Goal: Information Seeking & Learning: Learn about a topic

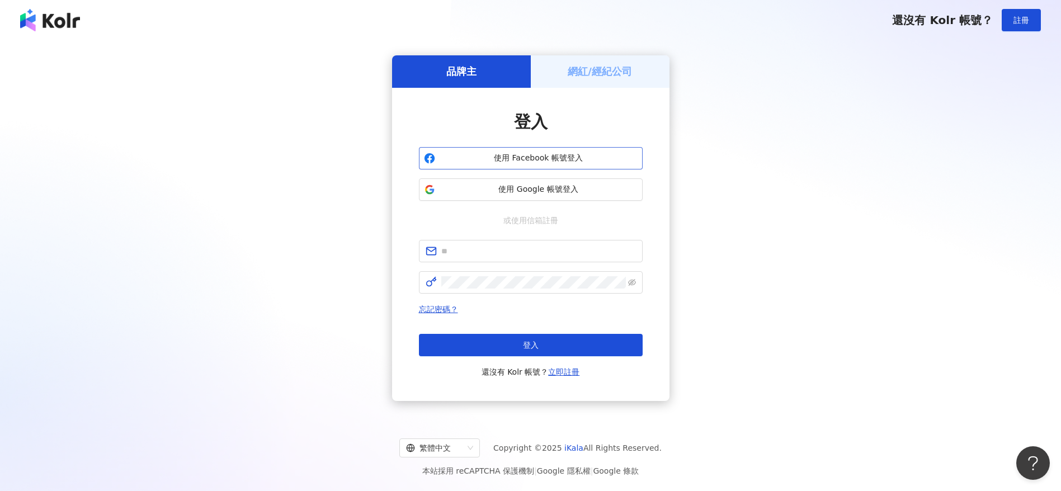
click at [540, 159] on span "使用 Facebook 帳號登入" at bounding box center [539, 158] width 198 height 11
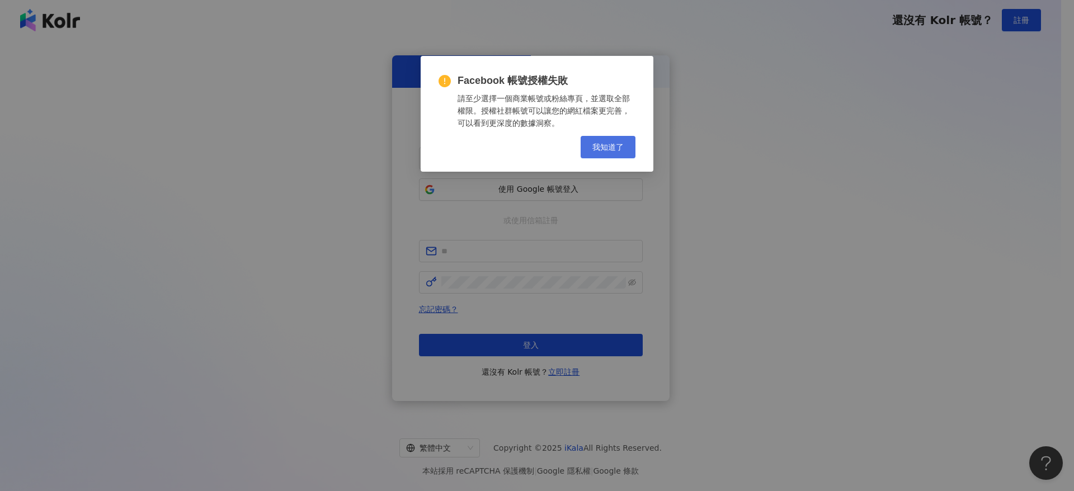
click at [613, 146] on span "我知道了" at bounding box center [607, 147] width 31 height 9
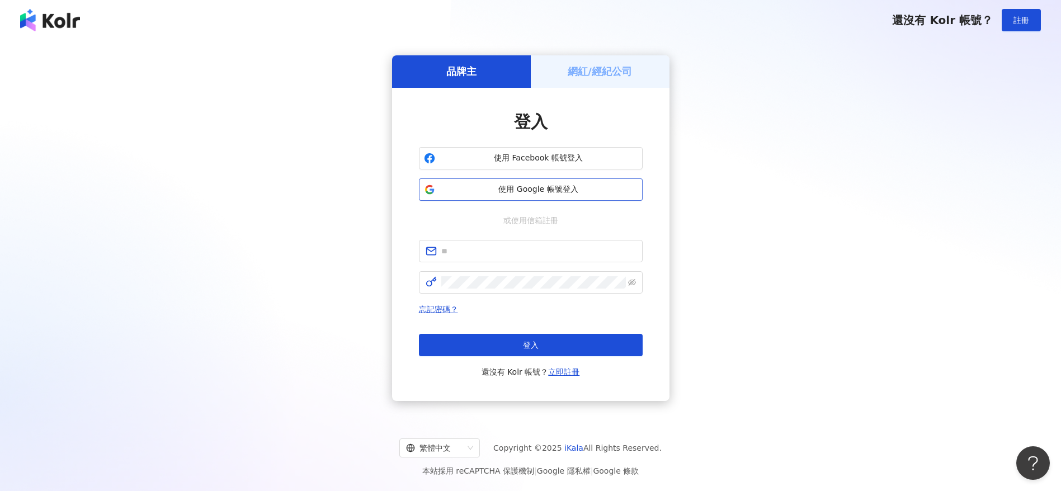
click at [556, 189] on span "使用 Google 帳號登入" at bounding box center [539, 189] width 198 height 11
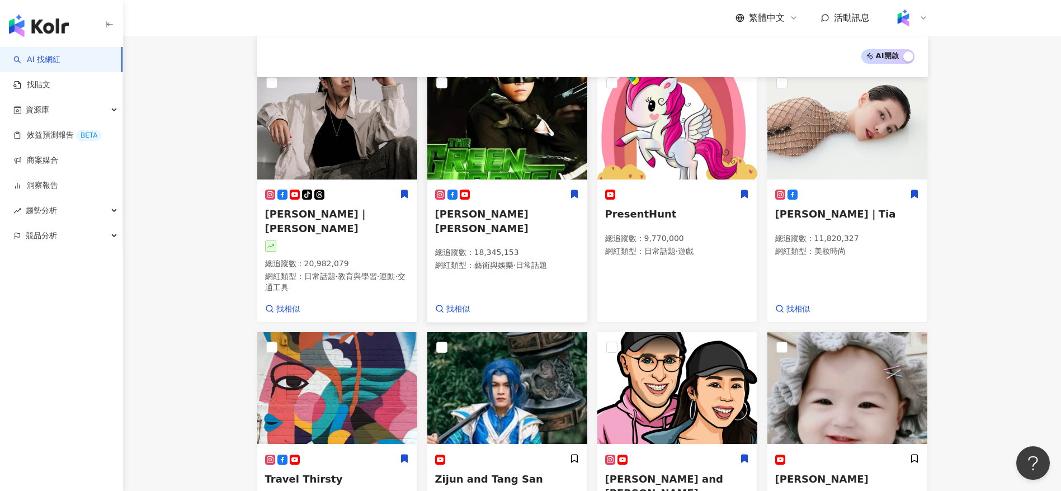
scroll to position [210, 0]
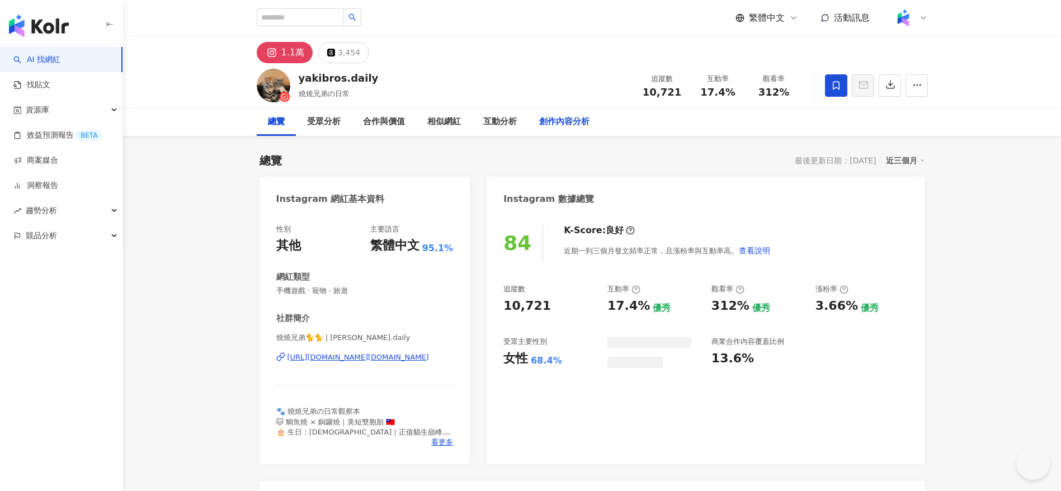
click at [547, 119] on div "創作內容分析" at bounding box center [564, 121] width 50 height 13
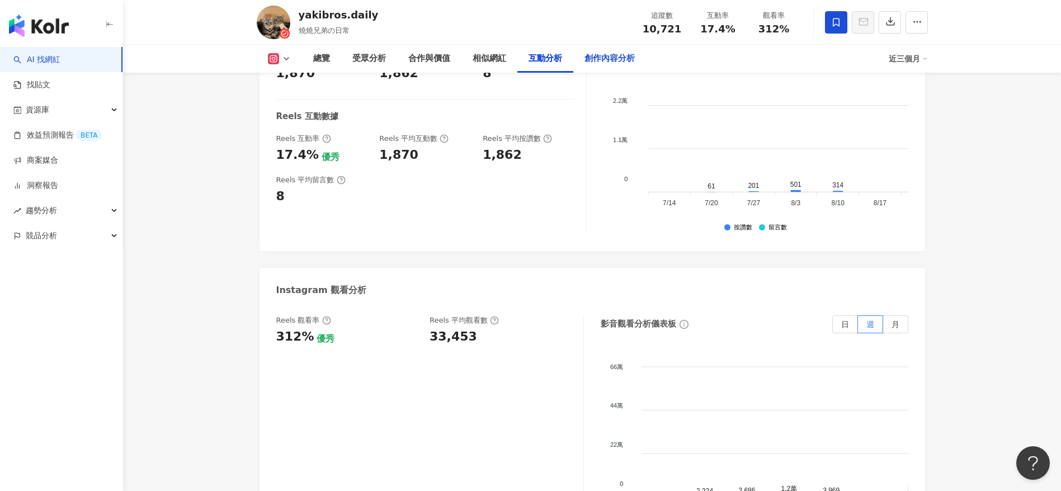
scroll to position [2333, 0]
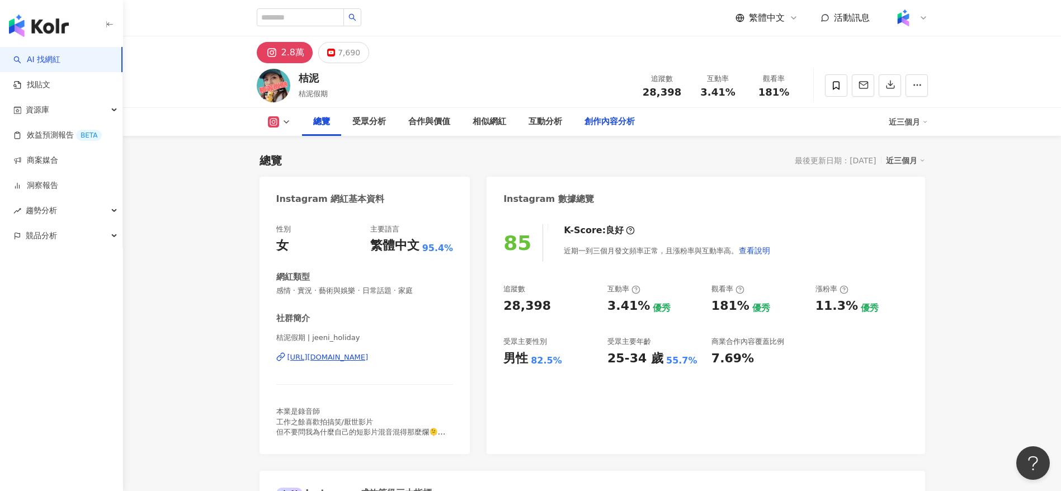
click at [594, 124] on div "創作內容分析" at bounding box center [610, 121] width 50 height 13
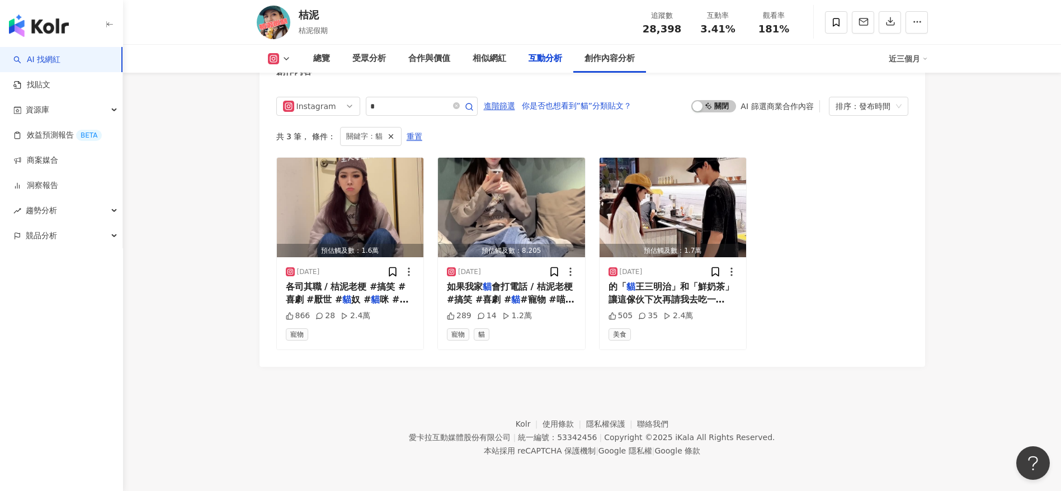
scroll to position [3095, 0]
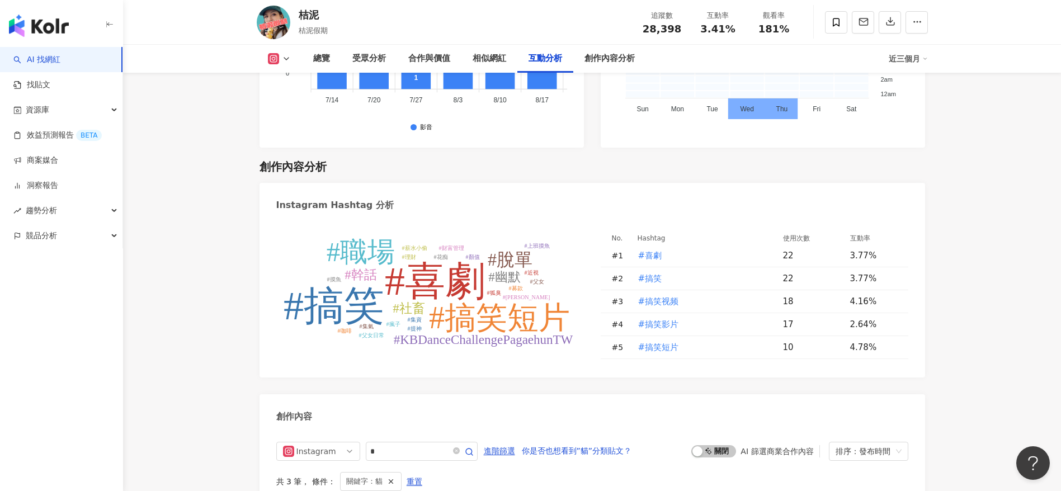
click at [42, 32] on img "button" at bounding box center [39, 26] width 60 height 22
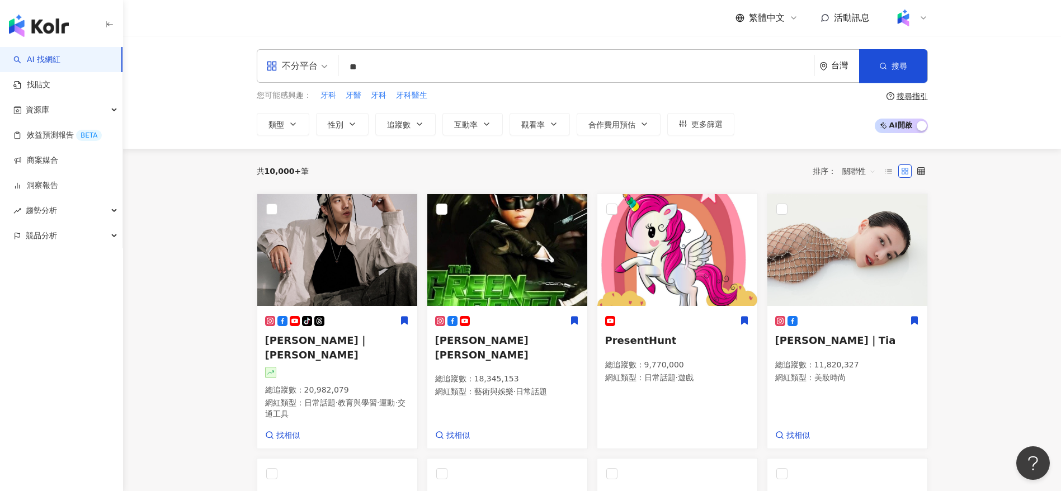
type input "*"
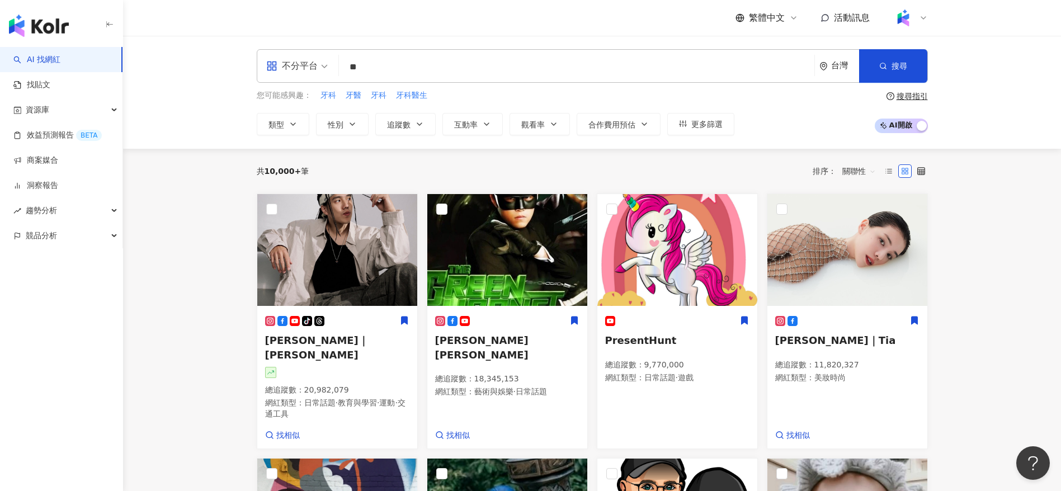
type input "**"
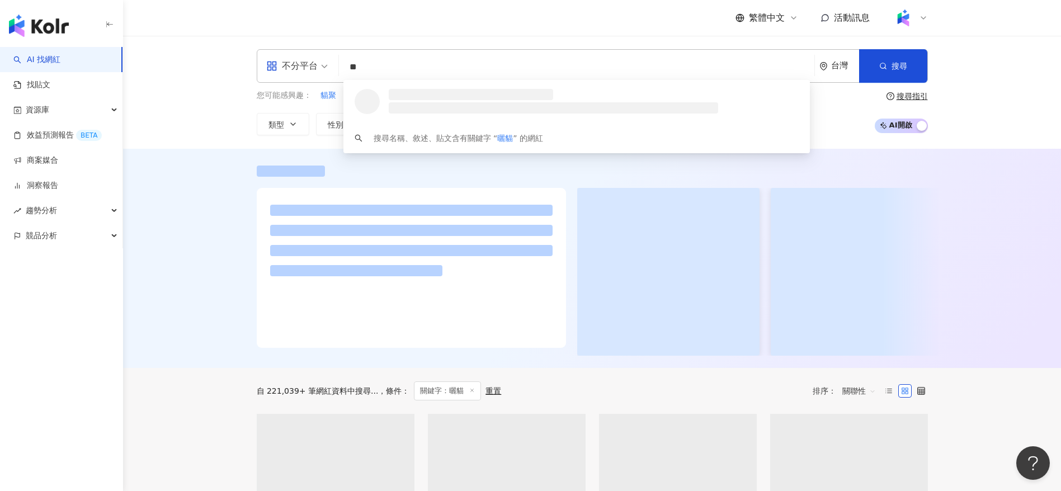
click at [227, 139] on div "不分平台 ** 台灣 搜尋 loading 搜尋名稱、敘述、貼文含有關鍵字 “ 曬貓 ” 的網紅 您可能感興趣： 貓聚 貓奴 貓咪 毛小孩 類型 性別 追蹤數…" at bounding box center [592, 92] width 938 height 113
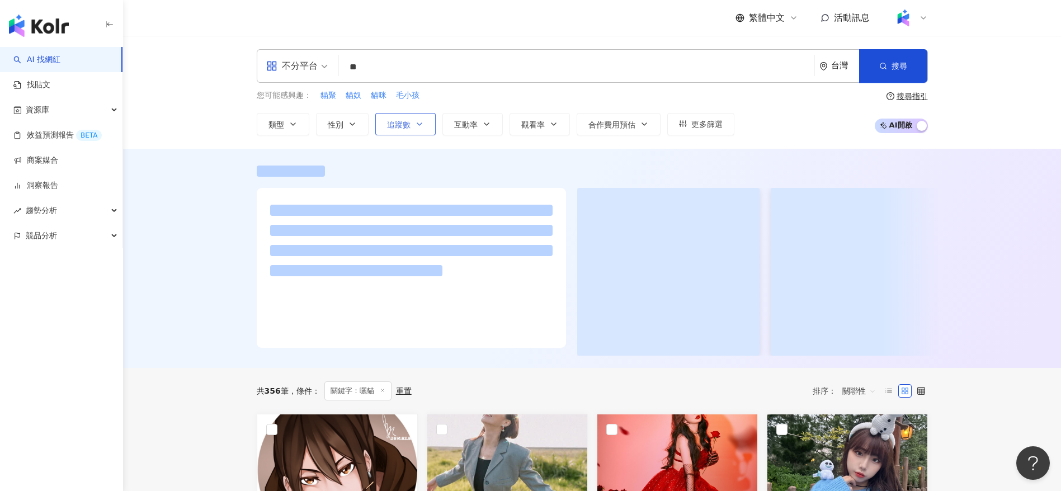
click at [385, 127] on button "追蹤數" at bounding box center [405, 124] width 60 height 22
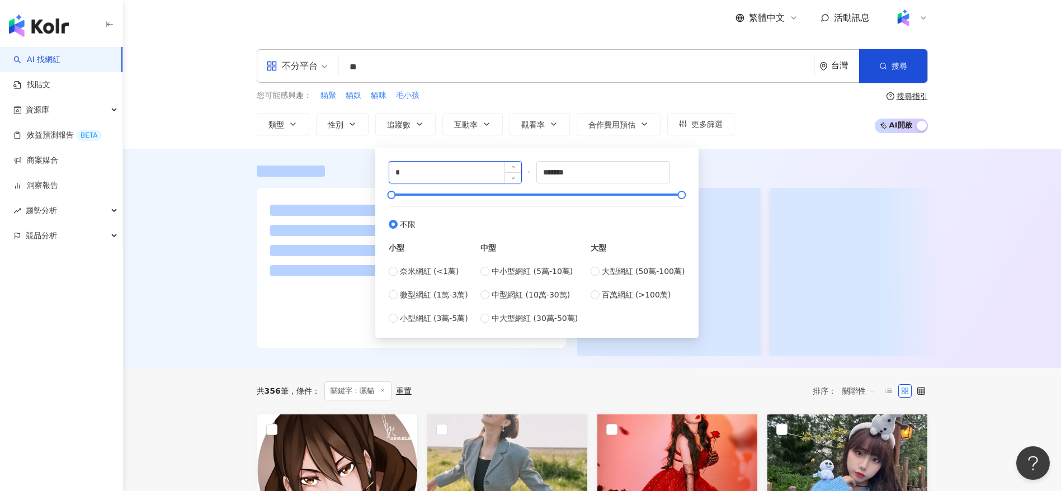
click at [437, 170] on input "*" at bounding box center [455, 172] width 133 height 21
type input "*****"
click at [607, 179] on input "*******" at bounding box center [603, 172] width 133 height 21
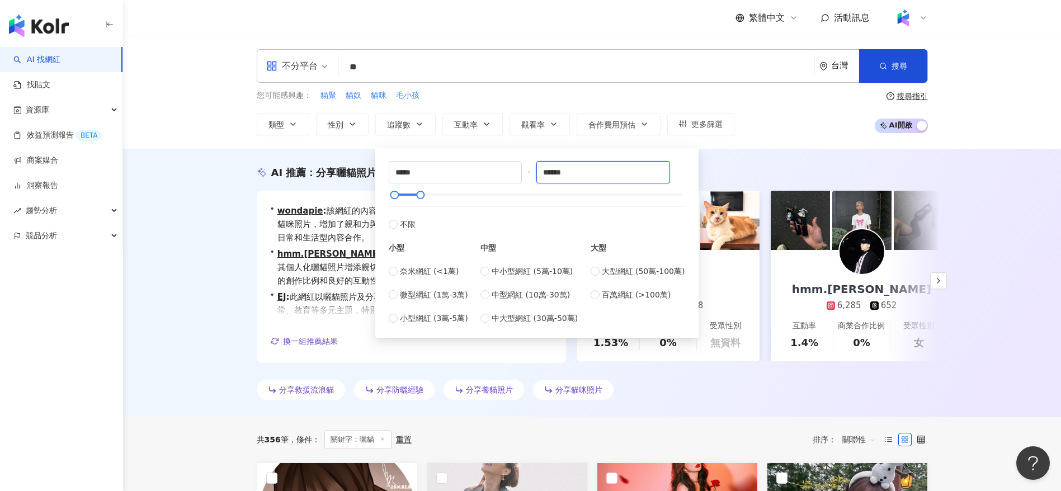
type input "******"
click at [823, 111] on div "您可能感興趣： 貓聚 貓奴 貓咪 毛小孩 類型 性別 追蹤數 互動率 觀看率 合作費用預估 更多篩選 ***** - ****** 不限 小型 奈米網紅 (<…" at bounding box center [592, 113] width 671 height 46
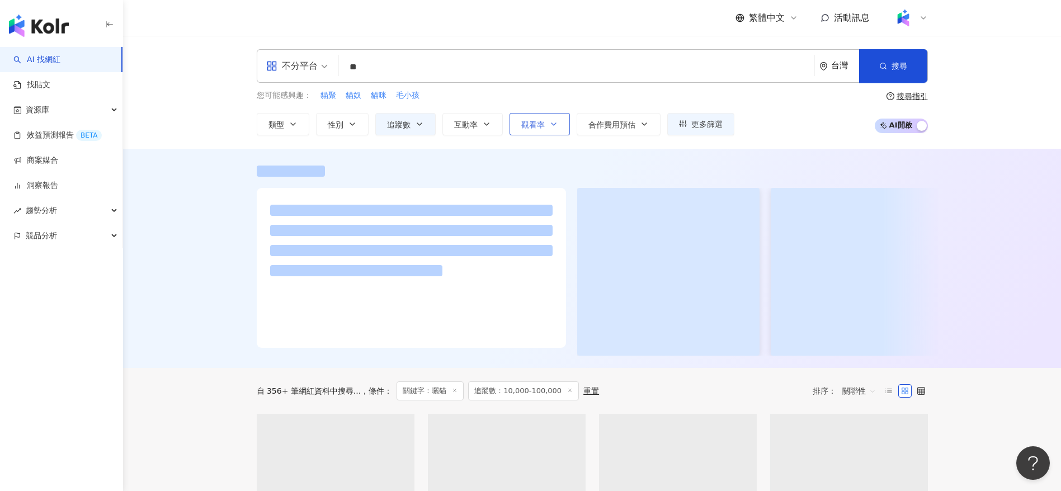
click at [547, 123] on button "觀看率" at bounding box center [540, 124] width 60 height 22
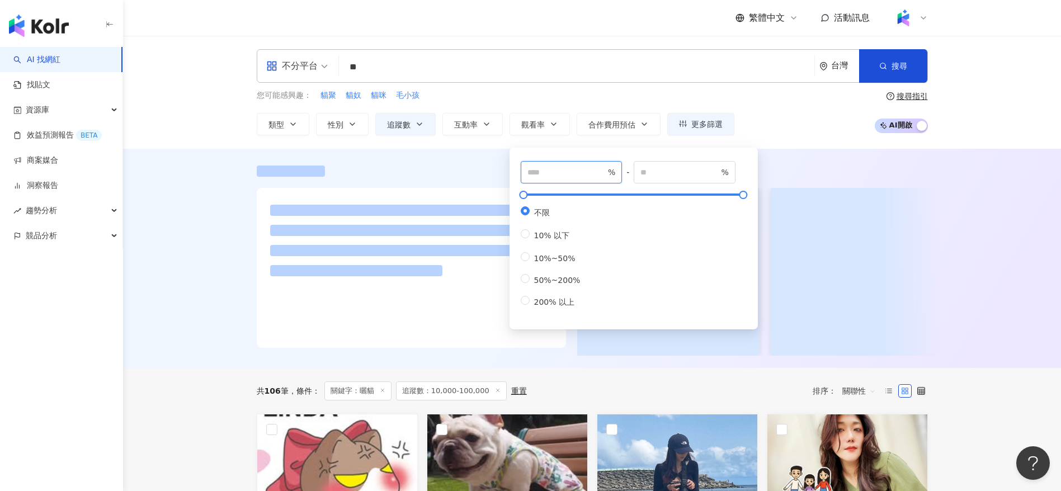
click at [550, 169] on input "number" at bounding box center [567, 172] width 78 height 12
type input "**"
click at [824, 149] on div at bounding box center [592, 258] width 938 height 219
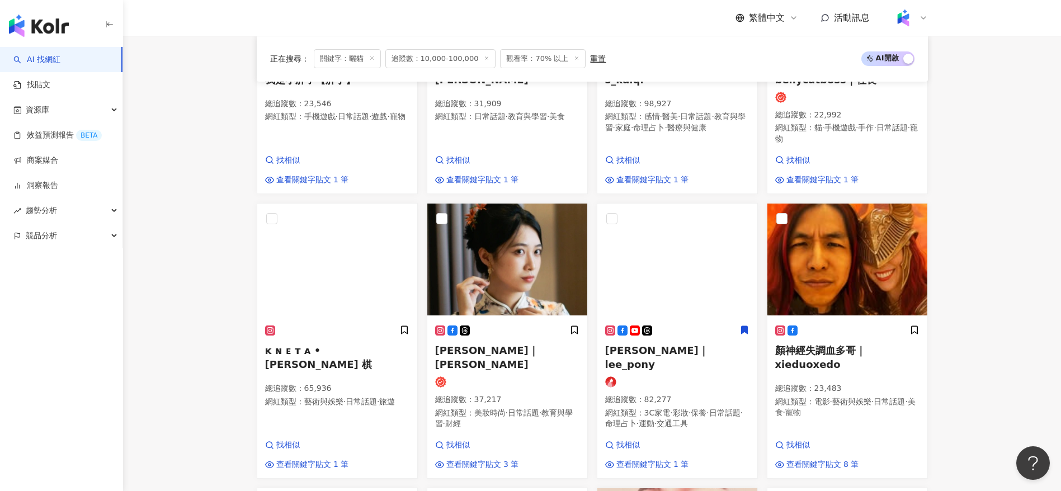
scroll to position [620, 0]
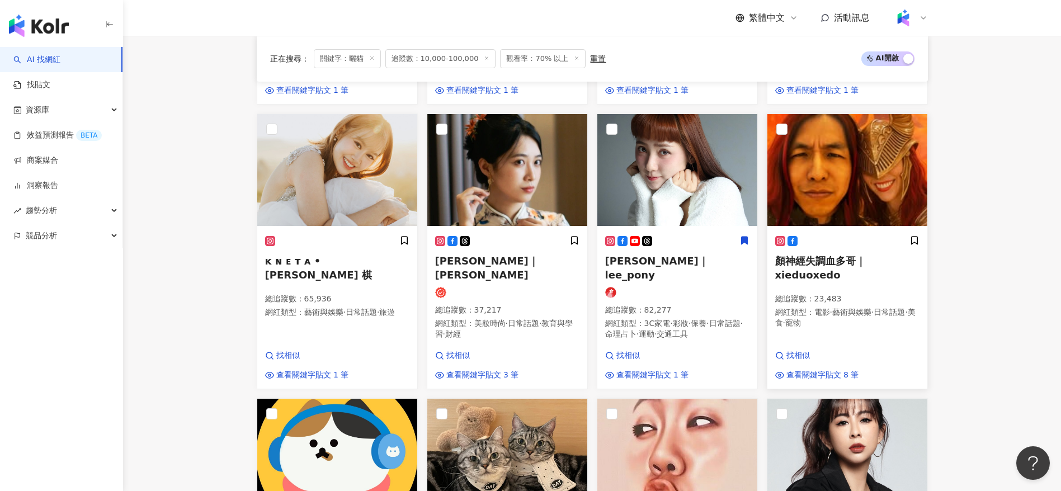
click at [849, 308] on span "藝術與娛樂" at bounding box center [851, 312] width 39 height 9
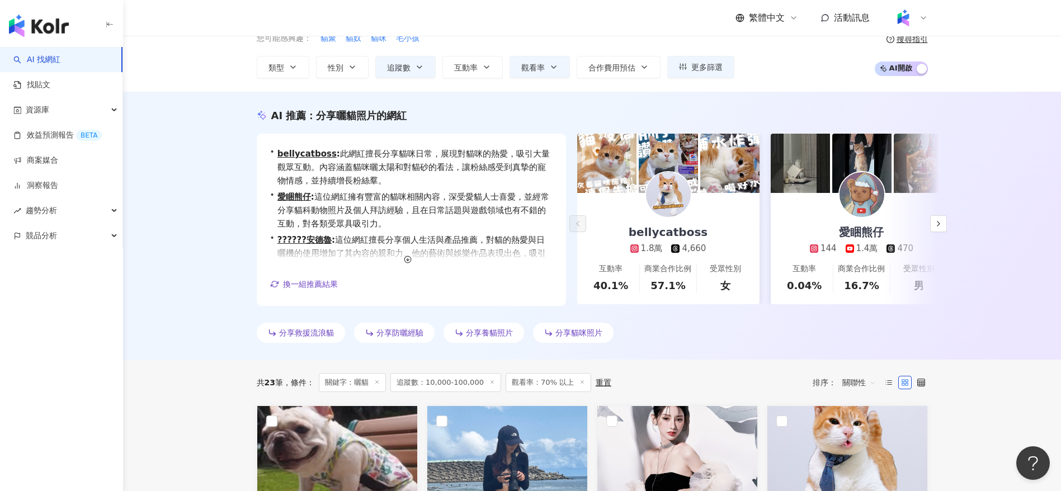
scroll to position [0, 0]
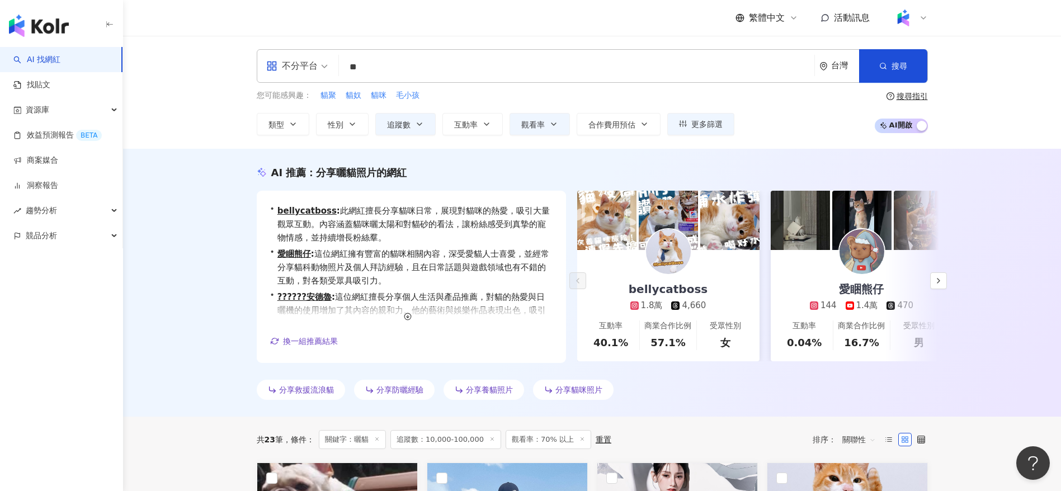
click at [307, 67] on div "不分平台" at bounding box center [291, 66] width 51 height 18
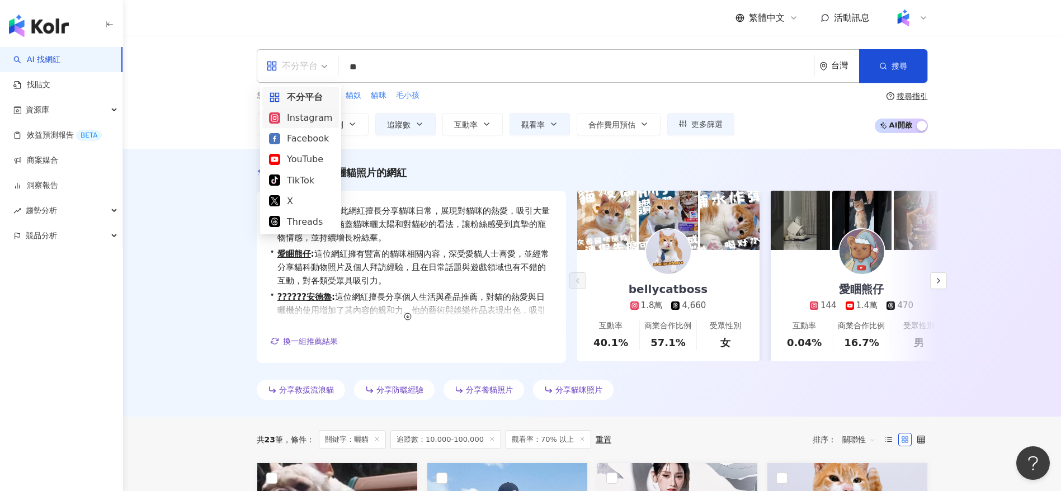
click at [307, 120] on div "Instagram" at bounding box center [300, 118] width 63 height 14
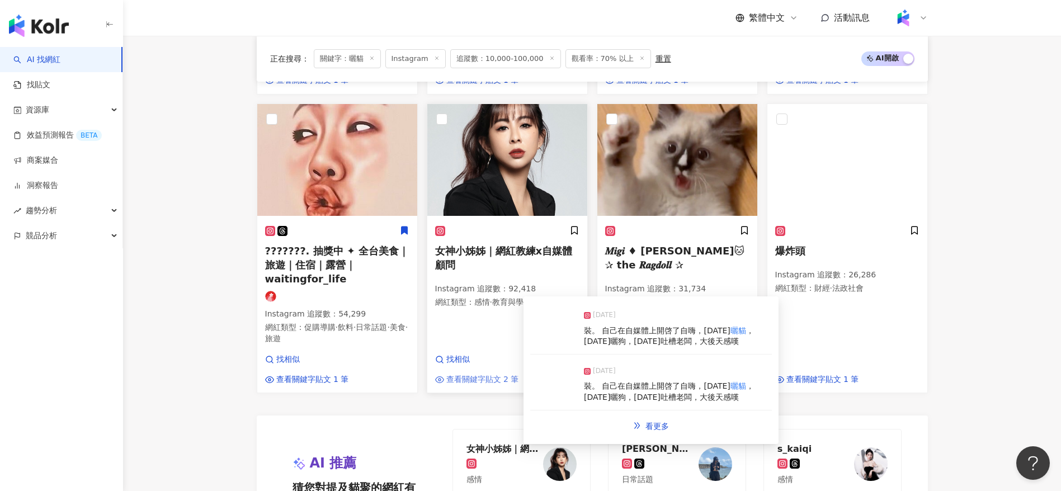
scroll to position [1208, 0]
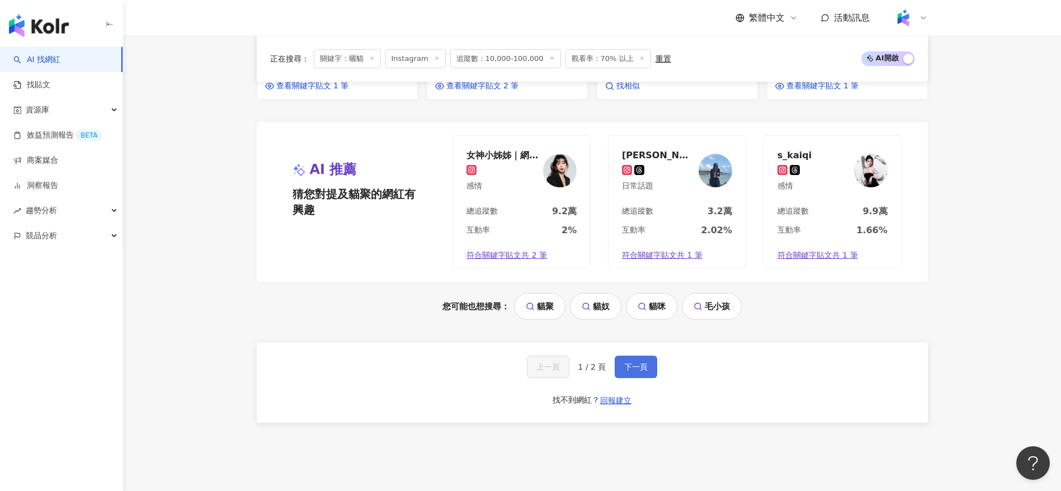
click at [633, 363] on span "下一頁" at bounding box center [635, 367] width 23 height 9
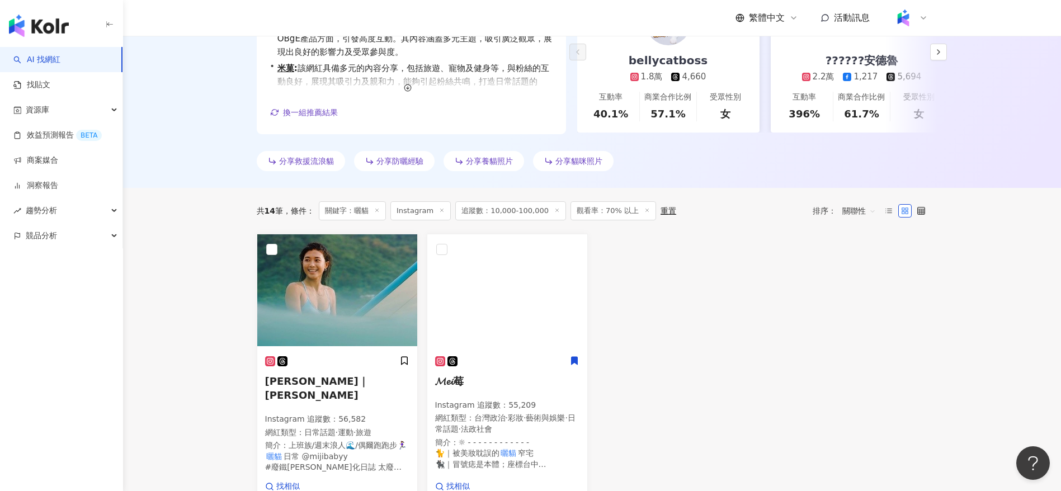
scroll to position [0, 0]
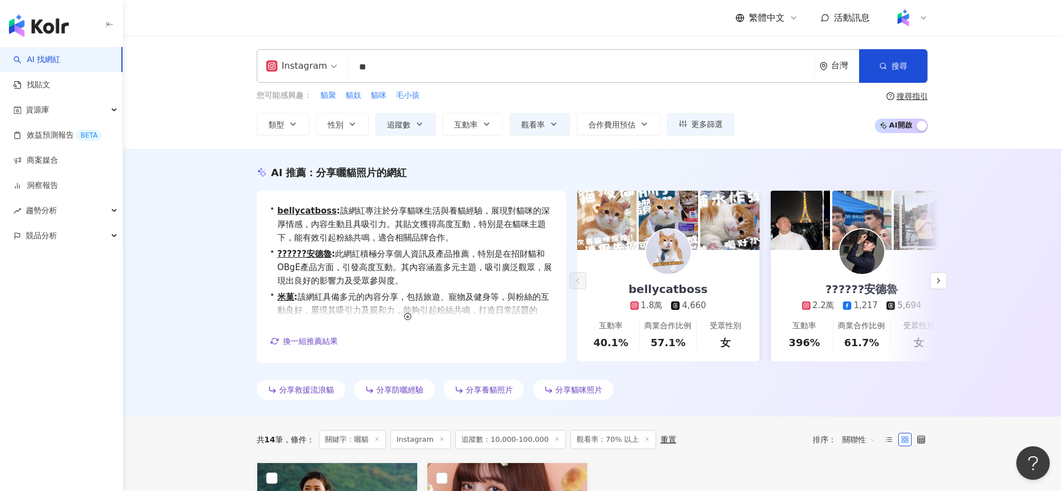
click at [364, 65] on input "**" at bounding box center [581, 67] width 457 height 21
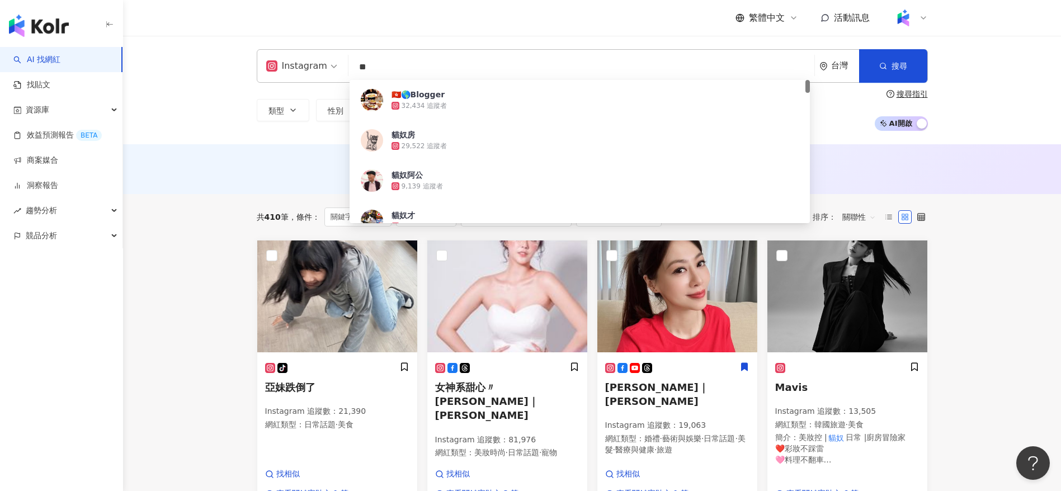
type input "**"
click at [472, 11] on div "繁體中文 活動訊息" at bounding box center [592, 18] width 671 height 36
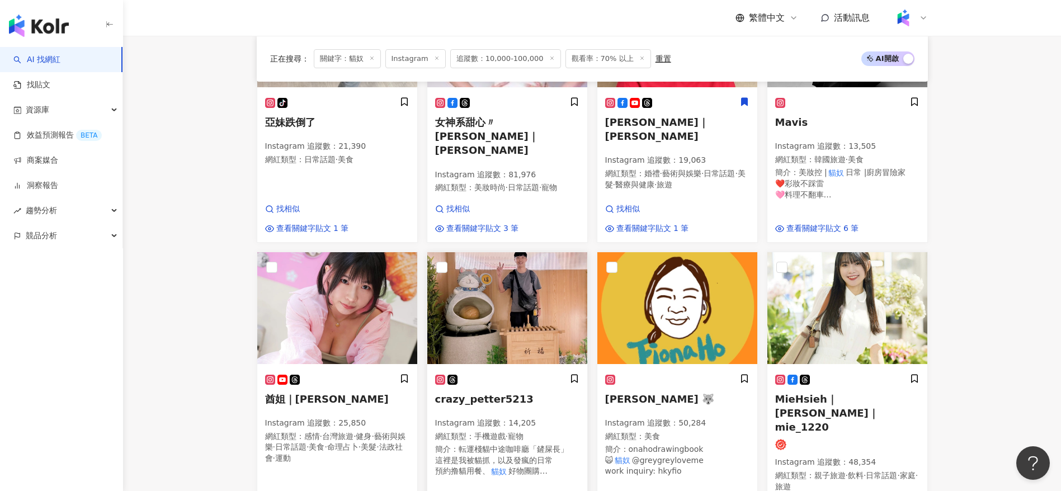
scroll to position [394, 0]
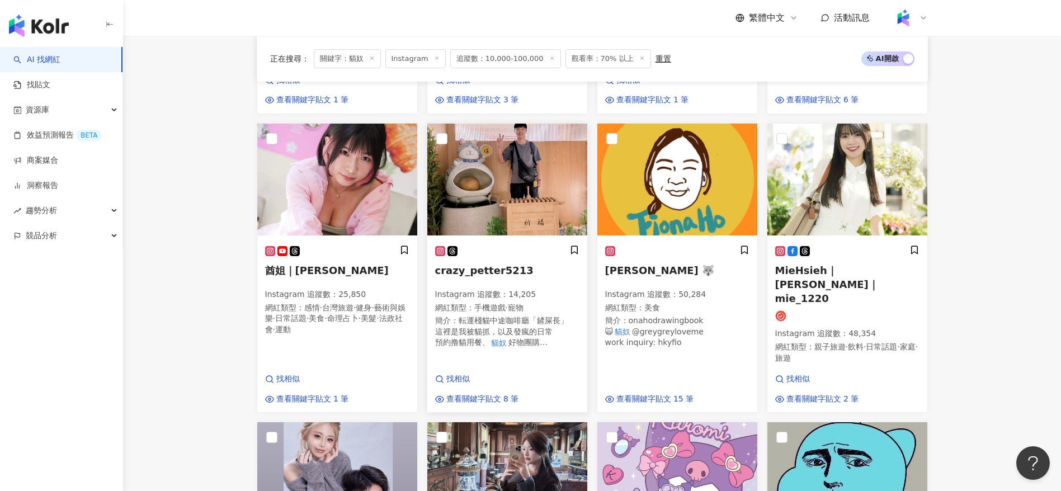
click at [482, 316] on span "転運棧貓中途咖啡廳「鏟屎長」 這裡是我被貓抓，以及發瘋的日常 預約撸貓用餐、" at bounding box center [501, 331] width 133 height 31
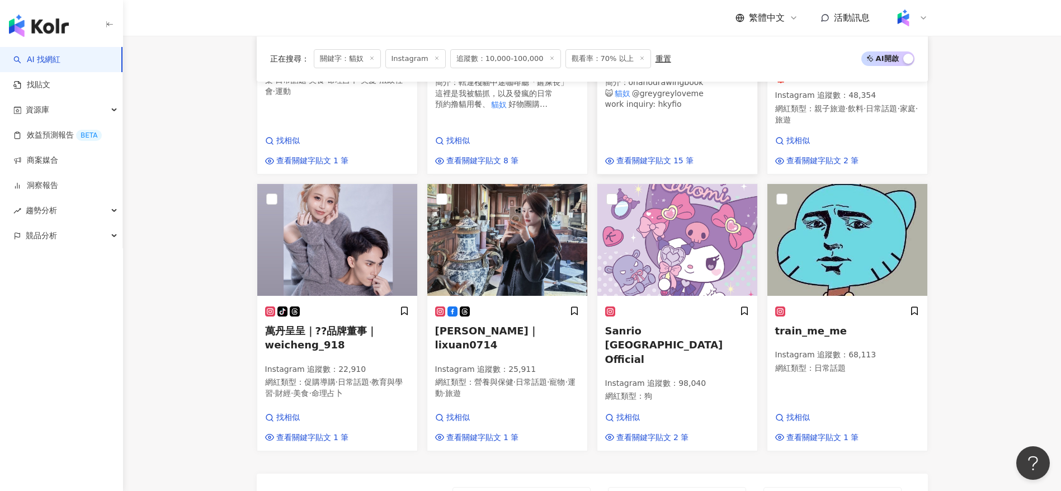
scroll to position [634, 0]
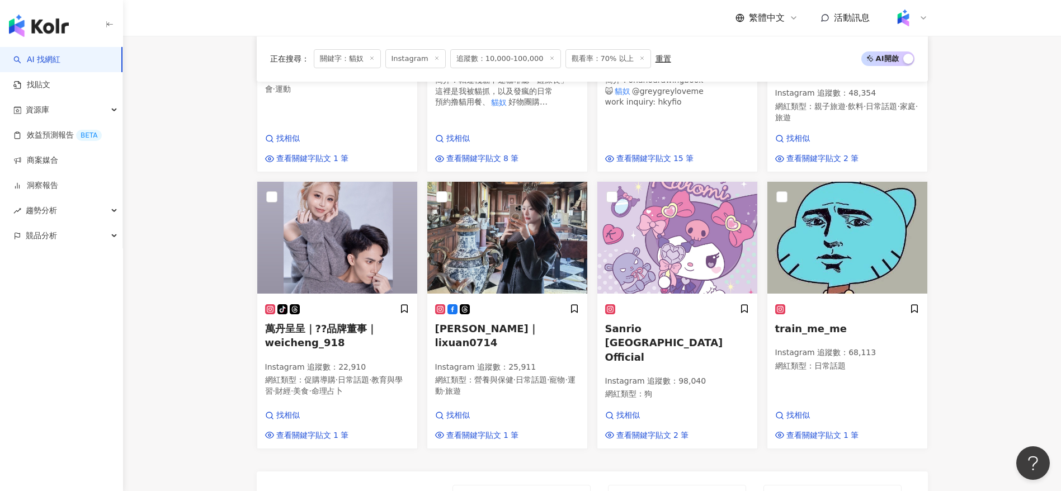
click at [210, 389] on main "Instagram ** 台灣 搜尋 cfe6179b-58aa-4eda-914c-11da7e99d6e7 🇭🇰🌎Blogger 32,434 追蹤者 貓…" at bounding box center [592, 87] width 938 height 1372
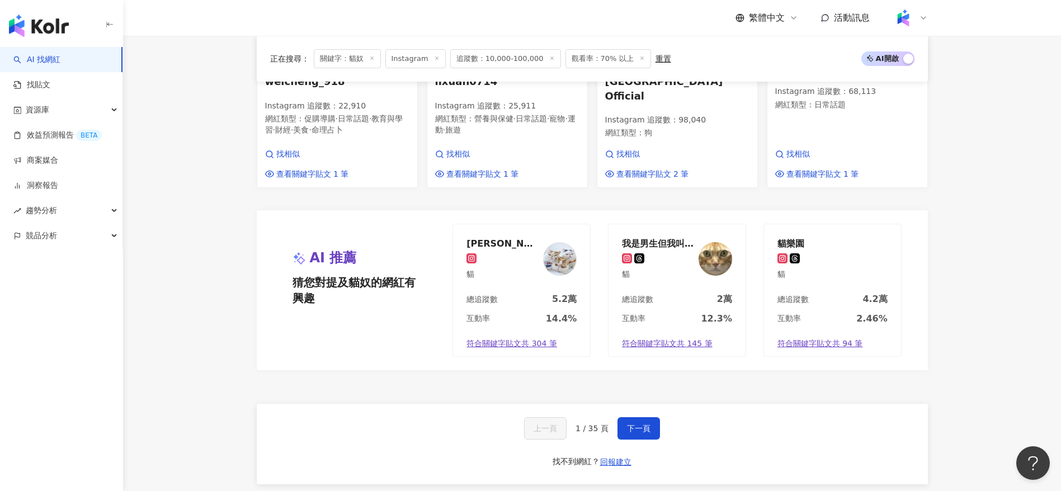
scroll to position [896, 0]
click at [675, 312] on div "互動率 12.3%" at bounding box center [677, 321] width 137 height 19
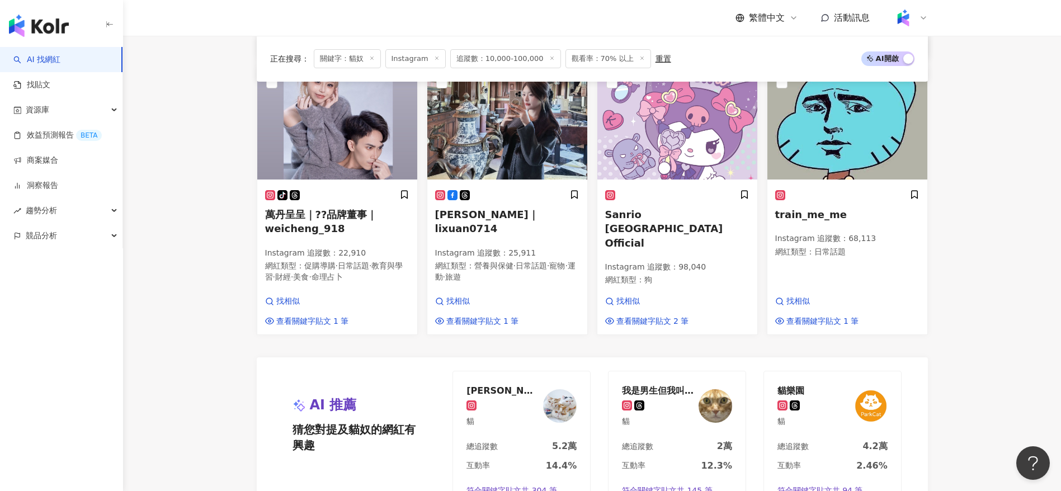
scroll to position [1004, 0]
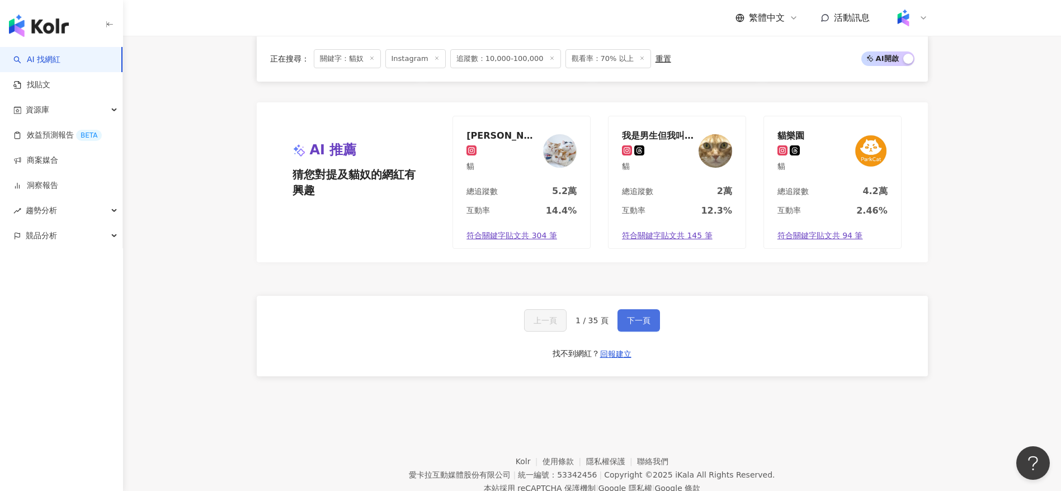
click at [632, 316] on span "下一頁" at bounding box center [638, 320] width 23 height 9
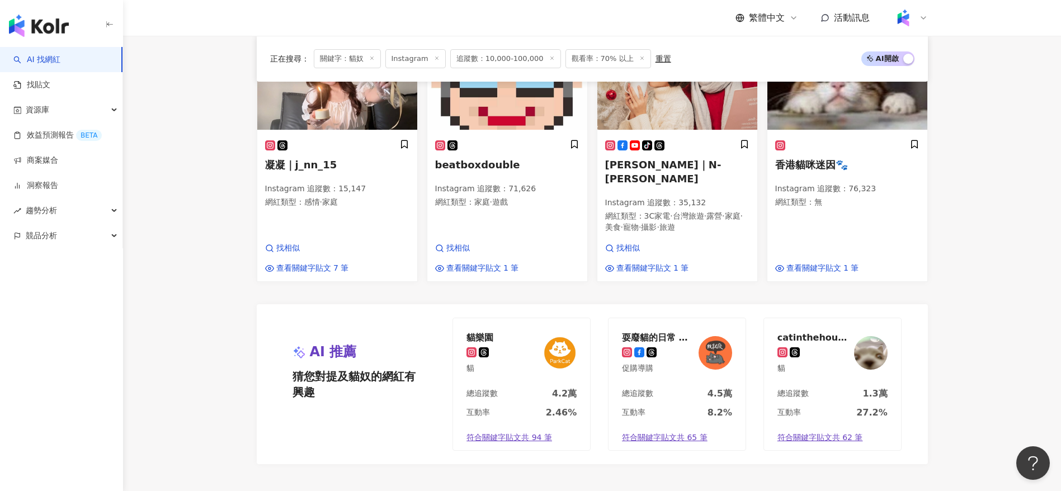
scroll to position [794, 0]
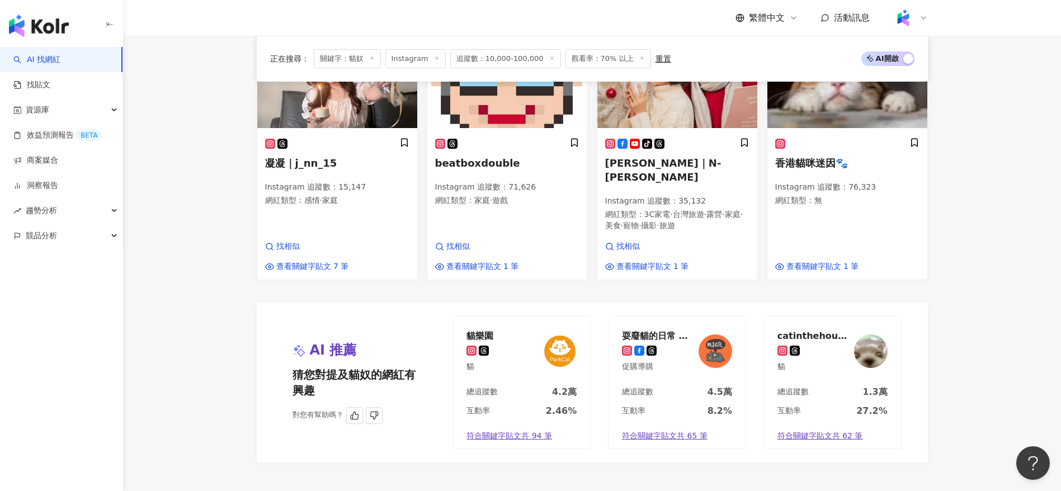
click at [666, 386] on div "總追蹤數 4.5萬" at bounding box center [677, 395] width 137 height 19
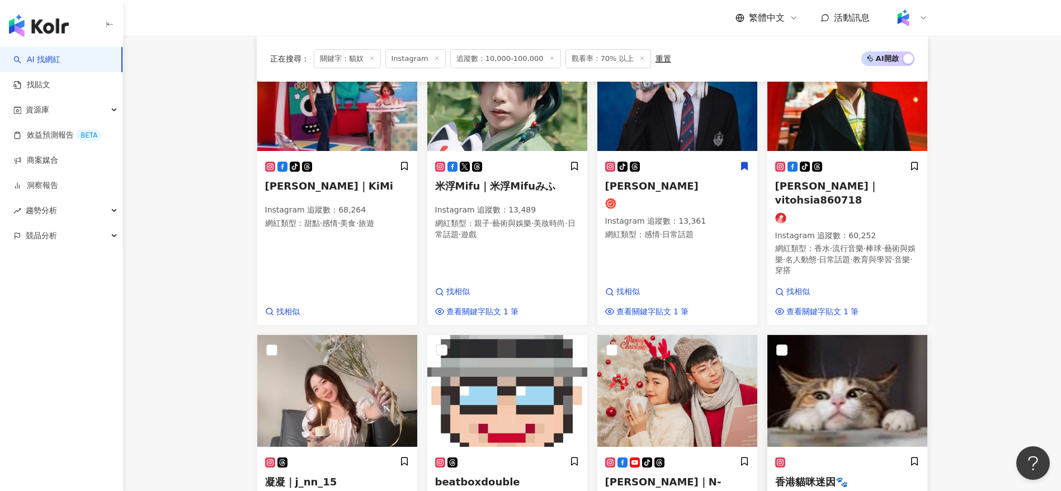
scroll to position [567, 0]
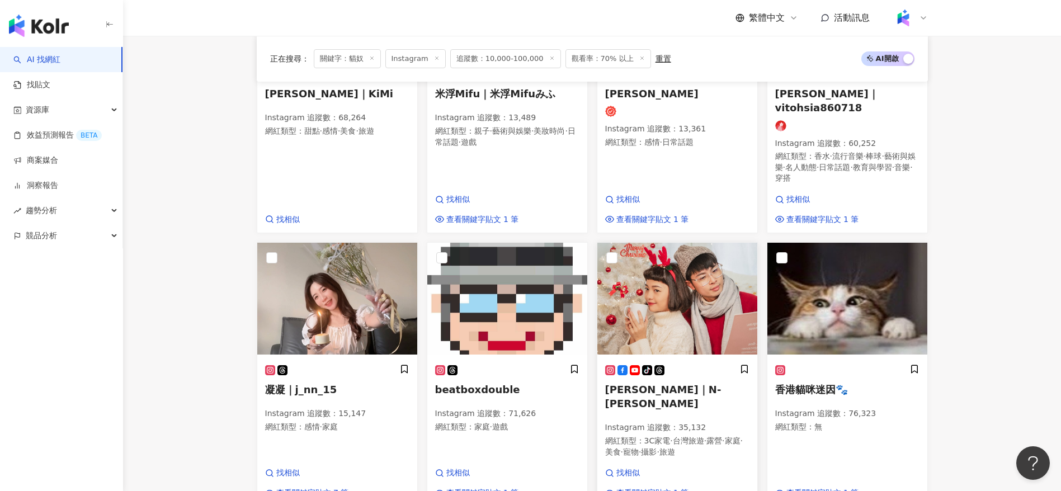
click at [658, 381] on div "tiktok-icon 林恩佑｜N-YO 恩佑 Instagram 追蹤數 ： 35,132 網紅類型 ： 3C家電 · 台灣旅遊 · 露營 · 家庭 · 美…" at bounding box center [677, 415] width 144 height 103
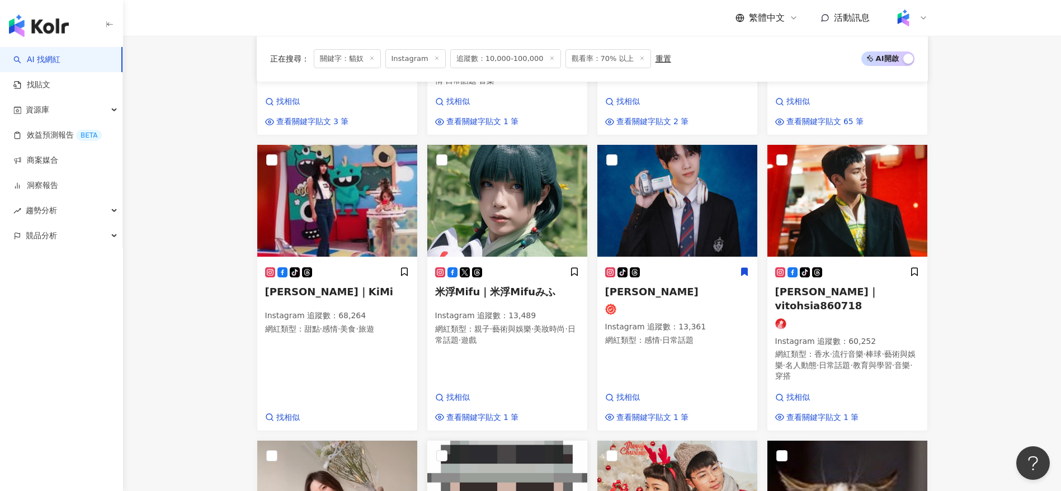
scroll to position [372, 0]
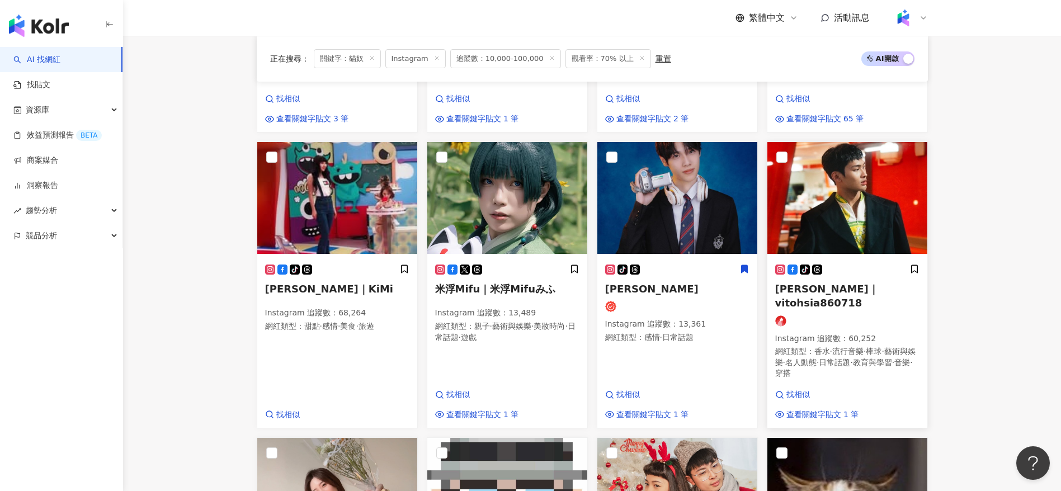
click at [854, 347] on span "流行音樂" at bounding box center [847, 351] width 31 height 9
click at [657, 347] on div "tiktok-icon 奕辰 Nick Instagram 追蹤數 ： 13,361 網紅類型 ： 感情 · 日常話題" at bounding box center [677, 309] width 144 height 90
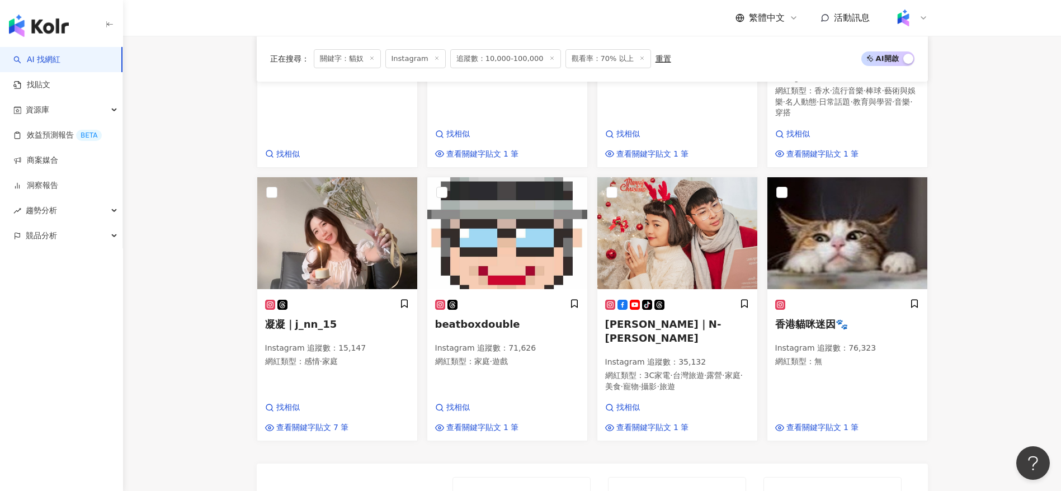
scroll to position [634, 0]
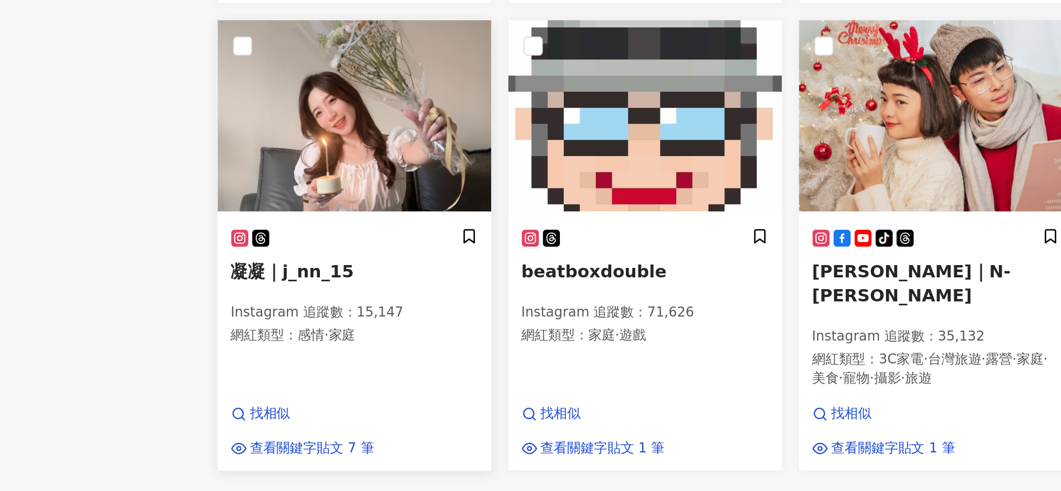
click at [324, 364] on div "凝凝｜j_nn_15 Instagram 追蹤數 ： 15,147 網紅類型 ： 感情 · 家庭 找相似 查看關鍵字貼文 7 筆" at bounding box center [337, 365] width 160 height 150
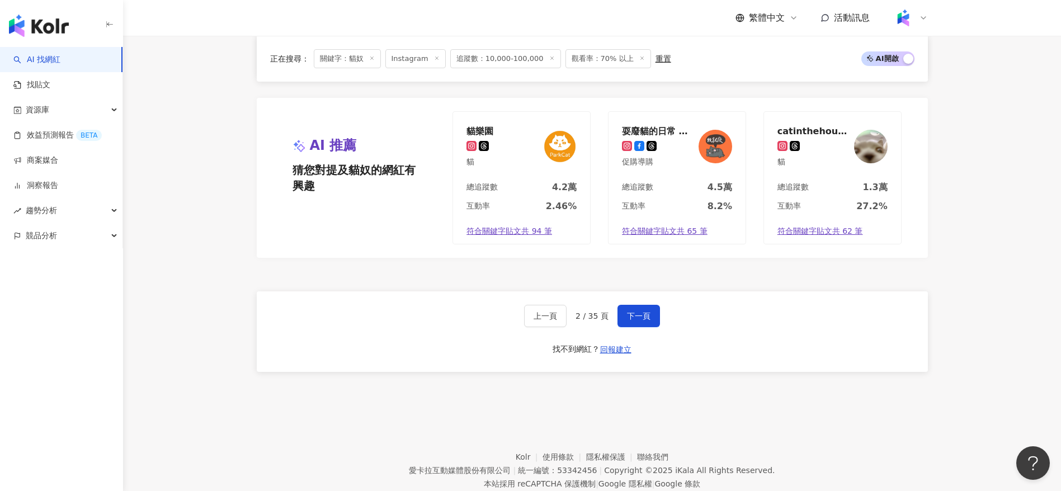
scroll to position [998, 0]
click at [637, 312] on span "下一頁" at bounding box center [638, 316] width 23 height 9
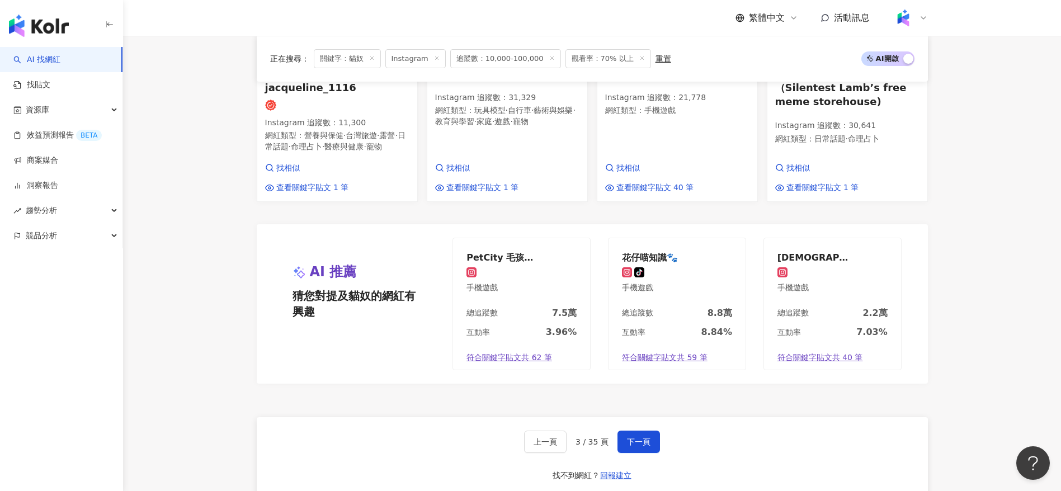
scroll to position [752, 0]
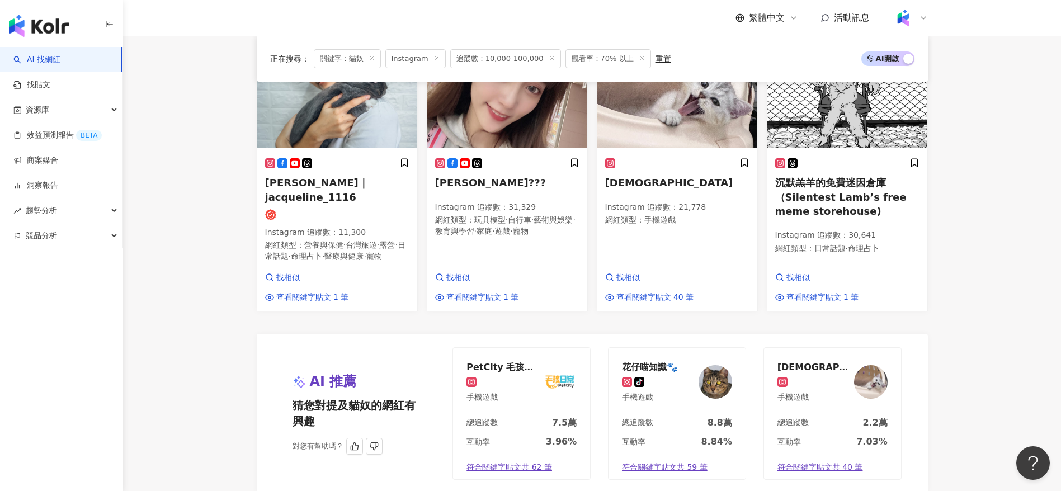
click at [680, 436] on div "互動率 8.84%" at bounding box center [677, 445] width 137 height 19
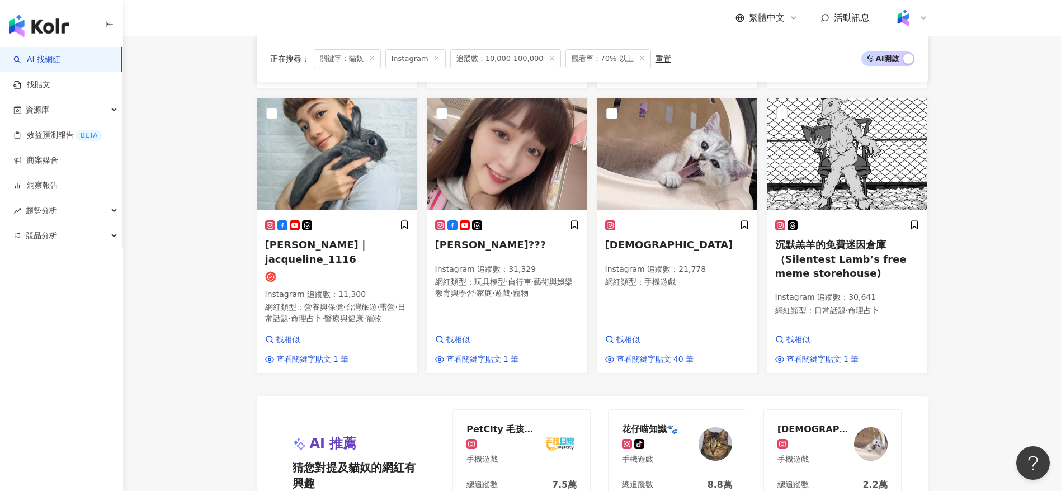
scroll to position [622, 0]
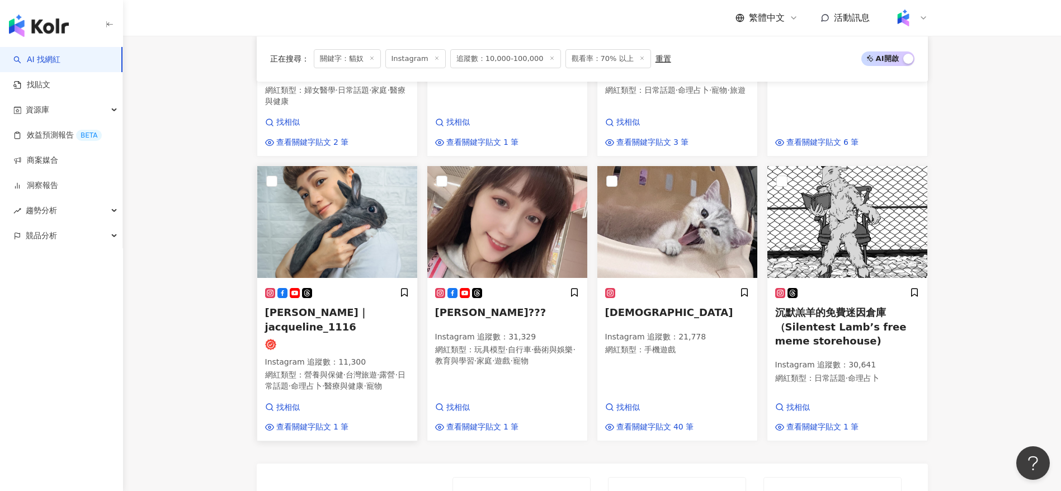
click at [341, 339] on div at bounding box center [337, 344] width 144 height 11
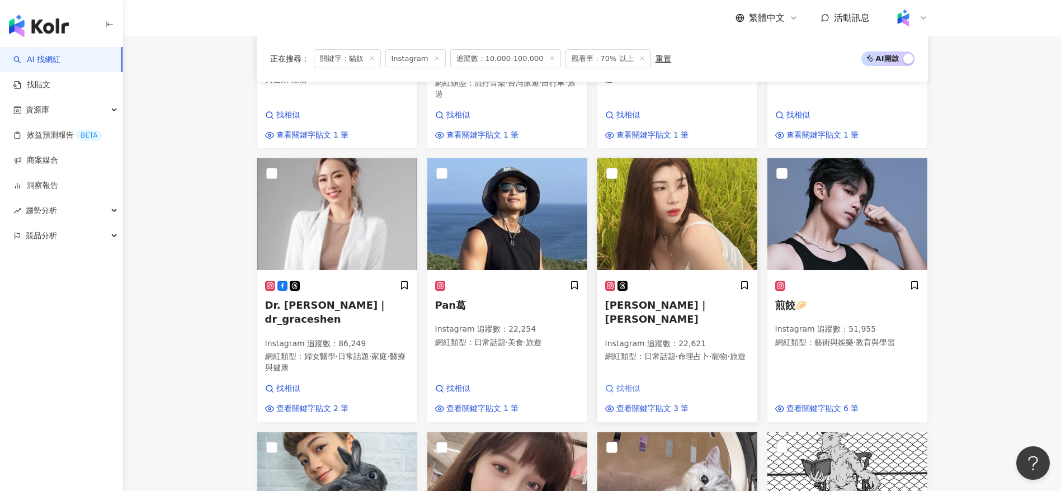
scroll to position [309, 0]
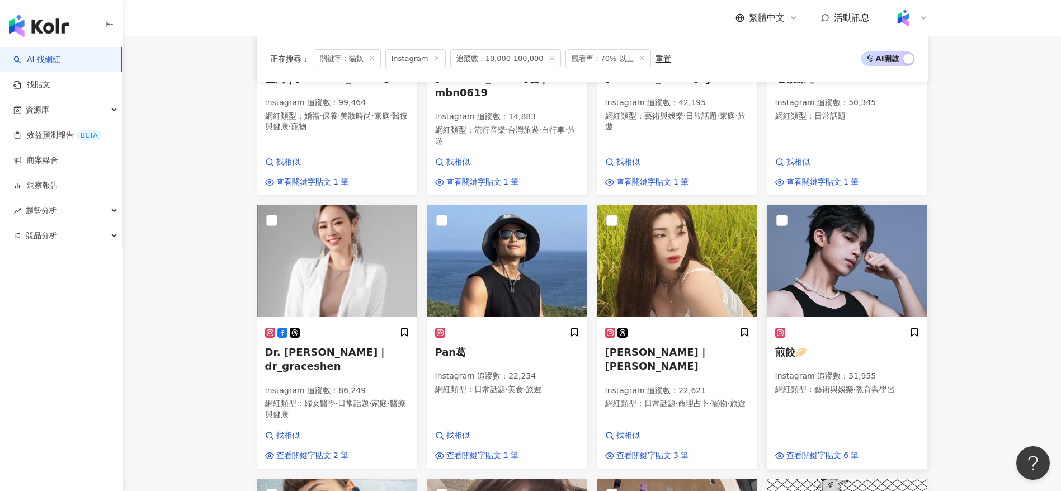
click at [811, 392] on div "煎餃🥟 Instagram 追蹤數 ： 51,955 網紅類型 ： 藝術與娛樂 · 教育與學習 查看關鍵字貼文 6 筆" at bounding box center [848, 394] width 160 height 150
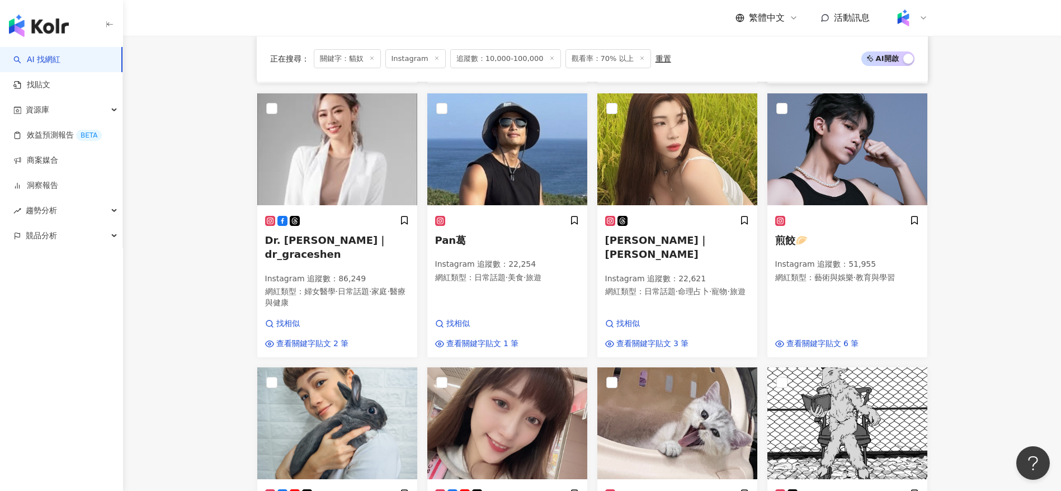
scroll to position [420, 0]
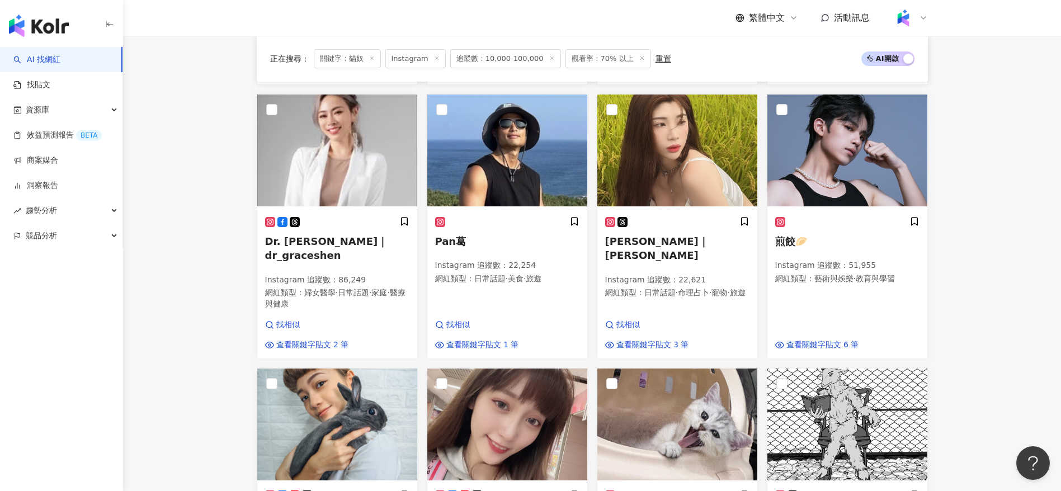
click at [986, 347] on main "Instagram ** 台灣 搜尋 cfe6179b-58aa-4eda-914c-11da7e99d6e7 🇭🇰🌎Blogger 32,434 追蹤者 貓…" at bounding box center [592, 292] width 938 height 1352
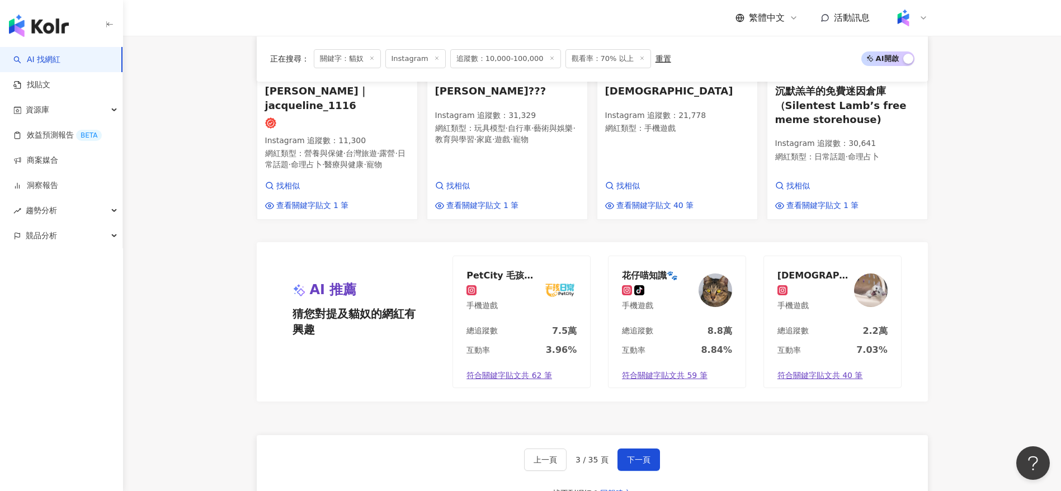
scroll to position [844, 0]
click at [630, 455] on span "下一頁" at bounding box center [638, 459] width 23 height 9
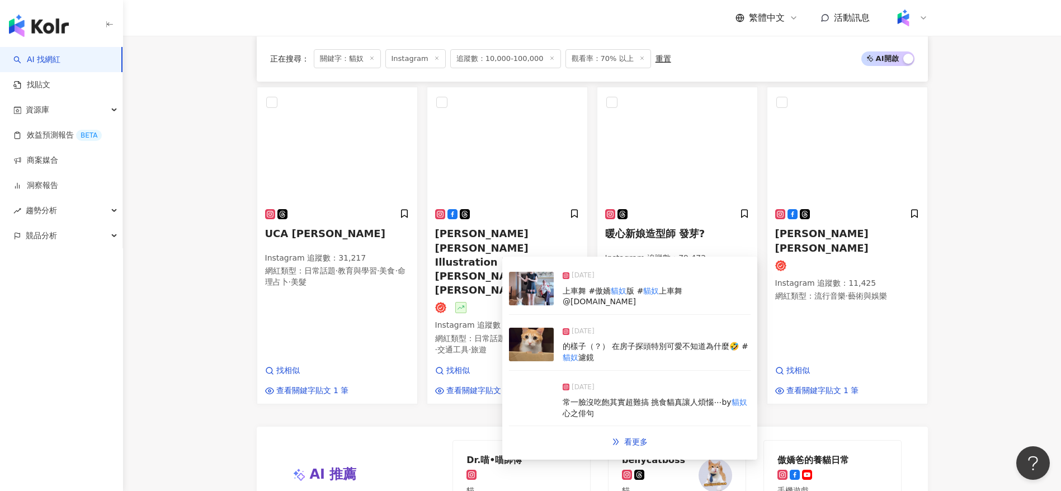
scroll to position [691, 0]
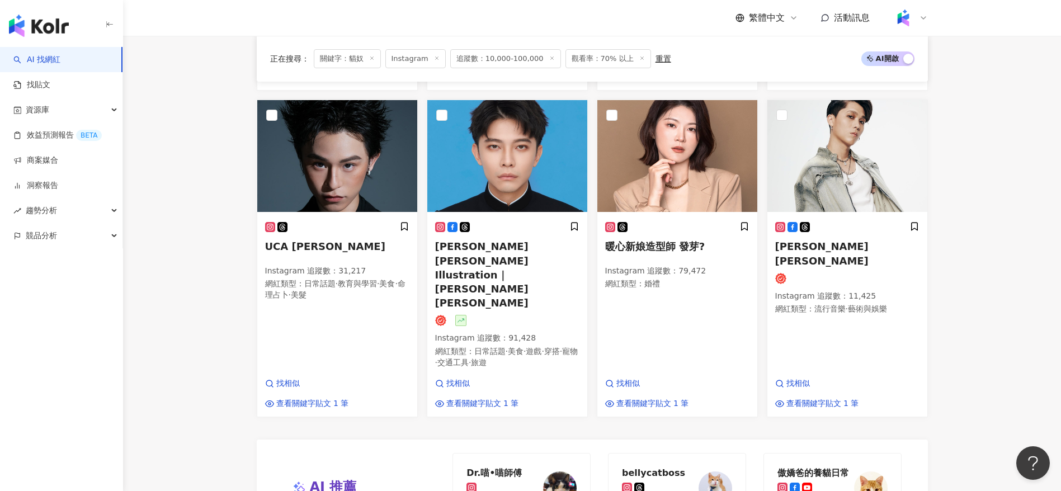
click at [968, 378] on main "Instagram ** 台灣 搜尋 cfe6179b-58aa-4eda-914c-11da7e99d6e7 🇭🇰🌎Blogger 32,434 追蹤者 貓…" at bounding box center [592, 42] width 938 height 1397
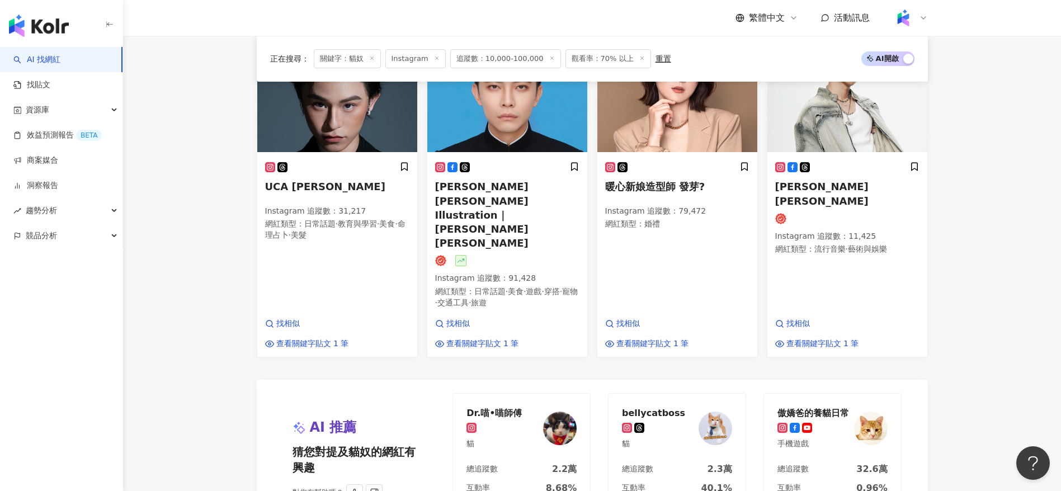
click at [831, 463] on div "總追蹤數 32.6萬" at bounding box center [832, 472] width 137 height 19
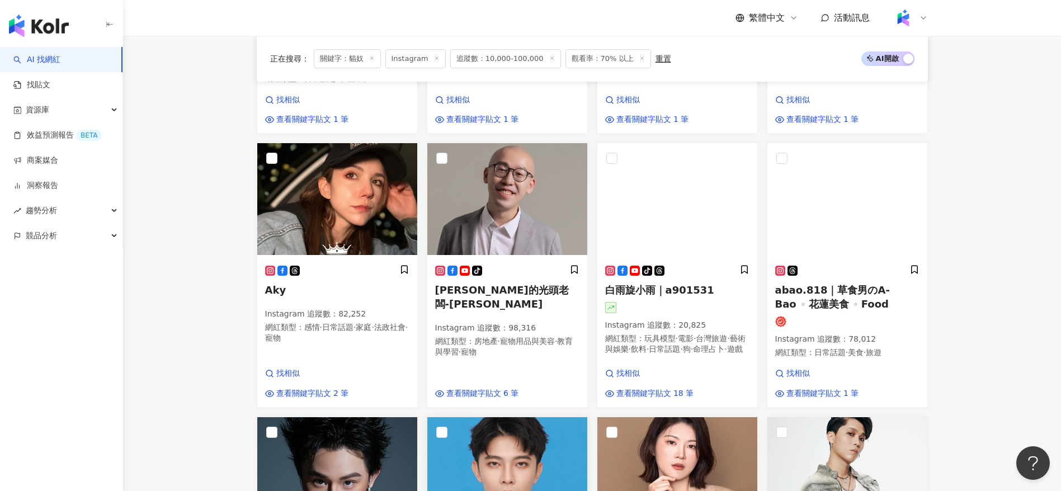
scroll to position [375, 0]
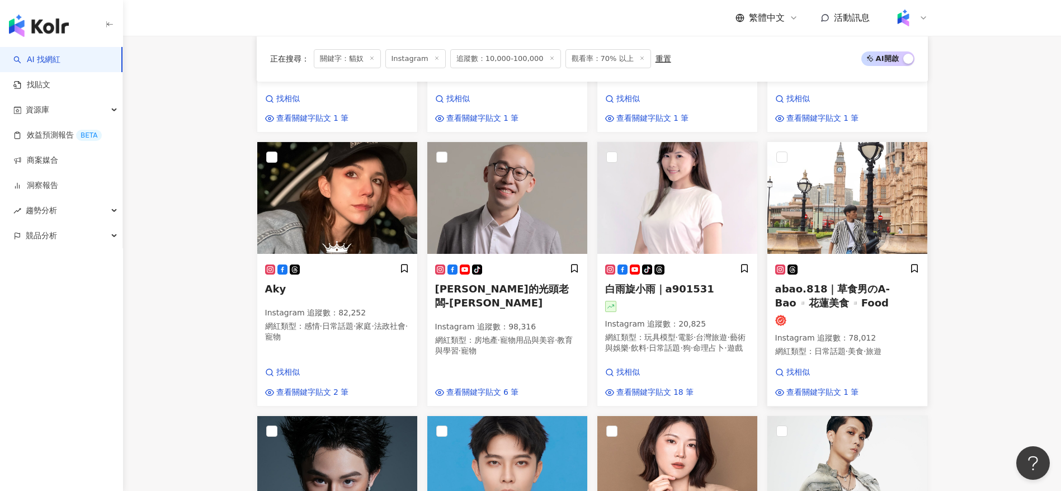
click at [834, 326] on div "abao.818｜草食男のA-Bao▫️花蓮美食▫️Food Instagram 追蹤數 ： 78,012 網紅類型 ： 日常話題 · 美食 · 旅遊" at bounding box center [847, 314] width 144 height 103
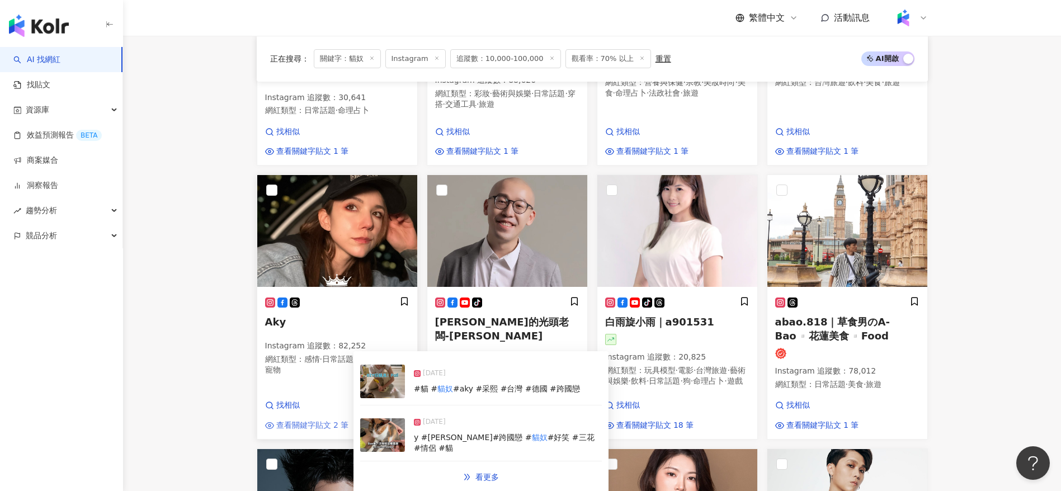
click at [321, 431] on span "查看關鍵字貼文 2 筆" at bounding box center [312, 425] width 73 height 11
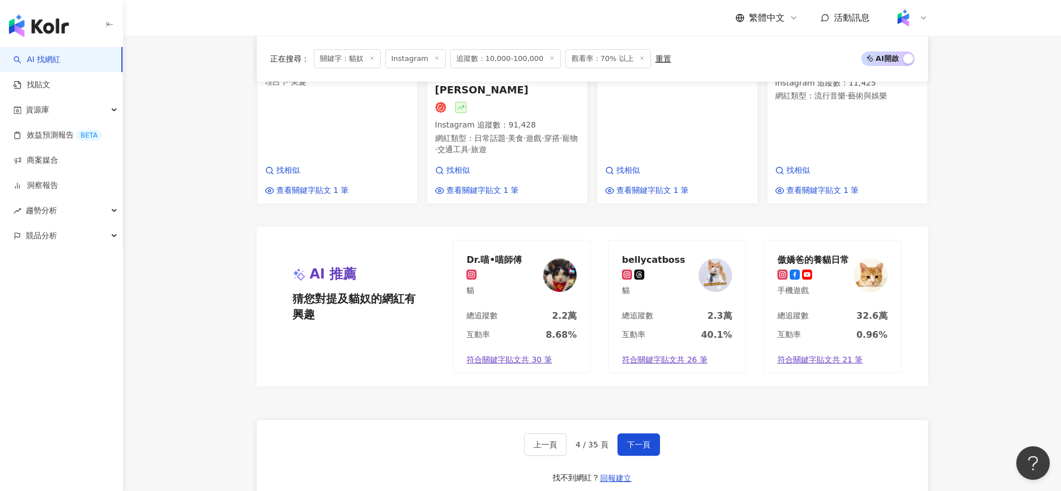
scroll to position [1030, 0]
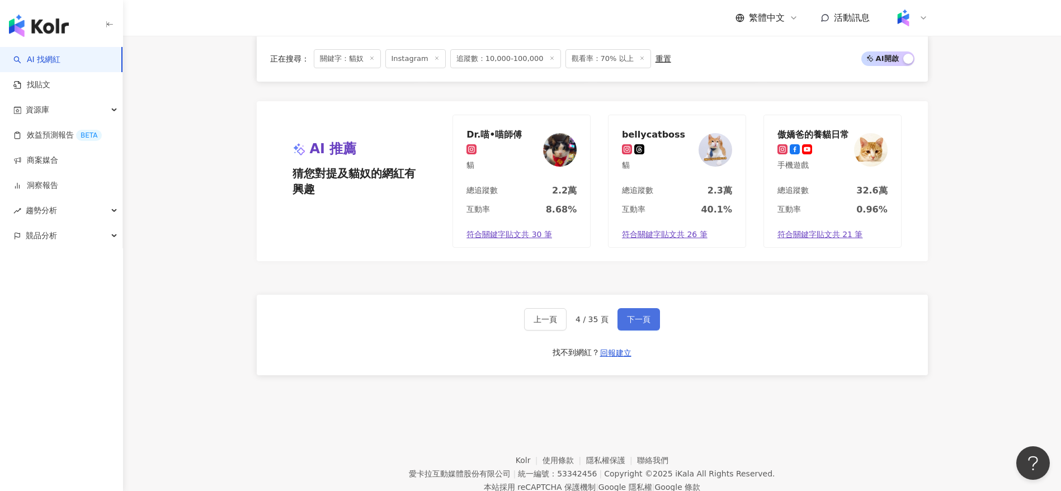
click at [627, 315] on span "下一頁" at bounding box center [638, 319] width 23 height 9
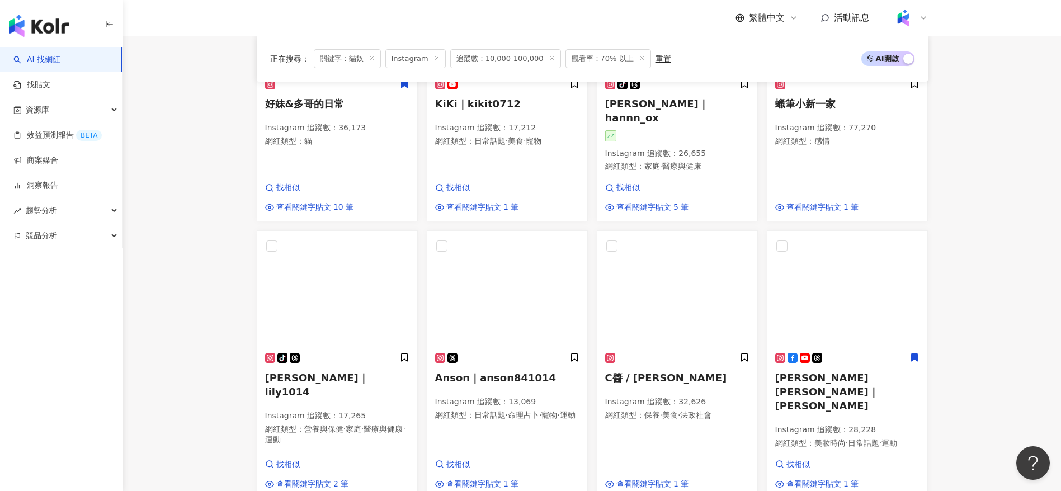
scroll to position [558, 0]
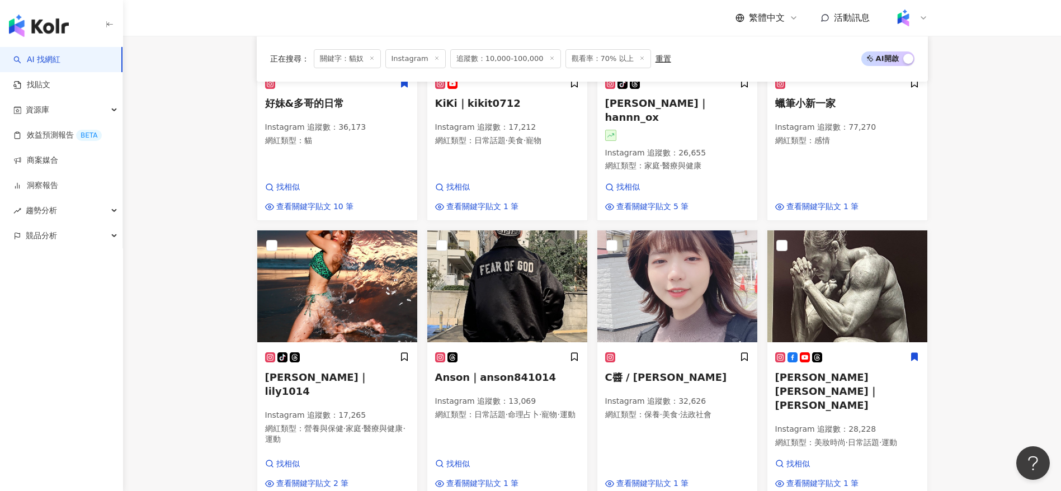
click at [971, 368] on main "Instagram ** 台灣 搜尋 cfe6179b-58aa-4eda-914c-11da7e99d6e7 🇭🇰🌎Blogger 32,434 追蹤者 貓…" at bounding box center [592, 150] width 938 height 1344
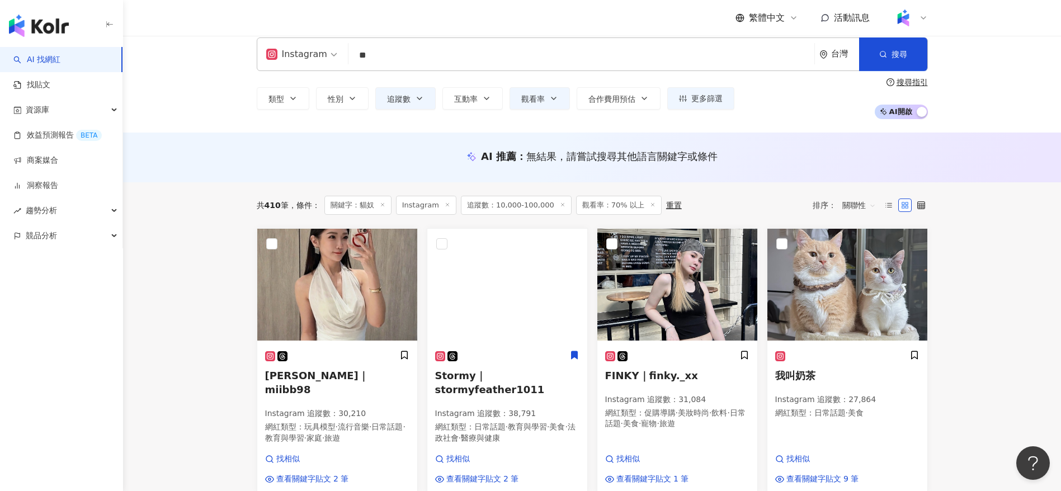
scroll to position [10, 0]
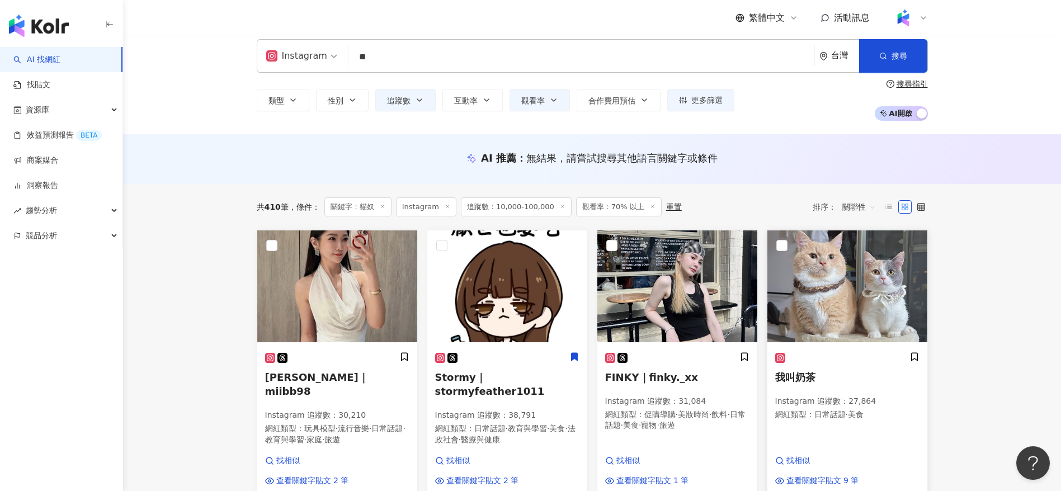
click at [853, 429] on div "我叫奶茶 Instagram 追蹤數 ： 27,864 網紅類型 ： 日常話題 · 美食" at bounding box center [847, 391] width 144 height 78
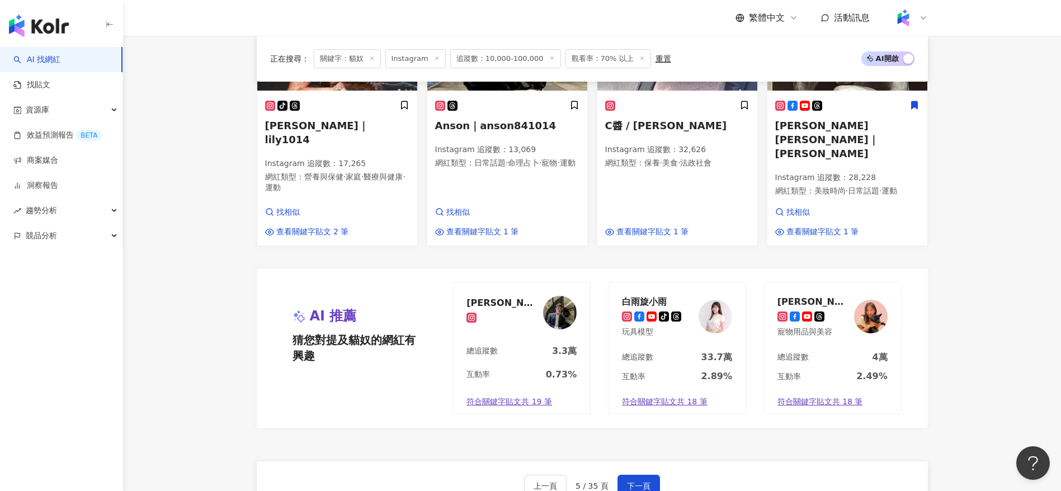
scroll to position [816, 0]
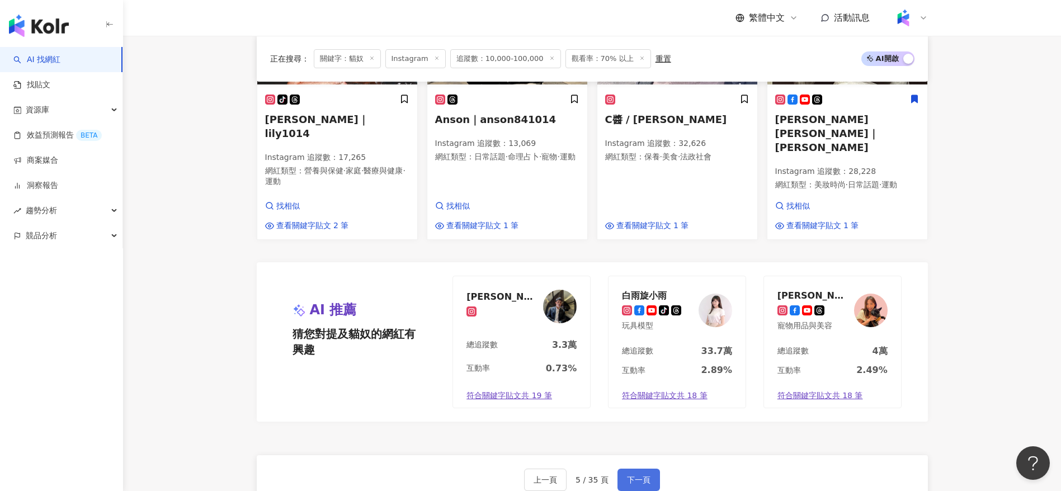
click at [627, 469] on button "下一頁" at bounding box center [639, 480] width 43 height 22
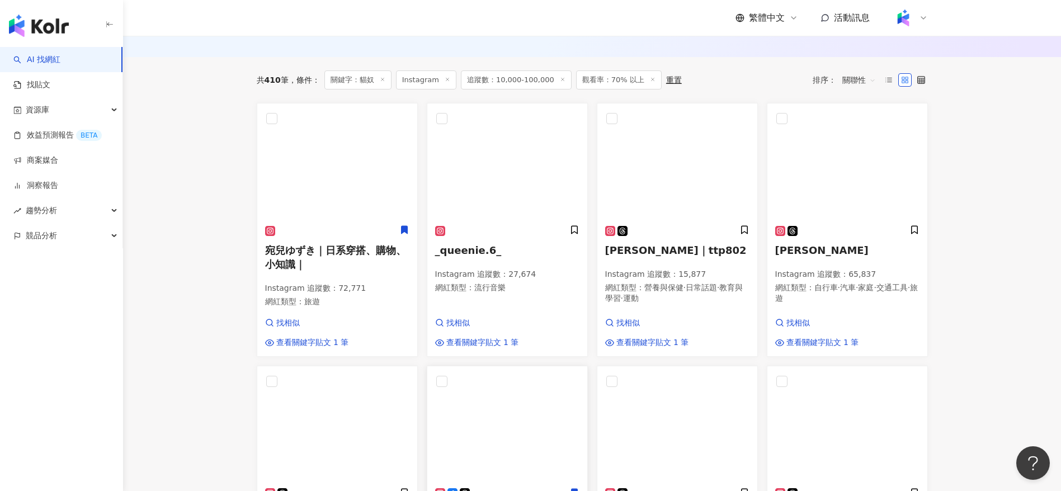
scroll to position [139, 0]
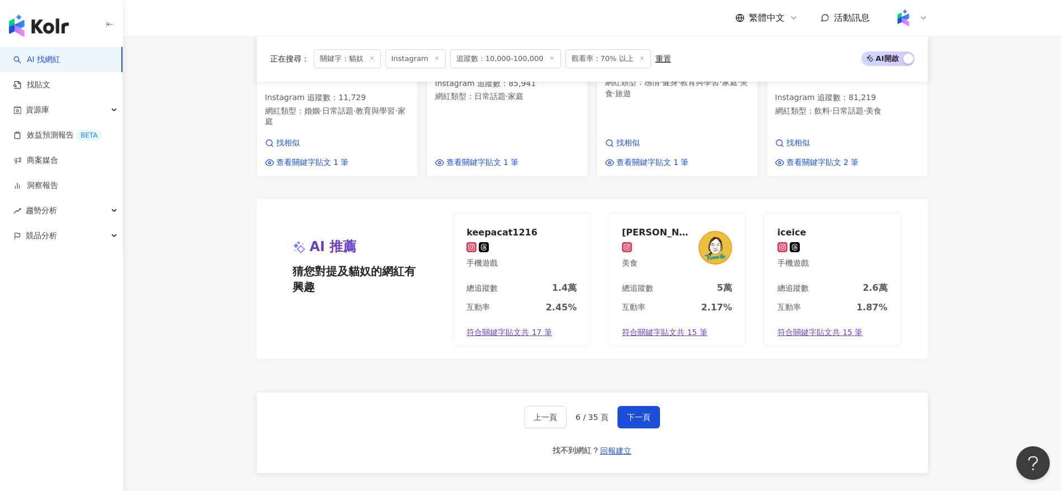
scroll to position [997, 0]
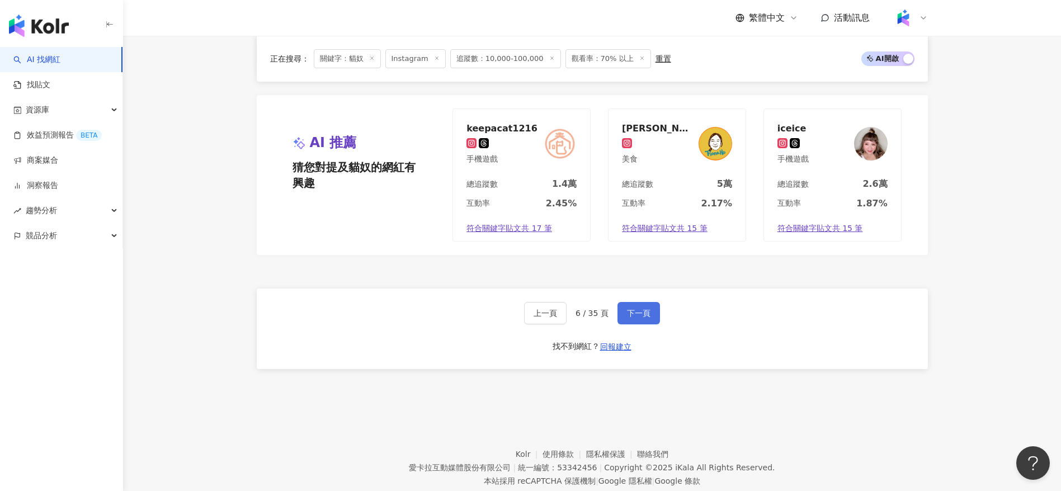
click at [646, 309] on span "下一頁" at bounding box center [638, 313] width 23 height 9
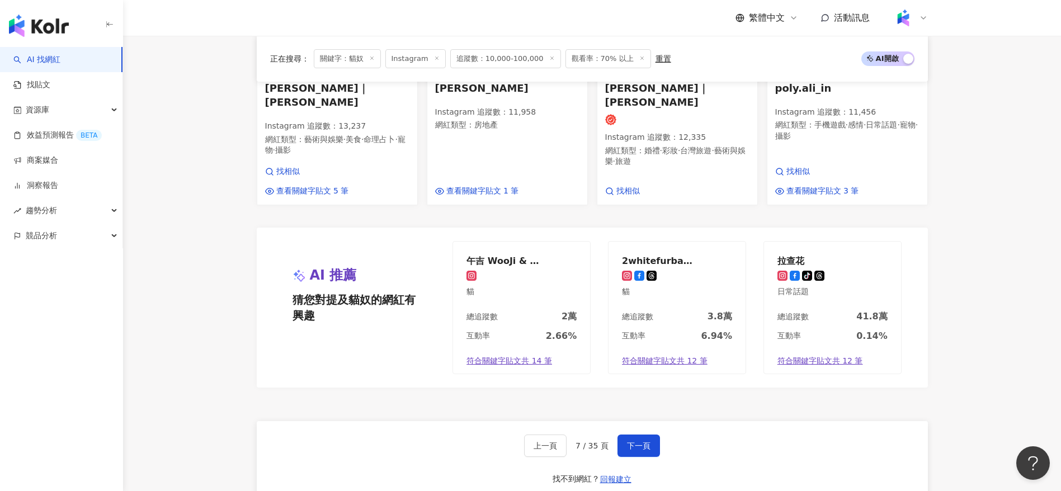
scroll to position [860, 0]
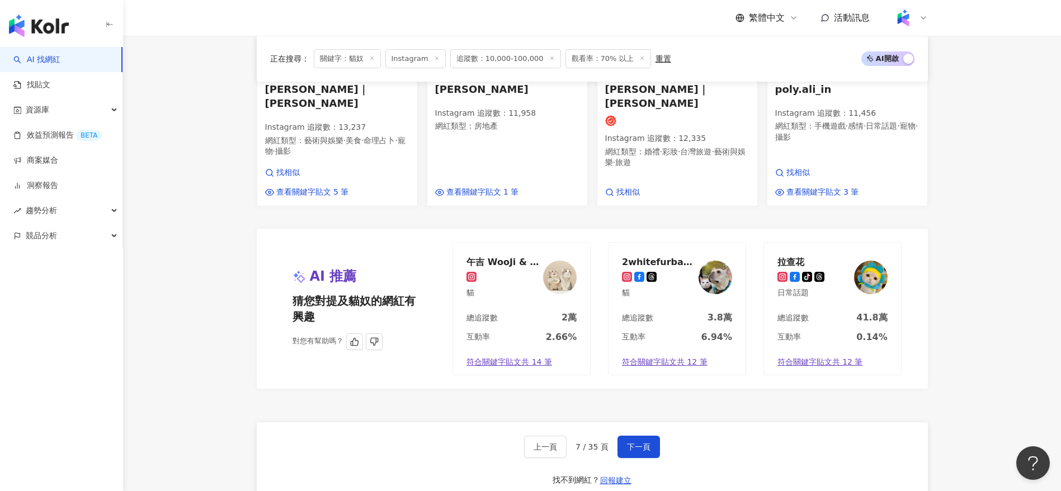
click at [492, 331] on div "互動率 2.66%" at bounding box center [521, 340] width 137 height 19
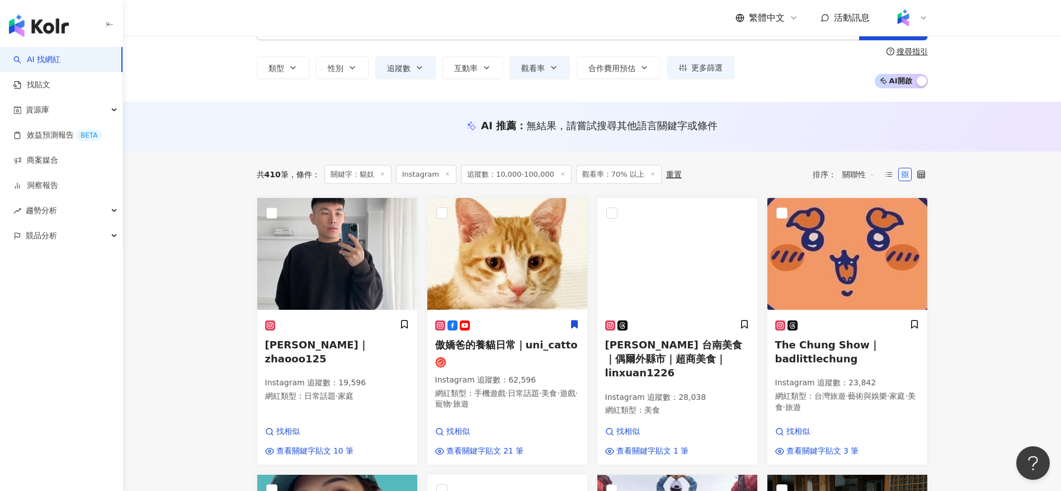
scroll to position [44, 0]
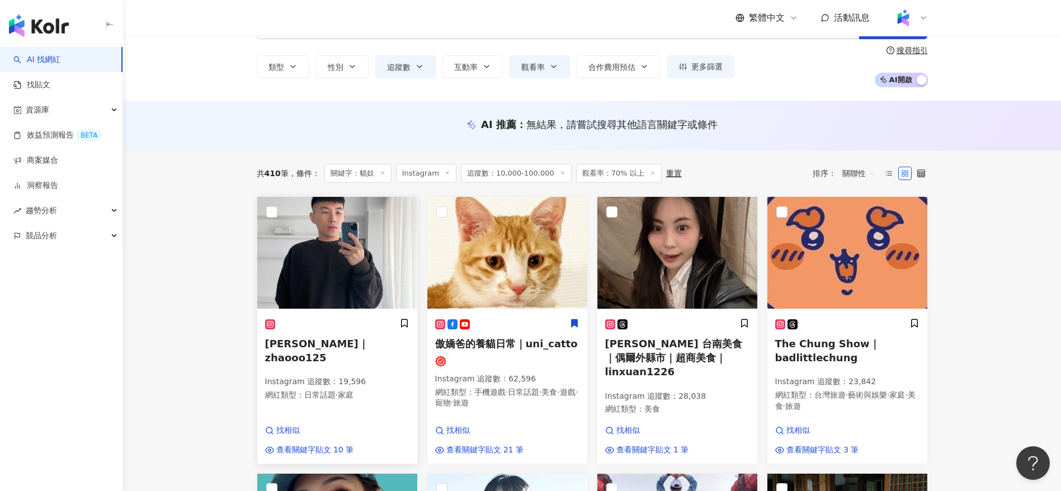
click at [320, 396] on div "小趙｜zhaooo125 Instagram 追蹤數 ： 19,596 網紅類型 ： 日常話題 · 家庭" at bounding box center [337, 364] width 144 height 92
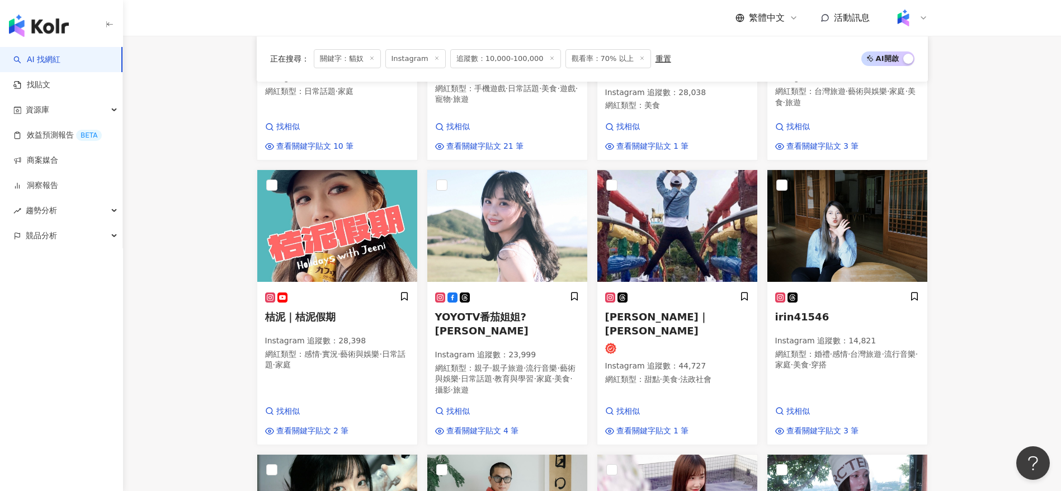
click at [1002, 323] on main "Instagram ** 台灣 搜尋 cfe6179b-58aa-4eda-914c-11da7e99d6e7 🇭🇰🌎Blogger 32,434 追蹤者 貓…" at bounding box center [592, 365] width 938 height 1355
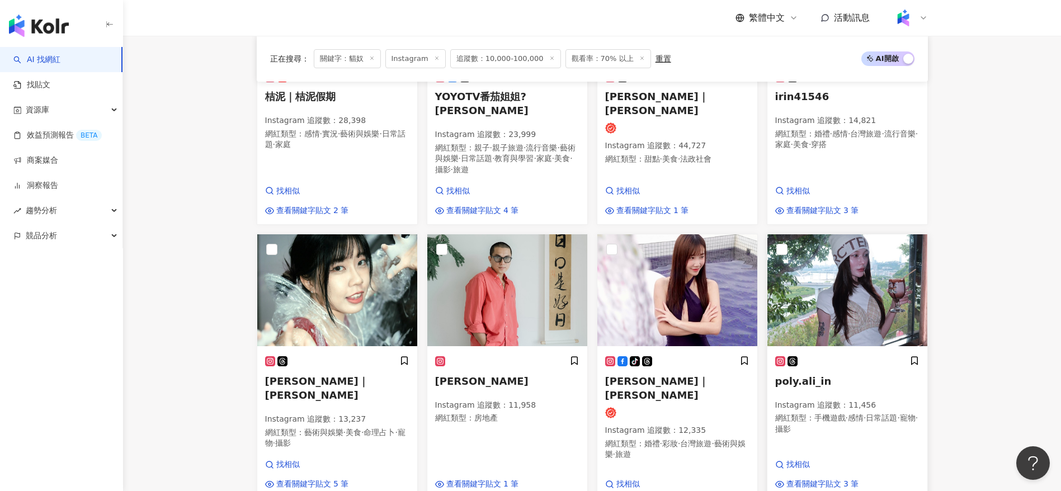
scroll to position [639, 0]
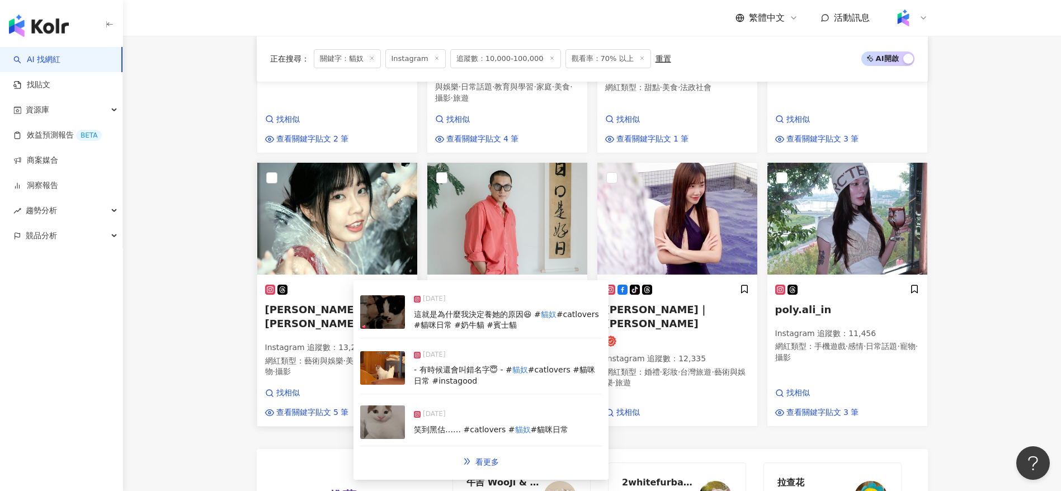
click at [309, 304] on span "阿栩｜Ashe" at bounding box center [316, 317] width 103 height 26
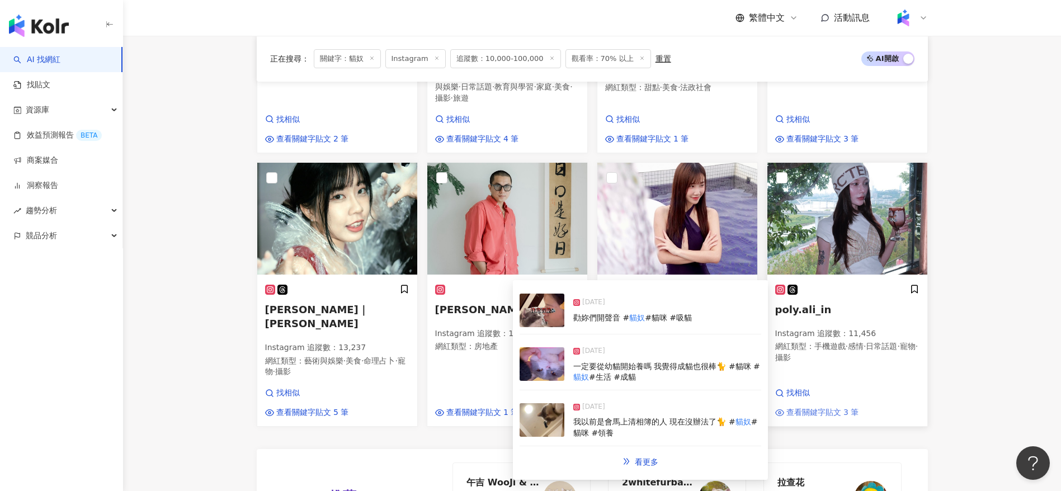
scroll to position [639, 0]
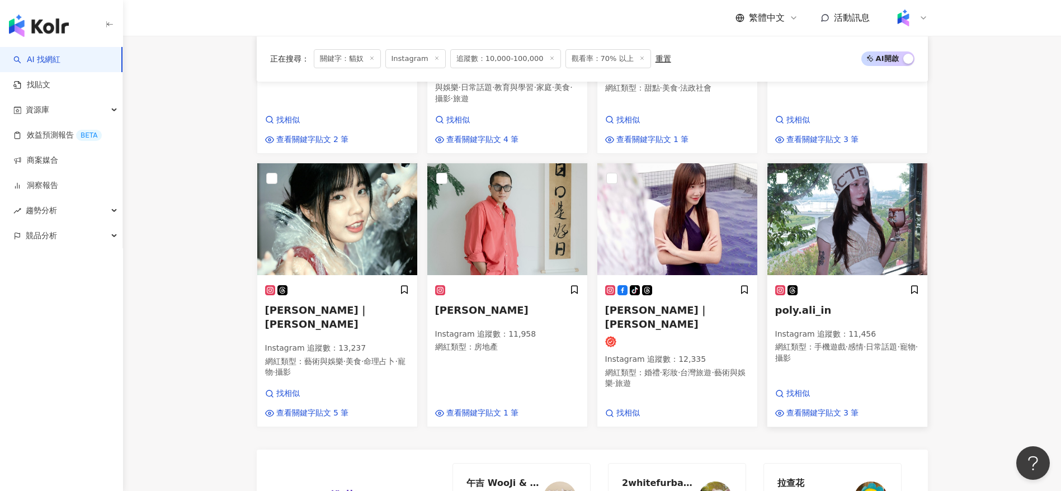
click at [836, 342] on p "網紅類型 ： 手機遊戲 · 感情 · 日常話題 · 寵物 · 攝影" at bounding box center [847, 353] width 144 height 22
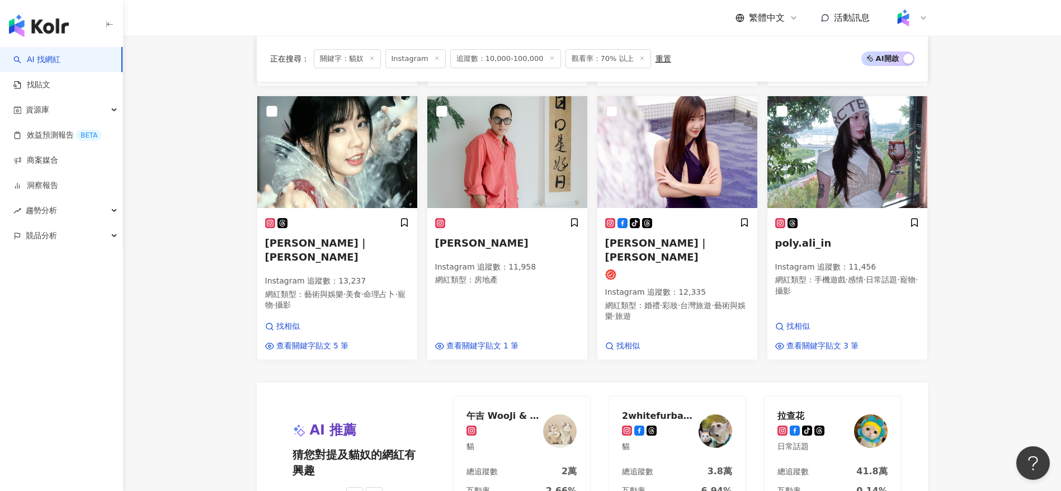
scroll to position [879, 0]
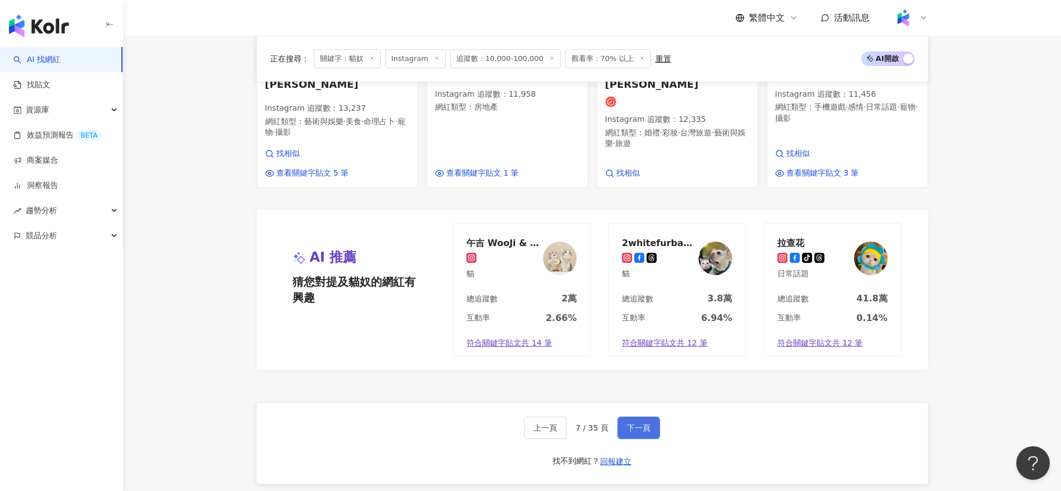
click at [636, 423] on span "下一頁" at bounding box center [638, 427] width 23 height 9
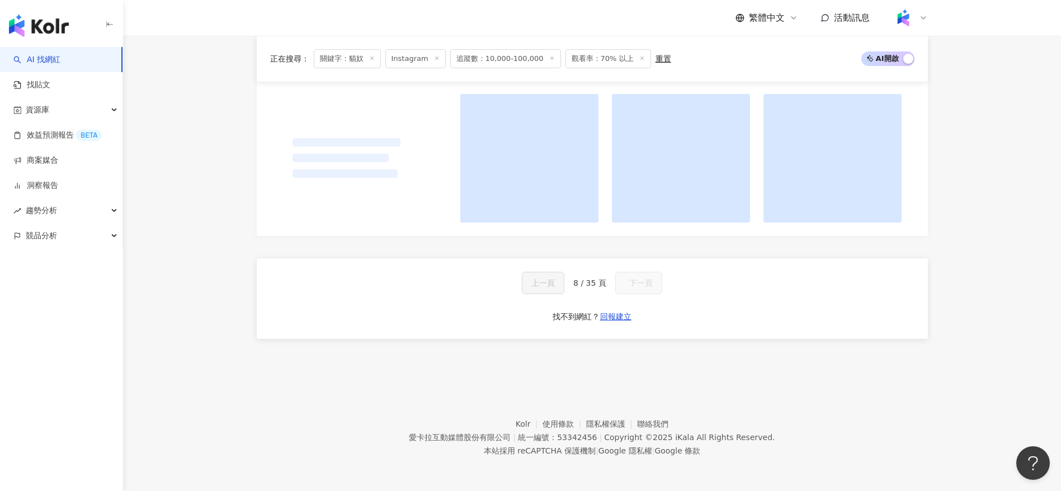
scroll to position [735, 0]
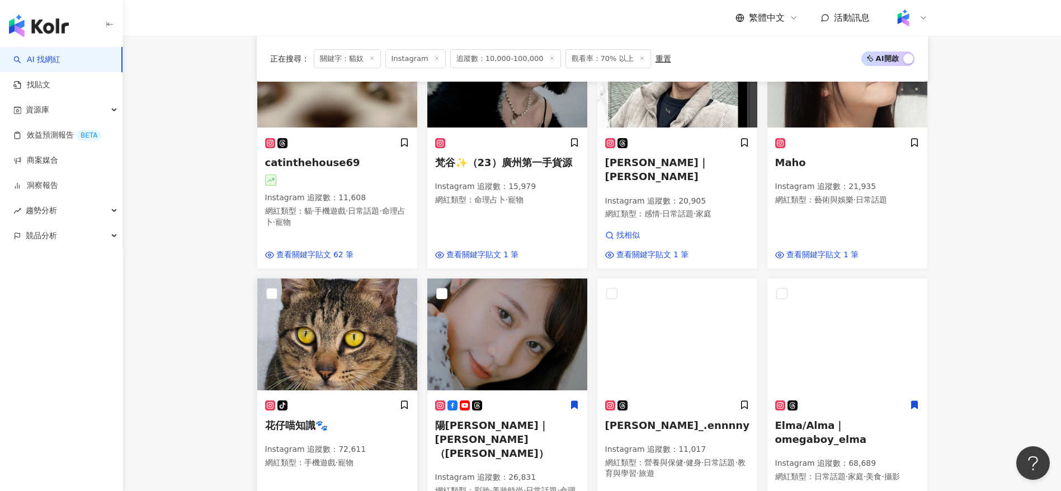
scroll to position [318, 0]
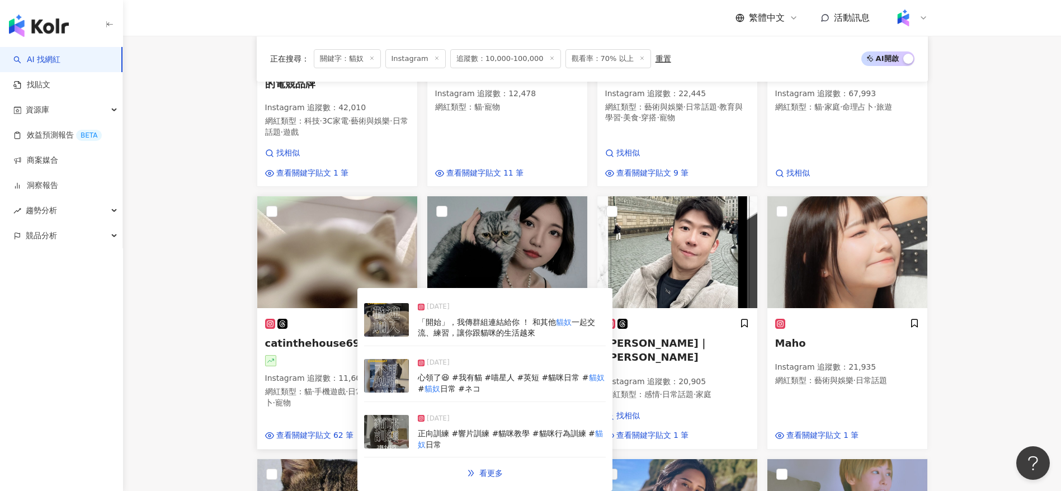
click at [327, 365] on div at bounding box center [337, 360] width 144 height 11
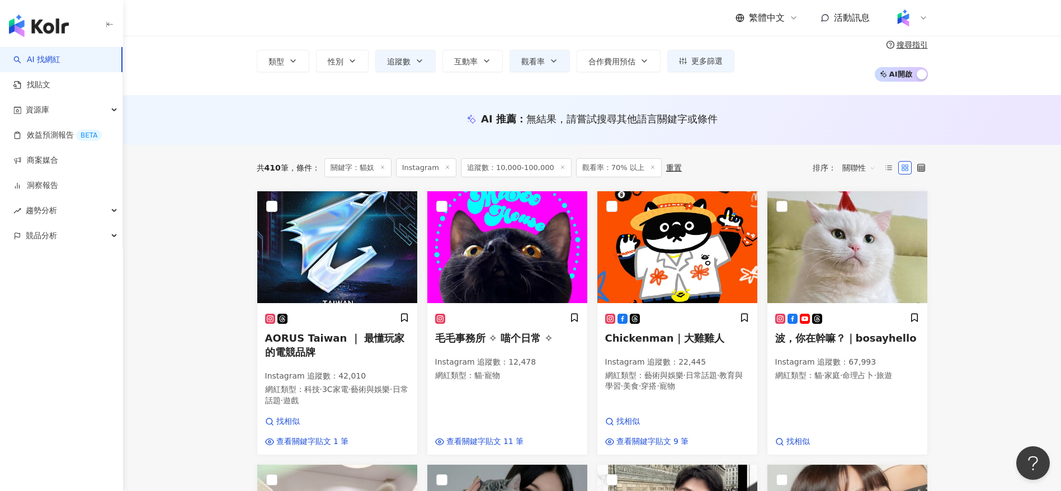
scroll to position [58, 0]
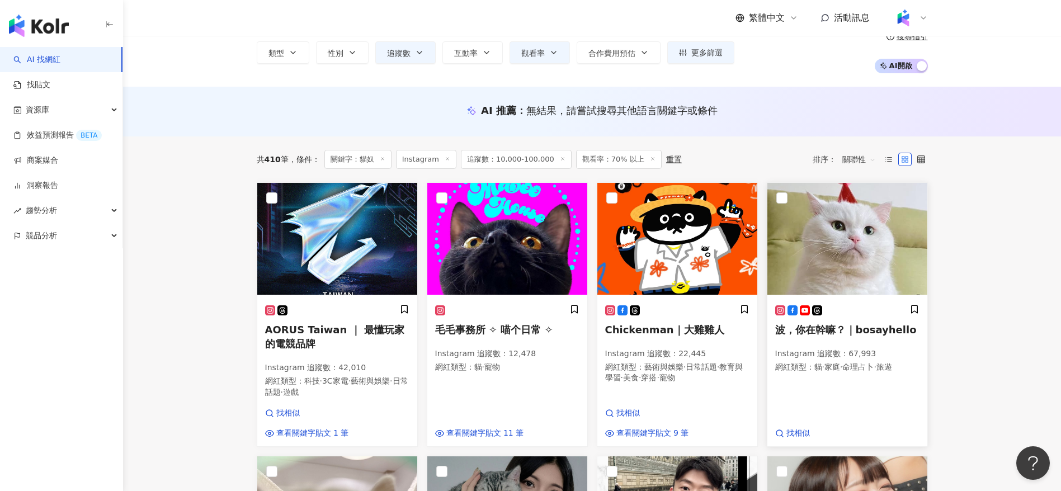
click at [872, 374] on div "Instagram 追蹤數 ： 67,993 網紅類型 ： 貓 · 家庭 · 命理占卜 · 旅遊" at bounding box center [847, 362] width 144 height 26
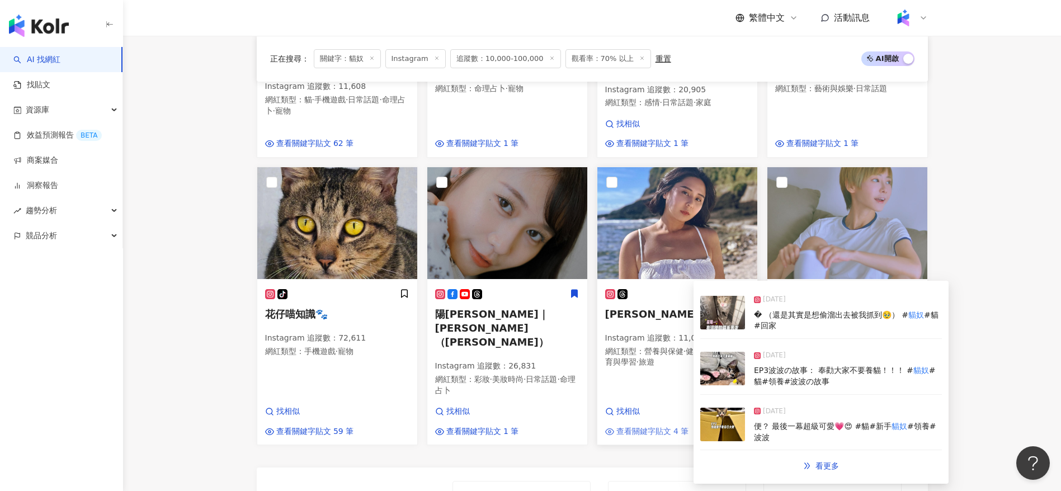
scroll to position [605, 0]
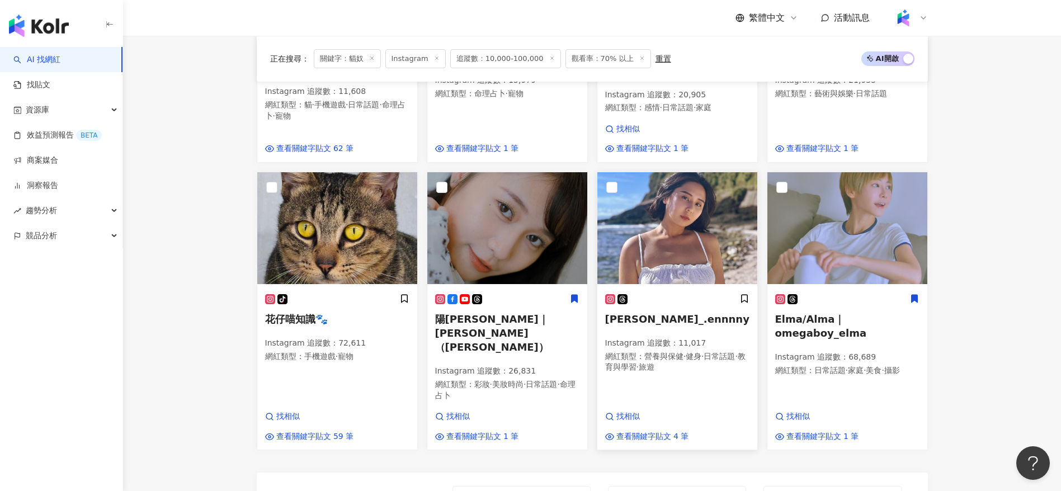
click at [627, 378] on div "j._.ennnny Instagram 追蹤數 ： 11,017 網紅類型 ： 營養與保健 · 健身 · 日常話題 · 教育與學習 · 旅遊 找相似 查看關…" at bounding box center [677, 368] width 160 height 164
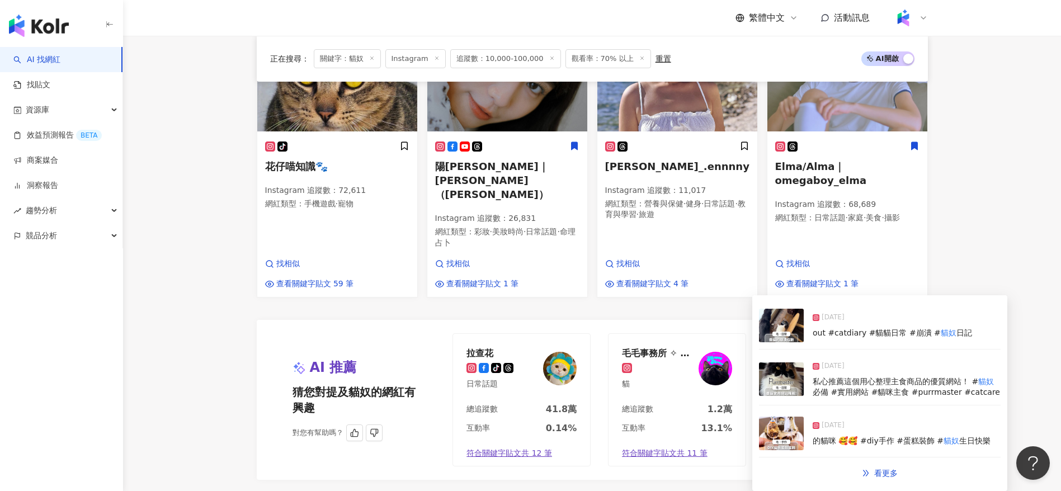
scroll to position [855, 0]
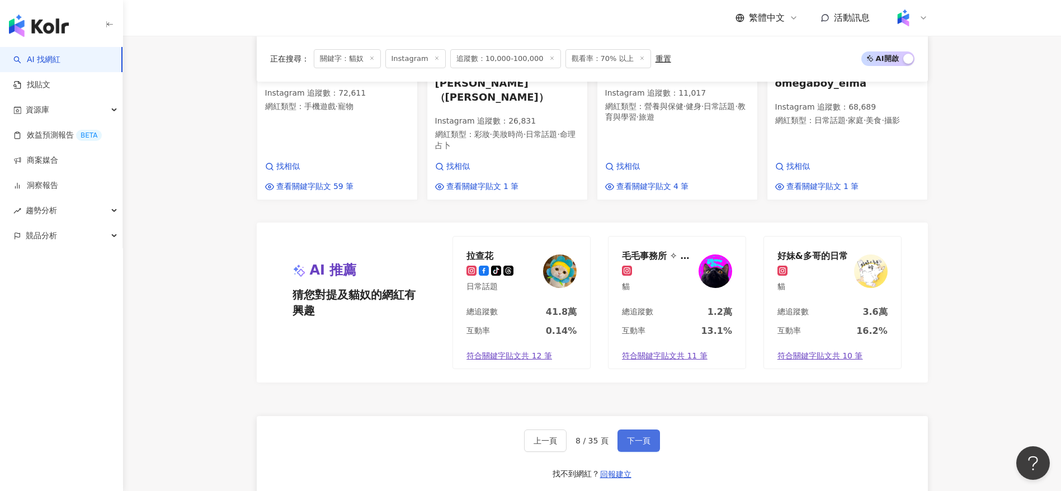
click at [638, 436] on span "下一頁" at bounding box center [638, 440] width 23 height 9
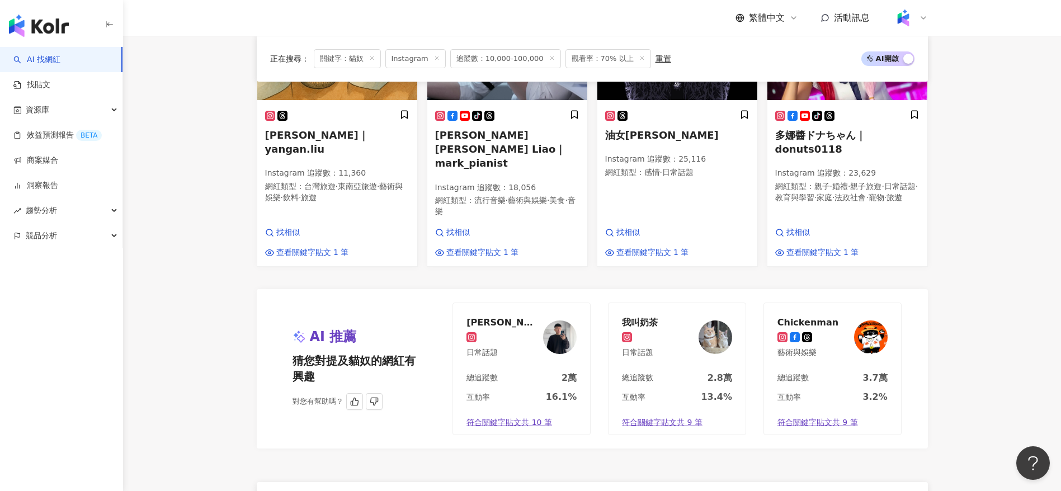
click at [925, 302] on div "AI 推薦 猜您對提及貓奴的網紅有興趣 對您有幫助嗎？ 小趙 日常話題 總追蹤數 2萬 互動率 16.1% 符合關鍵字貼文共 10 筆 我叫奶茶 日常話題 總…" at bounding box center [592, 369] width 671 height 160
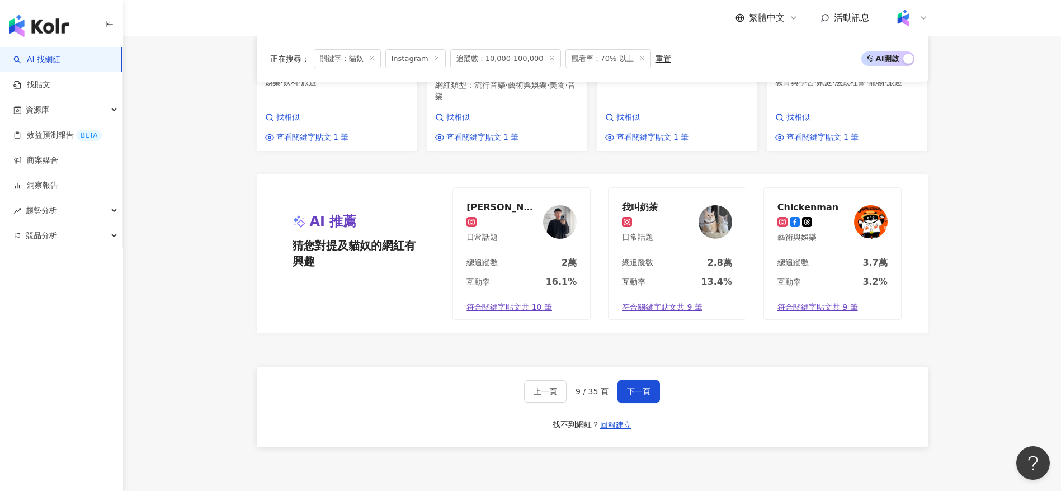
scroll to position [892, 0]
click at [635, 385] on span "下一頁" at bounding box center [638, 389] width 23 height 9
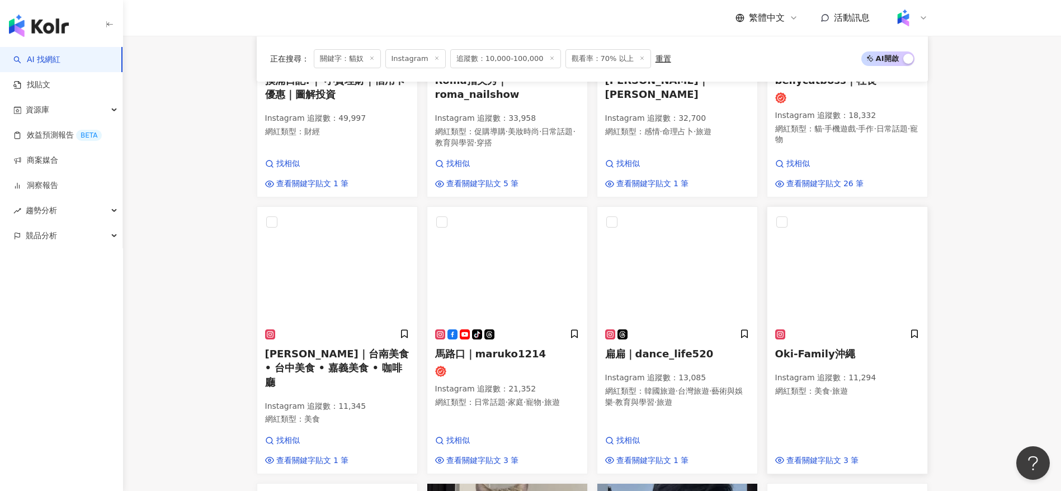
scroll to position [307, 0]
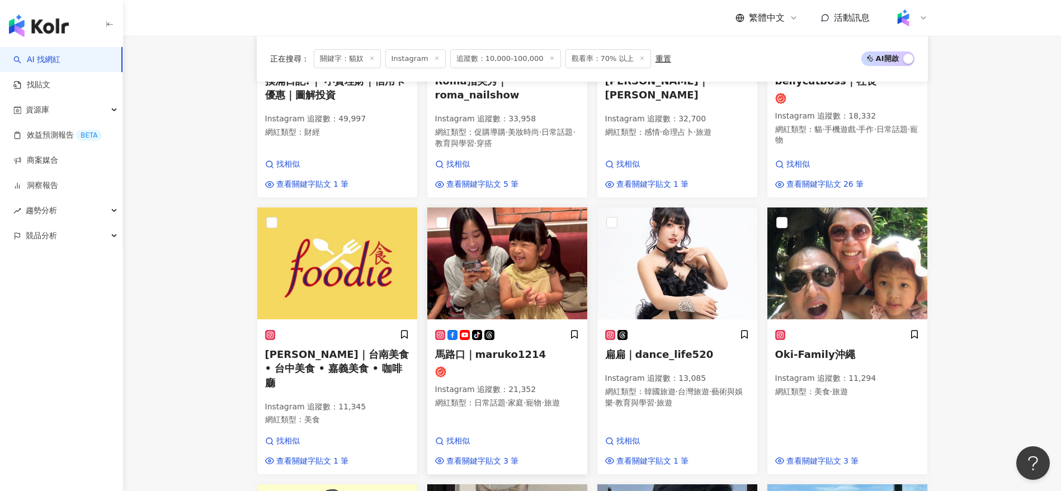
click at [504, 394] on div "Instagram 追蹤數 ： 21,352 網紅類型 ： 日常話題 · 家庭 · 寵物 · 旅遊" at bounding box center [507, 397] width 144 height 26
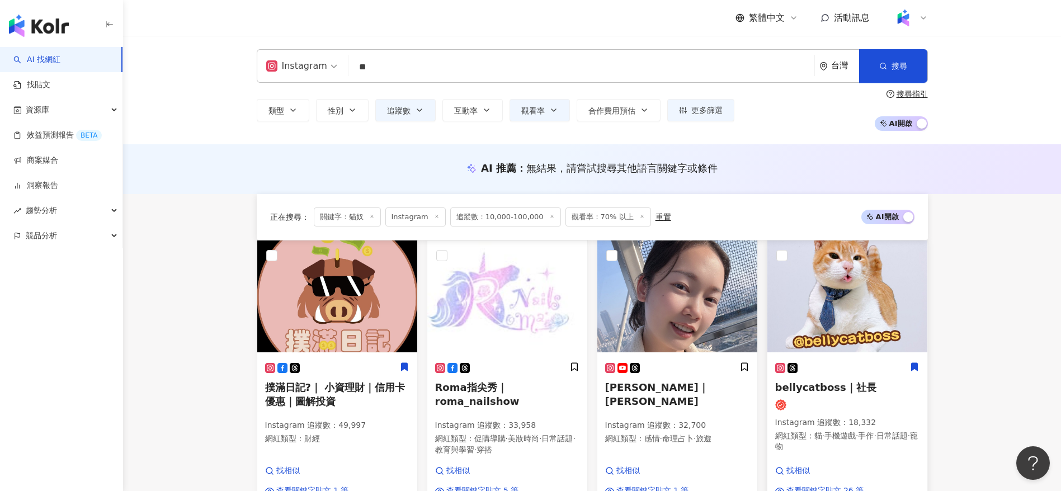
scroll to position [176, 0]
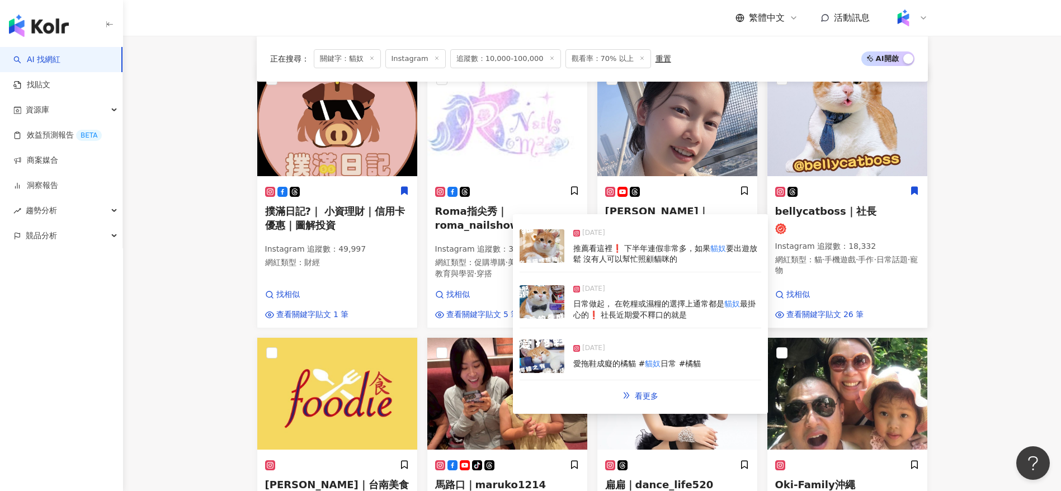
click at [853, 275] on p "網紅類型 ： 貓 · 手機遊戲 · 手作 · 日常話題 · 寵物" at bounding box center [847, 266] width 144 height 22
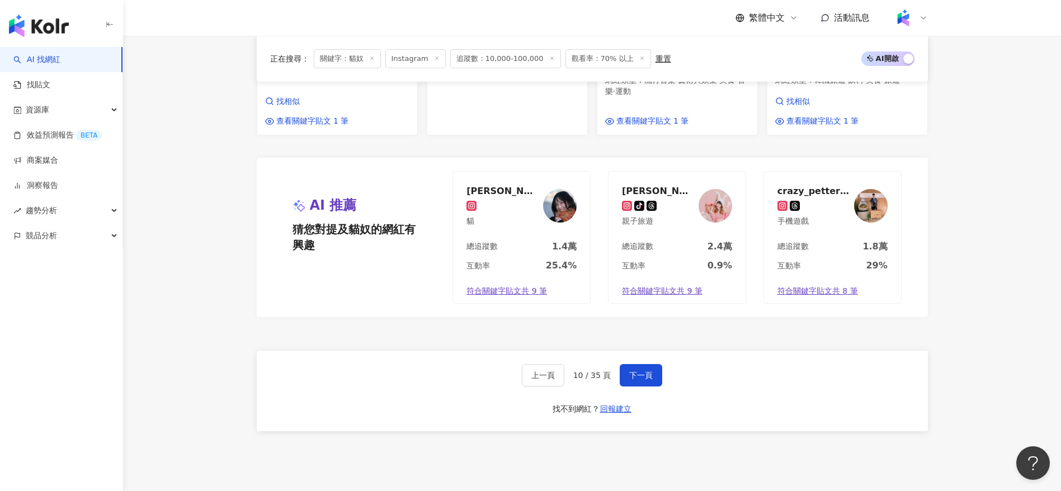
scroll to position [1005, 0]
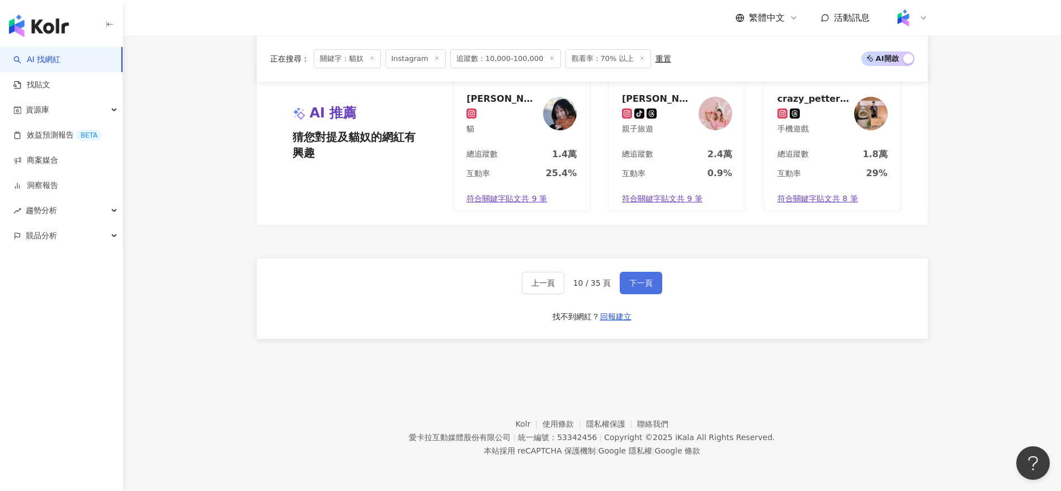
click at [643, 279] on span "下一頁" at bounding box center [640, 283] width 23 height 9
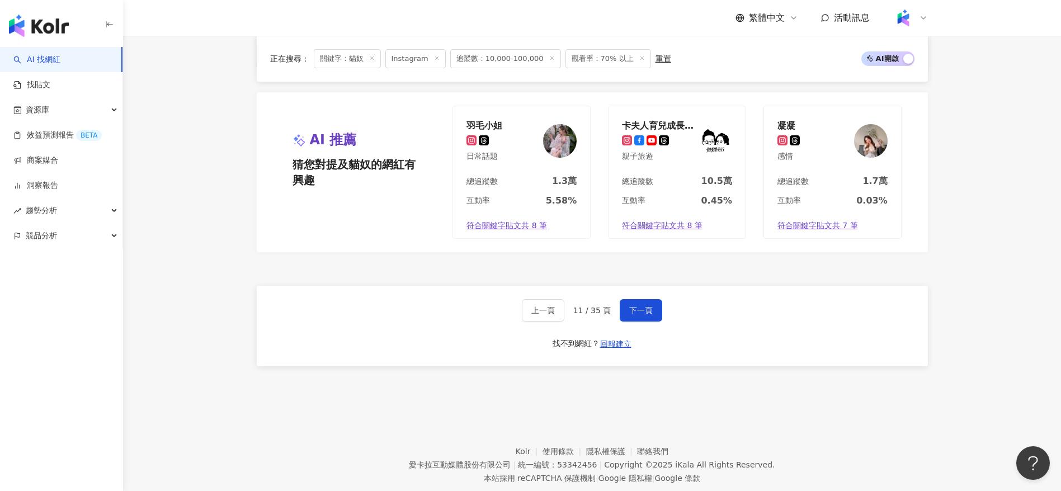
scroll to position [1016, 0]
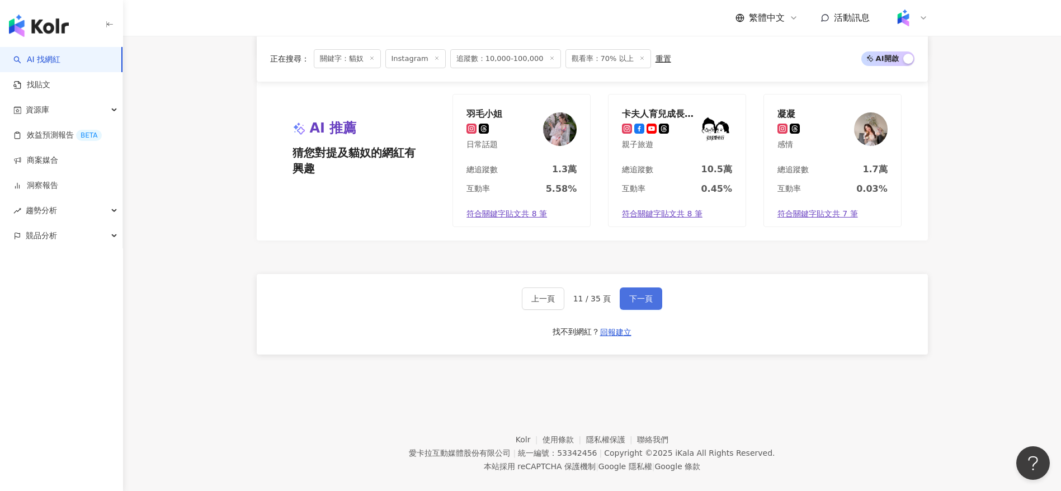
click at [631, 288] on button "下一頁" at bounding box center [641, 299] width 43 height 22
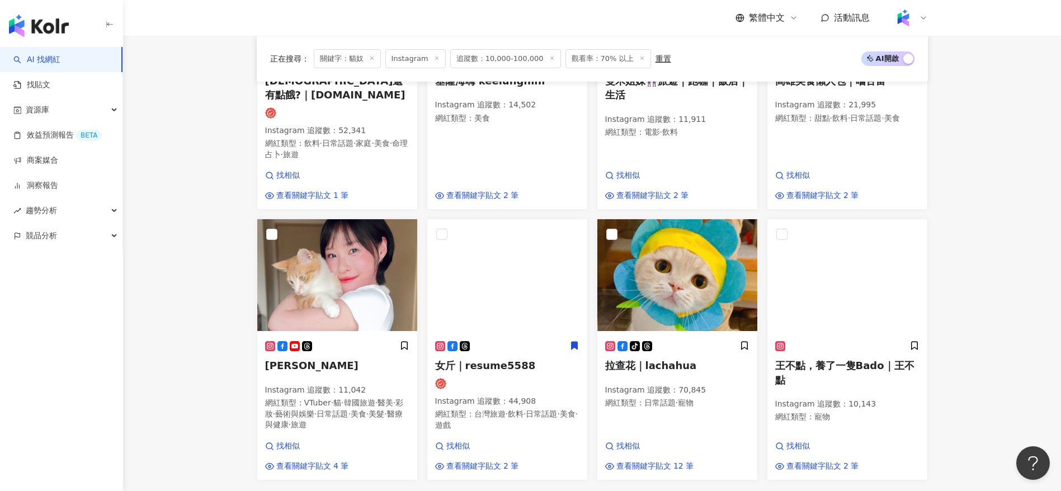
scroll to position [566, 0]
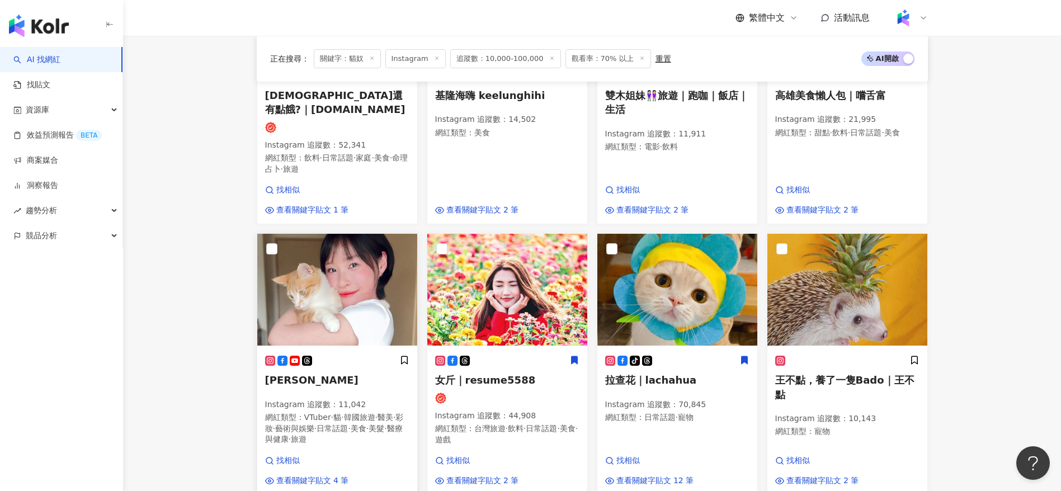
click at [369, 424] on span "美髮" at bounding box center [377, 428] width 16 height 9
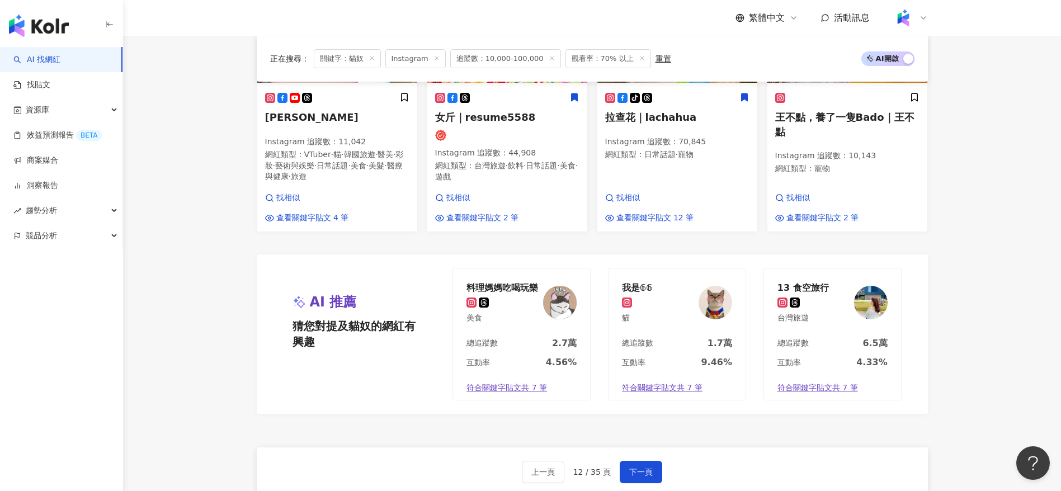
scroll to position [873, 0]
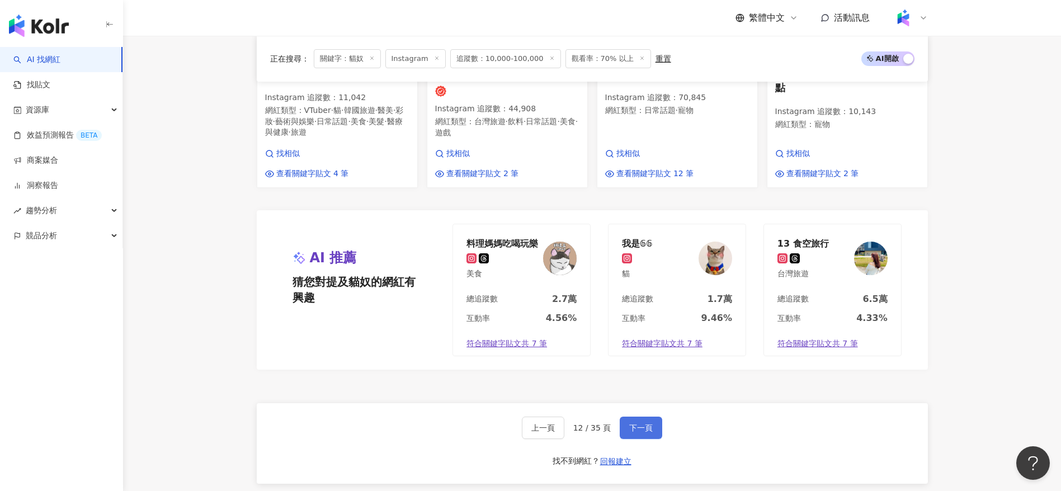
click at [647, 417] on button "下一頁" at bounding box center [641, 428] width 43 height 22
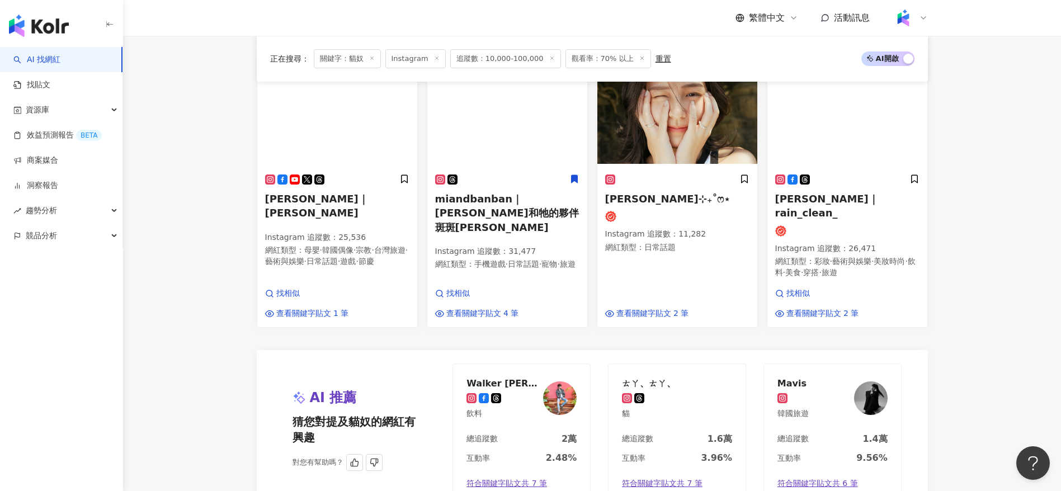
scroll to position [761, 0]
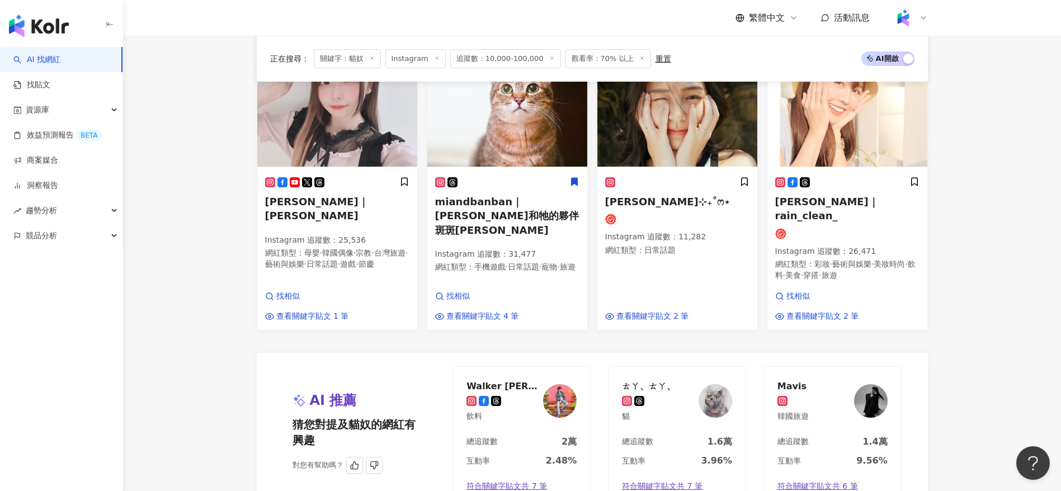
click at [683, 436] on div "總追蹤數 1.6萬" at bounding box center [677, 445] width 137 height 19
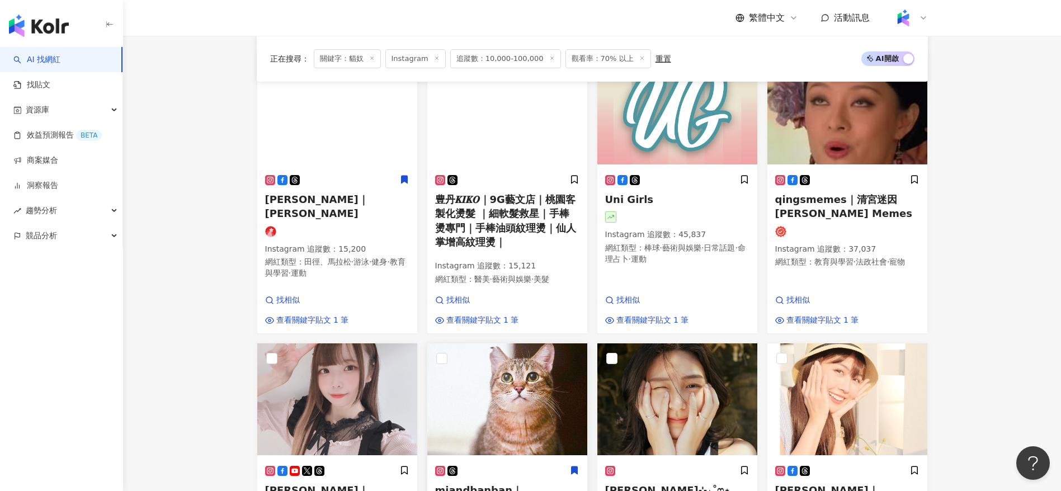
scroll to position [0, 0]
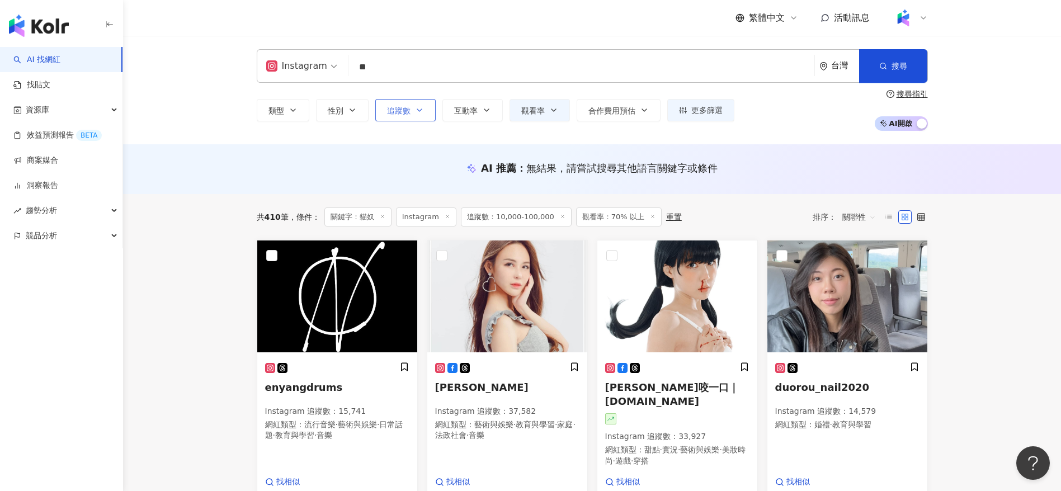
click at [393, 99] on button "追蹤數" at bounding box center [405, 110] width 60 height 22
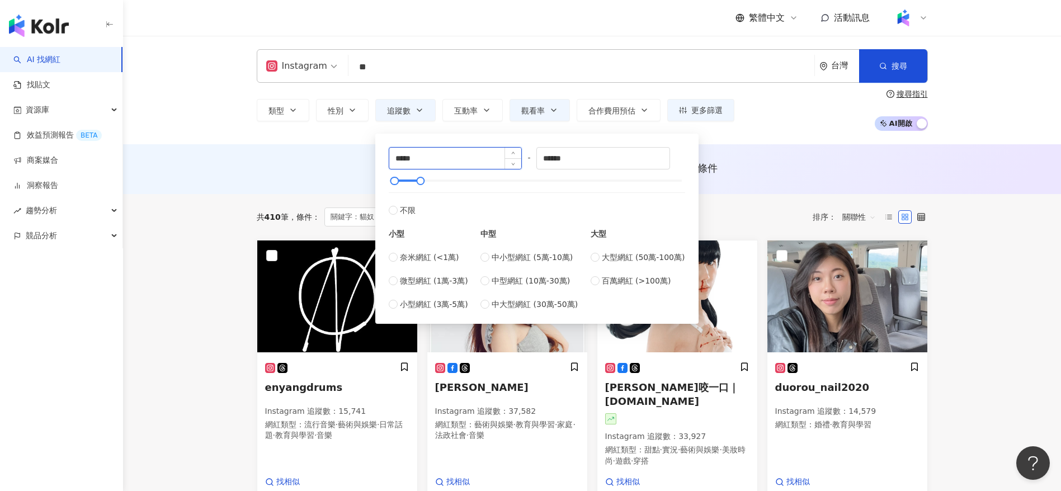
click at [404, 161] on input "*****" at bounding box center [455, 158] width 133 height 21
type input "*****"
click at [832, 148] on div "AI 推薦 ： 無結果，請嘗試搜尋其他語言關鍵字或條件" at bounding box center [592, 169] width 938 height 50
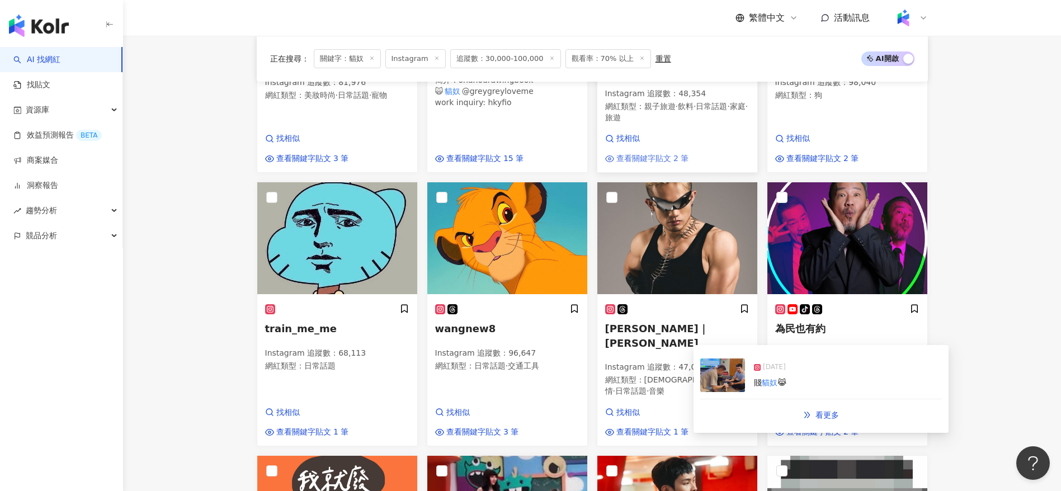
scroll to position [357, 0]
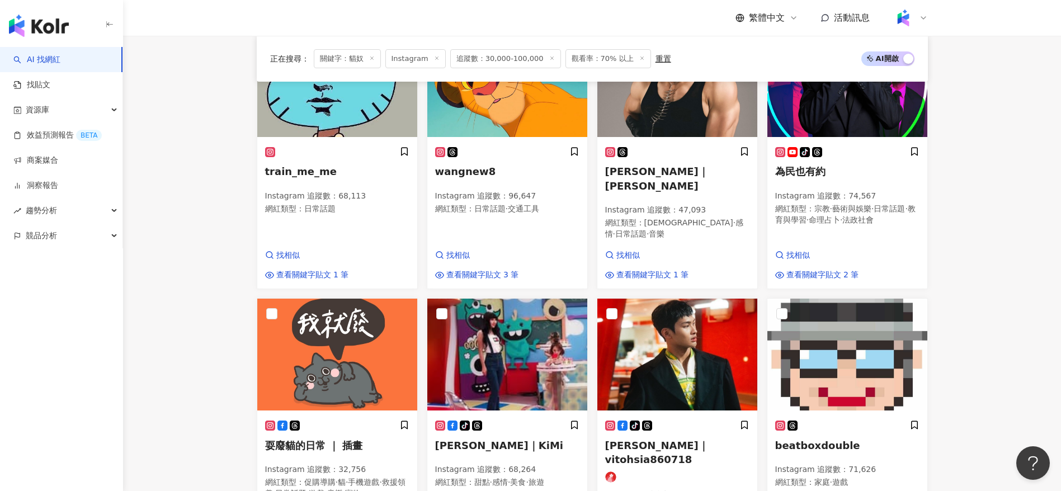
click at [967, 384] on main "Instagram ** 台灣 搜尋 cfe6179b-58aa-4eda-914c-11da7e99d6e7 🇭🇰🌎Blogger 32,434 追蹤者 貓…" at bounding box center [592, 215] width 938 height 1388
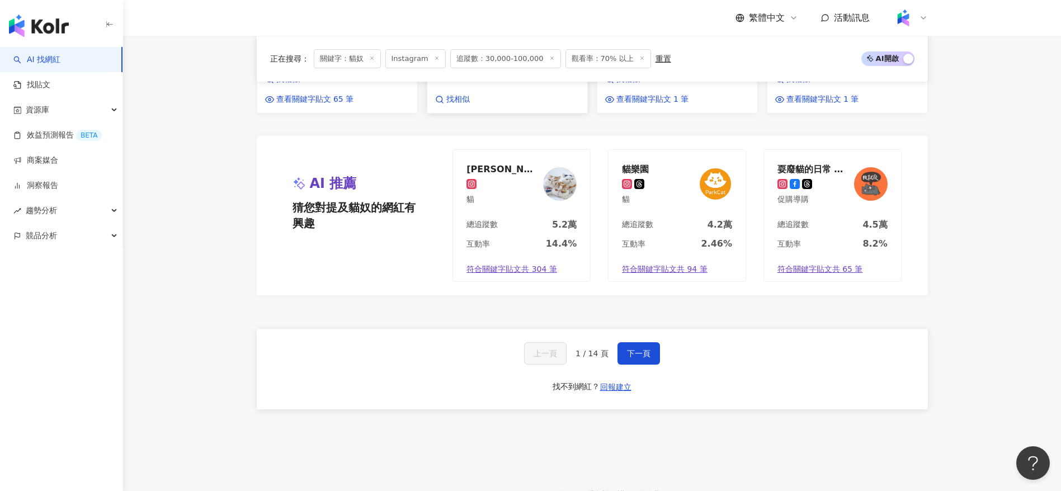
scroll to position [993, 0]
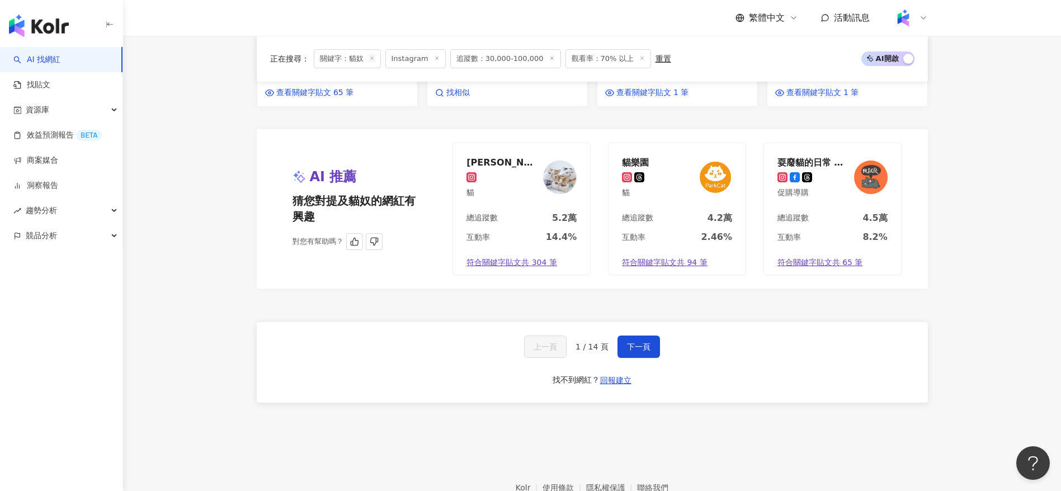
click at [547, 231] on div "互動率 14.4%" at bounding box center [521, 240] width 137 height 19
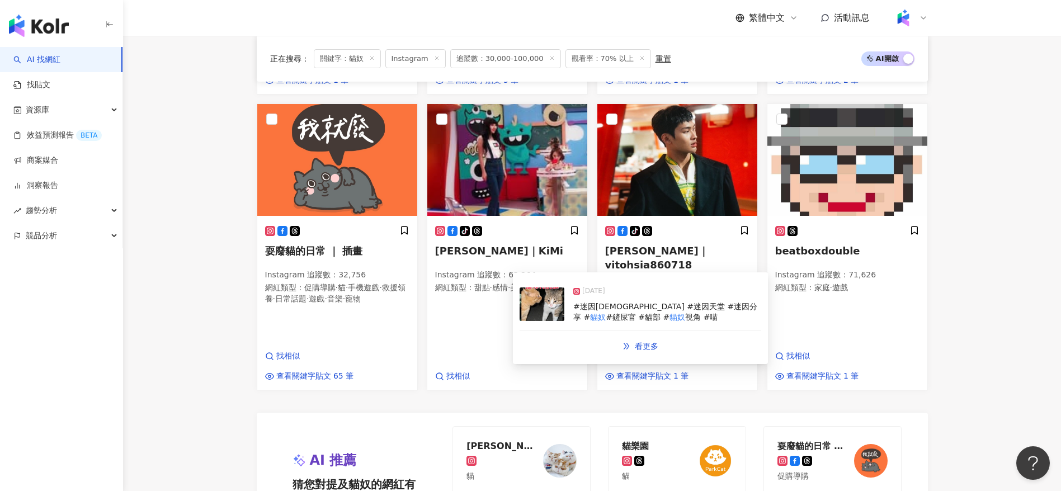
scroll to position [872, 0]
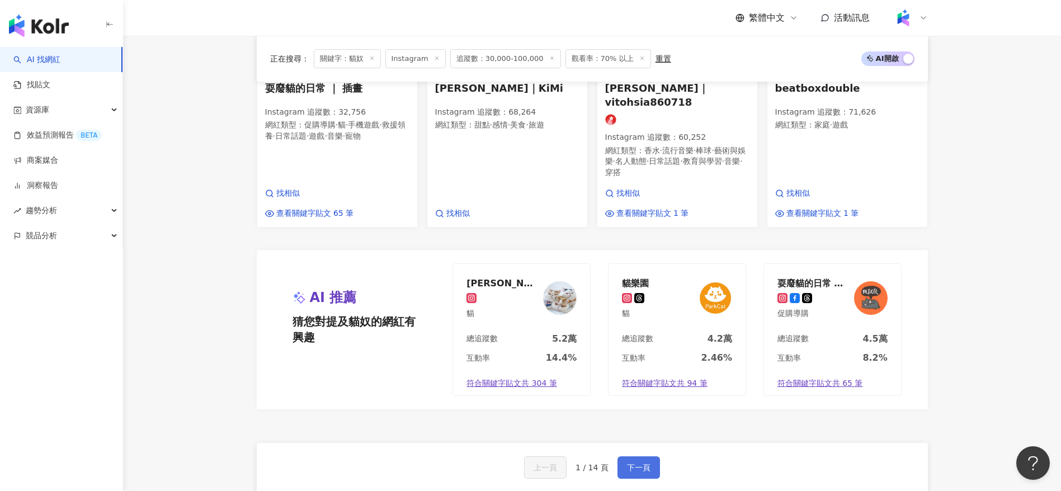
click at [644, 463] on span "下一頁" at bounding box center [638, 467] width 23 height 9
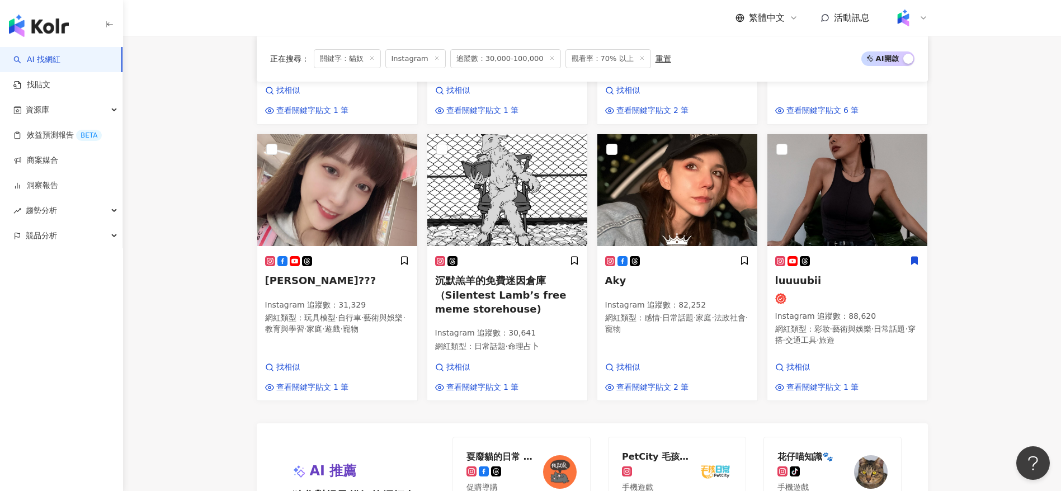
scroll to position [653, 0]
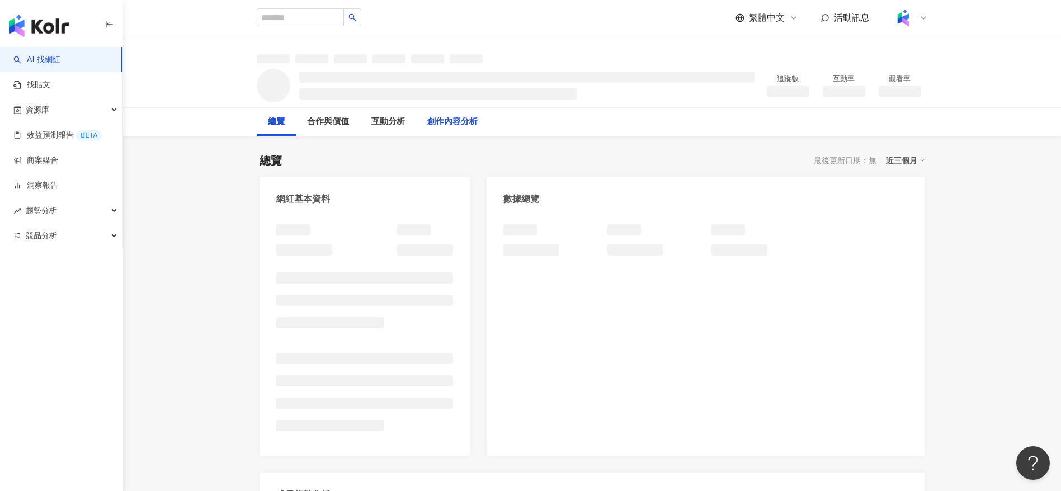
click at [403, 154] on div "總覽 最後更新日期：無 近三個月" at bounding box center [593, 161] width 666 height 16
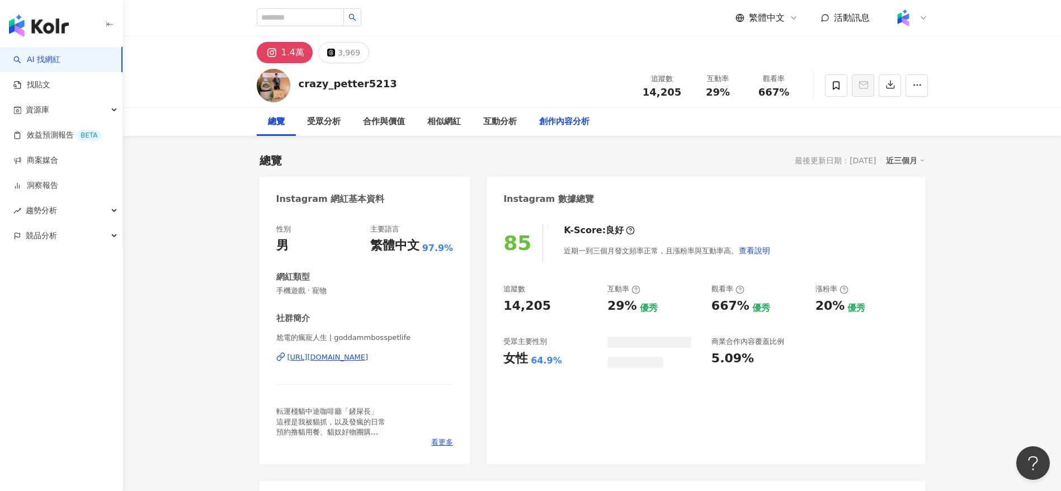
click at [556, 121] on div "創作內容分析" at bounding box center [564, 121] width 50 height 13
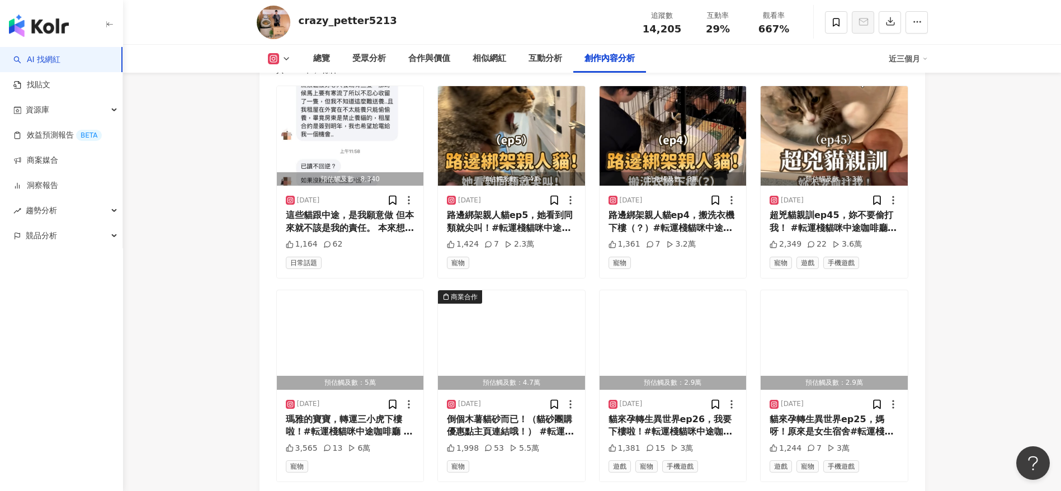
scroll to position [3447, 0]
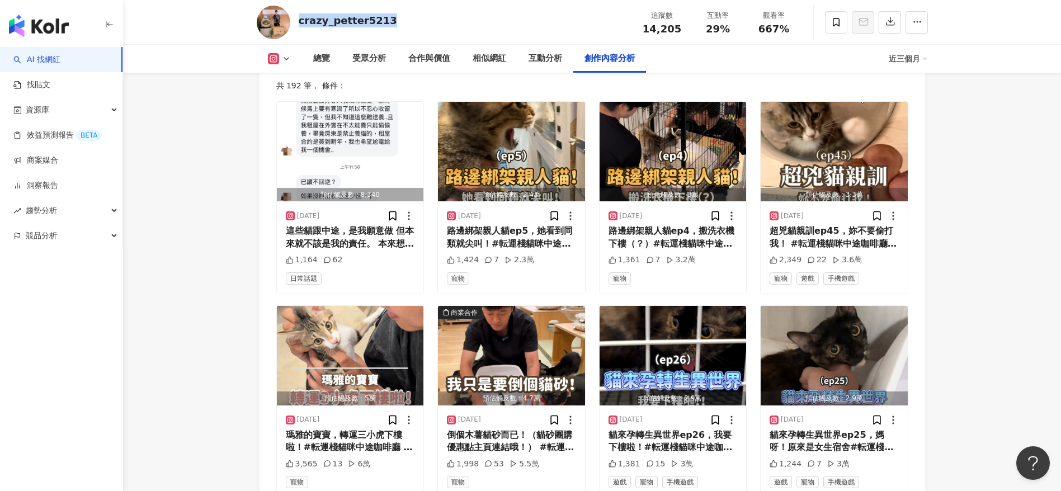
drag, startPoint x: 391, startPoint y: 20, endPoint x: 299, endPoint y: 22, distance: 92.3
click at [299, 22] on div "crazy_petter5213 追蹤數 14,205 互動率 29% 觀看率 667%" at bounding box center [592, 22] width 716 height 44
copy div "crazy_petter5213"
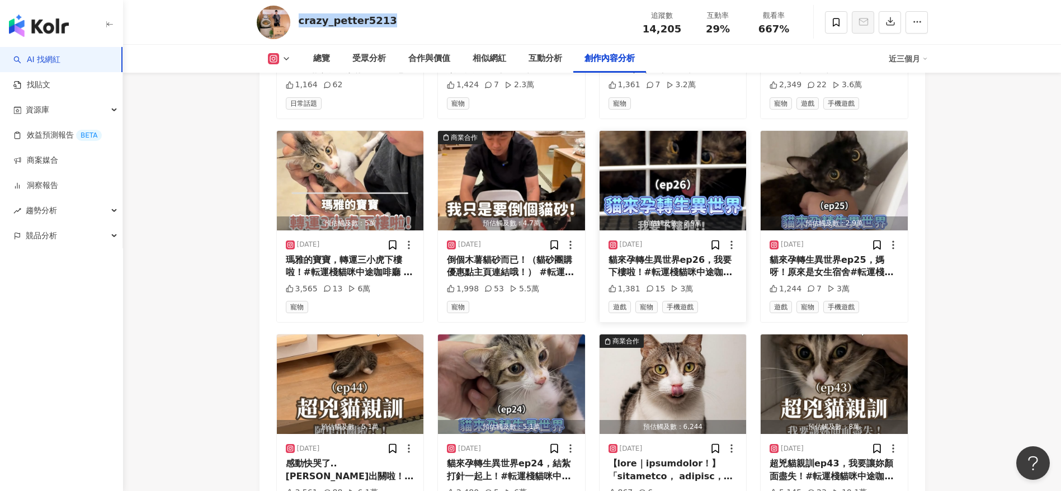
scroll to position [3689, 0]
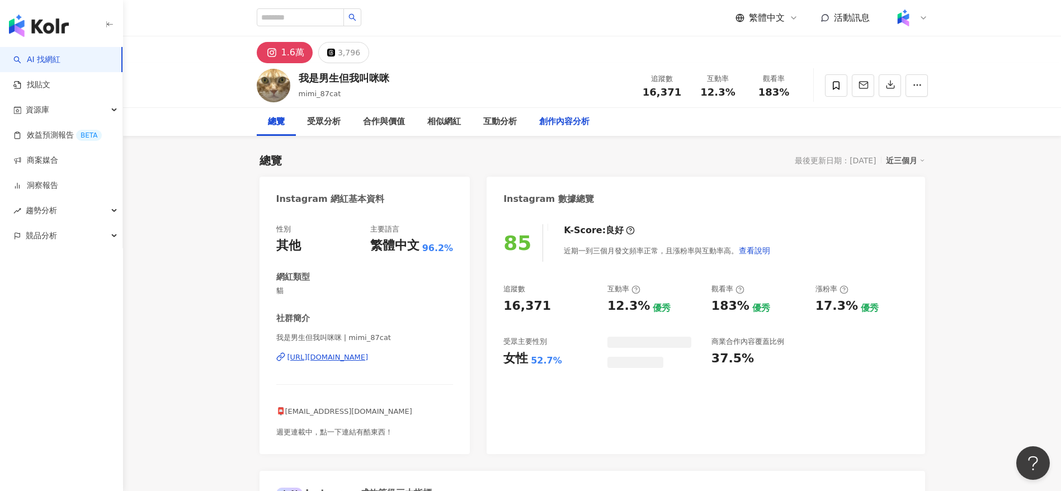
click at [554, 120] on div "創作內容分析" at bounding box center [564, 121] width 50 height 13
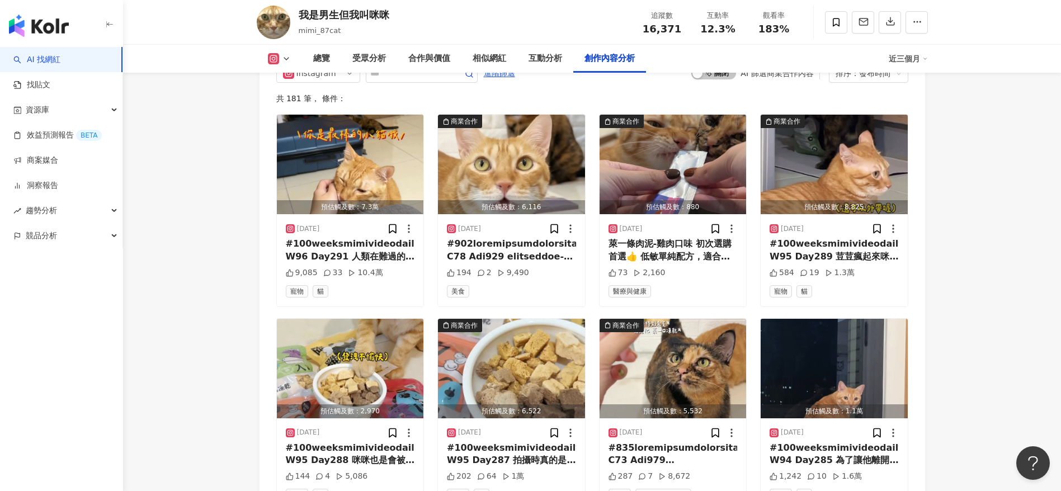
scroll to position [3464, 0]
click at [656, 262] on div "萊一條肉泥-雞肉口味 初次選購首選👍 低敏單純配方，適合挑嘴或腸胃敏感毛孩們🫵🏻 BNP 專利燕窩胜肽｜營養平衡與維持免疫 BL986 機能優格｜維持腸道菌相…" at bounding box center [673, 249] width 129 height 25
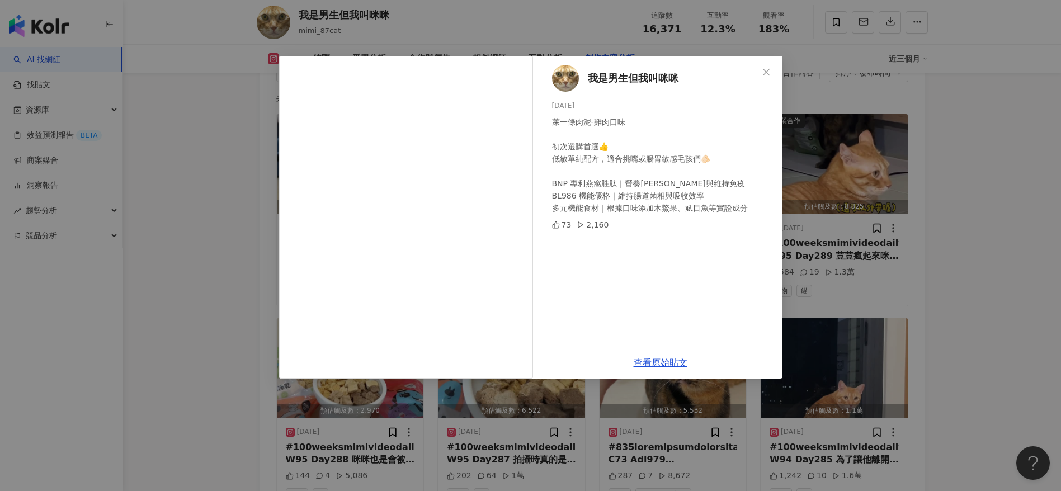
click at [707, 289] on div "我是男生但我叫咪咪 2025/9/27 萊一條肉泥-雞肉口味 初次選購首選👍 低敏單純配方，適合挑嘴或腸胃敏感毛孩們🫵🏻 BNP 專利燕窩胜肽｜營養平衡與維持…" at bounding box center [661, 201] width 244 height 291
click at [707, 327] on div "我是男生但我叫咪咪 2025/9/27 萊一條肉泥-雞肉口味 初次選購首選👍 低敏單純配方，適合挑嘴或腸胃敏感毛孩們🫵🏻 BNP 專利燕窩胜肽｜營養平衡與維持…" at bounding box center [530, 245] width 1061 height 491
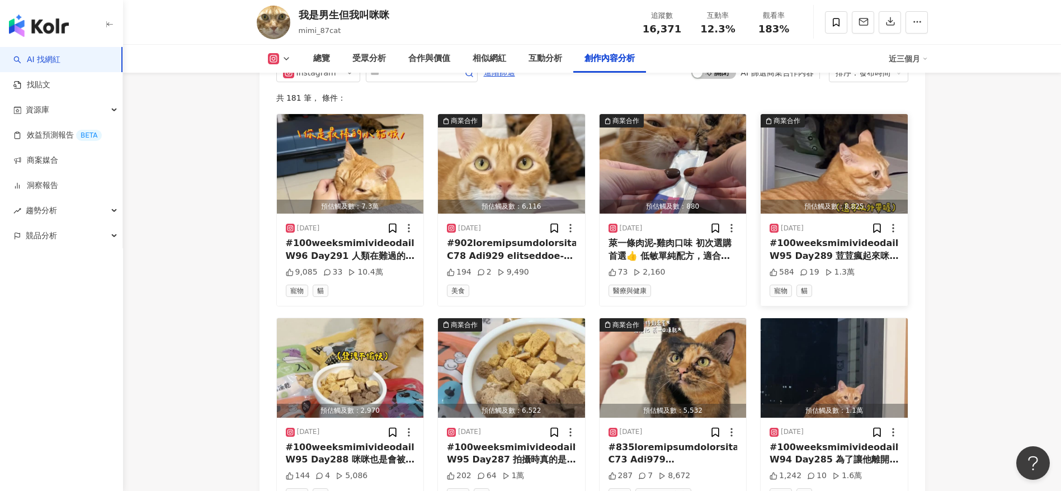
click at [707, 262] on div "#100weeksmimivideodaily W95 Day289 荳荳瘋起來咪咪動都不敢動。 ॱ⋅.˳˳.⋅˙ॱᐧ.˳˳.⋅ઇଓ 嗨大家～因為有咪納桑反應…" at bounding box center [834, 249] width 129 height 25
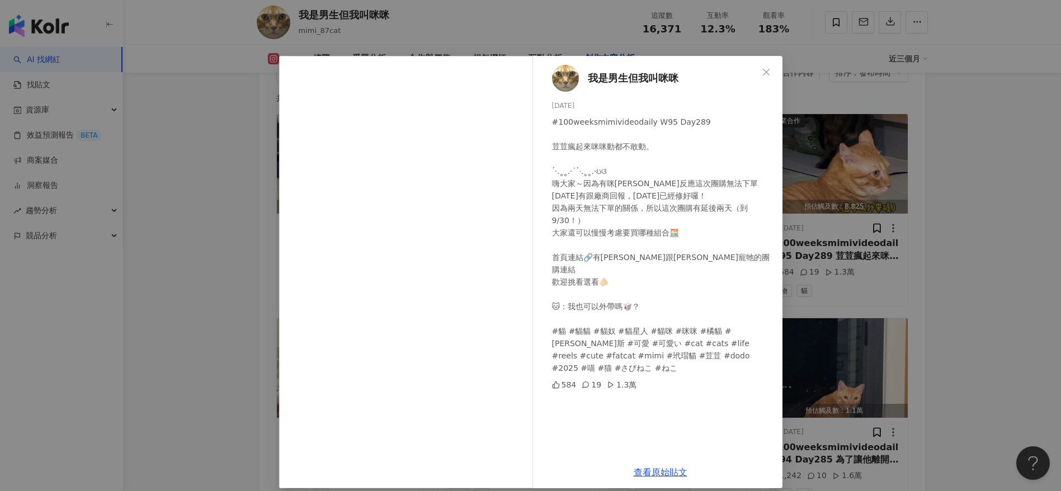
scroll to position [11, 0]
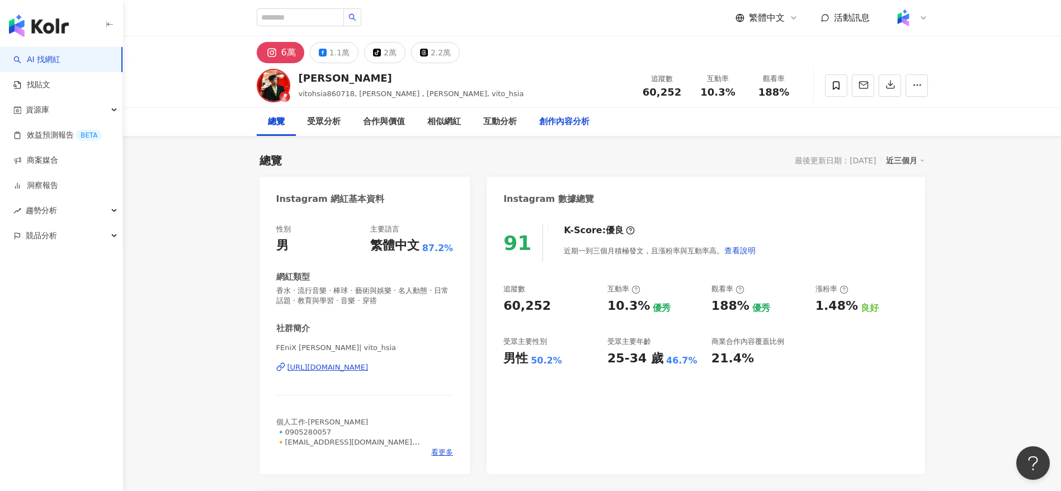
click at [559, 119] on div "創作內容分析" at bounding box center [564, 121] width 50 height 13
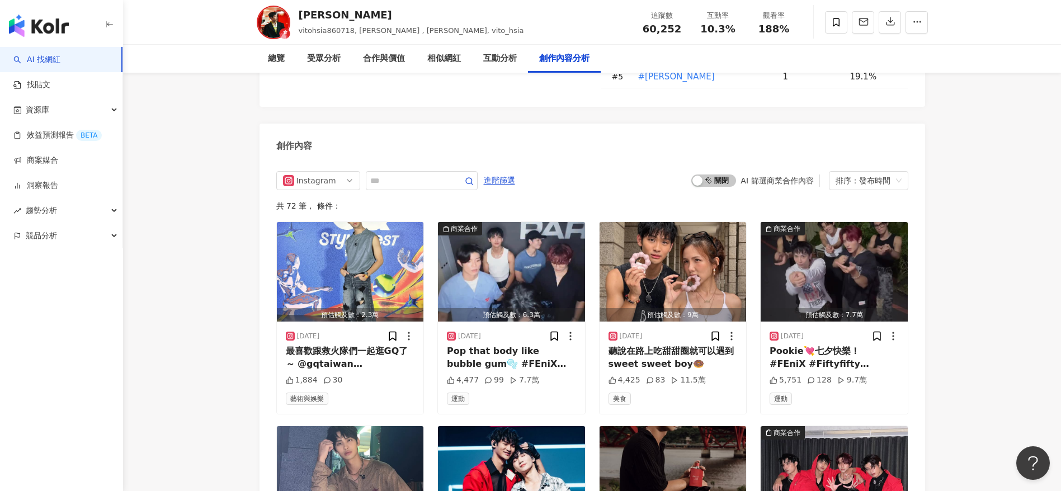
scroll to position [3405, 0]
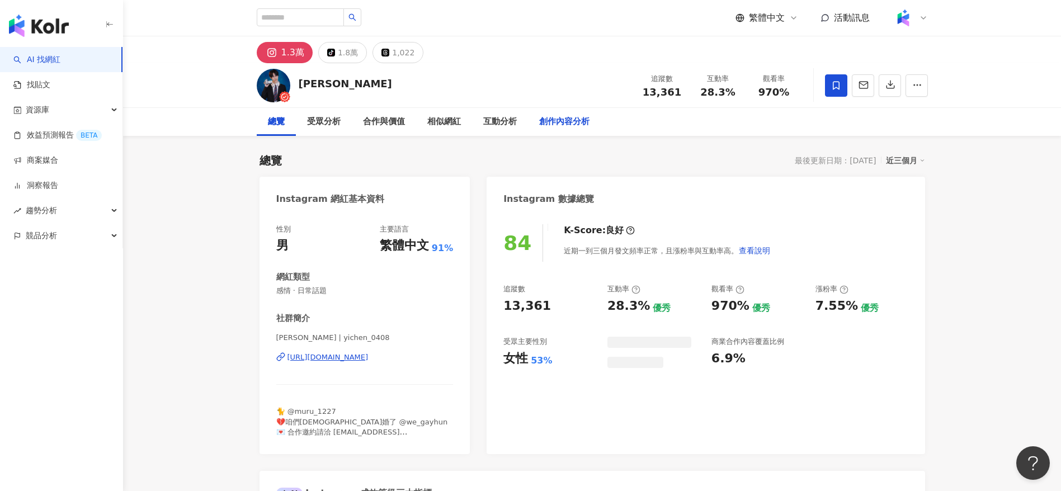
click at [553, 117] on div "創作內容分析" at bounding box center [564, 121] width 50 height 13
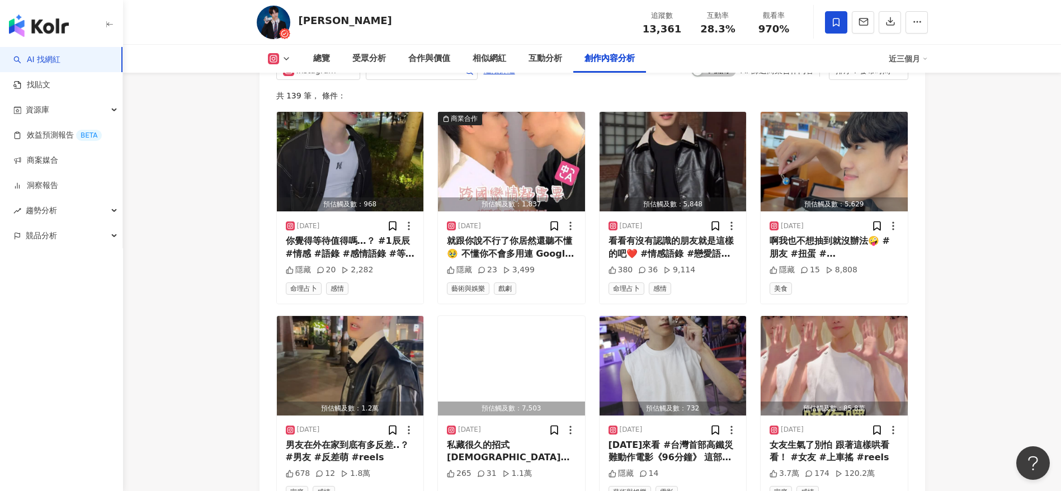
scroll to position [3336, 0]
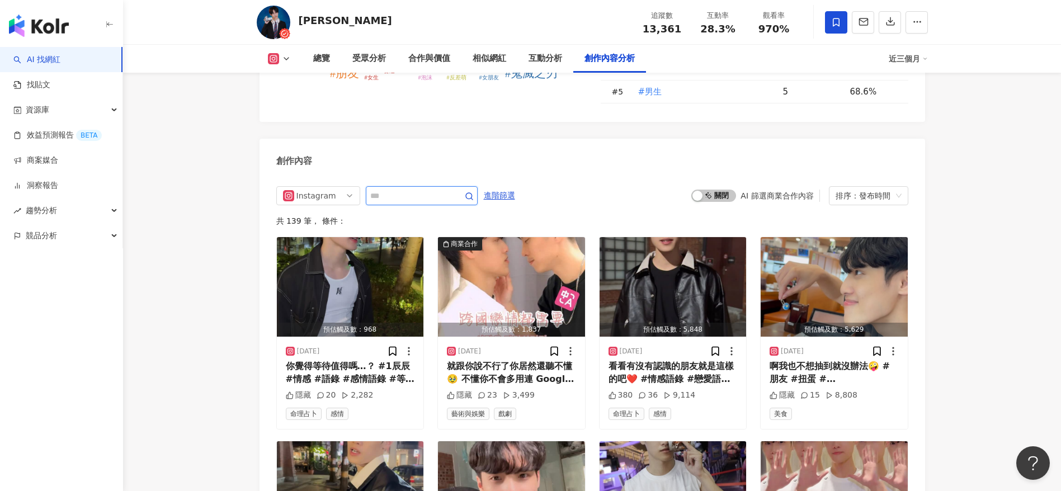
click at [424, 197] on input "text" at bounding box center [409, 195] width 78 height 13
type input "*"
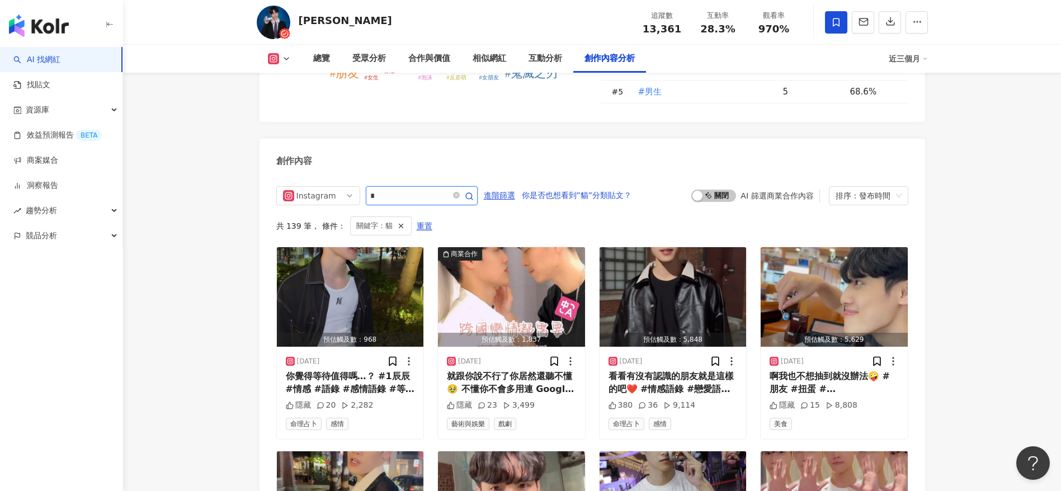
scroll to position [3403, 0]
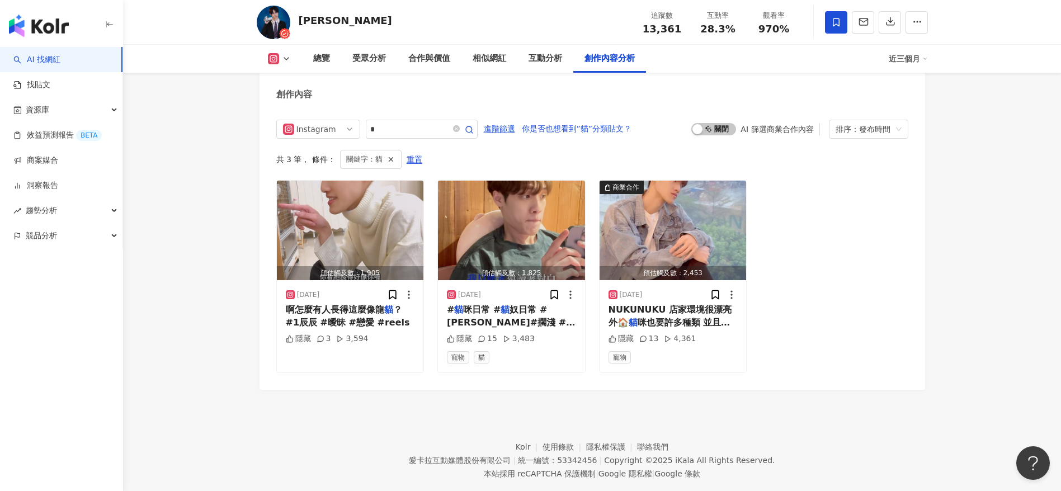
click at [609, 92] on div "創作內容" at bounding box center [593, 90] width 666 height 36
click at [538, 327] on footer "Kolr 使用條款 隱私權保護 聯絡我們 愛卡拉互動媒體股份有限公司 | 統一編號：53342456 | Copyright © 2025 iKala All…" at bounding box center [592, 452] width 938 height 124
click at [323, 310] on span "啊怎麼有人長得這麼像龍" at bounding box center [335, 309] width 98 height 11
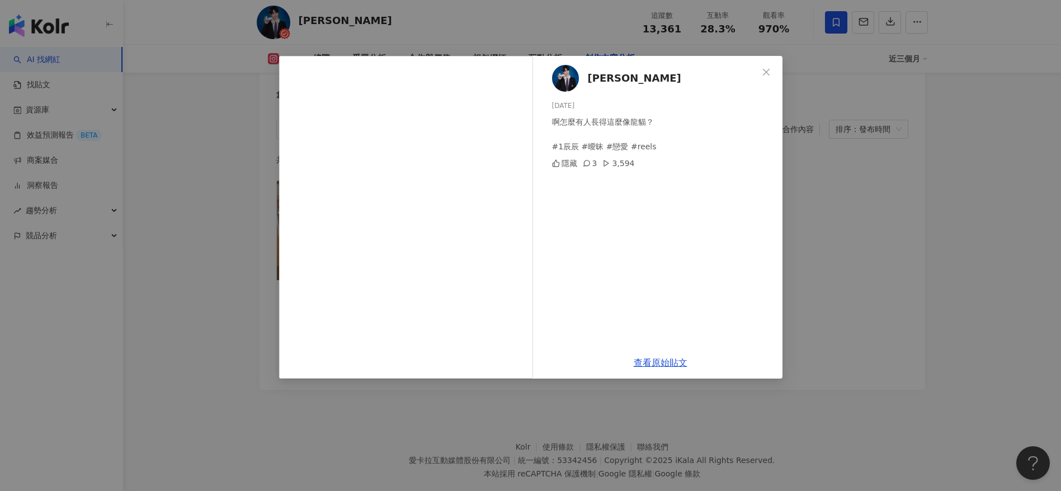
click at [707, 327] on div "奕辰 Nick 2025/2/21 啊怎麼有人長得這麼像龍貓？ #1辰辰 #曖昧 #戀愛 #reels 隱藏 3 3,594 查看原始貼文" at bounding box center [530, 245] width 1061 height 491
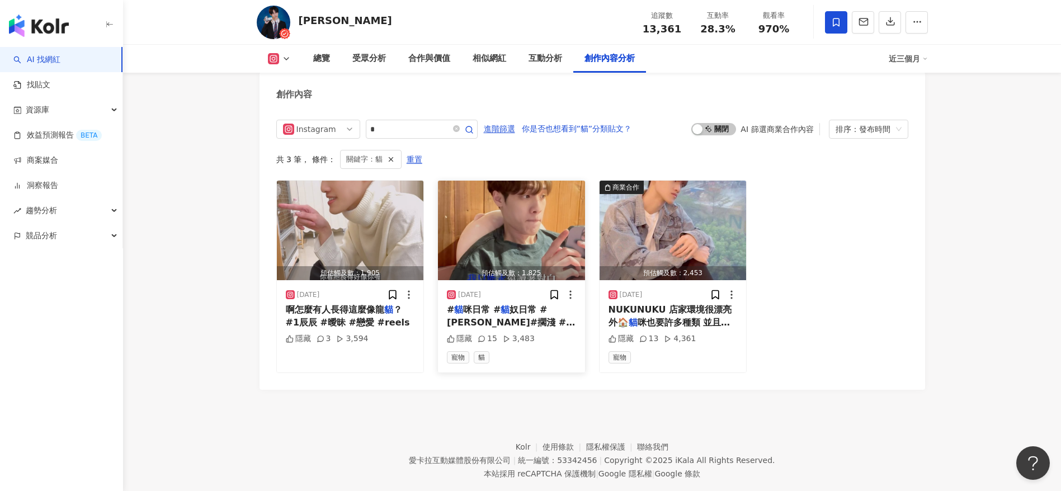
click at [482, 327] on span "奴 #cat" at bounding box center [464, 335] width 35 height 11
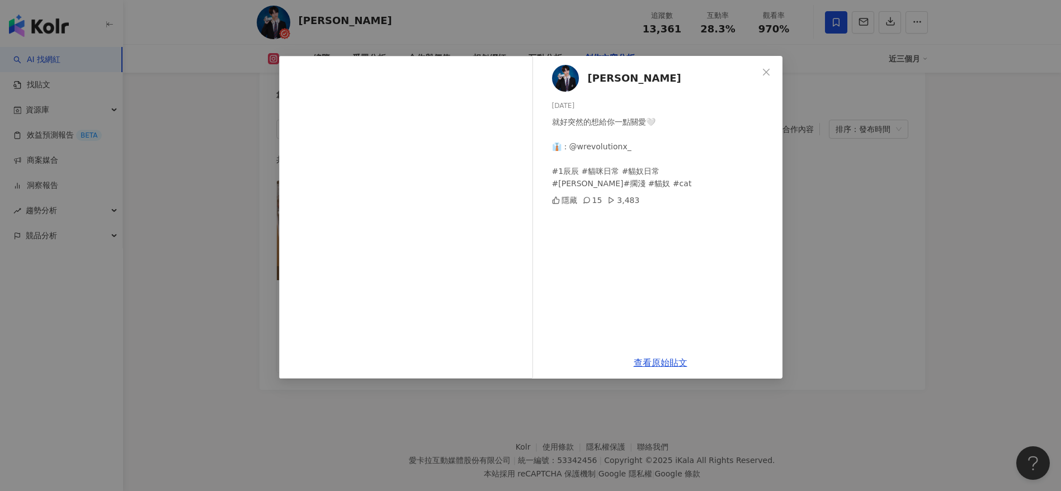
click at [632, 327] on div "奕辰 Nick 2024/11/21 就好突然的想給你一點關愛🤍 👔：@wrevolutionx_ #1辰辰 #貓咪日常 #貓奴日常 #周杰倫 #擱淺 #貓奴…" at bounding box center [530, 245] width 1061 height 491
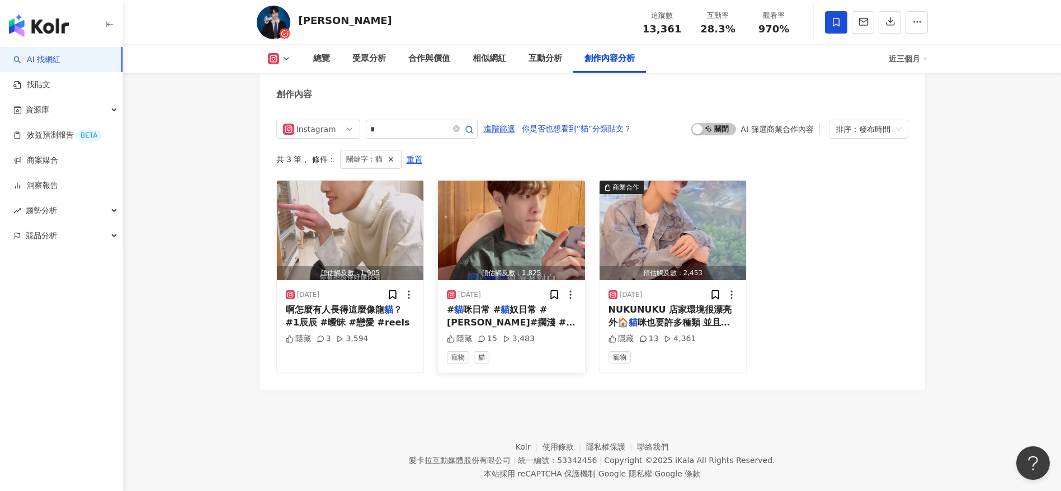
click at [515, 317] on span "奴日常 #周杰倫 #擱淺 #" at bounding box center [511, 315] width 128 height 23
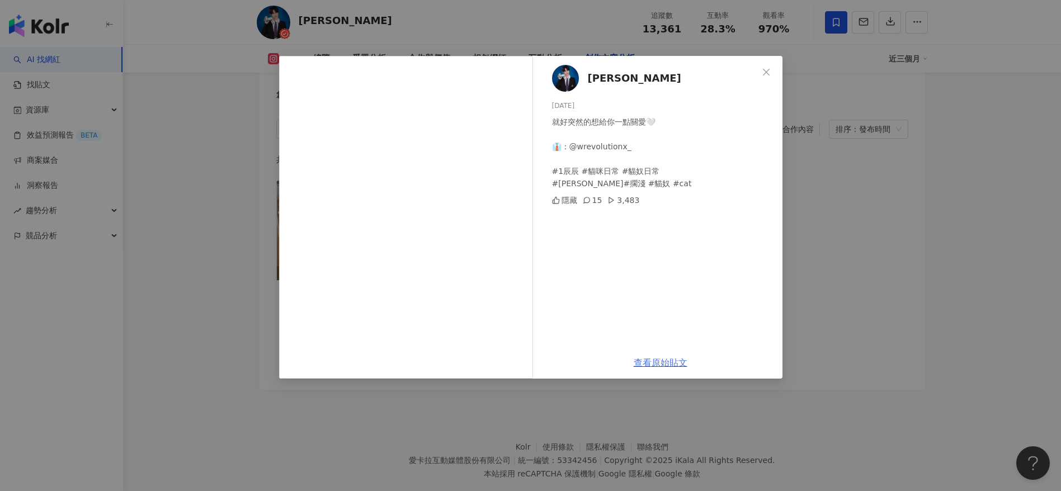
click at [651, 327] on link "查看原始貼文" at bounding box center [661, 362] width 54 height 11
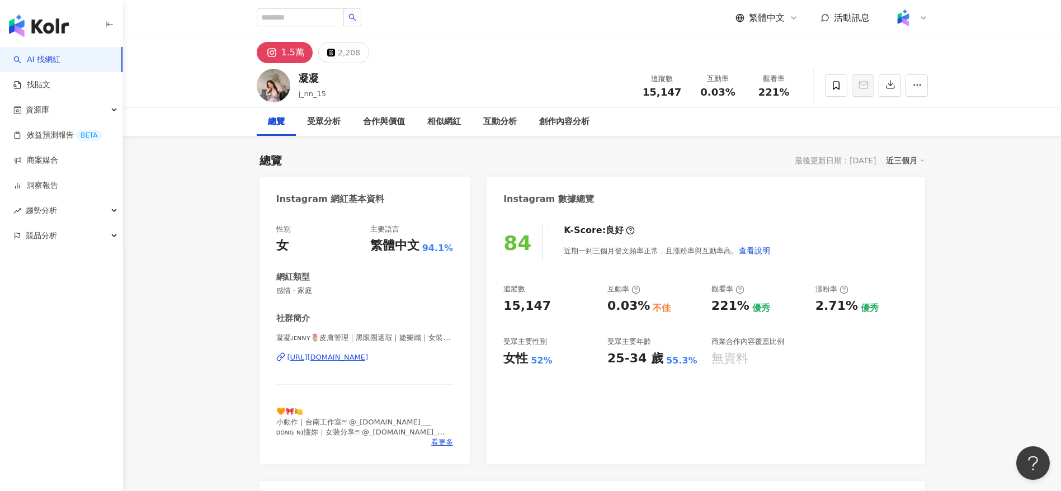
click at [628, 119] on div "總覽 受眾分析 合作與價值 相似網紅 互動分析 創作內容分析" at bounding box center [592, 122] width 671 height 28
click at [573, 123] on div "創作內容分析" at bounding box center [564, 121] width 50 height 13
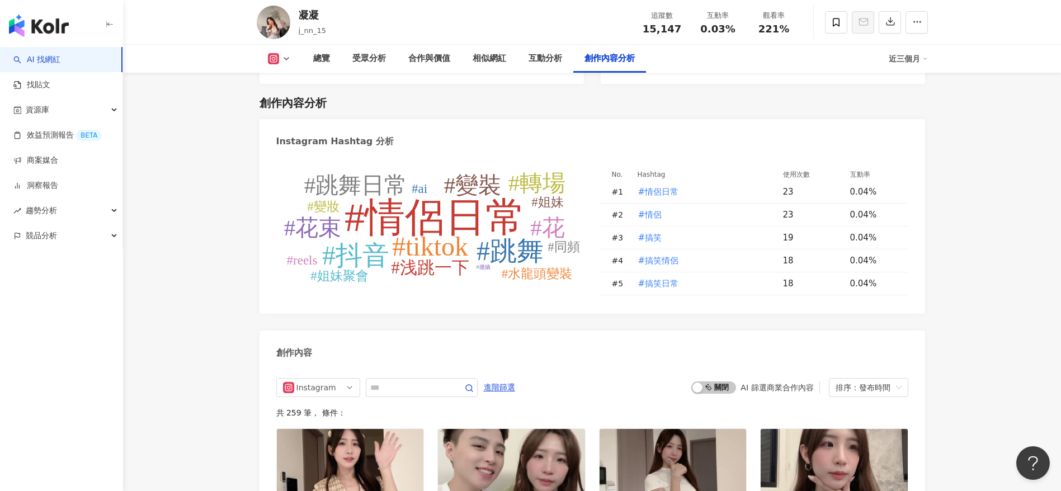
scroll to position [3353, 0]
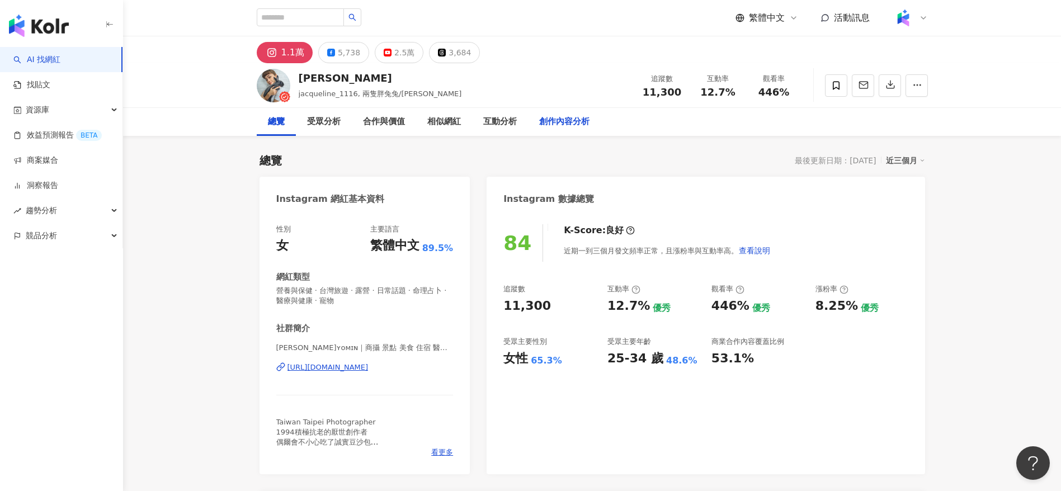
click at [547, 119] on div "創作內容分析" at bounding box center [564, 121] width 50 height 13
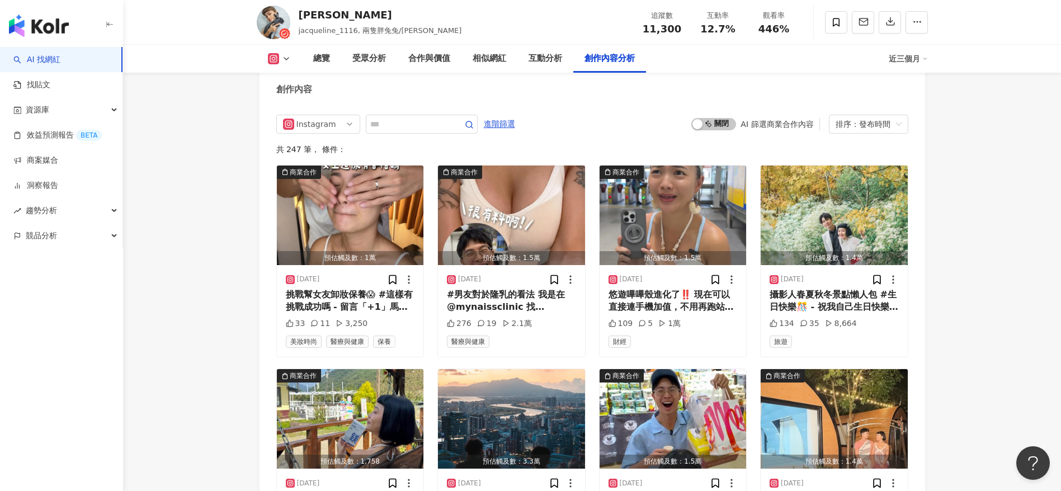
scroll to position [3472, 0]
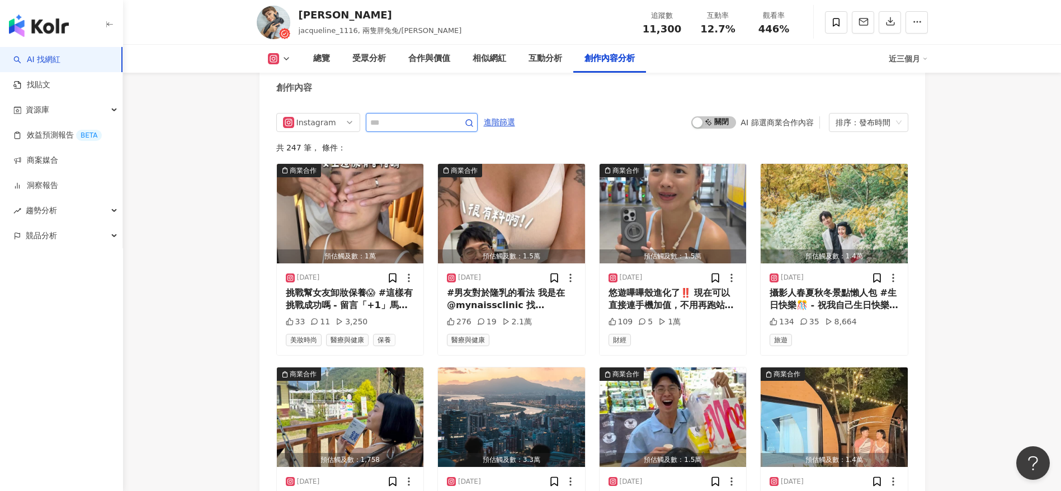
click at [416, 123] on input "text" at bounding box center [409, 122] width 78 height 13
type input "*"
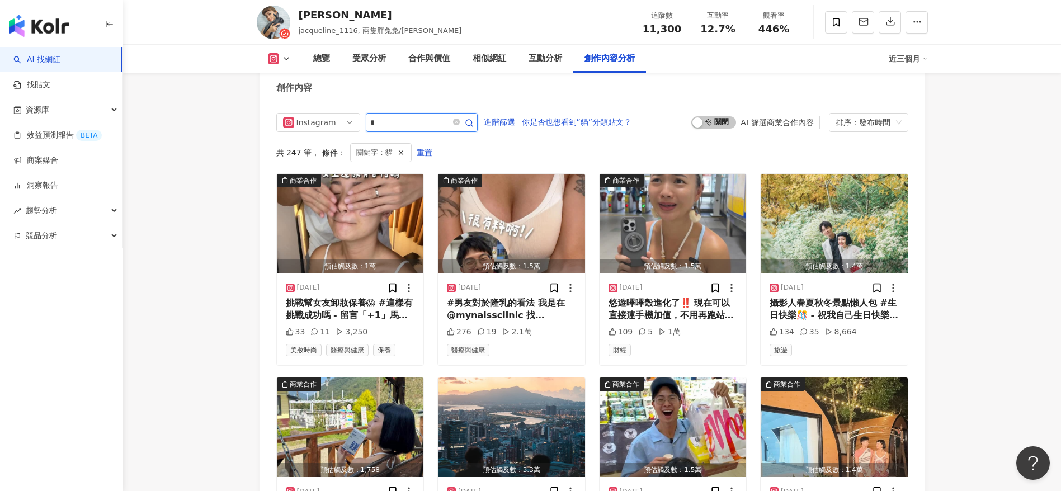
scroll to position [3465, 0]
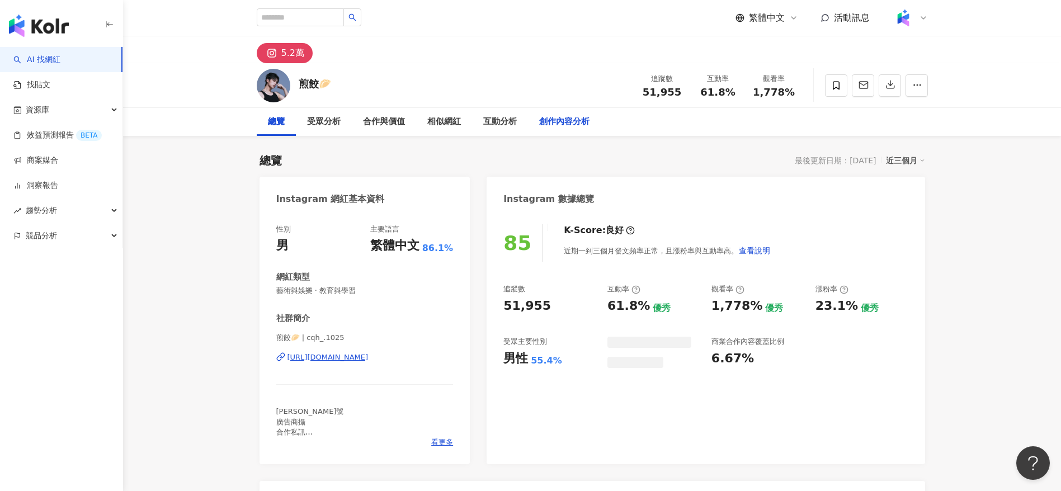
click at [558, 116] on div "創作內容分析" at bounding box center [564, 121] width 50 height 13
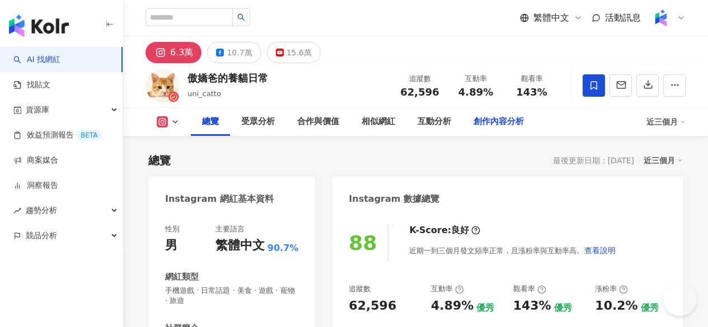
click at [535, 114] on div "創作內容分析" at bounding box center [498, 122] width 73 height 28
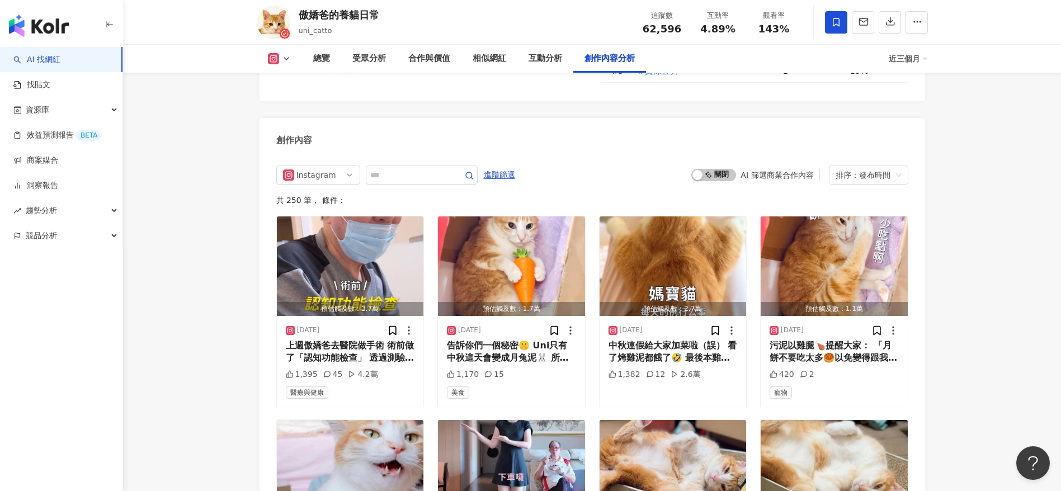
scroll to position [3371, 0]
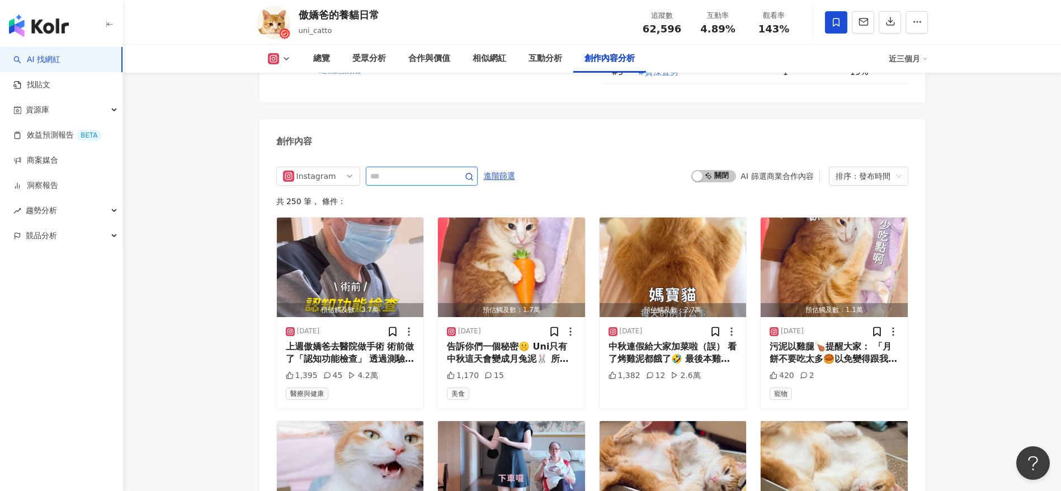
click at [420, 170] on input "text" at bounding box center [409, 176] width 78 height 13
type input "*"
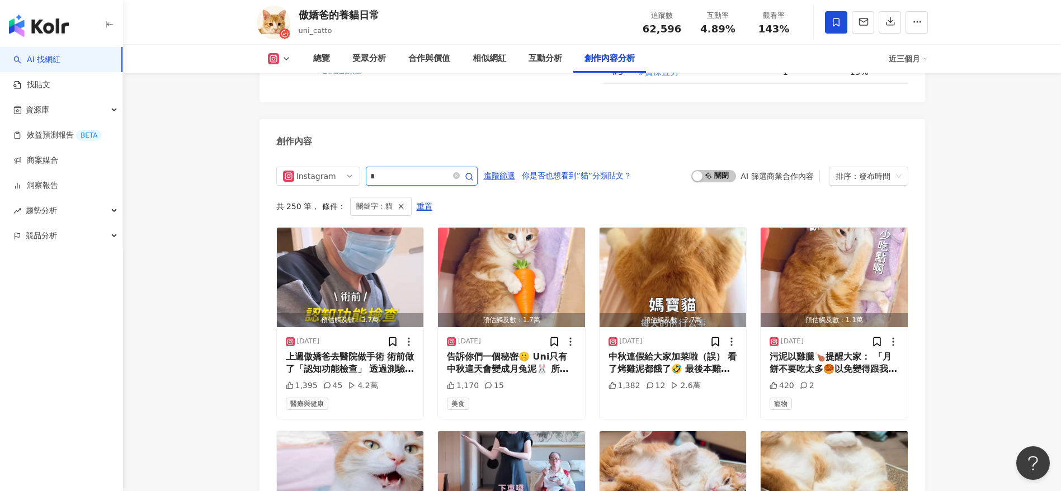
scroll to position [3405, 0]
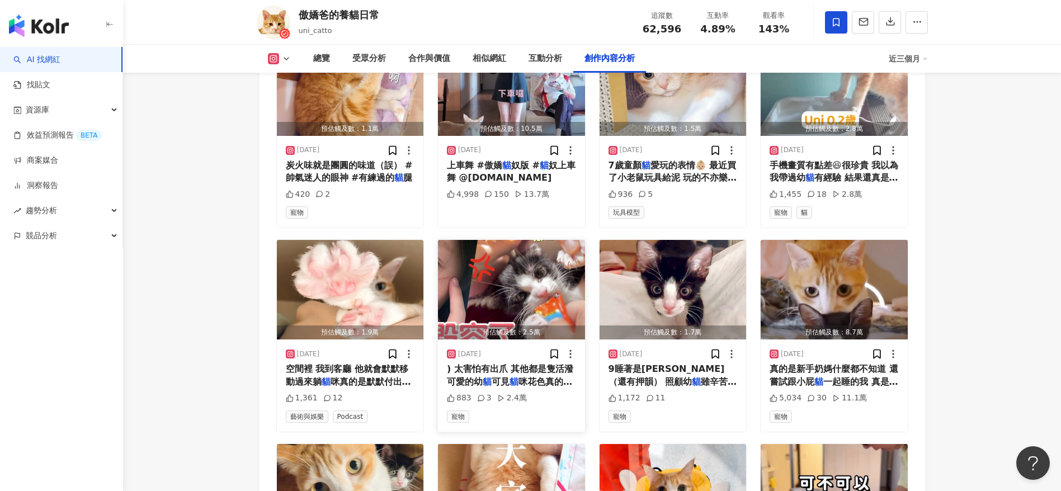
scroll to position [3563, 0]
click at [707, 172] on mark "貓" at bounding box center [810, 177] width 9 height 11
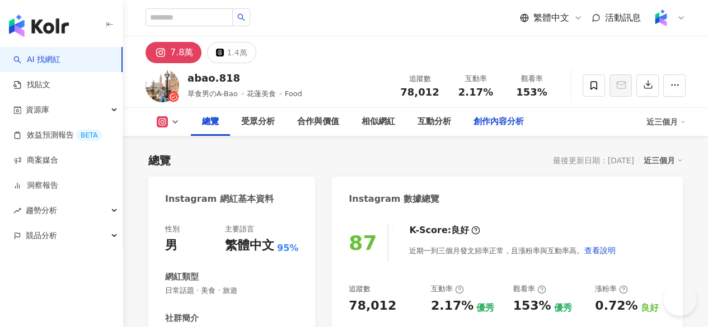
click at [524, 121] on div "創作內容分析" at bounding box center [498, 121] width 50 height 13
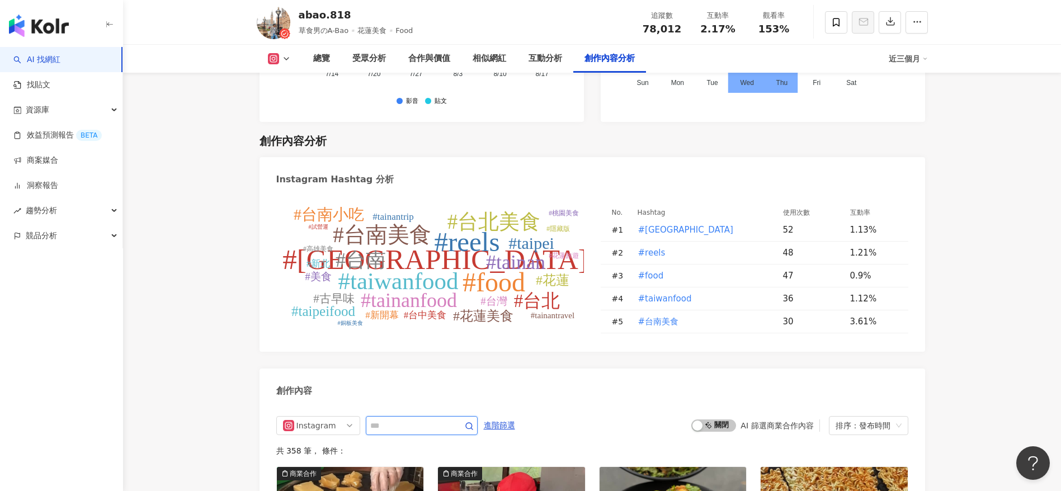
click at [412, 327] on input "text" at bounding box center [409, 425] width 78 height 13
type input "*"
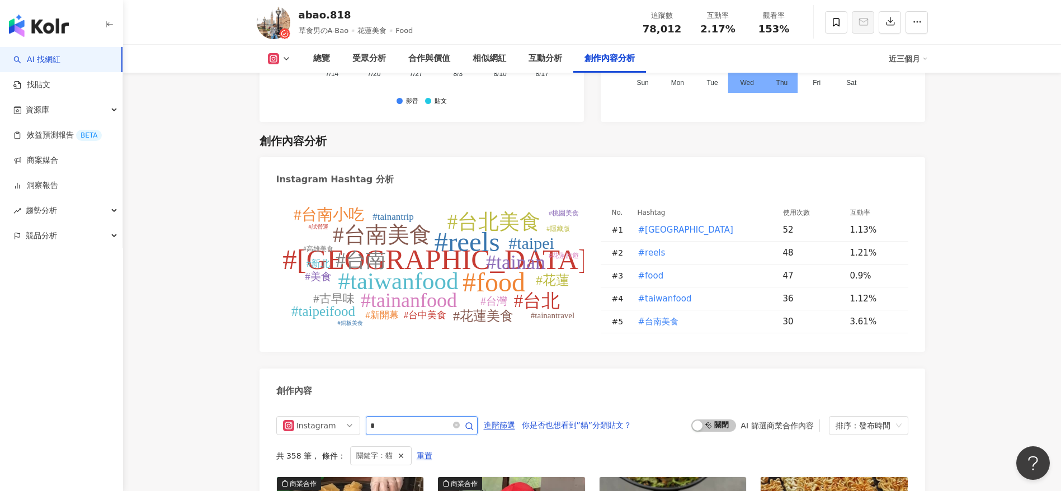
scroll to position [3430, 0]
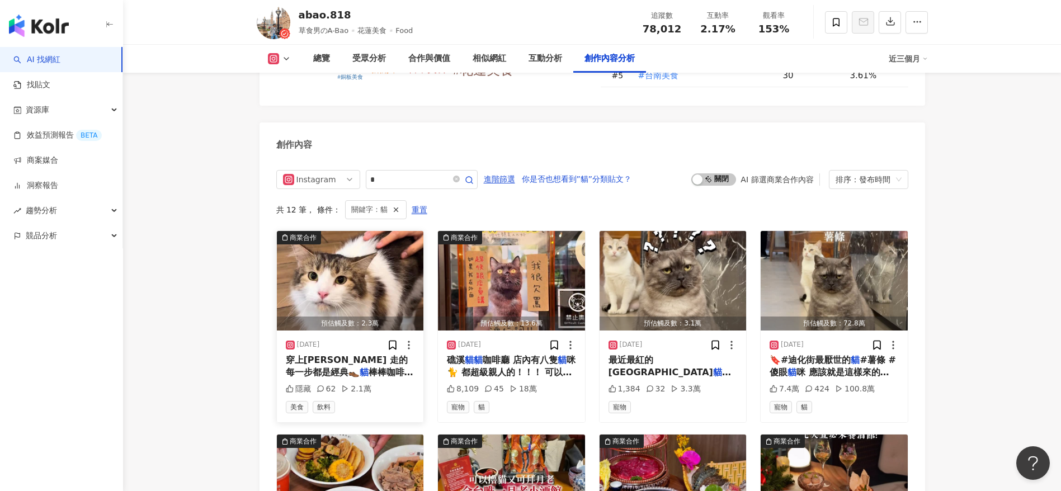
click at [337, 327] on span "棒棒咖啡📍花蓮市博愛街229號 在香" at bounding box center [350, 385] width 128 height 36
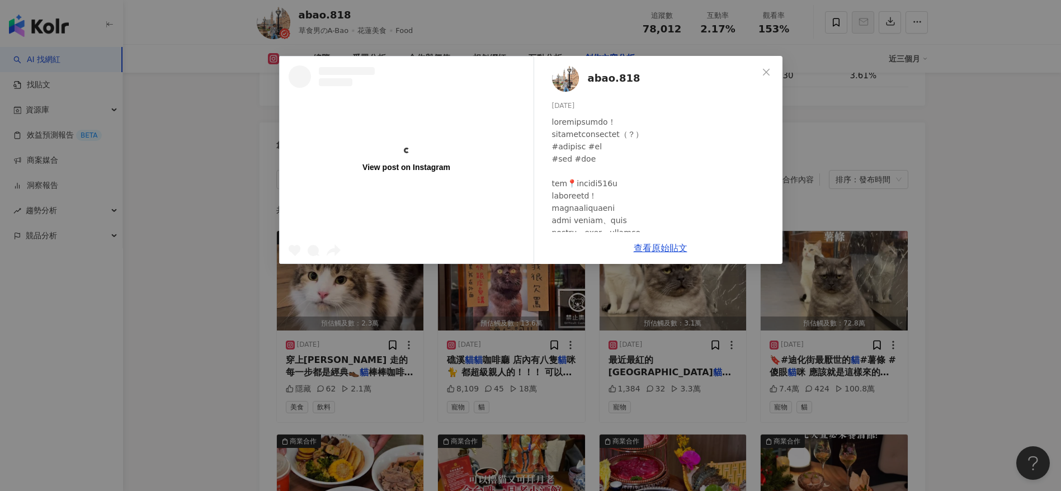
click at [707, 154] on div "View post on Instagram abao.818 2025/9/4 隱藏 62 2.1萬 查看原始貼文" at bounding box center [530, 245] width 1061 height 491
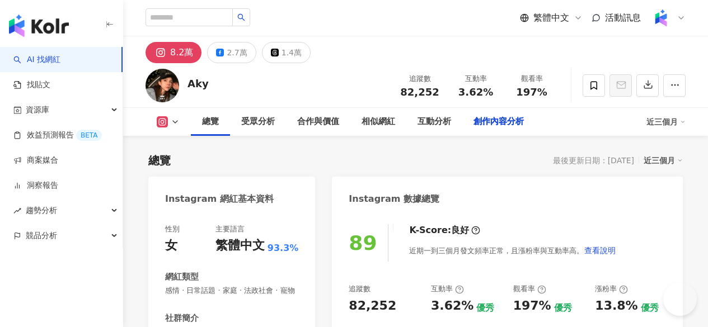
click at [608, 119] on div "總覽 受眾分析 合作與價值 相似網紅 互動分析 創作內容分析" at bounding box center [418, 122] width 455 height 28
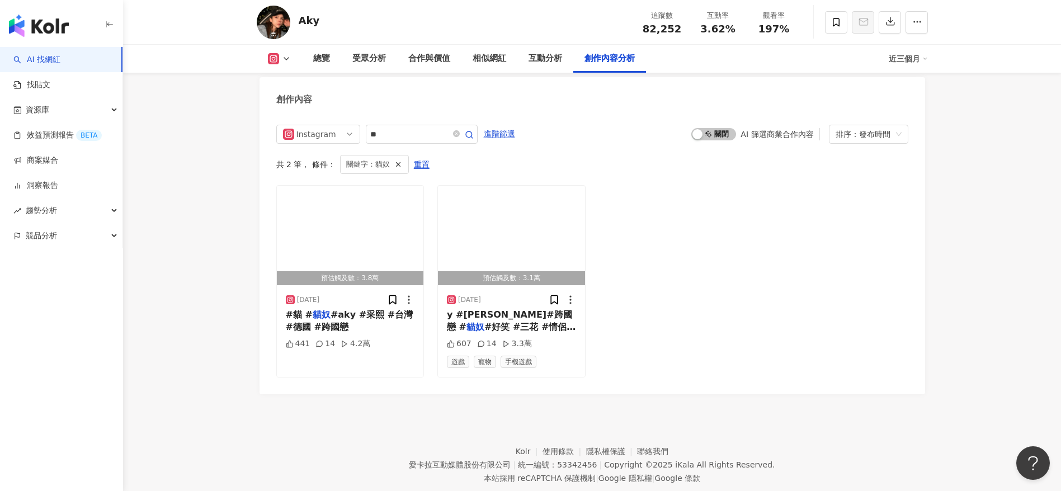
scroll to position [3428, 0]
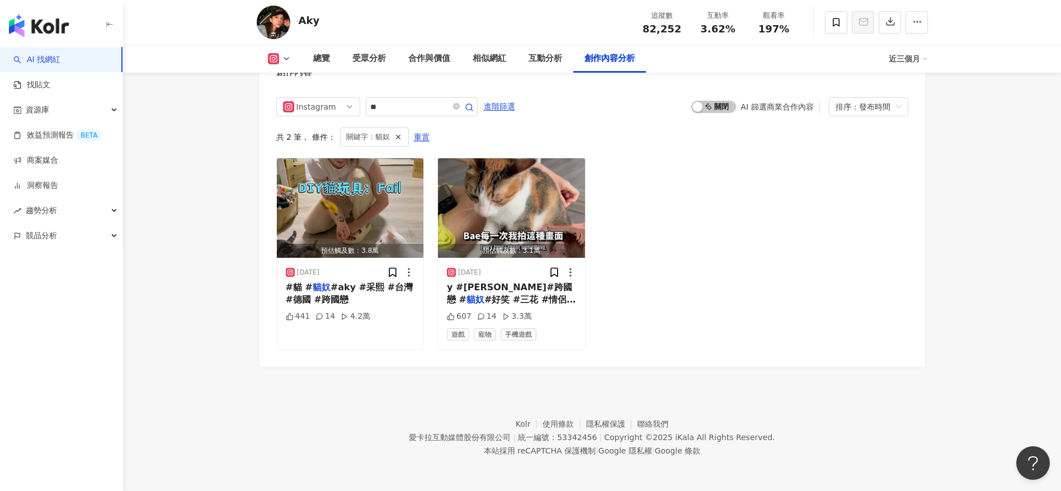
click at [690, 258] on div "預估觸及數：3.8萬 2025/7/30 #貓 # 貓奴 #aky #采熙 #台灣 #德國 #跨國戀 441 14 4.2萬 預估觸及數：3.1萬 2025/…" at bounding box center [592, 254] width 632 height 192
click at [341, 294] on span "#aky #采熙 #台灣 #德國 #跨國戀" at bounding box center [350, 293] width 128 height 23
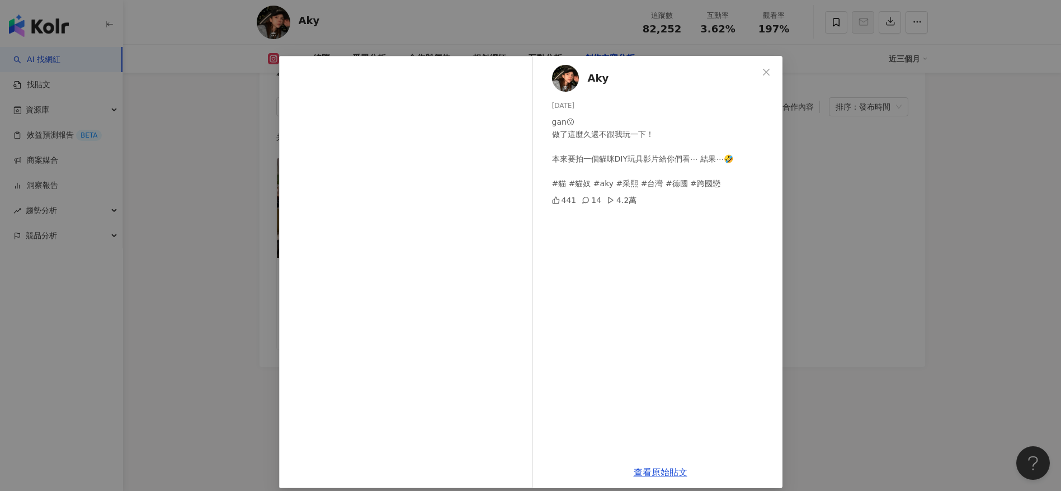
click at [707, 296] on div "Aky 2025/7/30 gan😗 做了這麼久還不跟我玩一下！ 本來要拍一個貓咪DIY玩具影片給你們看⋯ 結果⋯🤣 #貓 #貓奴 #aky #采熙 #台灣 …" at bounding box center [530, 245] width 1061 height 491
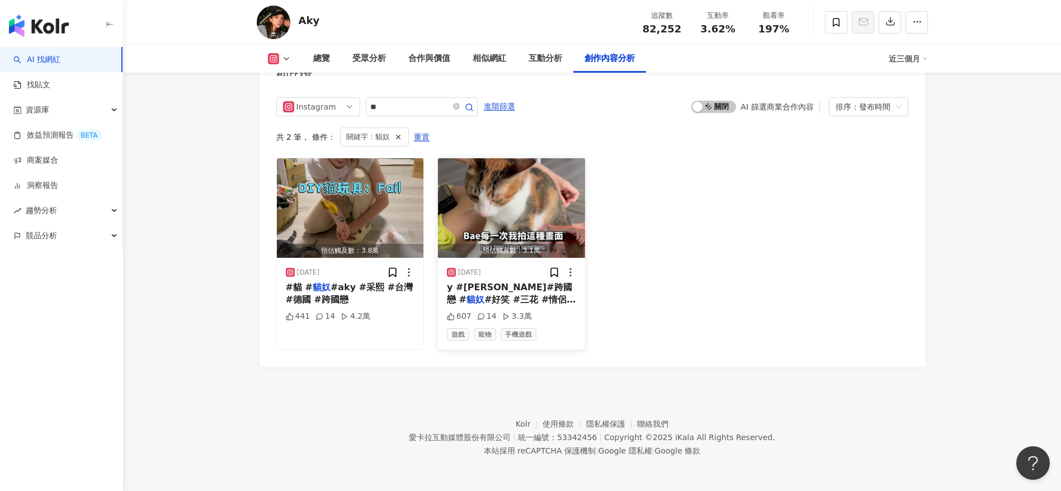
click at [496, 286] on span "y #鄭采熙 #跨國戀 #" at bounding box center [509, 293] width 125 height 23
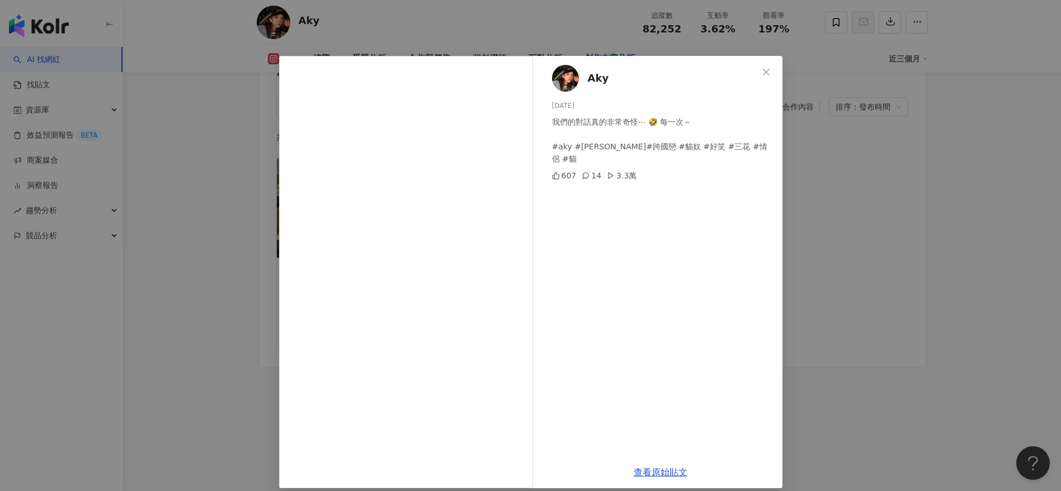
scroll to position [11, 0]
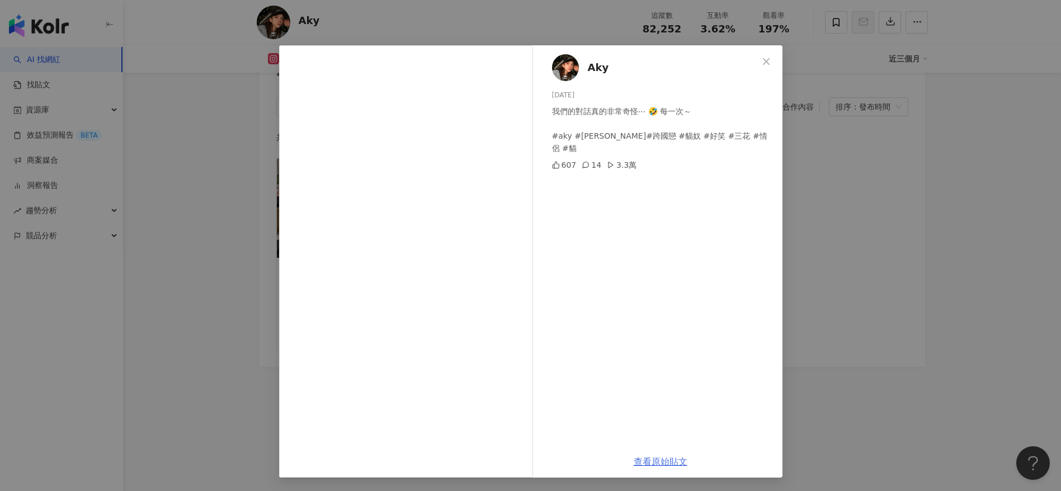
click at [664, 327] on link "查看原始貼文" at bounding box center [661, 461] width 54 height 11
click at [707, 237] on div "Aky 2025/7/15 我們的對話真的非常奇怪⋯ 🤣 每一次～ #aky #鄭采熙 #跨國戀 #貓奴 #好笑 #三花 #情侶 #貓 607 14 3.3萬…" at bounding box center [530, 245] width 1061 height 491
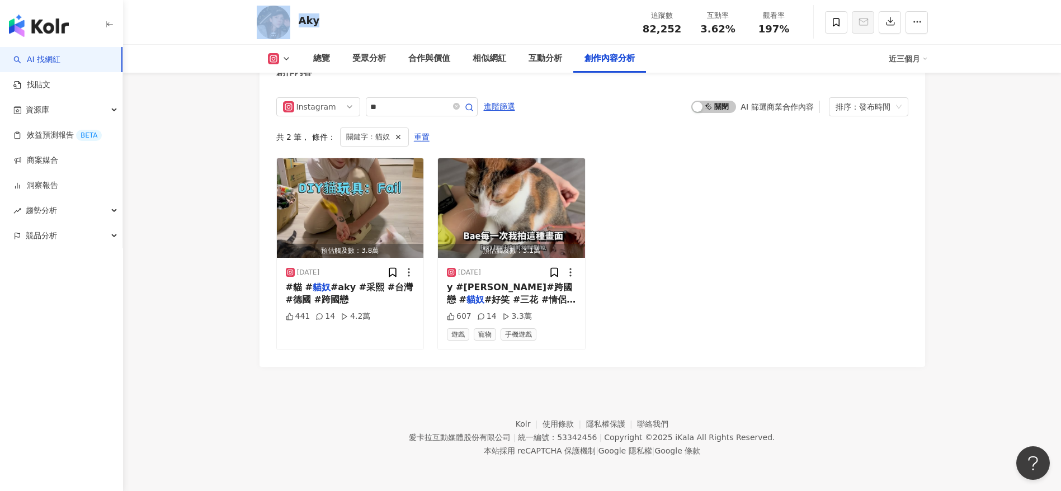
drag, startPoint x: 318, startPoint y: 20, endPoint x: 295, endPoint y: 17, distance: 23.2
click at [295, 17] on div "Aky 追蹤數 82,252 互動率 3.62% 觀看率 197%" at bounding box center [592, 22] width 716 height 44
copy div "Aky"
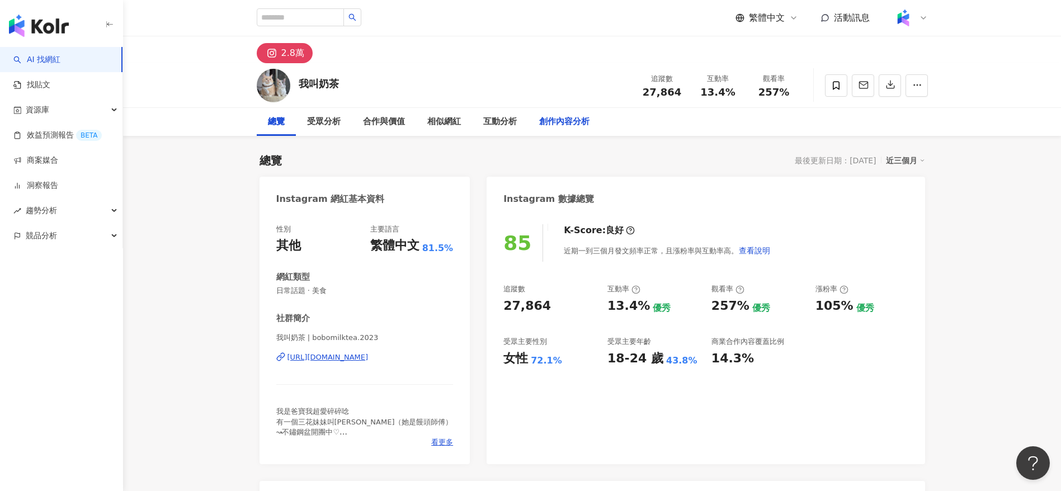
click at [568, 123] on div "創作內容分析" at bounding box center [564, 121] width 50 height 13
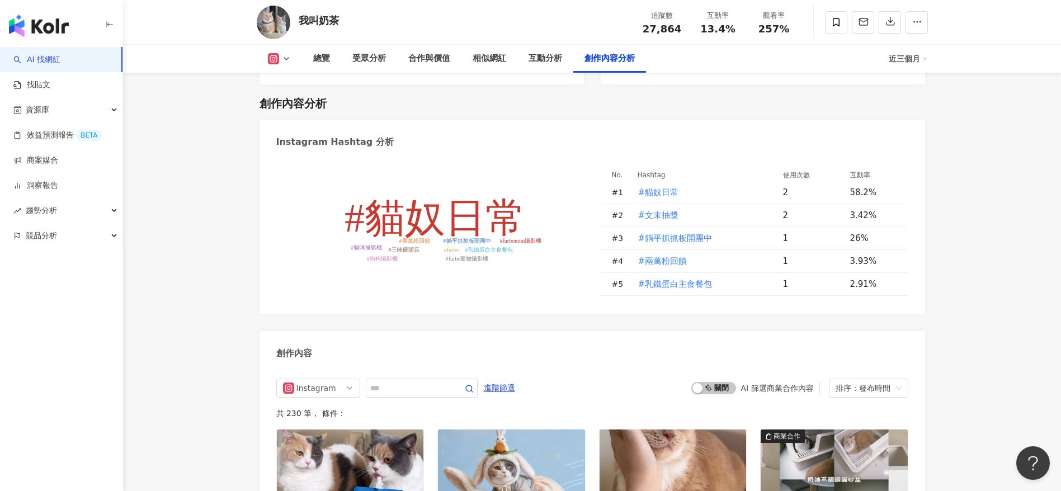
scroll to position [3448, 0]
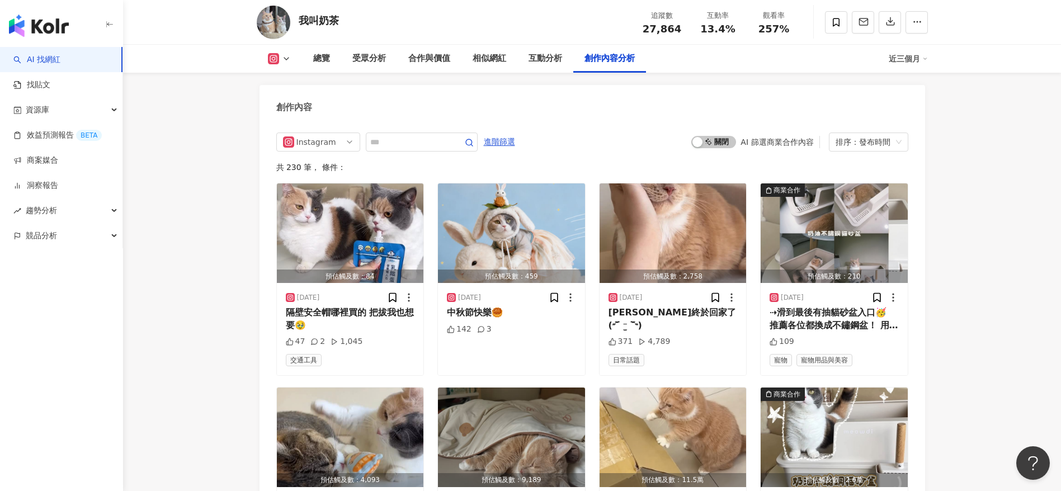
click at [629, 136] on div "Instagram 進階篩選 啟動 關閉 AI 篩選商業合作內容 排序：發布時間" at bounding box center [592, 142] width 632 height 19
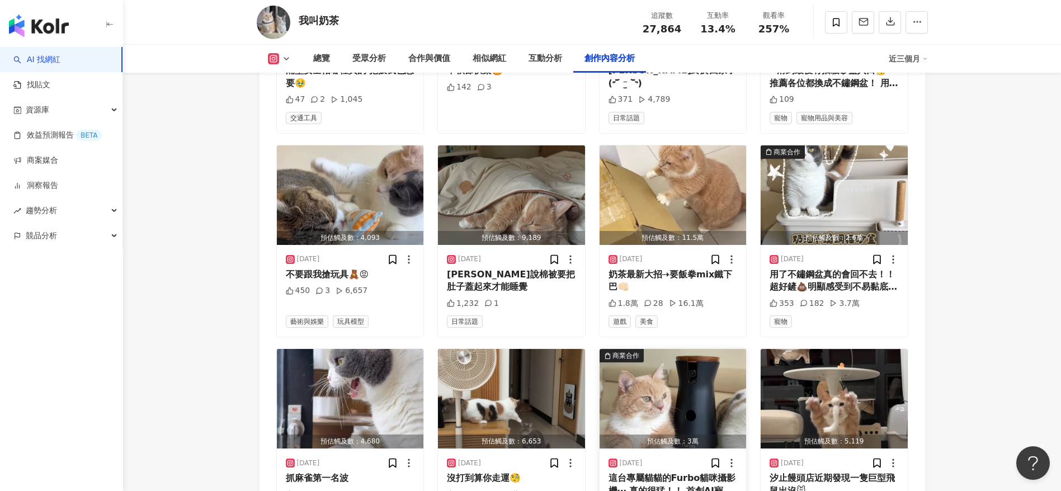
scroll to position [3813, 0]
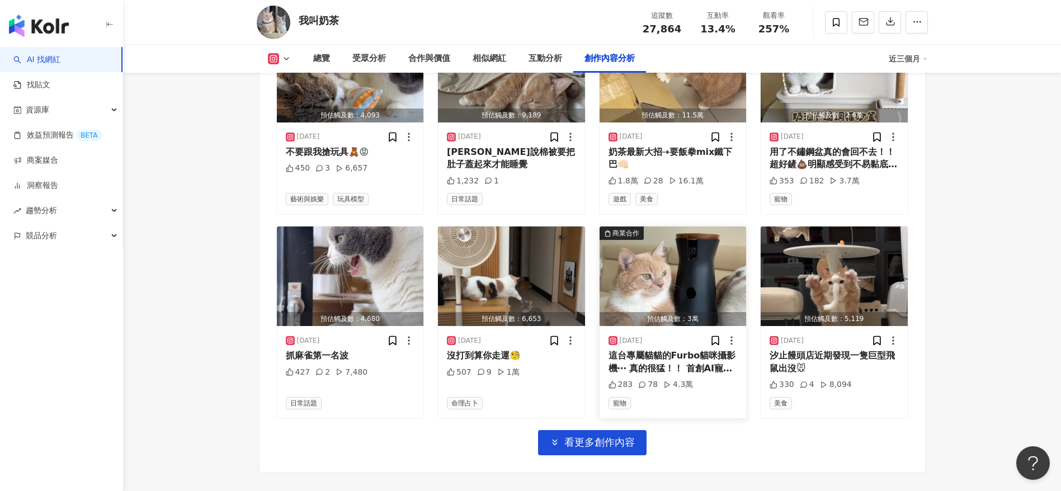
click at [682, 327] on div "這台專屬貓貓的Furbo貓咪攝影機⋯ 真的很猛！！ 首創AI寵物保姆功能/•᷅•᷄\୭ 寵物保姆聊聊➜解答所有毛孩問題 每日寵物日記➜了解貓咪日常動態 APP…" at bounding box center [673, 362] width 129 height 25
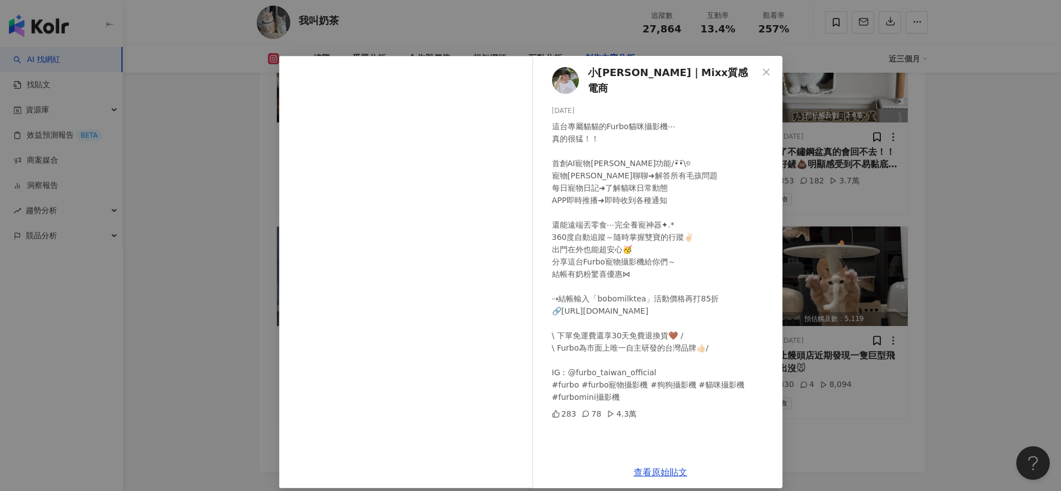
click at [707, 317] on div "小盧｜Mixx質感電商 2025/9/24 這台專屬貓貓的Furbo貓咪攝影機⋯ 真的很猛！！ 首創AI寵物保姆功能/•᷅•᷄\୭ 寵物保姆聊聊➜解答所有毛孩…" at bounding box center [530, 245] width 1061 height 491
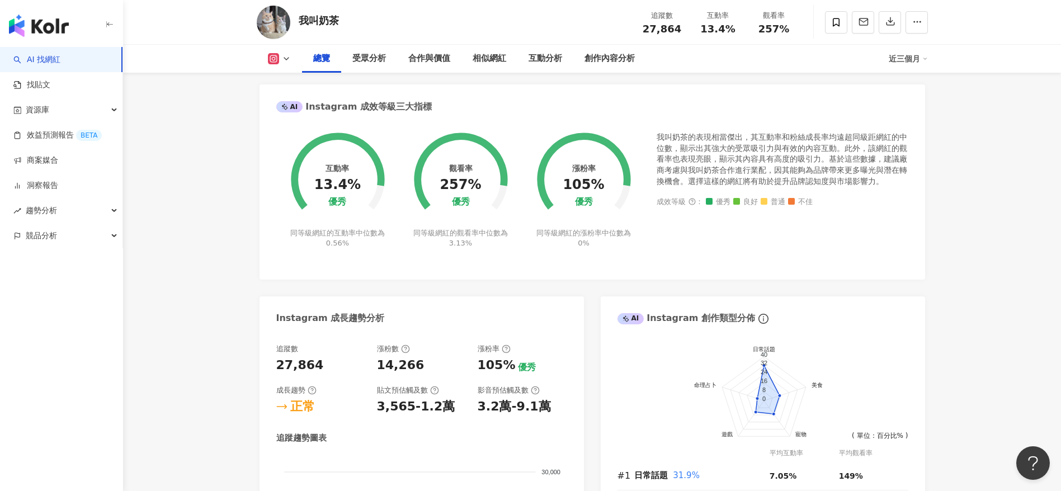
scroll to position [0, 0]
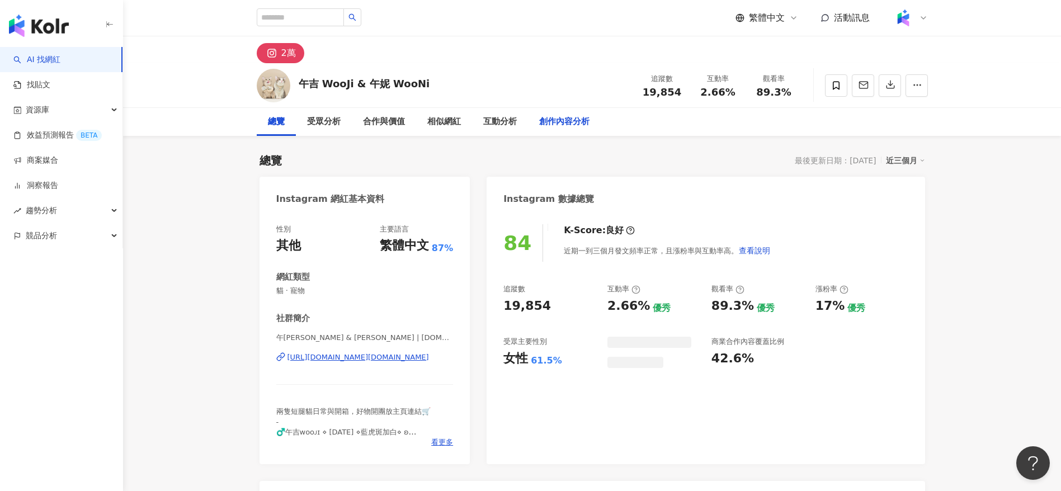
click at [542, 131] on div "創作內容分析" at bounding box center [564, 122] width 73 height 28
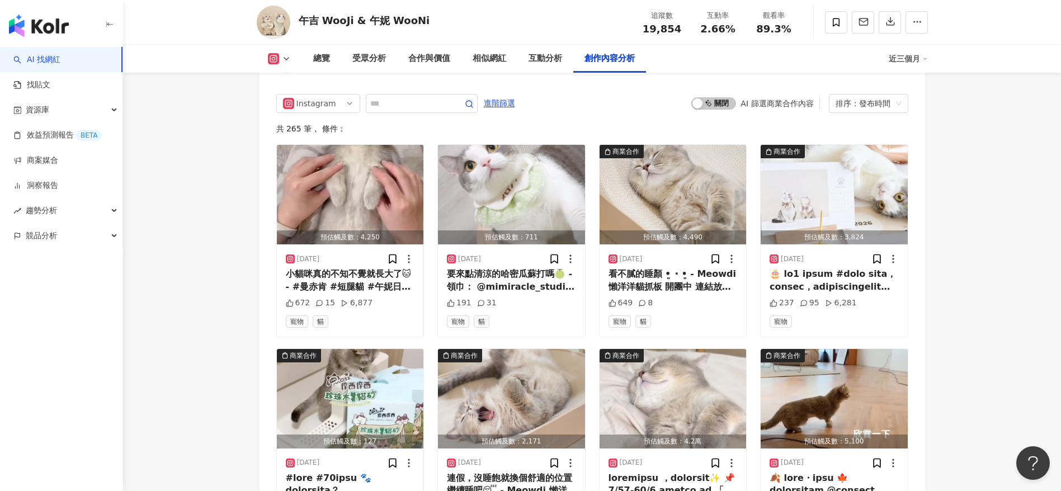
scroll to position [3487, 0]
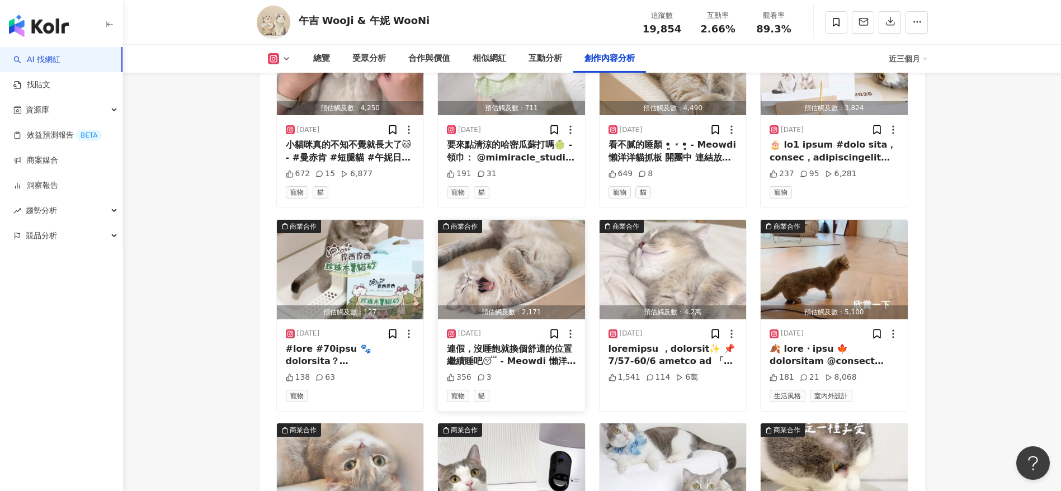
scroll to position [3618, 0]
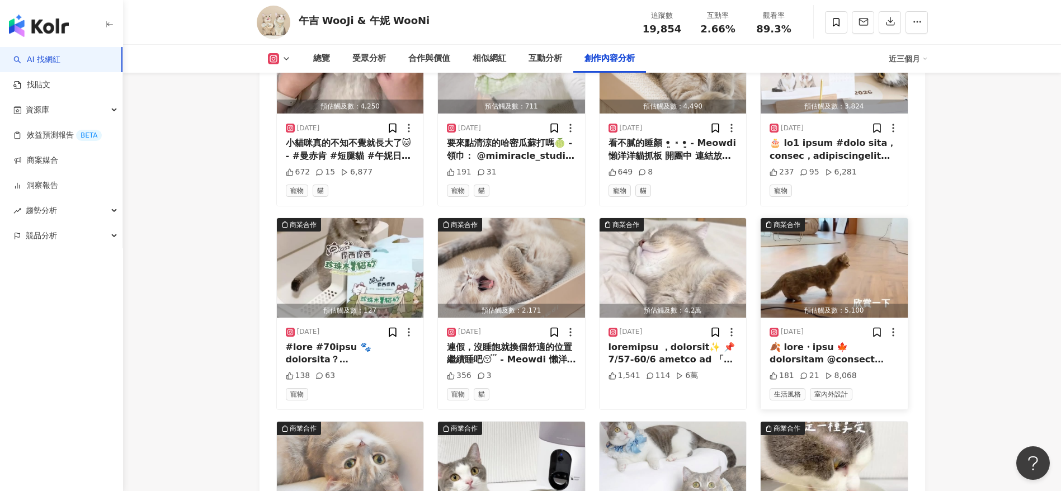
click at [707, 327] on div at bounding box center [834, 353] width 129 height 25
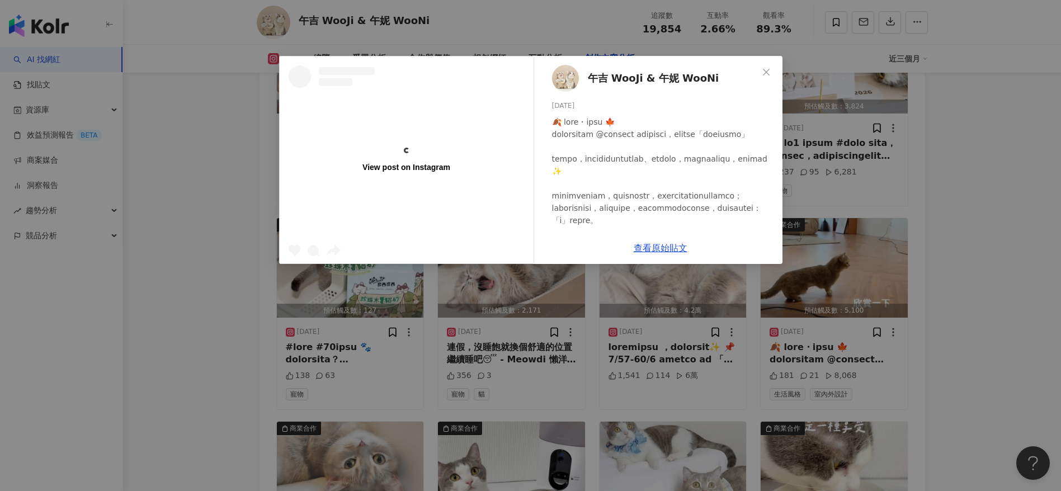
click at [432, 197] on div "View post on Instagram" at bounding box center [407, 160] width 254 height 207
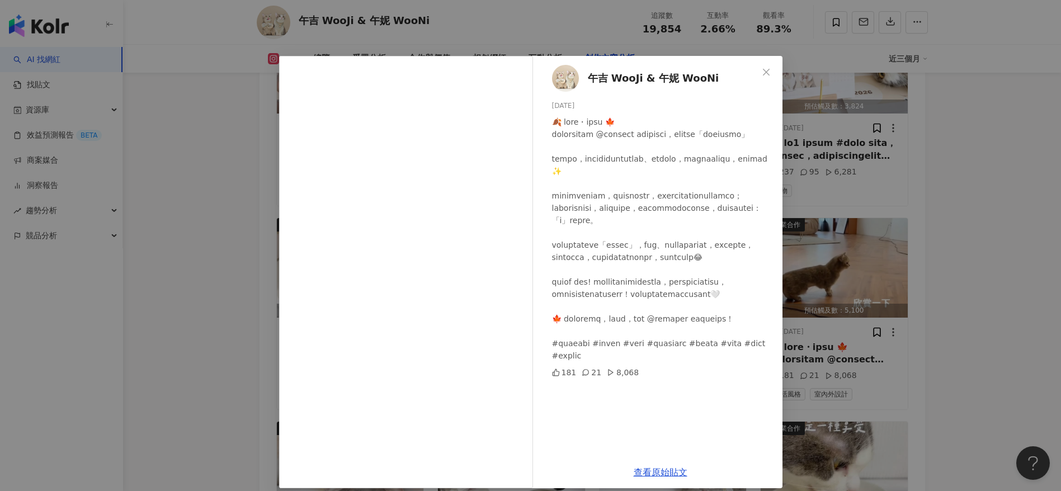
click at [707, 228] on div "午吉 WooJi & 午妮 WooNi 2025/9/23 181 21 8,068 查看原始貼文" at bounding box center [530, 245] width 1061 height 491
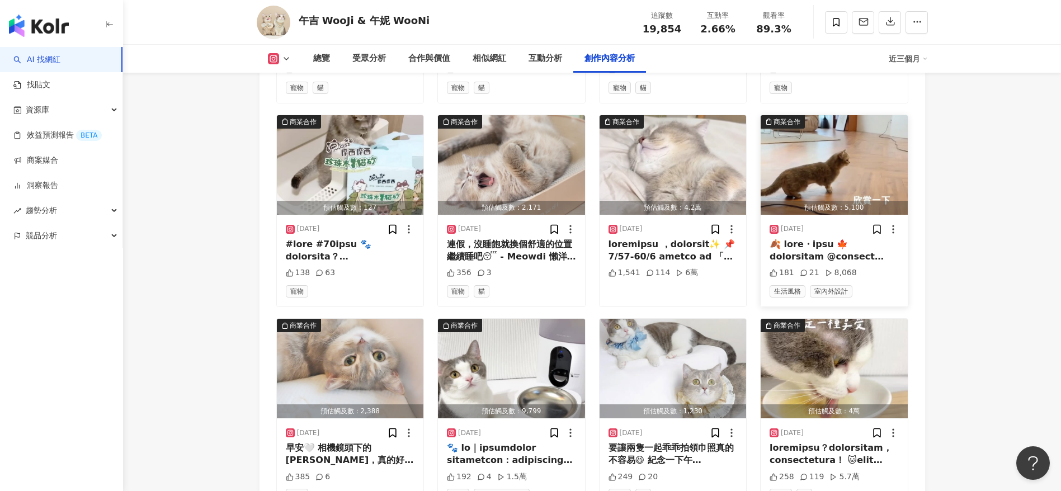
scroll to position [3722, 0]
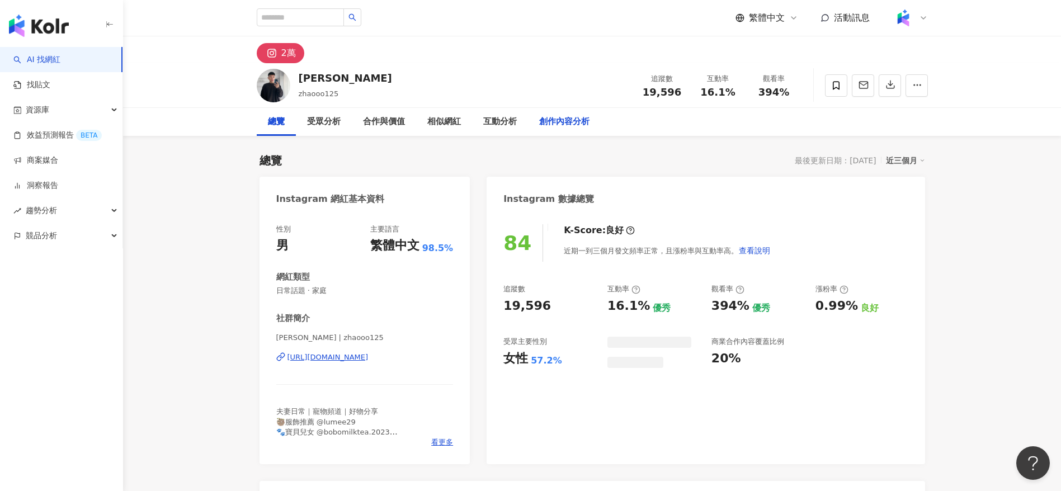
click at [562, 122] on div "創作內容分析" at bounding box center [564, 121] width 50 height 13
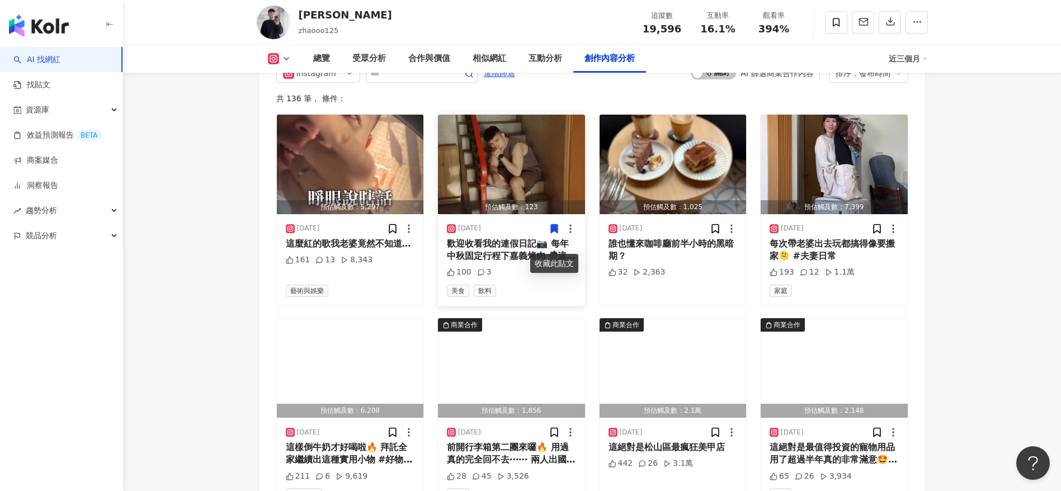
scroll to position [3386, 0]
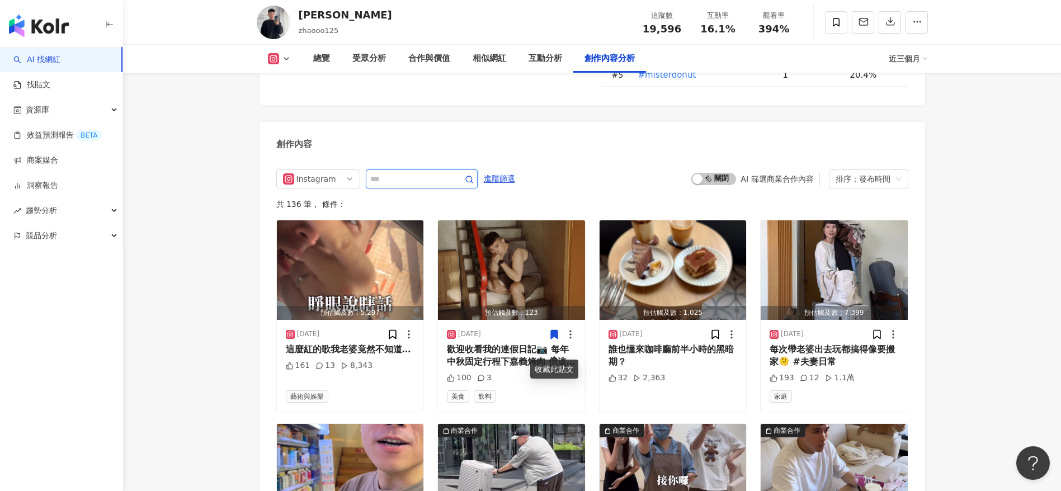
click at [407, 186] on input "text" at bounding box center [409, 178] width 78 height 13
type input "*"
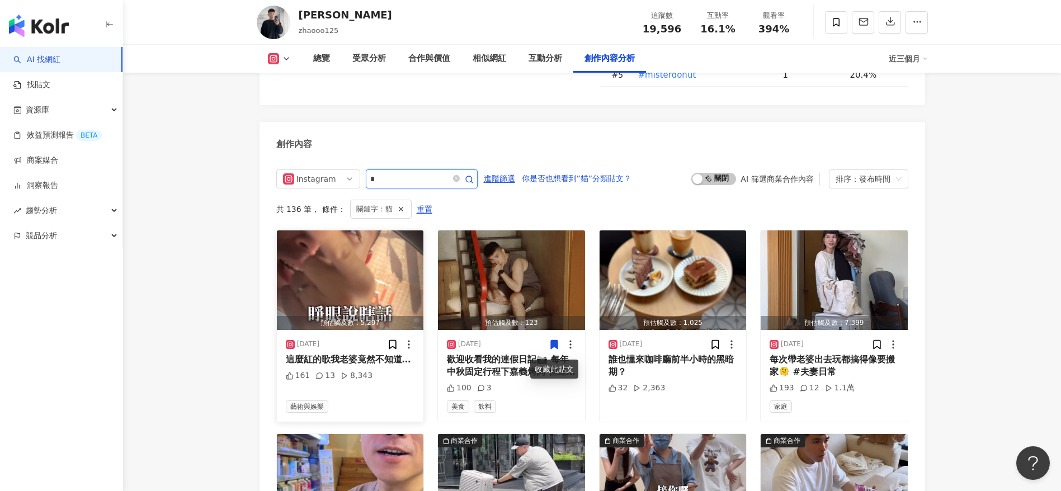
scroll to position [3448, 0]
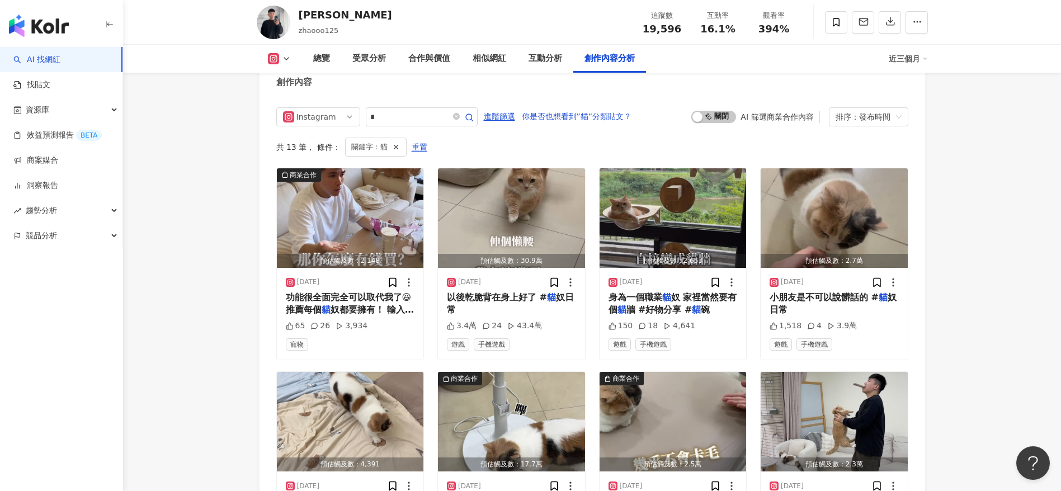
drag, startPoint x: 334, startPoint y: 15, endPoint x: 288, endPoint y: 13, distance: 45.9
click at [288, 13] on div "小趙 zhaooo125 追蹤數 19,596 互動率 16.1% 觀看率 394%" at bounding box center [592, 22] width 716 height 44
copy div "小趙"
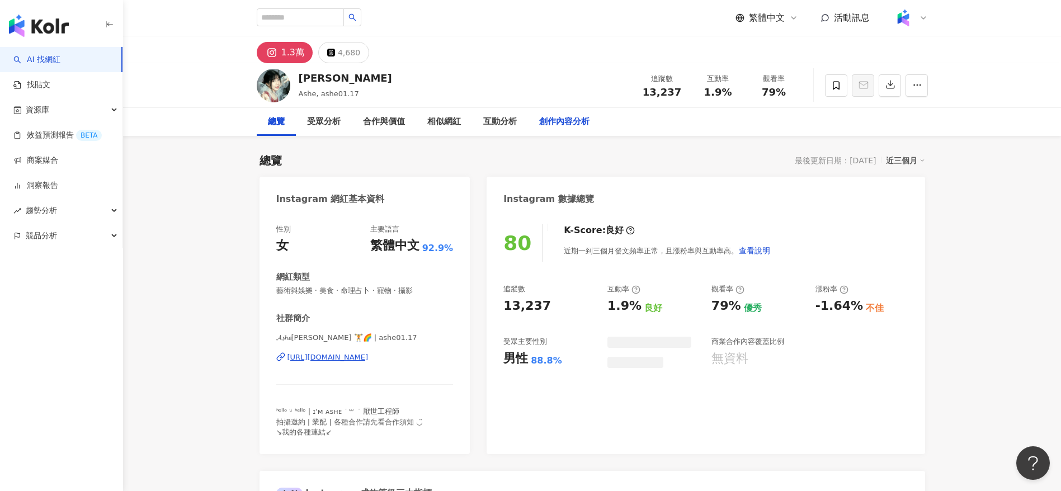
click at [564, 126] on div "創作內容分析" at bounding box center [564, 121] width 50 height 13
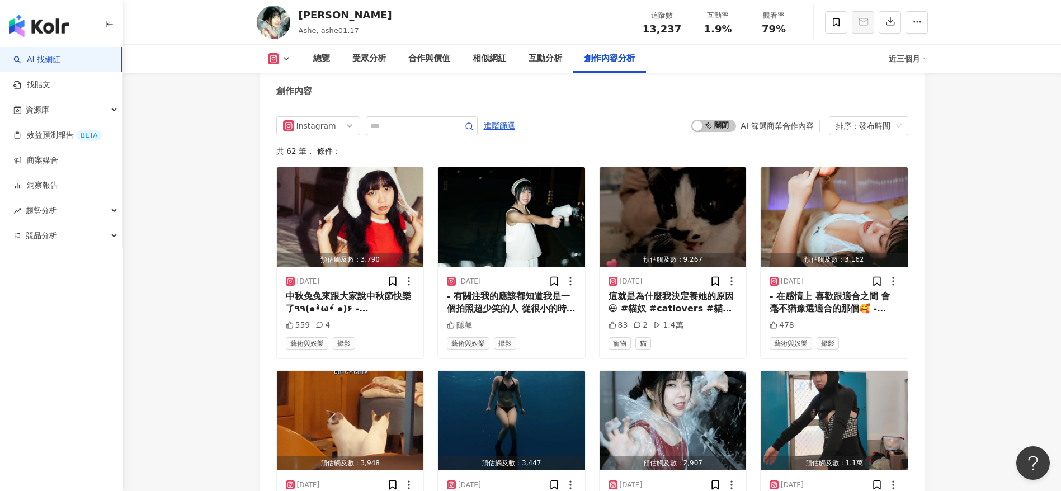
scroll to position [3409, 0]
click at [419, 132] on input "text" at bounding box center [409, 125] width 78 height 13
type input "*"
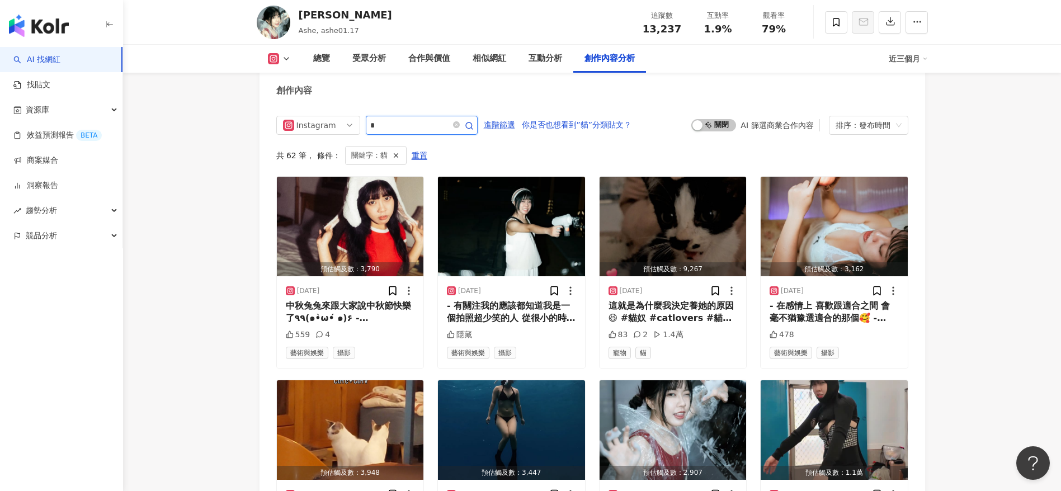
scroll to position [3430, 0]
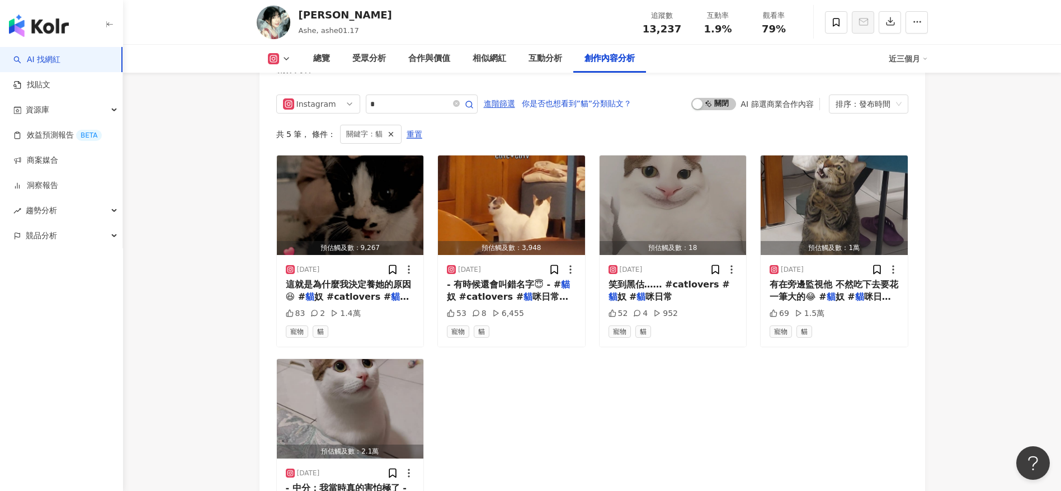
click at [341, 302] on span "奴 #catlovers #" at bounding box center [352, 296] width 77 height 11
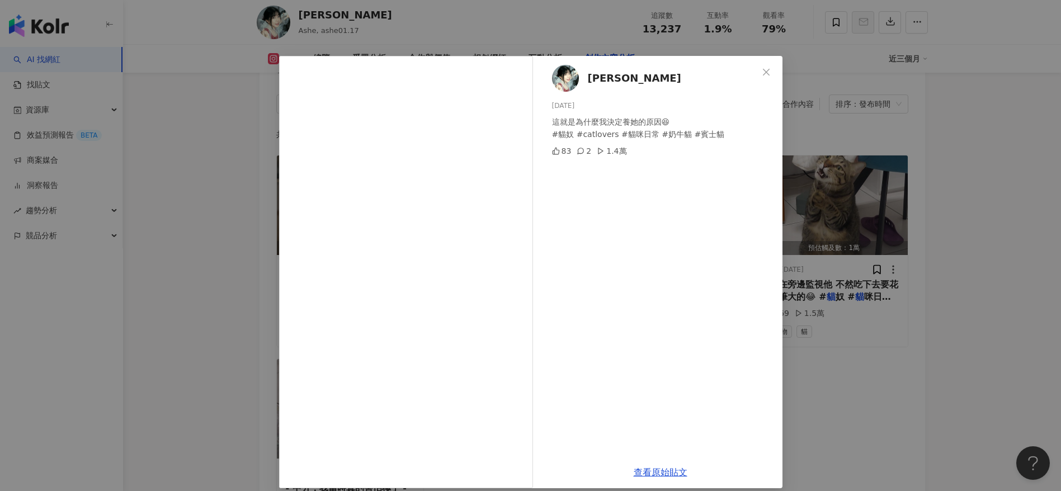
click at [845, 426] on div "阿栩 2025/9/16 這就是為什麼我決定養她的原因😆 #貓奴 #catlovers #貓咪日常 #奶牛貓 #賓士貓 83 2 1.4萬 查看原始貼文" at bounding box center [530, 245] width 1061 height 491
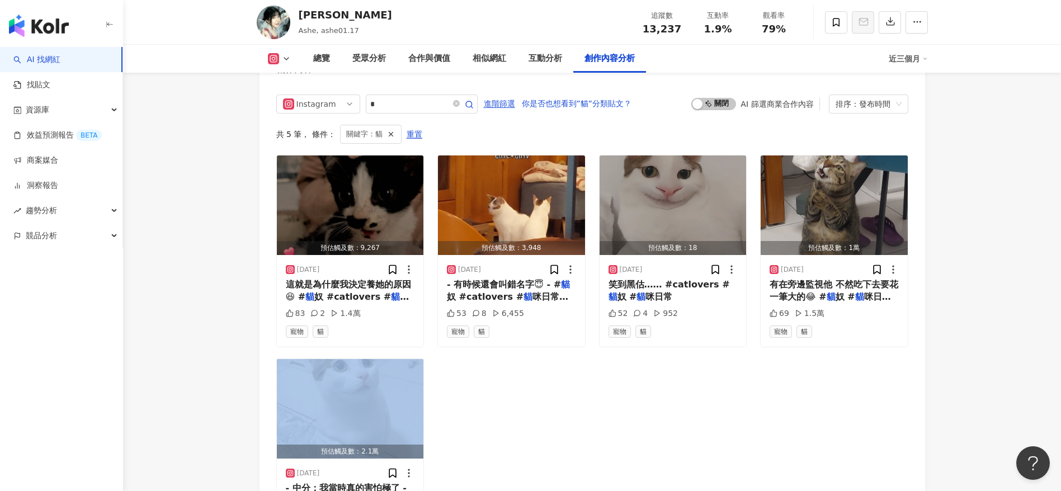
click at [845, 426] on div "預估觸及數：9,267 2025/9/16 這就是為什麼我決定養她的原因😆 # 貓 奴 #catlovers # 貓 咪日常 #奶牛 貓 #賓士 貓 83 2…" at bounding box center [592, 353] width 632 height 397
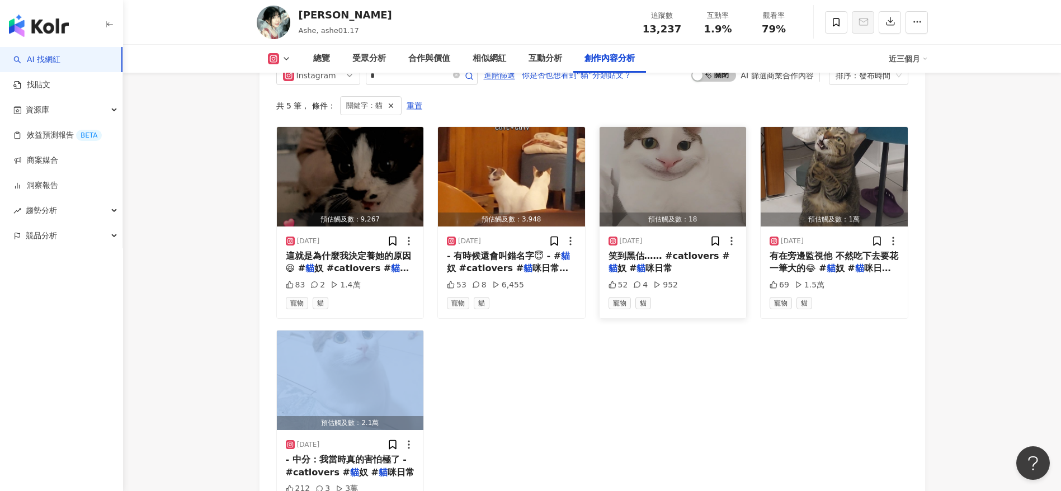
scroll to position [3468, 0]
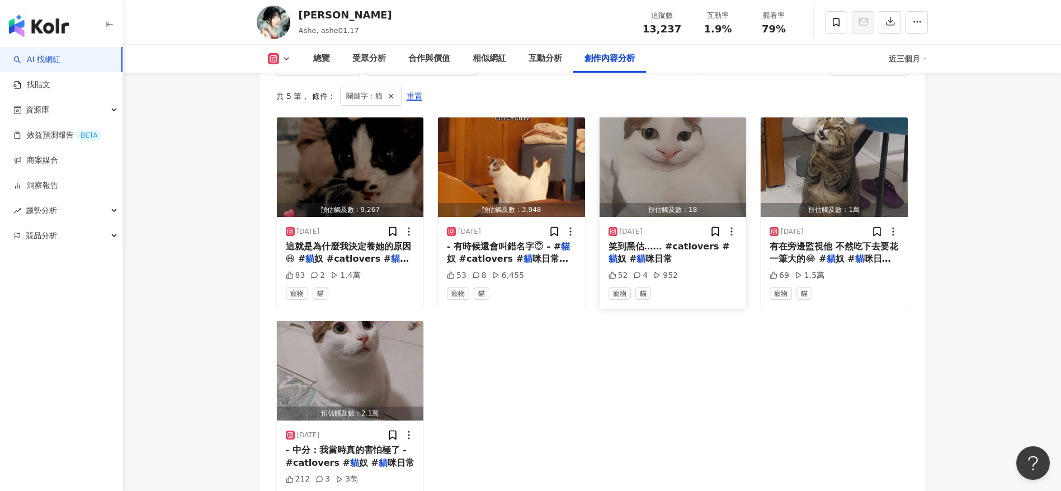
click at [684, 252] on span "笑到黑估…… #catlovers #" at bounding box center [669, 246] width 121 height 11
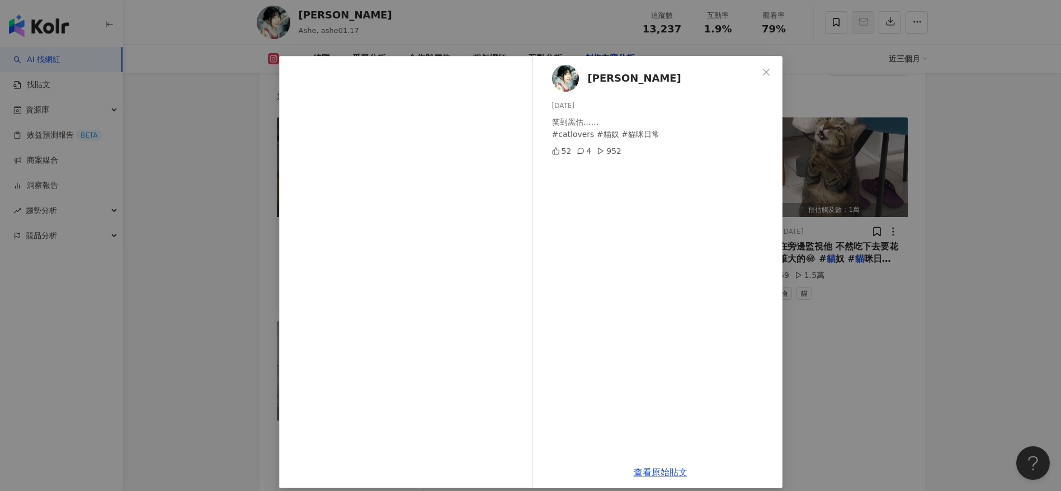
click at [932, 376] on div "阿栩 2025/4/14 笑到黑估…… #catlovers #貓奴 #貓咪日常 52 4 952 查看原始貼文" at bounding box center [530, 245] width 1061 height 491
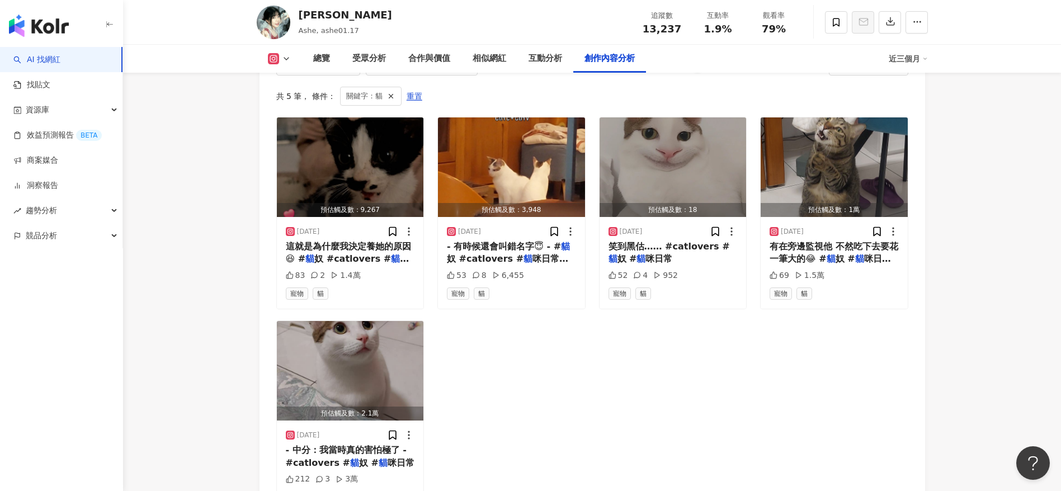
click at [915, 468] on div "Instagram * 進階篩選 你是否也想看到”貓”分類貼文？ 啟動 關閉 AI 篩選商業合作內容 排序：發布時間 共 5 筆 ， 條件： 關鍵字：貓 重置…" at bounding box center [593, 287] width 666 height 485
drag, startPoint x: 312, startPoint y: 16, endPoint x: 296, endPoint y: 16, distance: 15.7
click at [296, 16] on div "阿栩 Ashe, ashe01.17 追蹤數 13,237 互動率 1.9% 觀看率 79%" at bounding box center [592, 22] width 716 height 44
copy div "阿栩"
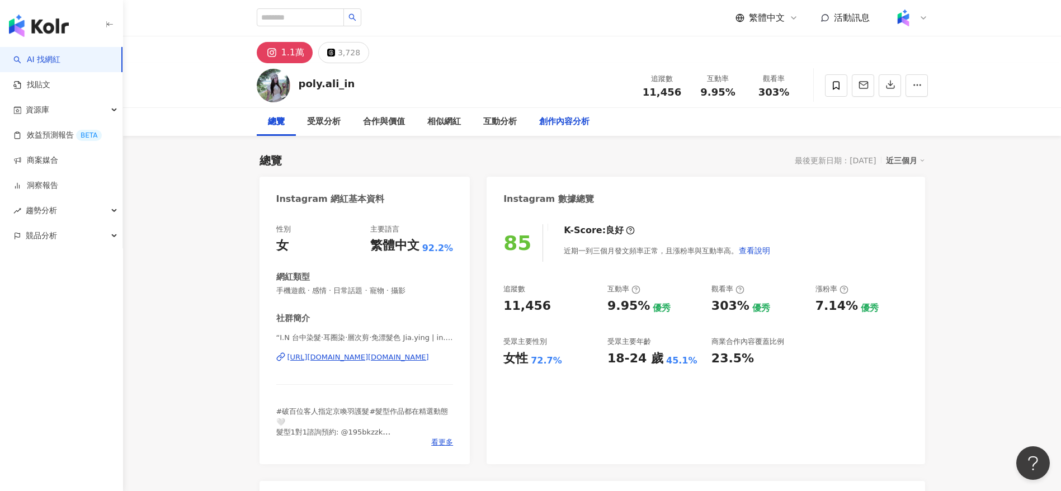
click at [560, 129] on div "創作內容分析" at bounding box center [564, 122] width 73 height 28
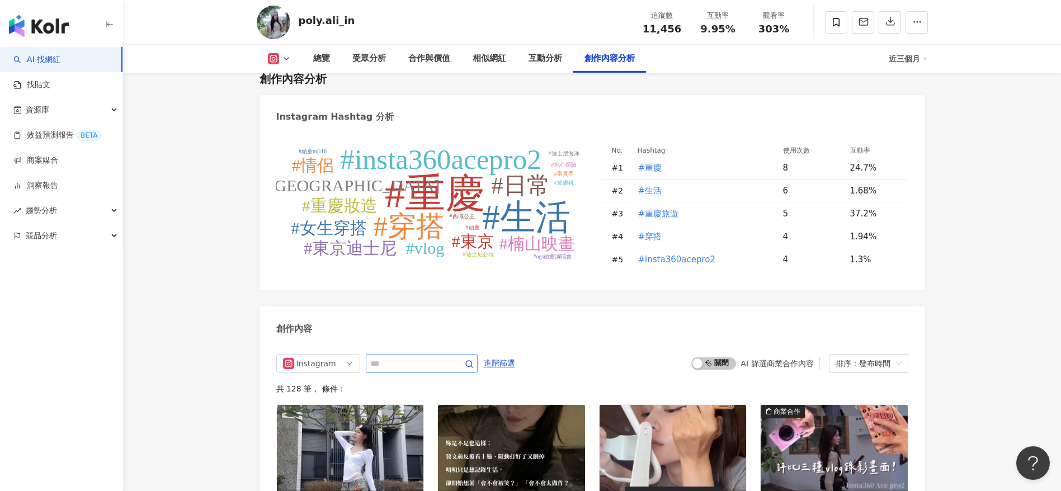
click at [388, 327] on span at bounding box center [422, 363] width 112 height 19
type input "*"
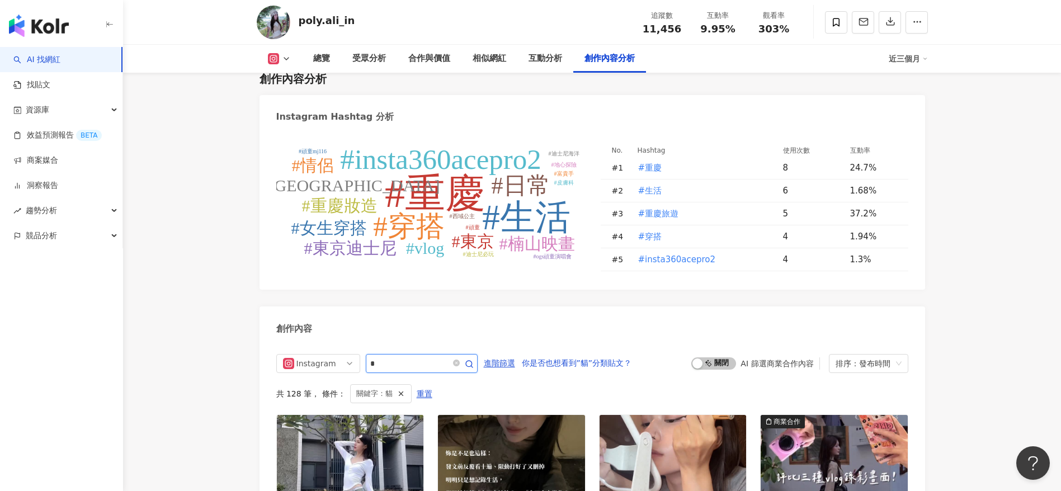
scroll to position [3414, 0]
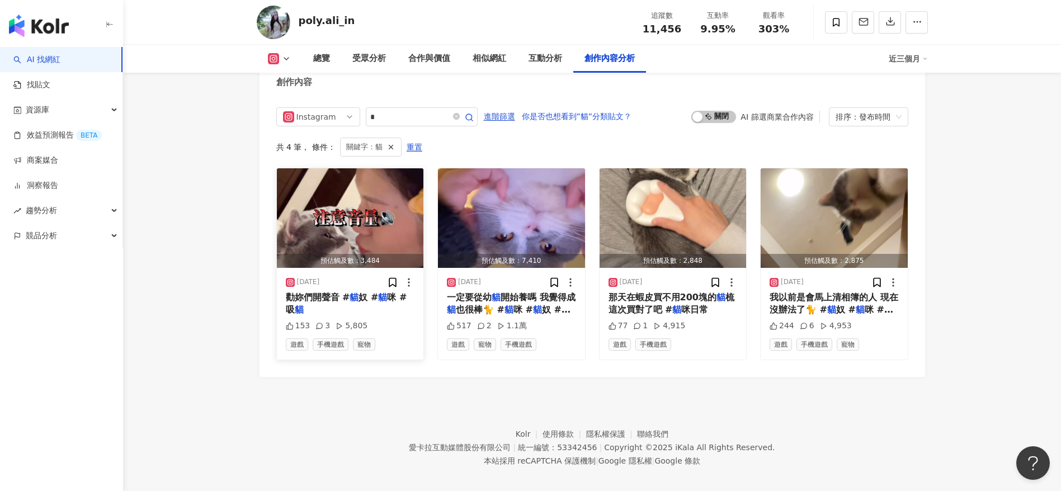
click at [353, 303] on mark "貓" at bounding box center [354, 297] width 9 height 11
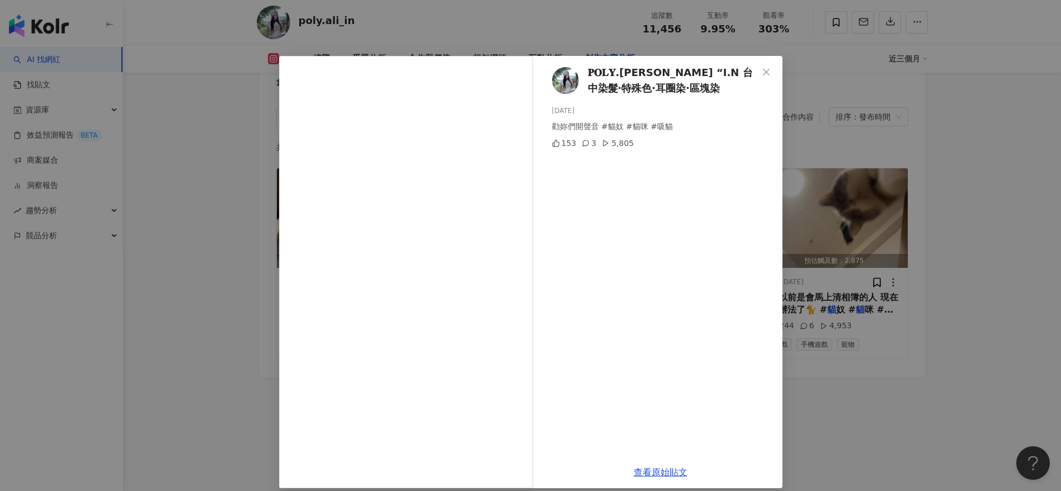
click at [707, 327] on div "𝐏𝐎𝐋𝐘.𝐀𝐋𝐈 “I.N 台中染髮·特殊色·耳圈染·區塊染 2025/5/2 勸妳們開聲音 #貓奴 #貓咪 #吸貓 153 3 5,805 查看原始貼文" at bounding box center [530, 245] width 1061 height 491
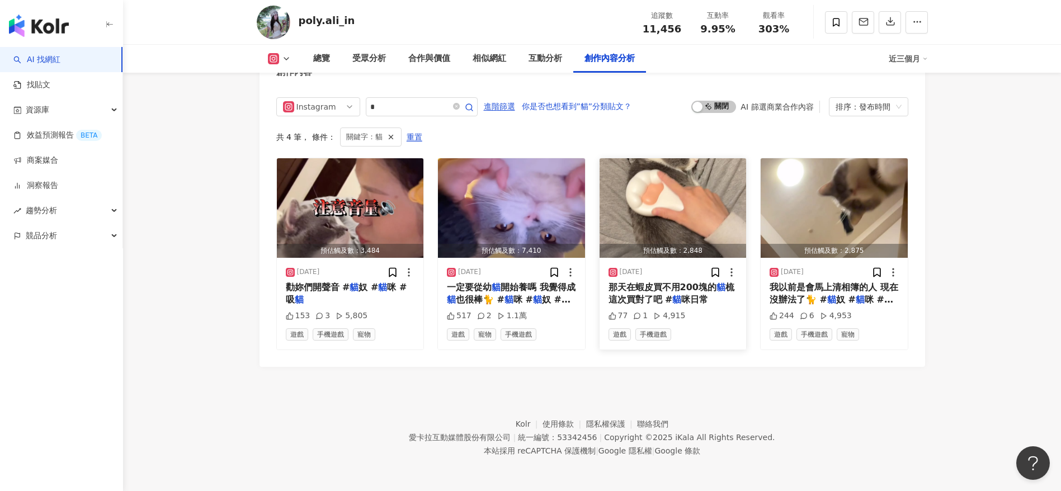
scroll to position [3282, 0]
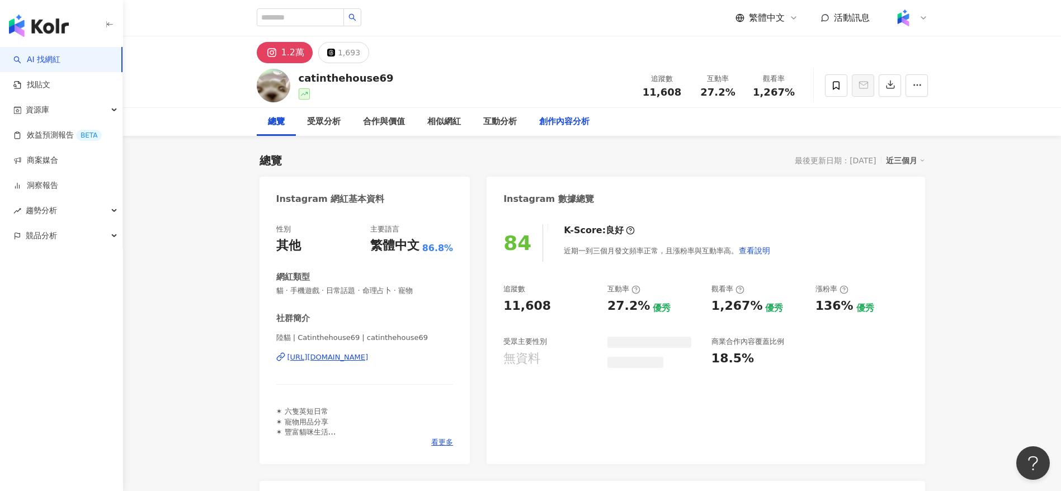
click at [559, 117] on div "創作內容分析" at bounding box center [564, 121] width 50 height 13
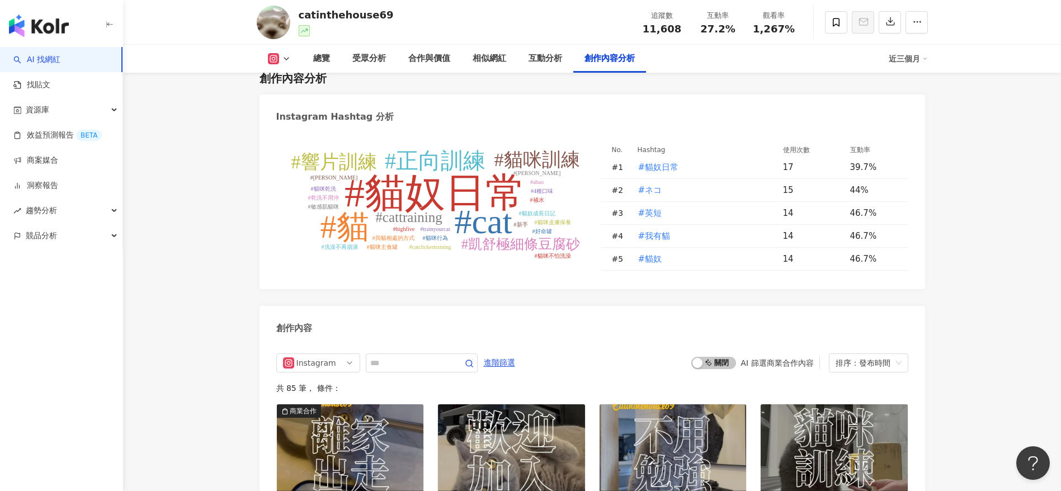
scroll to position [3261, 0]
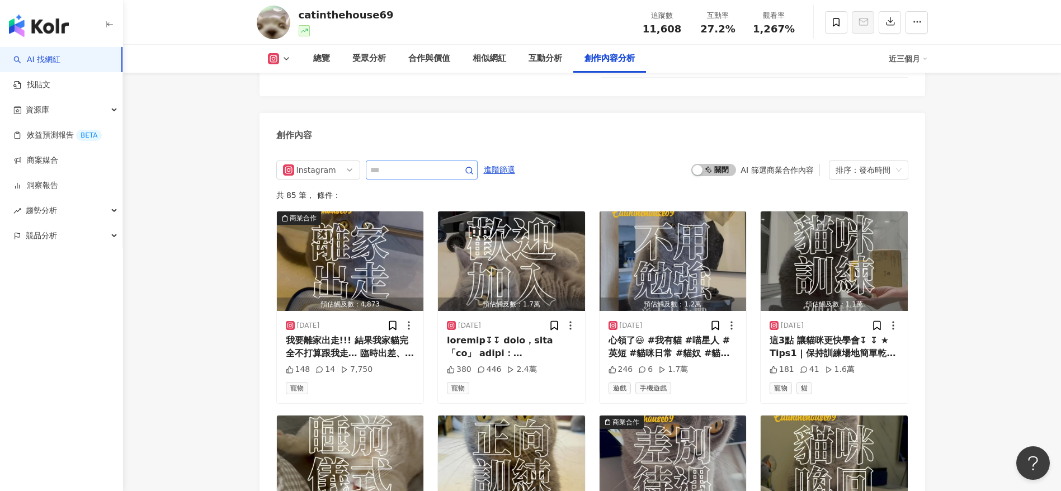
click at [431, 180] on span at bounding box center [422, 170] width 112 height 19
type input "*"
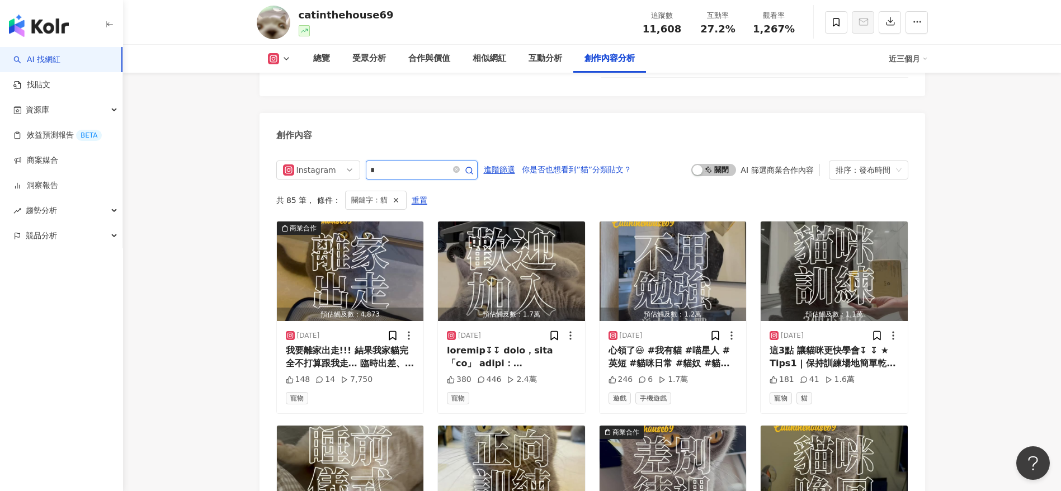
scroll to position [3315, 0]
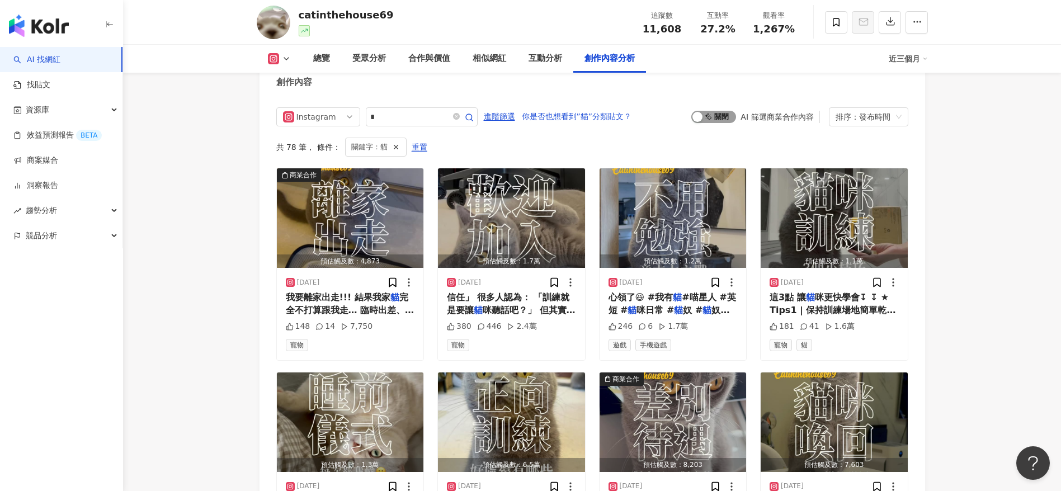
click at [707, 123] on span "啟動 關閉" at bounding box center [713, 117] width 45 height 12
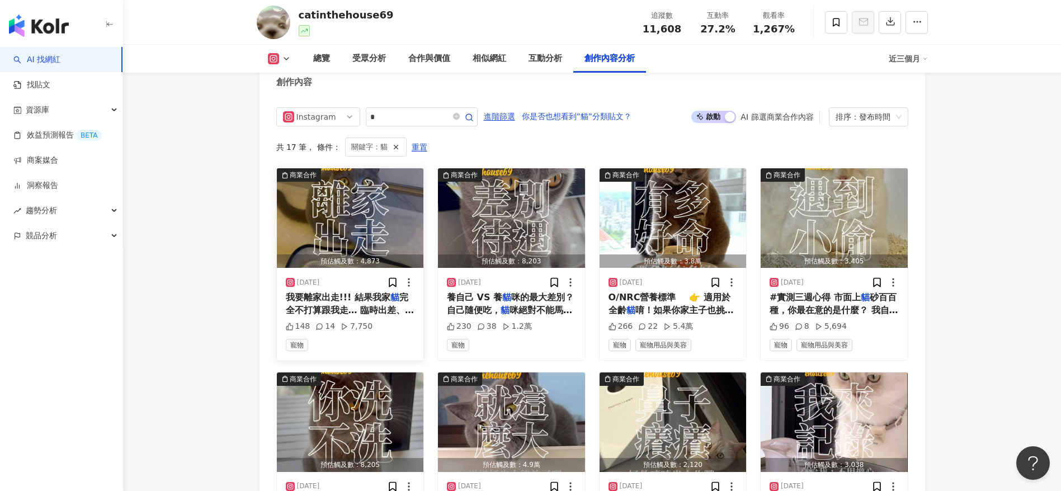
click at [374, 322] on span "完全不打算跟我走… 臨時出差、出國旅遊、連假返家，總不能放著牠們不管吧？ 找親友幫忙又覺得不好意思… 所以我幫他們預約了 毛小愛｜全台最大寵物保姆平台的到府照…" at bounding box center [350, 354] width 129 height 124
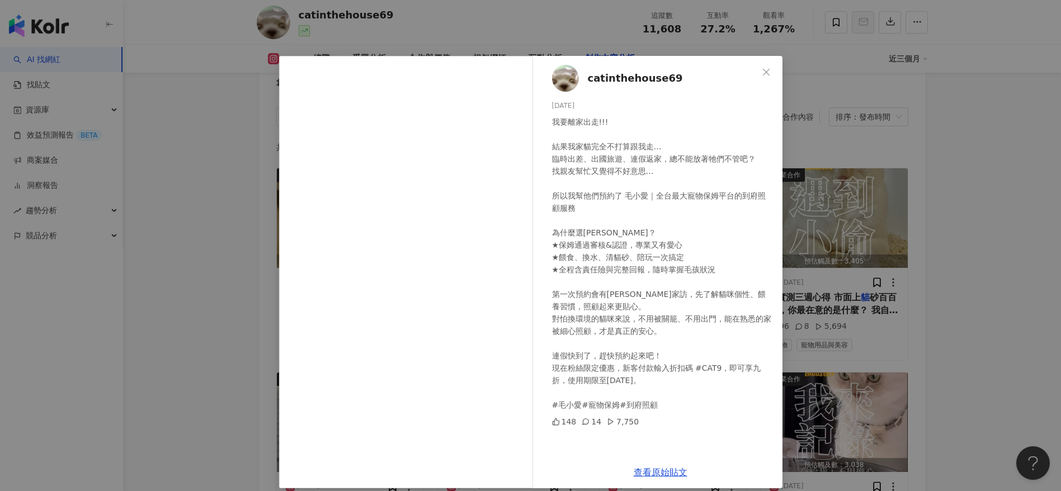
click at [707, 327] on div "catinthehouse69 2025/9/20 我要離家出走!!! 結果我家貓完全不打算跟我走… 臨時出差、出國旅遊、連假返家，總不能放著牠們不管吧？ 找…" at bounding box center [530, 245] width 1061 height 491
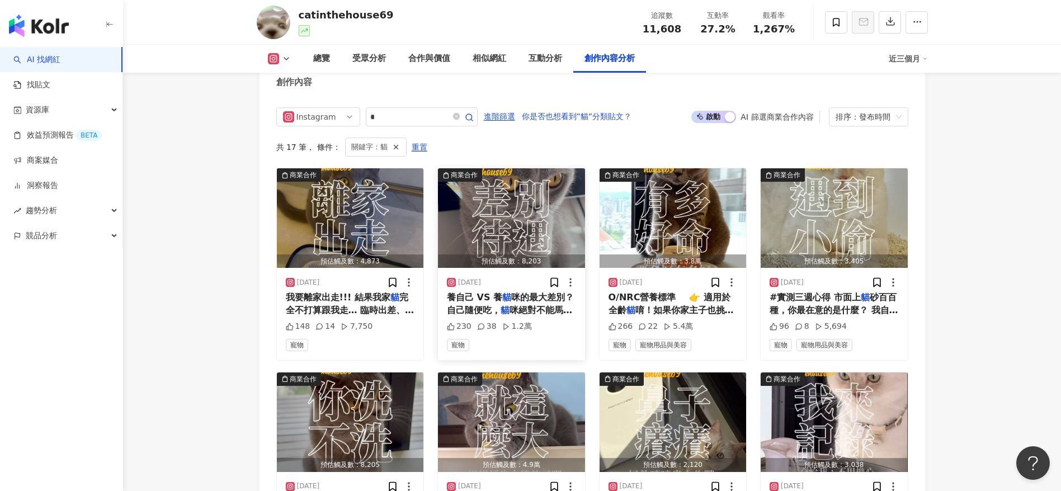
click at [505, 316] on mark "貓" at bounding box center [505, 310] width 9 height 11
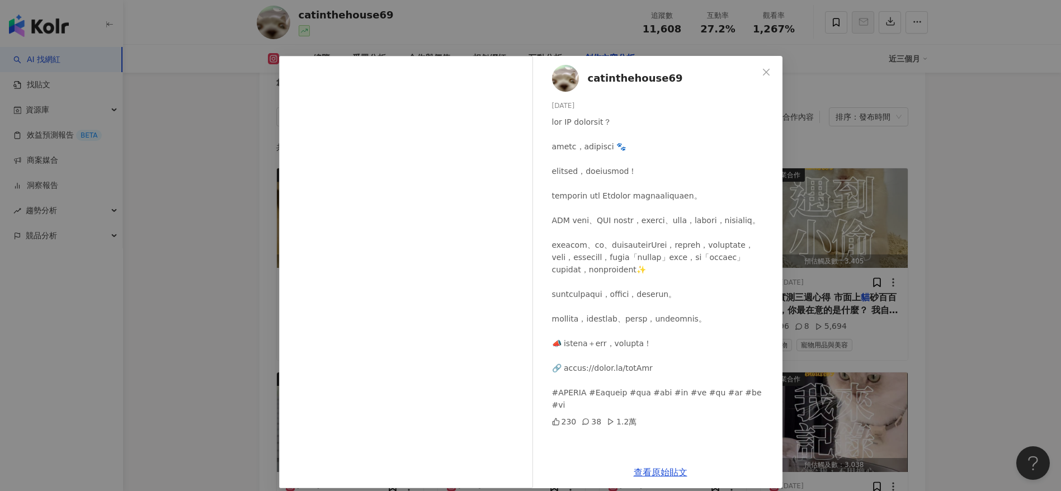
click at [707, 327] on div "catinthehouse69 2025/8/16 230 38 1.2萬 查看原始貼文" at bounding box center [530, 245] width 1061 height 491
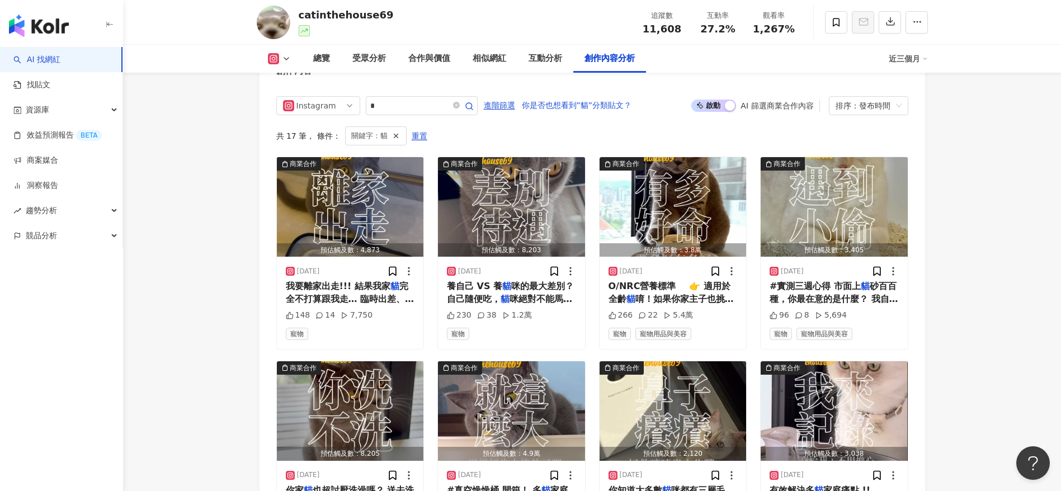
scroll to position [3329, 0]
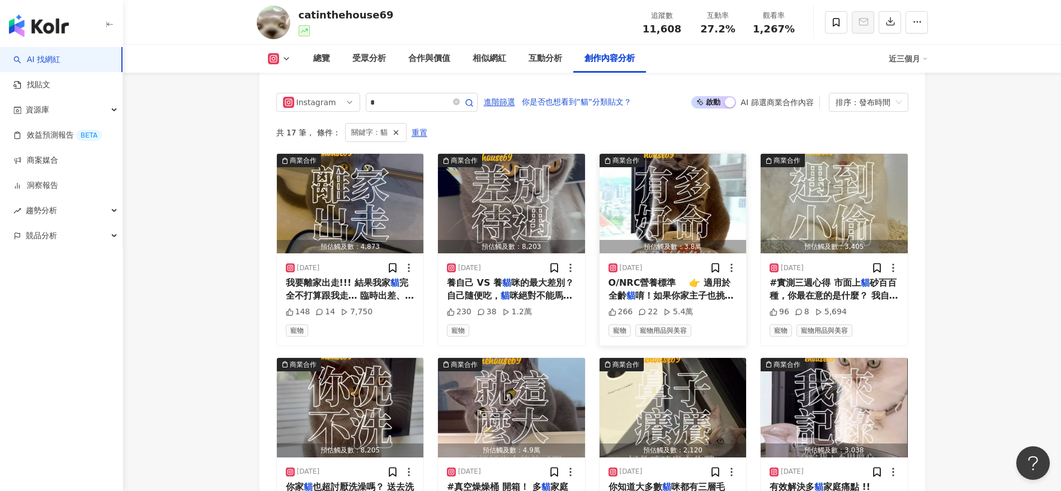
click at [683, 303] on span "唷！如果你家主子也挑嘴、不愛喝水，這罐" at bounding box center [671, 301] width 125 height 23
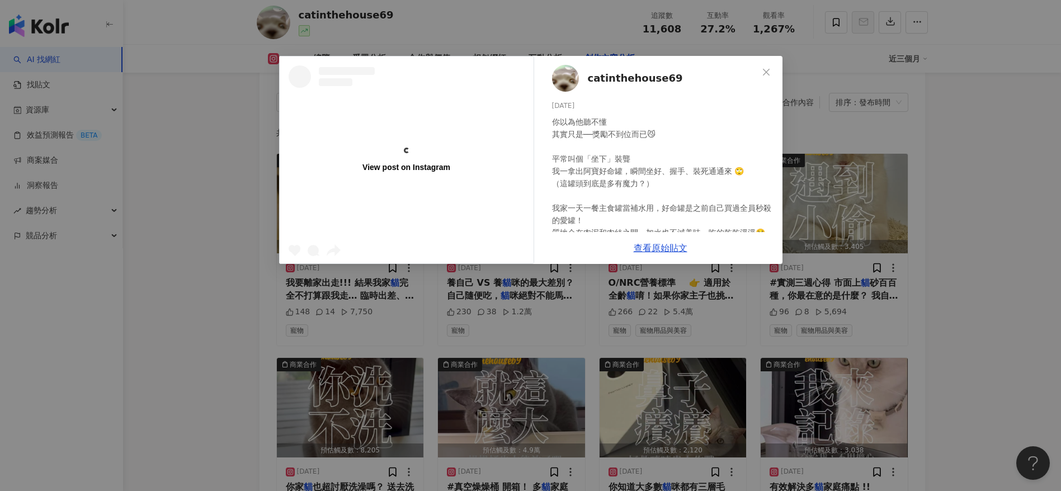
click at [707, 327] on div "View post on Instagram catinthehouse69 2025/8/5 你以為他聽不懂 其實只是──獎勵不到位而已😼 平常叫個「坐下」…" at bounding box center [530, 245] width 1061 height 491
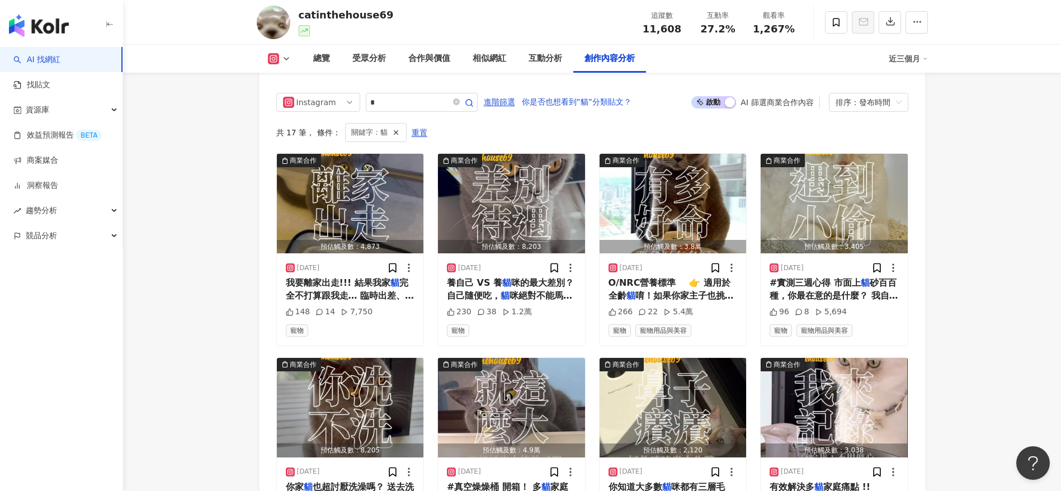
click at [705, 109] on span "啟動 關閉" at bounding box center [713, 102] width 45 height 12
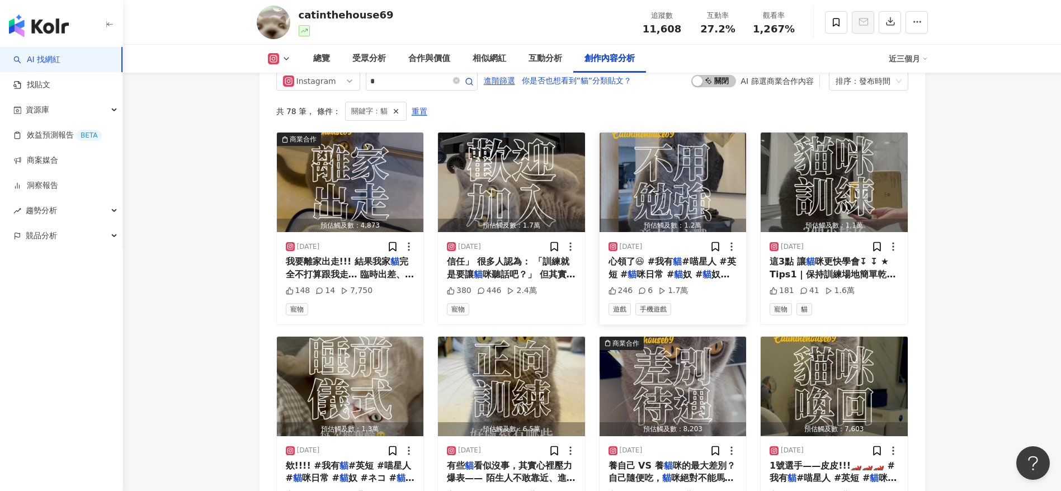
scroll to position [3352, 0]
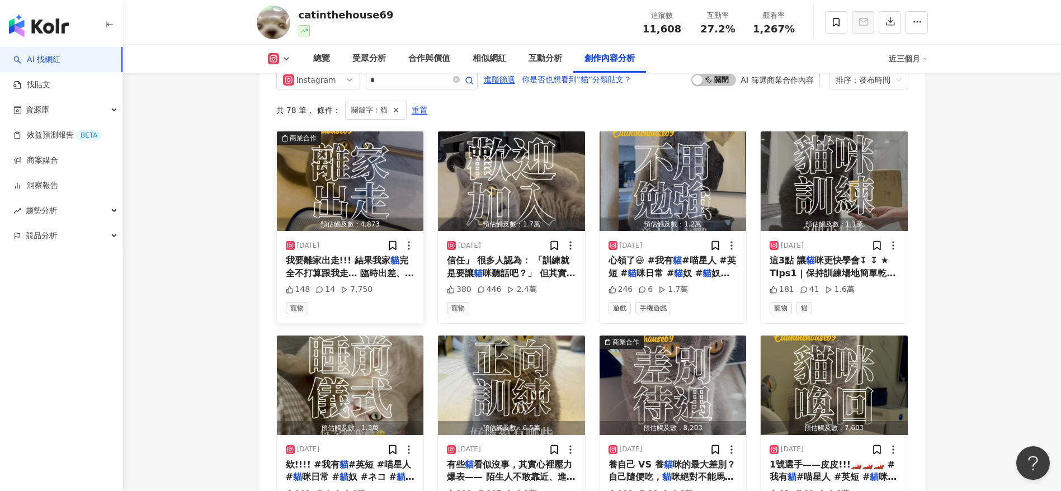
click at [354, 281] on span "完全不打算跟我走… 臨時出差、出國旅遊、連假返家，總不能放著牠們不管吧？ 找親友幫忙又覺得不好意思… 所以我幫他們預約了 毛小愛｜全台最大寵物保姆平台的到府照…" at bounding box center [350, 317] width 129 height 124
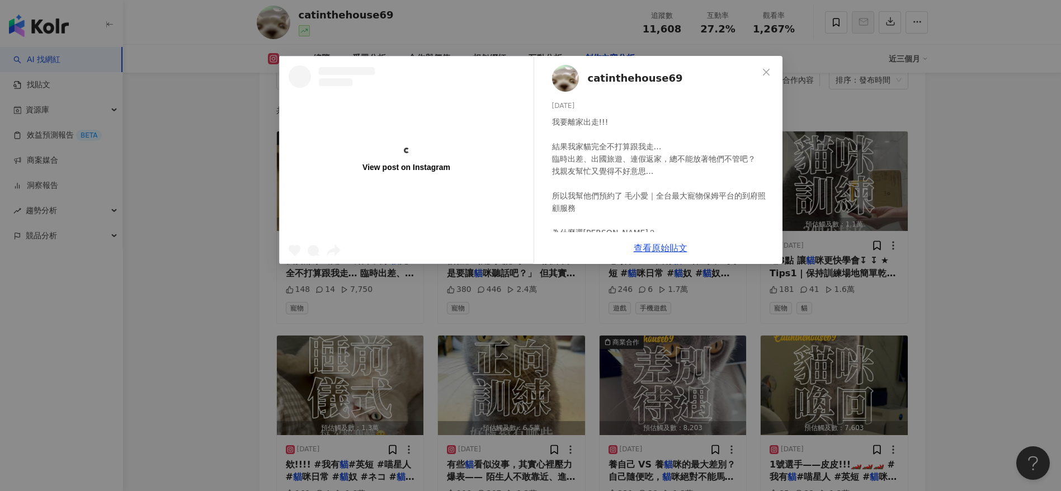
click at [619, 321] on div "View post on Instagram catinthehouse69 2025/9/20 我要離家出走!!! 結果我家貓完全不打算跟我走… 臨時出差、…" at bounding box center [530, 245] width 1061 height 491
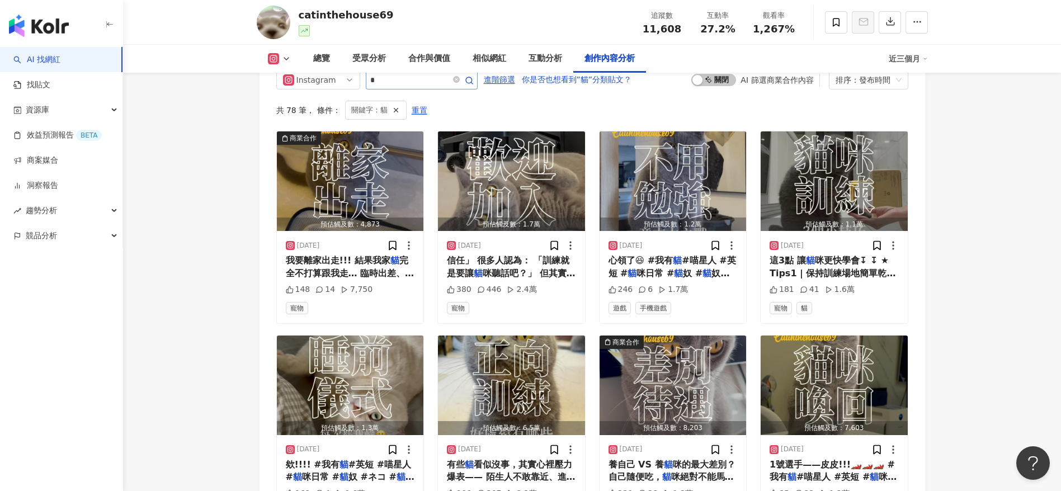
click at [473, 87] on span at bounding box center [462, 79] width 22 height 13
click at [460, 83] on icon "close-circle" at bounding box center [456, 79] width 7 height 7
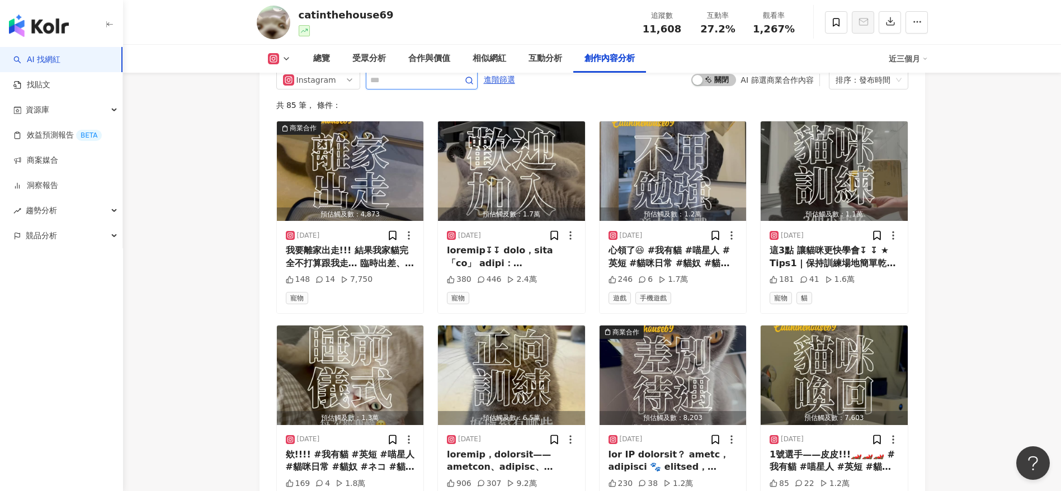
scroll to position [3315, 0]
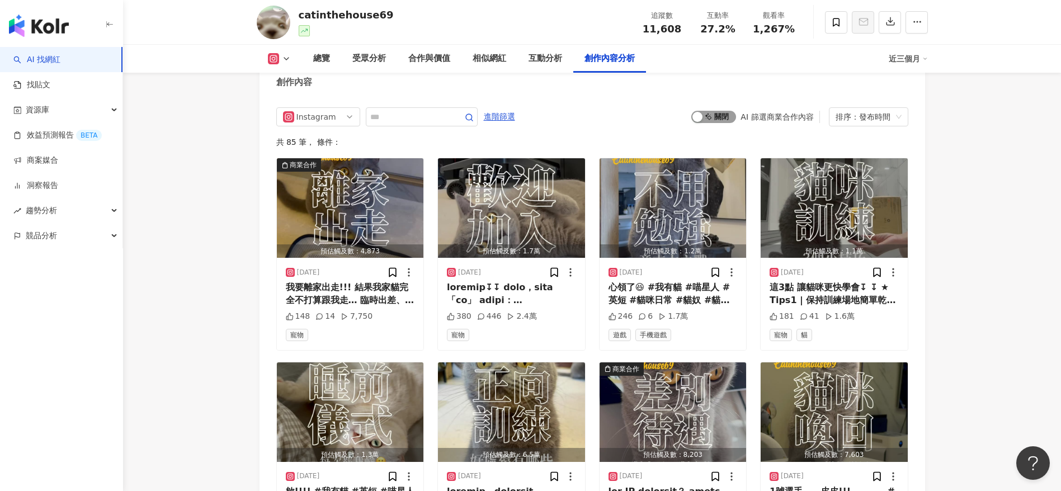
click at [701, 122] on div "button" at bounding box center [698, 117] width 10 height 10
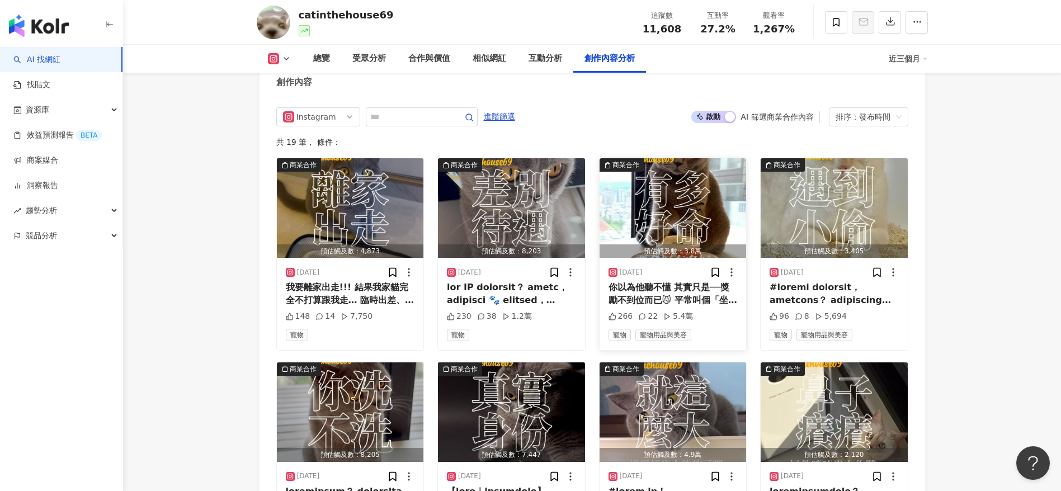
click at [664, 307] on div "你以為他聽不懂 其實只是──獎勵不到位而已😼 平常叫個「坐下」裝聾 我一拿出阿寶好命罐，瞬間坐好、握手、裝死通通來 🙄 （這罐頭到底是多有魔力？） 我家一天一…" at bounding box center [673, 293] width 129 height 25
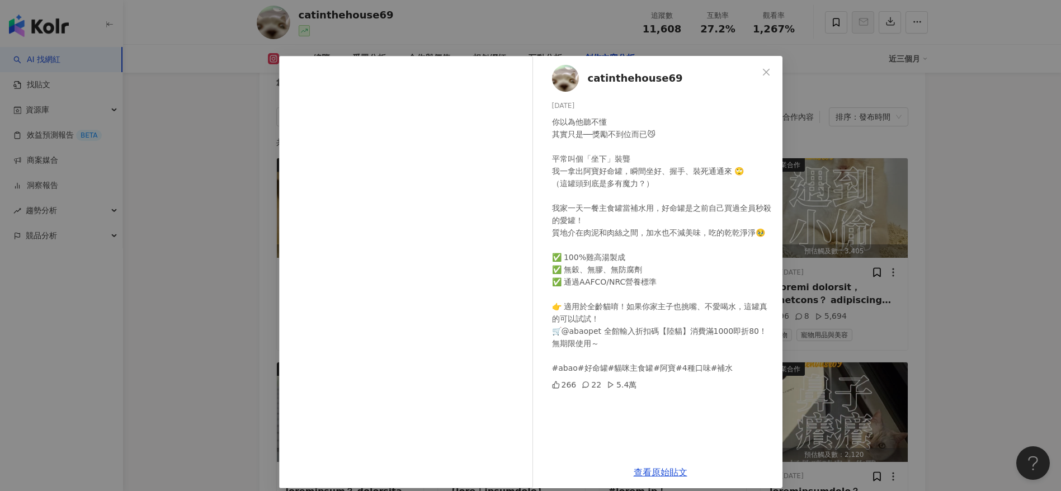
scroll to position [11, 0]
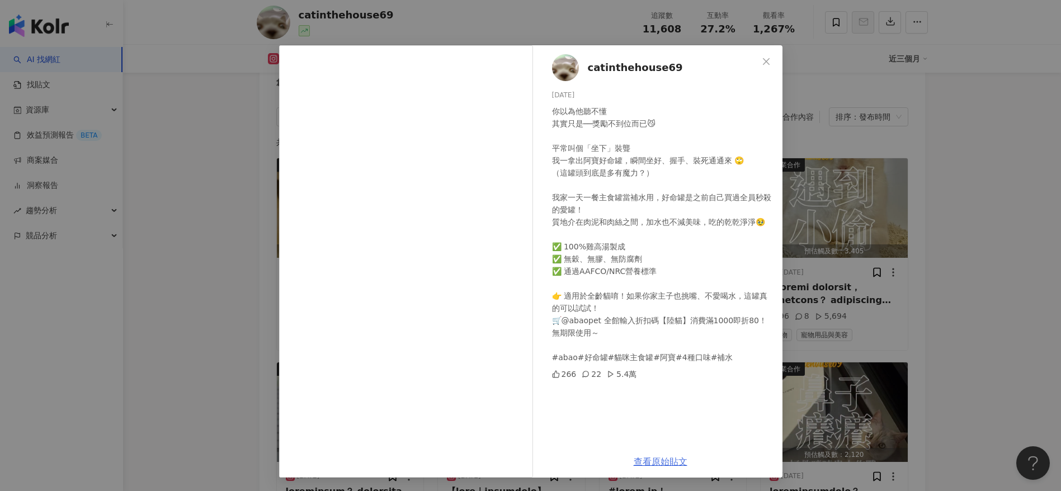
click at [652, 327] on link "查看原始貼文" at bounding box center [661, 461] width 54 height 11
click at [397, 29] on div "catinthehouse69 2025/8/5 你以為他聽不懂 其實只是──獎勵不到位而已😼 平常叫個「坐下」裝聾 我一拿出阿寶好命罐，瞬間坐好、握手、裝死…" at bounding box center [530, 245] width 1061 height 491
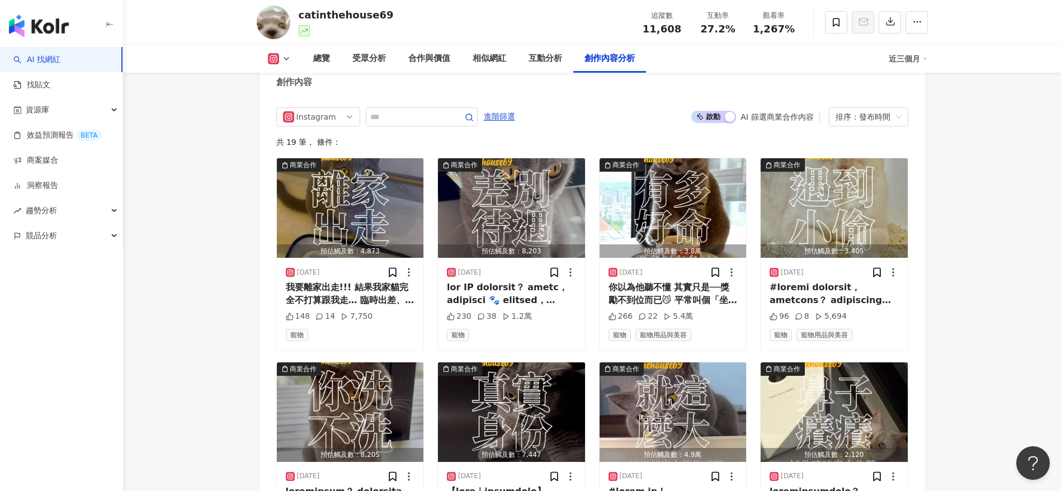
drag, startPoint x: 388, startPoint y: 12, endPoint x: 304, endPoint y: 3, distance: 84.5
click at [296, 14] on div "catinthehouse69 追蹤數 11,608 互動率 27.2% 觀看率 1,267%" at bounding box center [592, 22] width 716 height 44
copy div "thehouse69"
copy div "catinthehouse69"
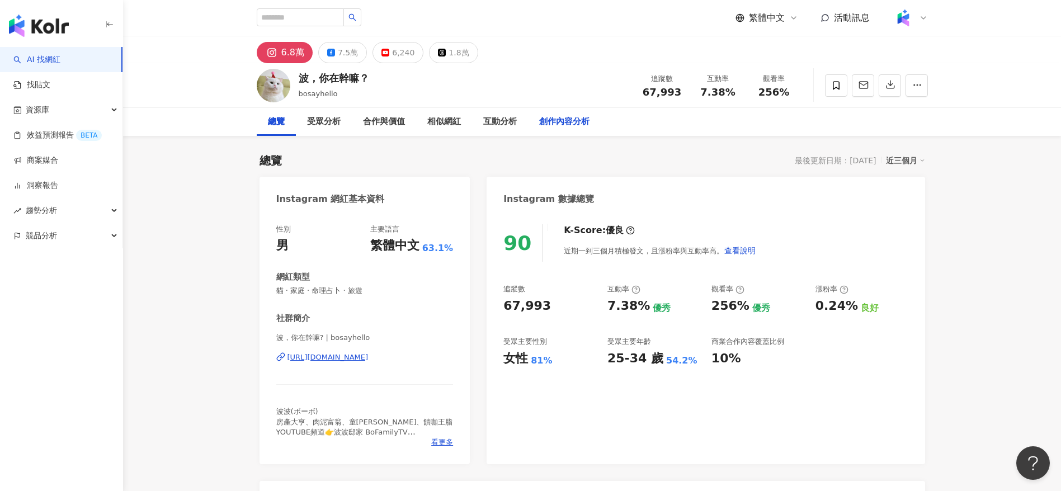
click at [557, 119] on div "創作內容分析" at bounding box center [564, 121] width 50 height 13
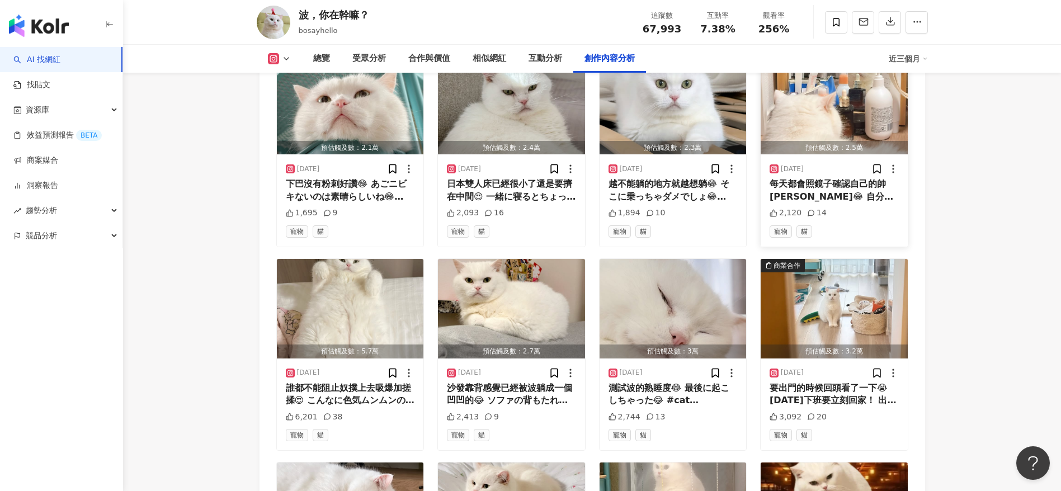
scroll to position [3480, 0]
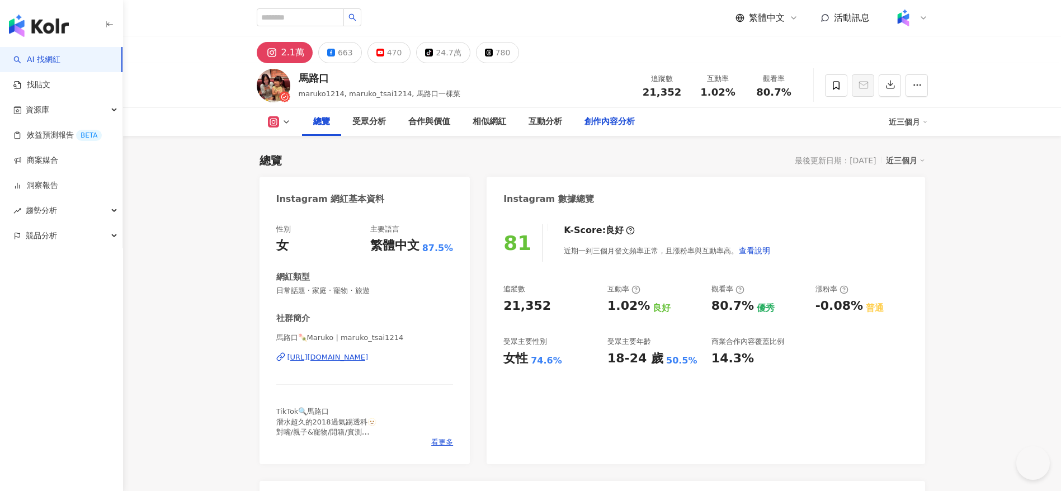
click at [597, 122] on div "創作內容分析" at bounding box center [610, 121] width 50 height 13
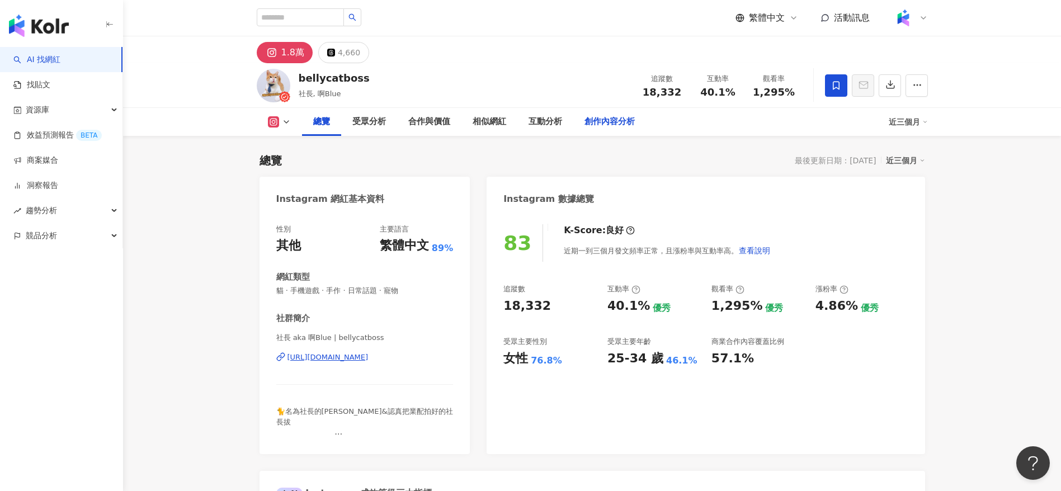
click at [606, 122] on div "創作內容分析" at bounding box center [610, 121] width 50 height 13
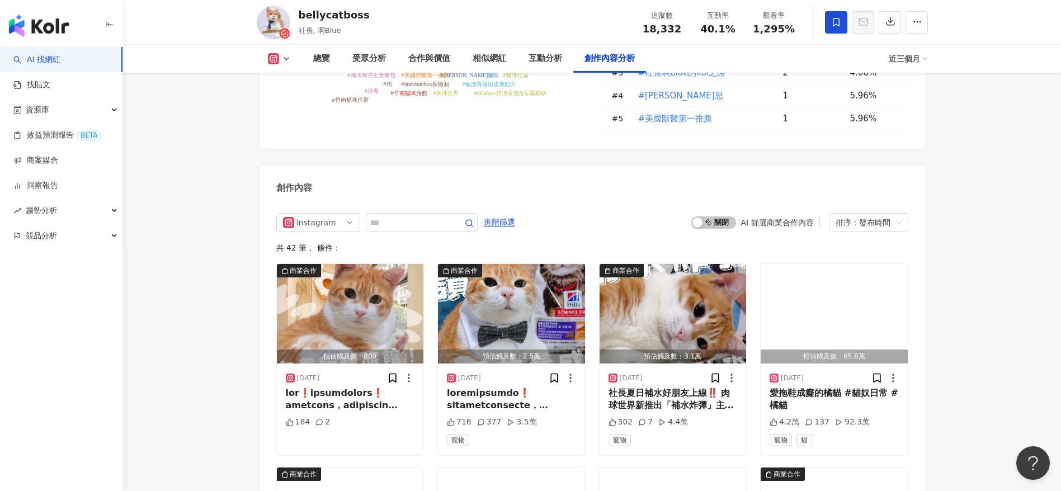
scroll to position [3376, 0]
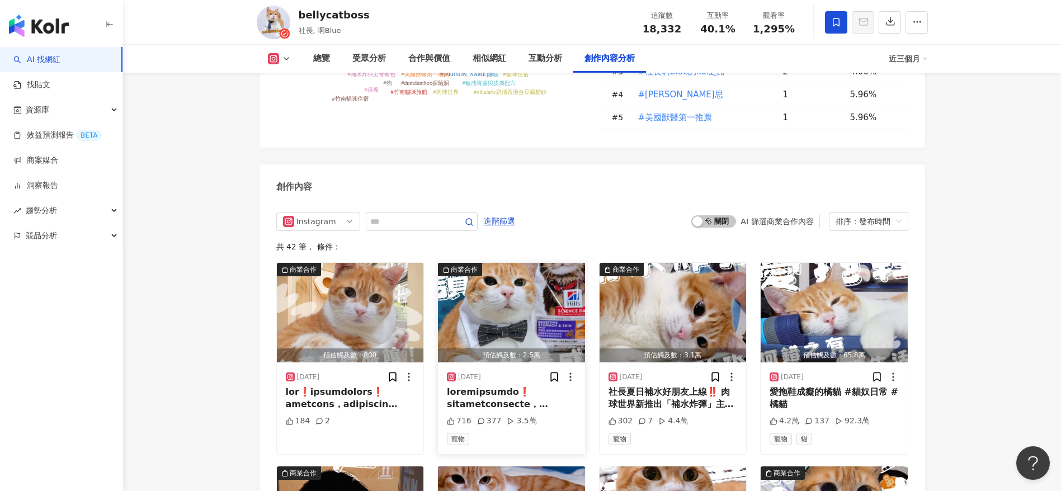
click at [531, 327] on div at bounding box center [511, 398] width 129 height 25
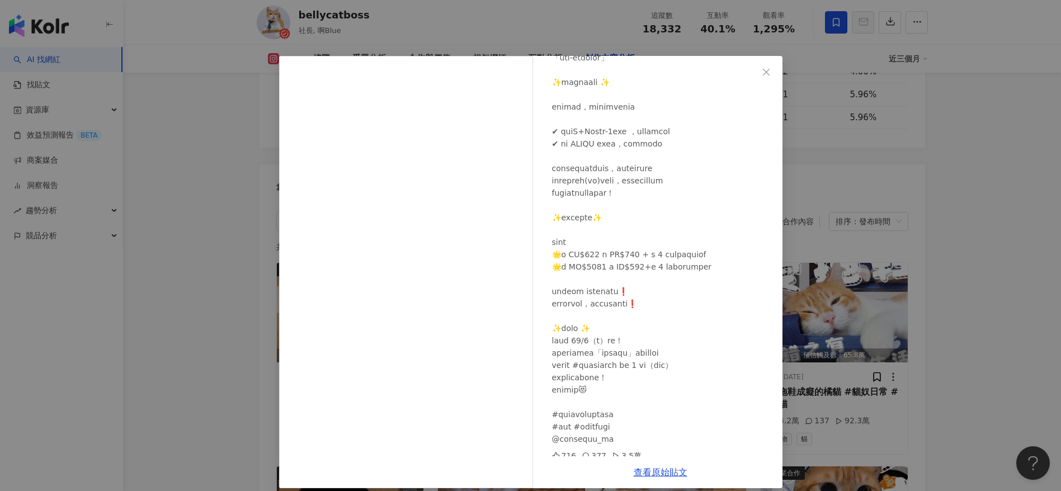
scroll to position [131, 0]
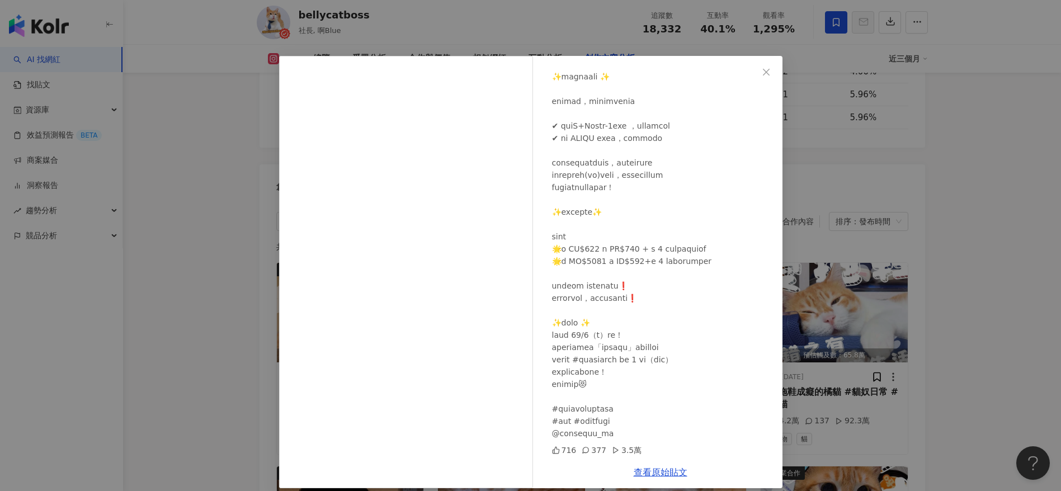
click at [707, 327] on div "bellycatboss [DATE] 716 377 3.5萬 查看原始貼文" at bounding box center [530, 245] width 1061 height 491
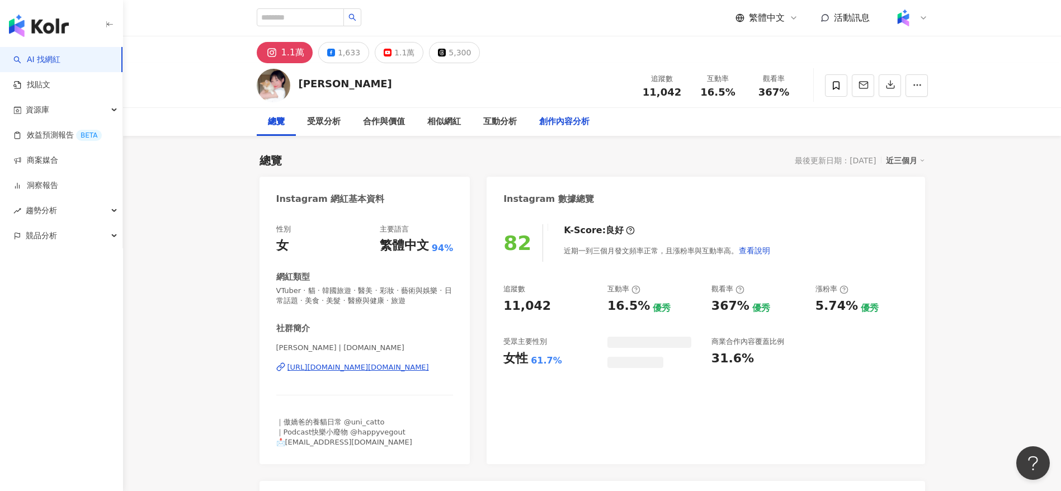
click at [571, 121] on div "創作內容分析" at bounding box center [564, 121] width 50 height 13
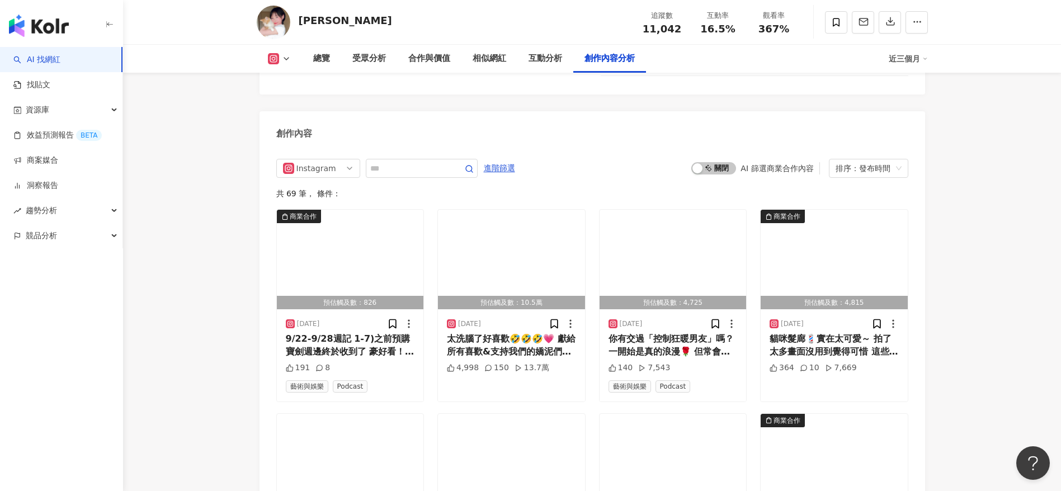
scroll to position [3380, 0]
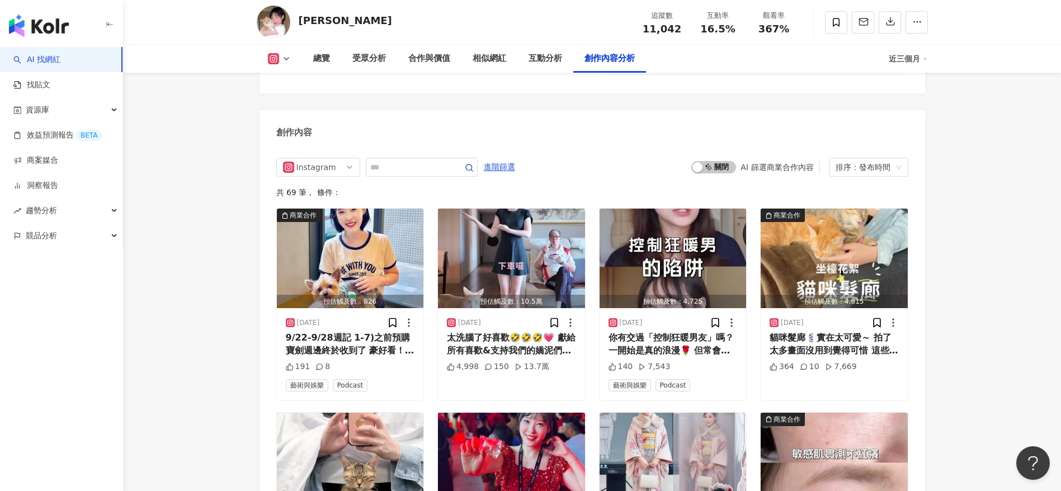
click at [581, 170] on div "Instagram 進階篩選 啟動 關閉 AI 篩選商業合作內容 排序：發布時間" at bounding box center [592, 167] width 632 height 19
click at [421, 174] on input "text" at bounding box center [409, 167] width 78 height 13
type input "*"
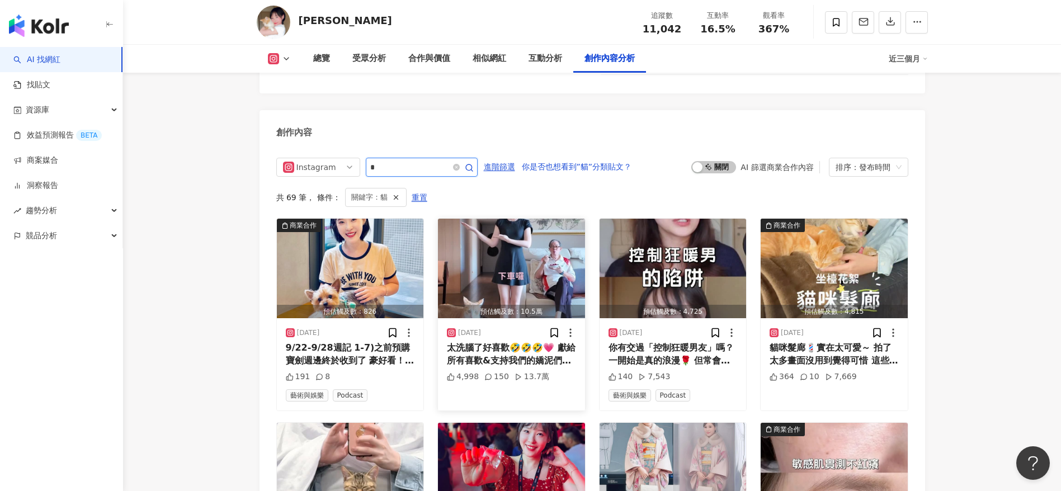
scroll to position [3430, 0]
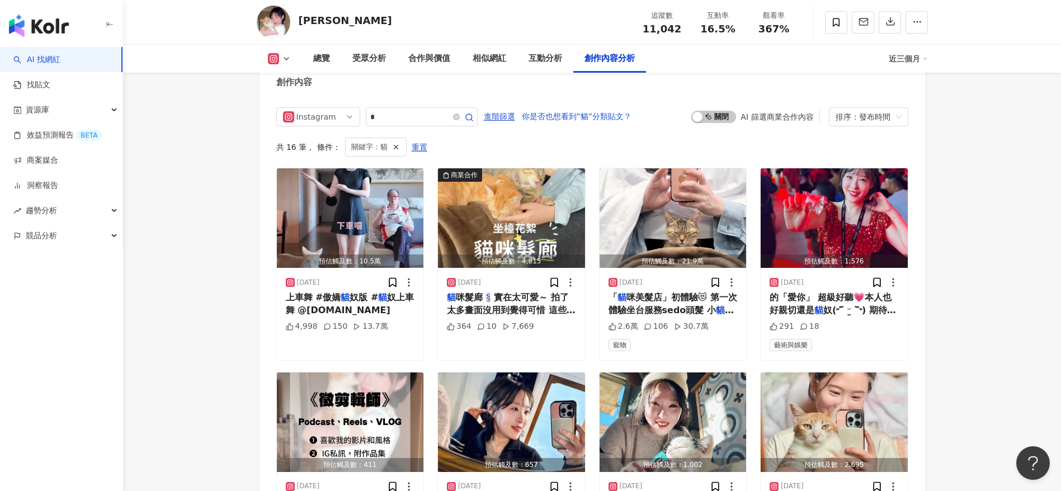
drag, startPoint x: 337, startPoint y: 28, endPoint x: 293, endPoint y: 25, distance: 44.3
click at [293, 25] on div "[PERSON_NAME] 追蹤數 11,042 互動率 16.5% 觀看率 367%" at bounding box center [592, 22] width 716 height 44
copy div "[PERSON_NAME]"
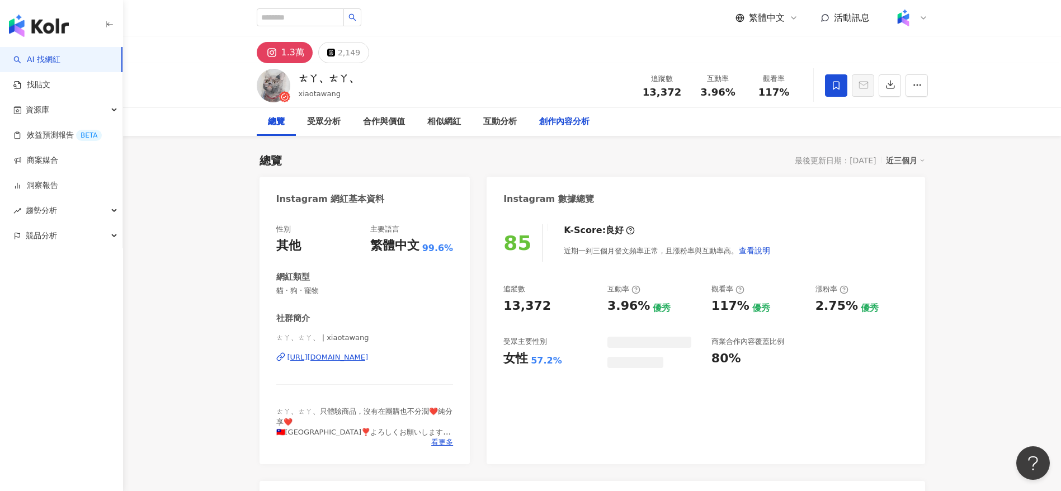
click at [553, 118] on div "創作內容分析" at bounding box center [564, 121] width 50 height 13
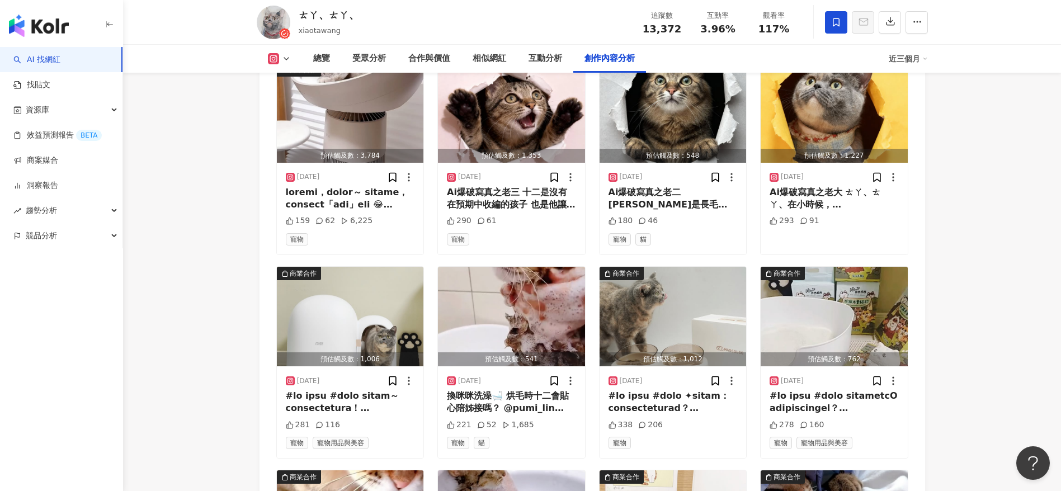
scroll to position [3564, 0]
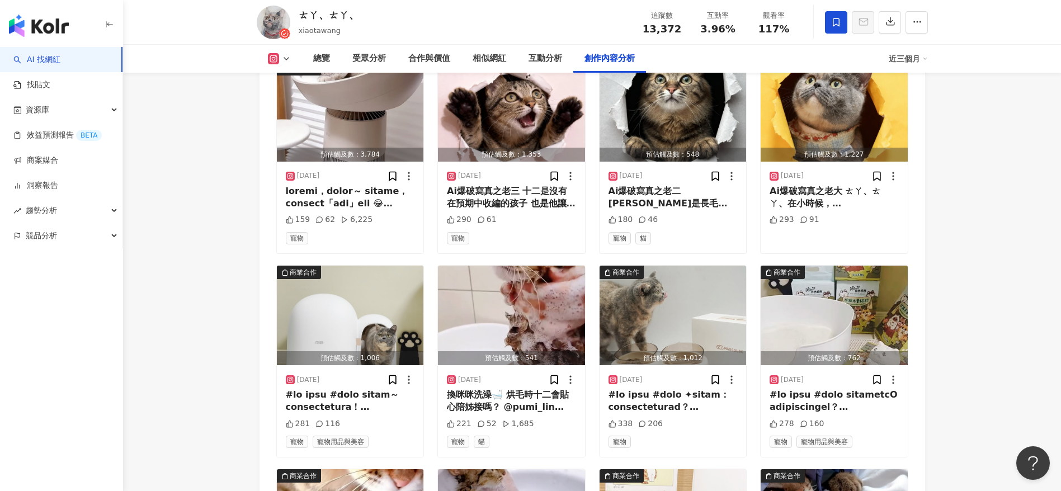
click at [265, 327] on div "Instagram 進階篩選 啟動 關閉 AI 篩選商業合作內容 排序：發布時間 共 243 筆 ， 條件： 商業合作 預估觸及數：3,784 [DATE] …" at bounding box center [593, 357] width 666 height 715
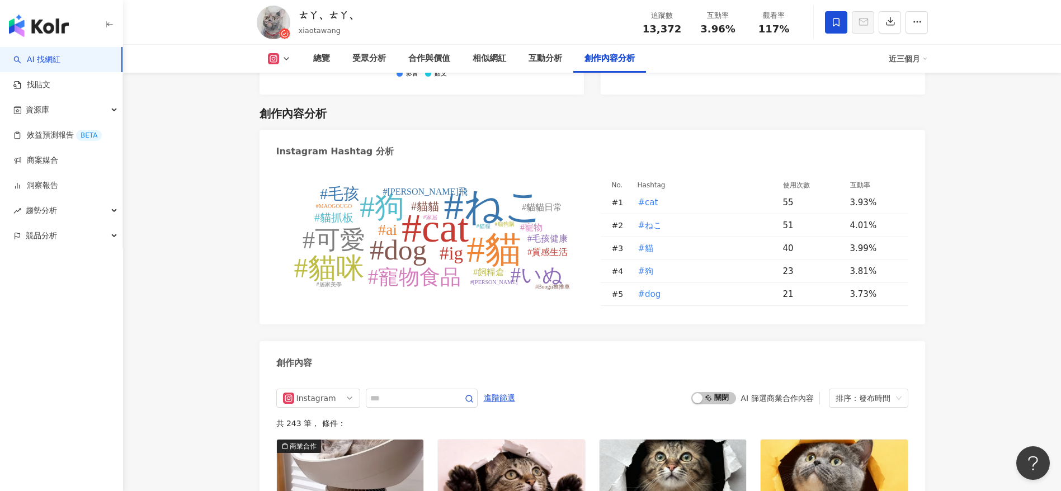
scroll to position [3185, 0]
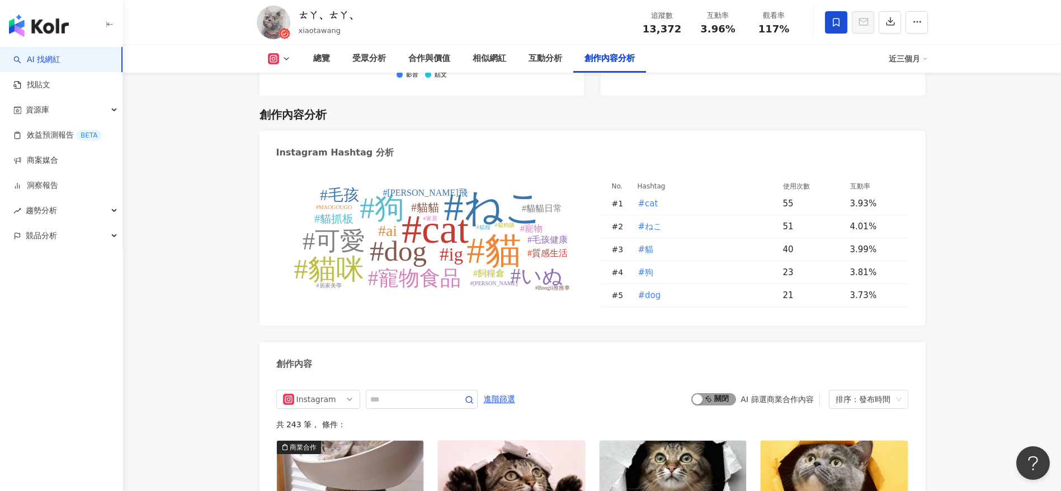
click at [707, 327] on span "啟動 關閉" at bounding box center [713, 399] width 45 height 12
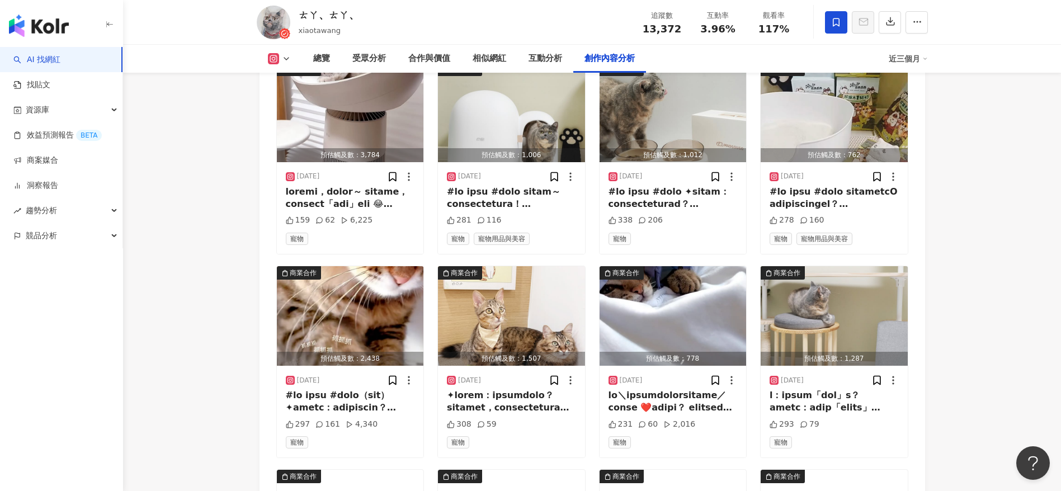
scroll to position [3566, 0]
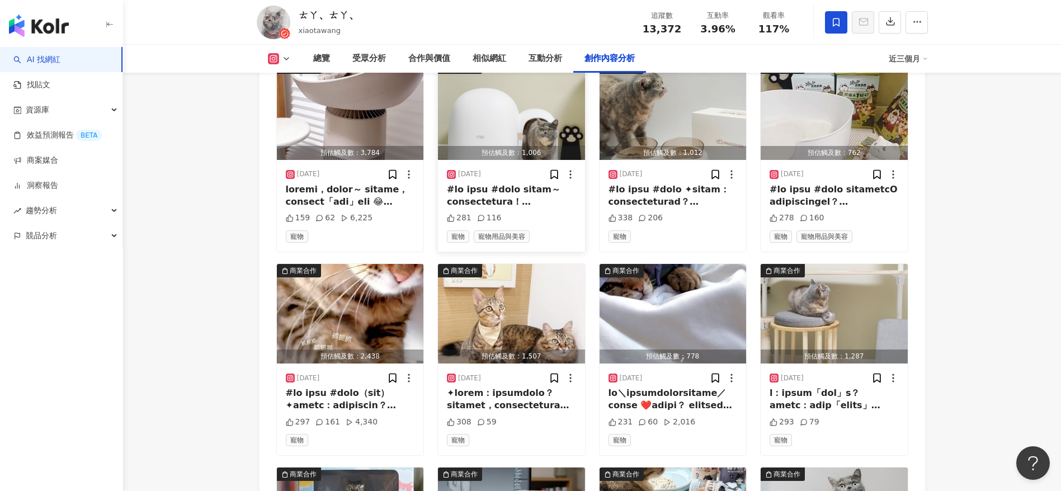
click at [531, 190] on div at bounding box center [511, 195] width 129 height 25
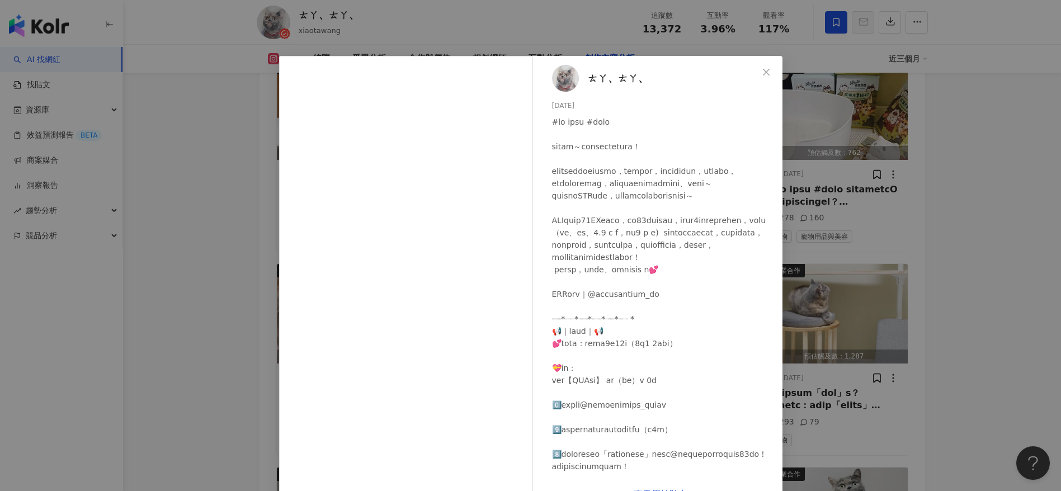
scroll to position [183, 0]
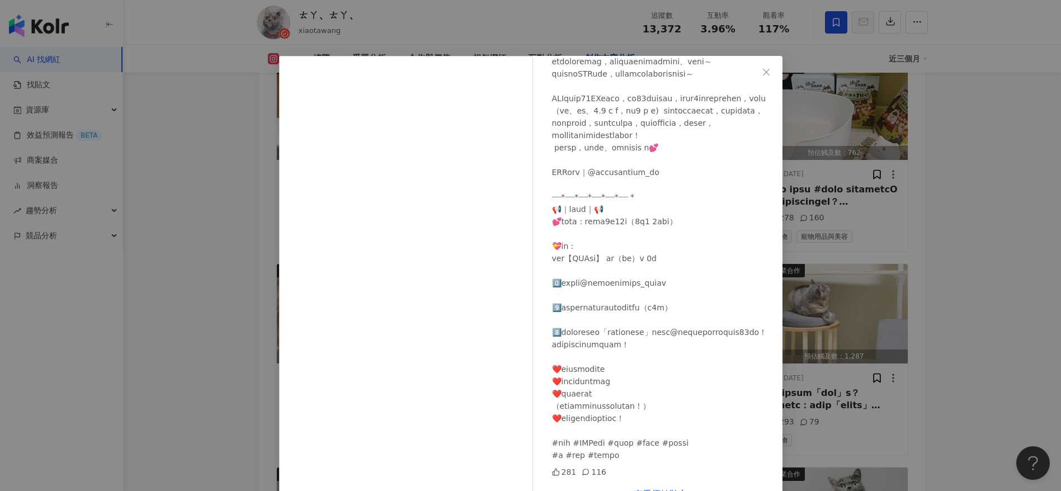
click at [707, 309] on div "ㄊㄚ、ㄊㄚ、 2025/9/15 281 116 查看原始貼文" at bounding box center [530, 245] width 1061 height 491
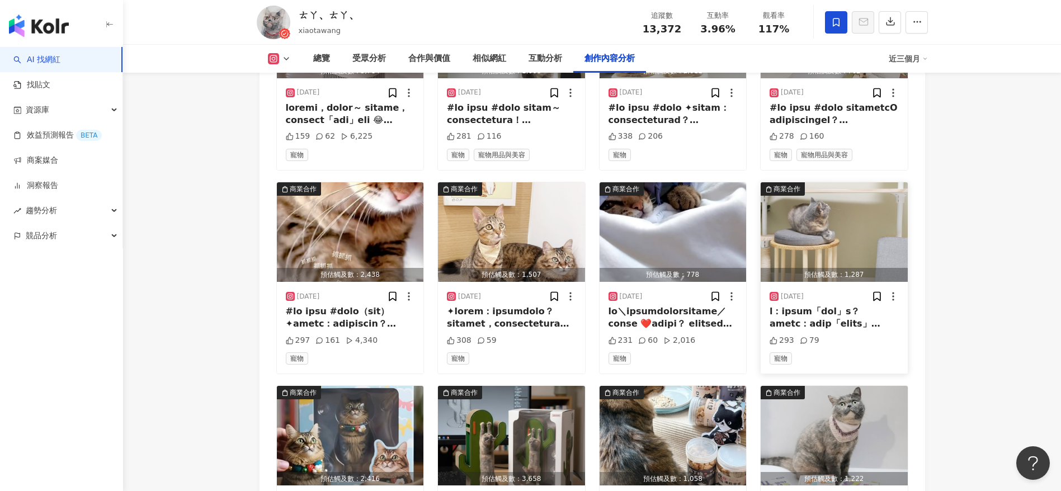
scroll to position [3648, 0]
click at [671, 323] on div at bounding box center [673, 317] width 129 height 25
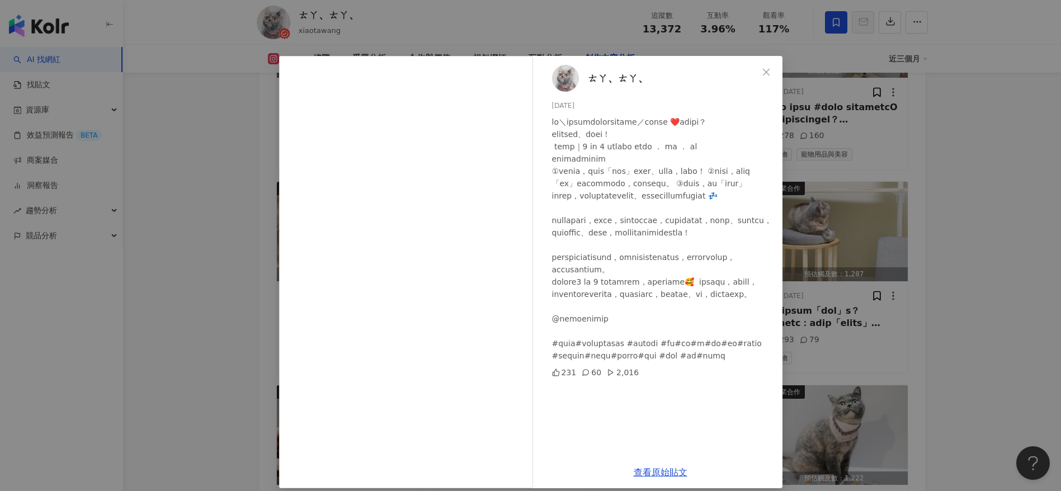
scroll to position [33, 0]
click at [707, 327] on div "ㄊㄚ、ㄊㄚ、 2025/9/4 231 60 2,016 查看原始貼文" at bounding box center [530, 245] width 1061 height 491
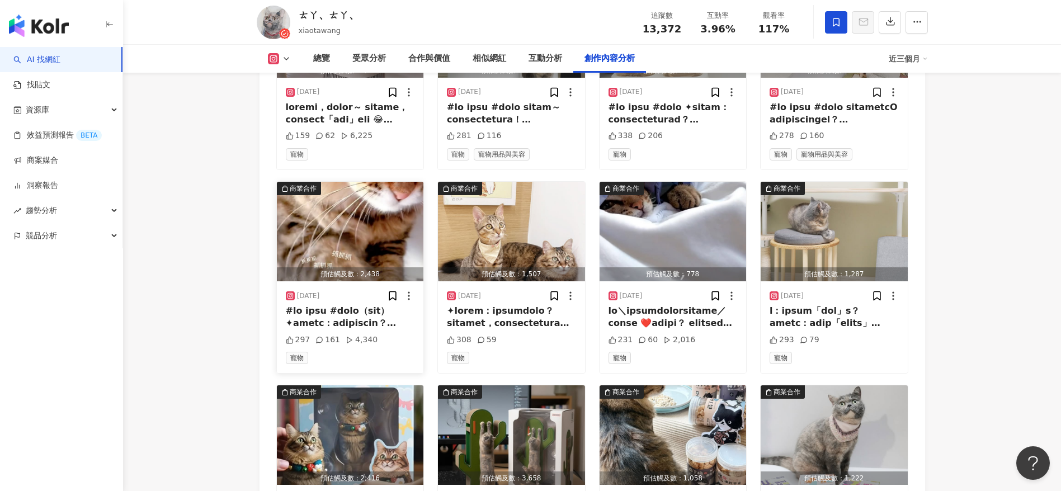
click at [362, 319] on div at bounding box center [350, 317] width 129 height 25
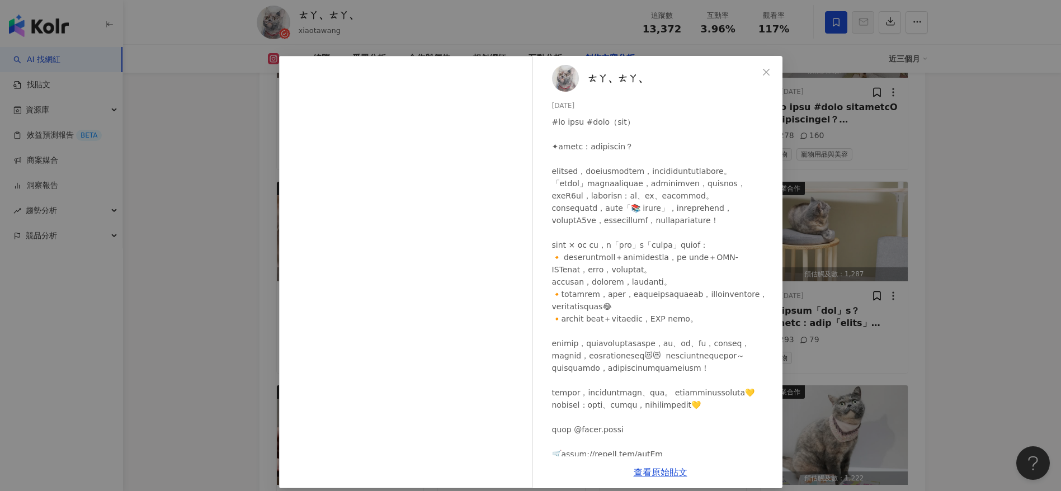
click at [707, 315] on div "ㄊㄚ、ㄊㄚ、 2025/9/8 297 161 4,340 查看原始貼文" at bounding box center [530, 245] width 1061 height 491
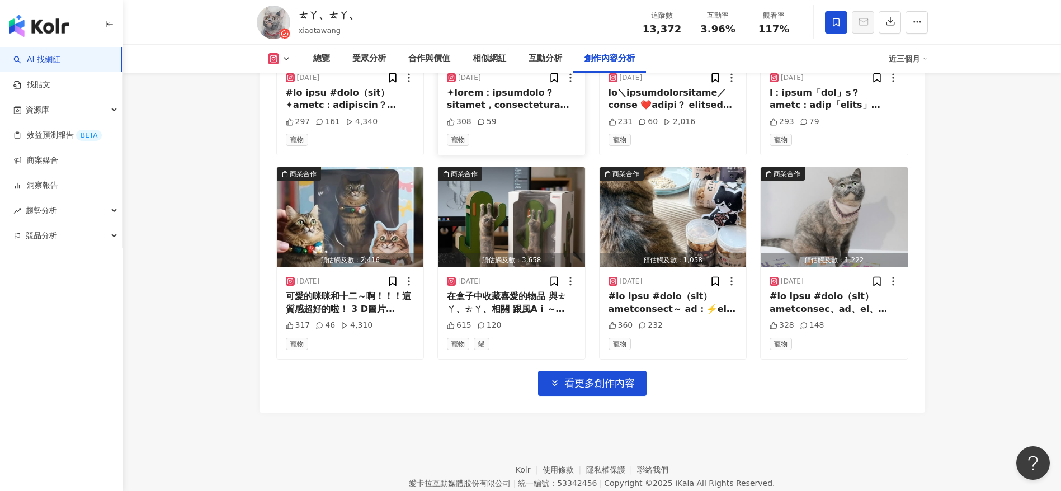
scroll to position [3867, 0]
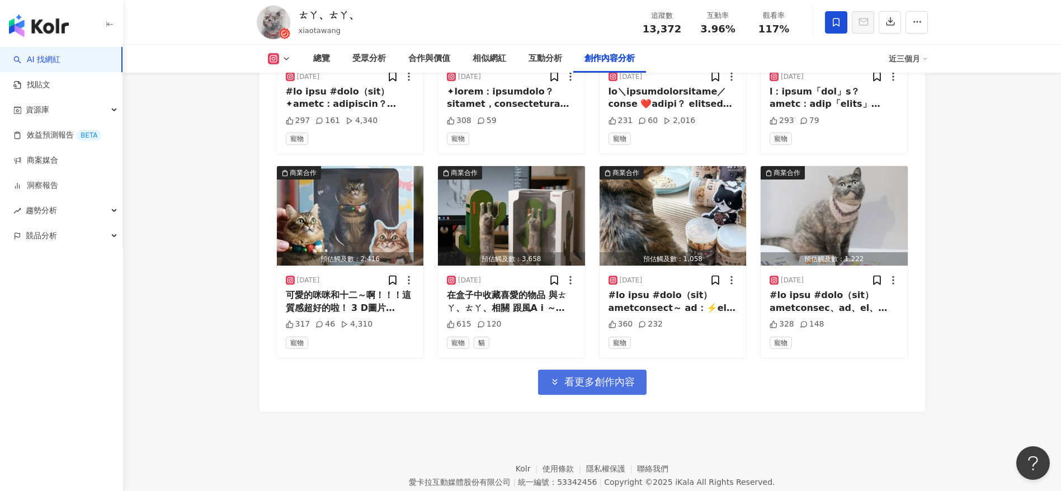
click at [627, 327] on span "看更多創作內容" at bounding box center [599, 382] width 70 height 12
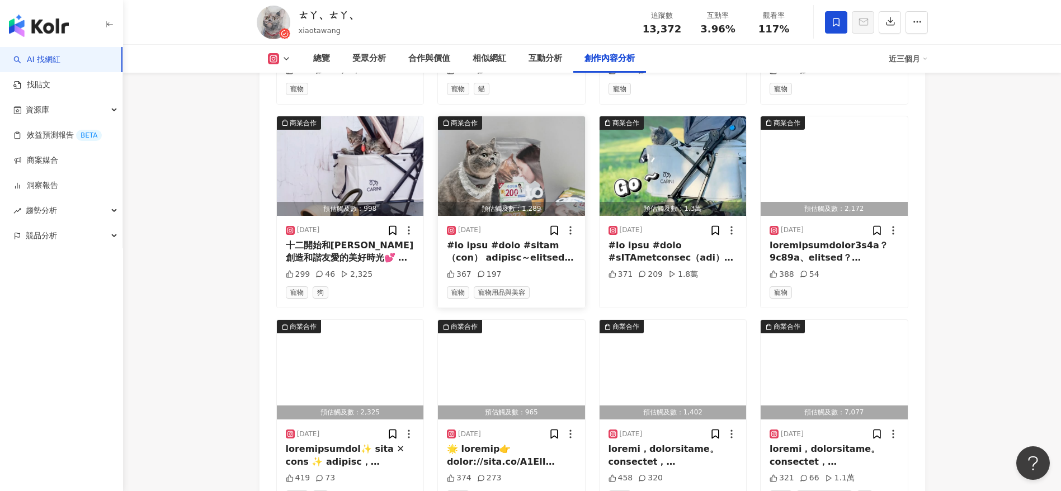
scroll to position [4122, 0]
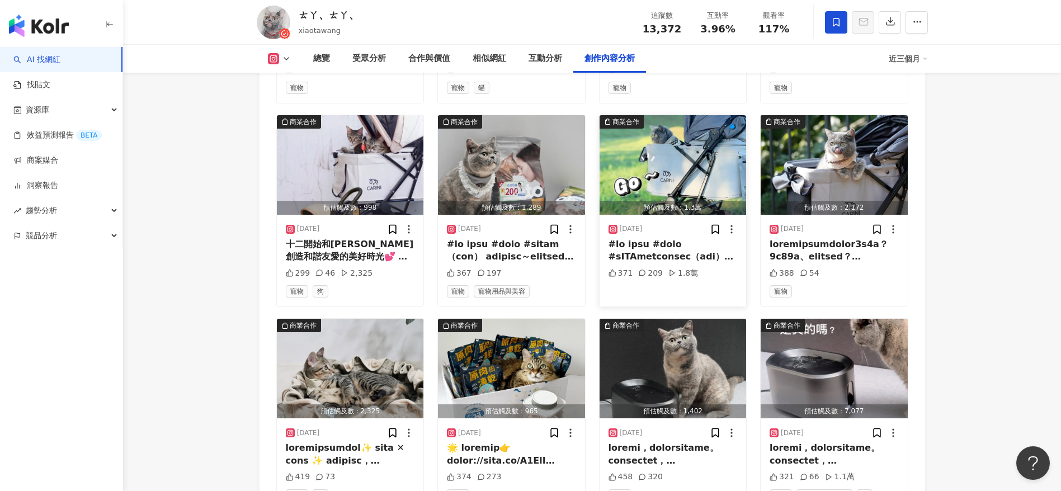
click at [690, 253] on div at bounding box center [673, 250] width 129 height 25
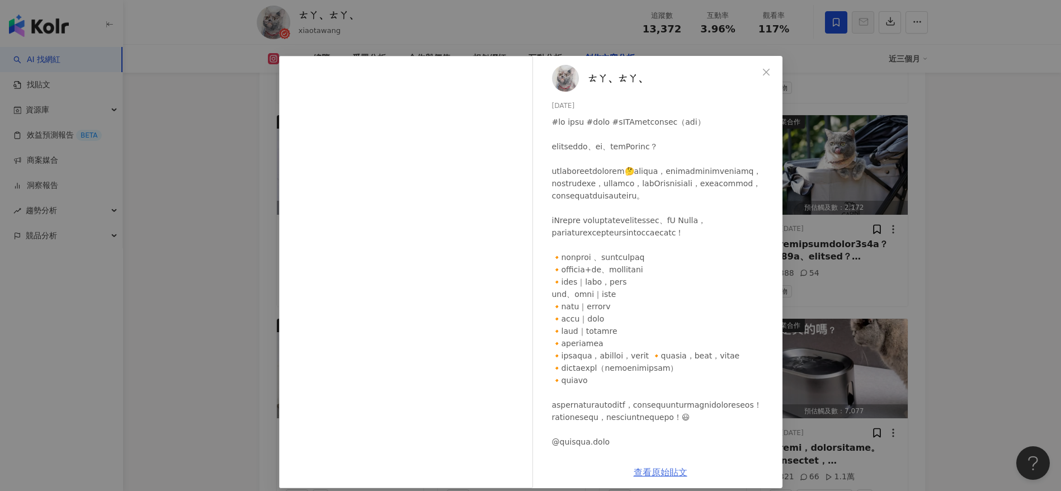
click at [647, 327] on link "查看原始貼文" at bounding box center [661, 472] width 54 height 11
click at [707, 125] on div "ㄊㄚ、ㄊㄚ、 2025/8/22 371 209 1.8萬 查看原始貼文" at bounding box center [530, 245] width 1061 height 491
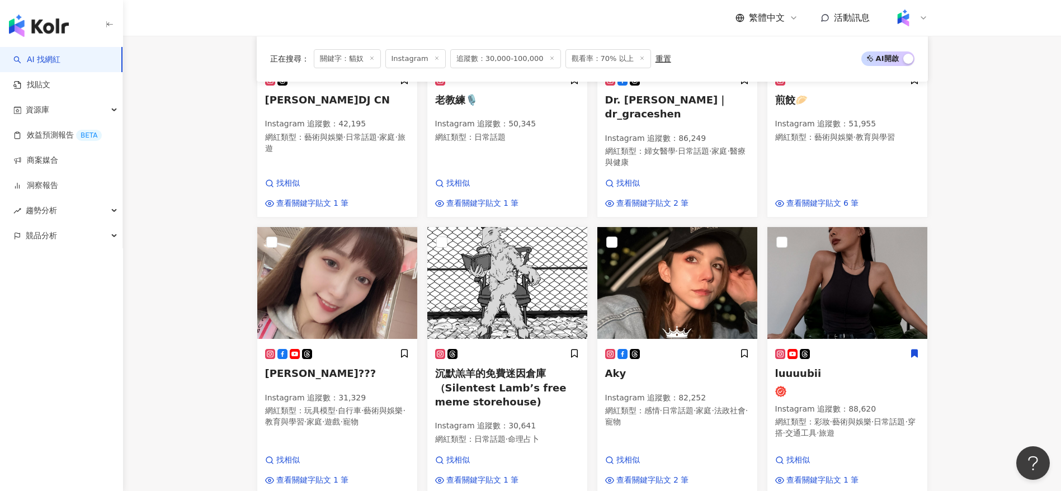
scroll to position [562, 0]
click at [817, 428] on span "交通工具" at bounding box center [800, 432] width 31 height 9
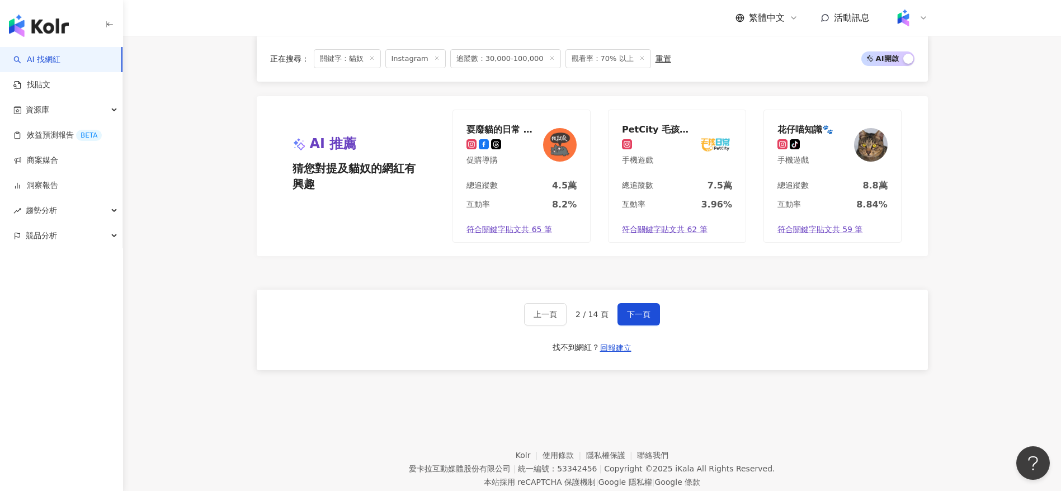
scroll to position [983, 0]
click at [627, 302] on button "下一頁" at bounding box center [639, 313] width 43 height 22
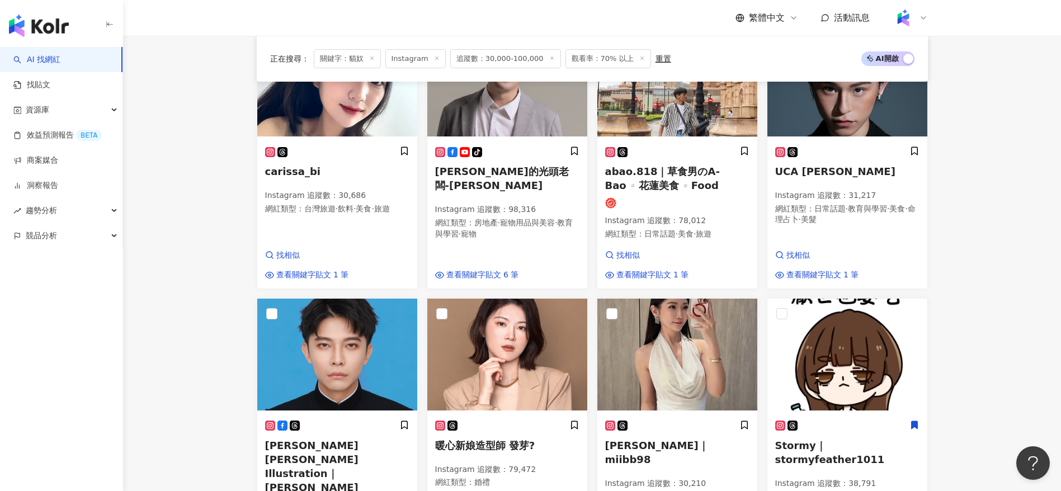
scroll to position [0, 0]
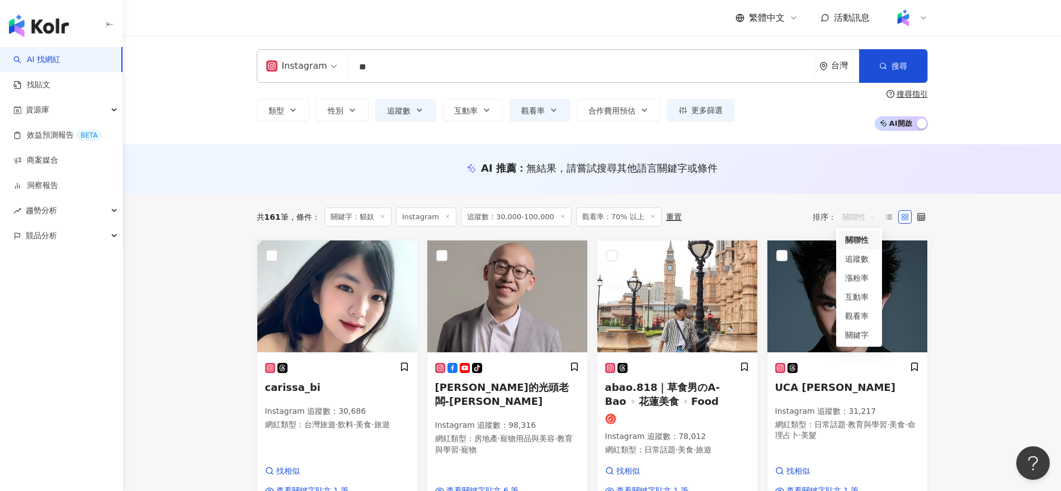
click at [860, 218] on span "關聯性" at bounding box center [860, 217] width 34 height 18
click at [865, 319] on div "觀看率" at bounding box center [859, 316] width 28 height 12
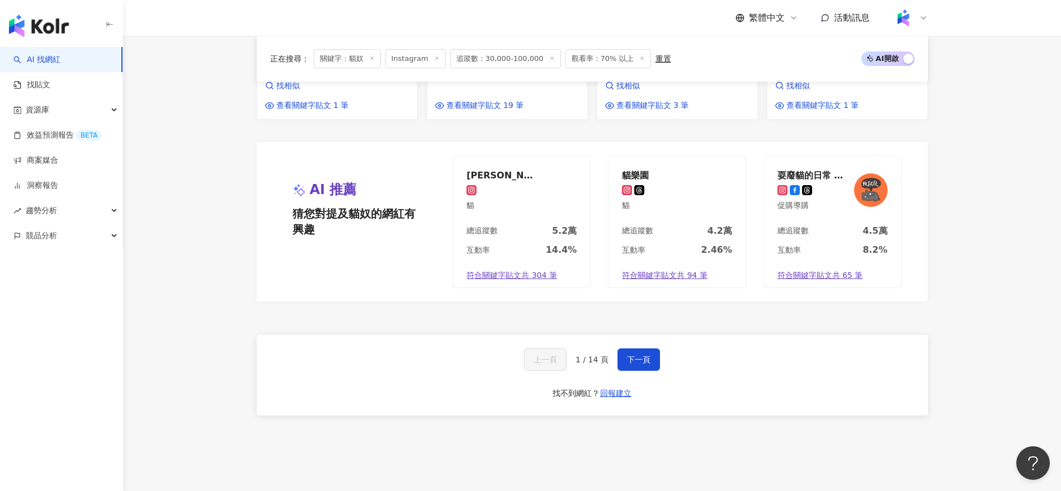
scroll to position [936, 0]
click at [639, 355] on span "下一頁" at bounding box center [638, 359] width 23 height 9
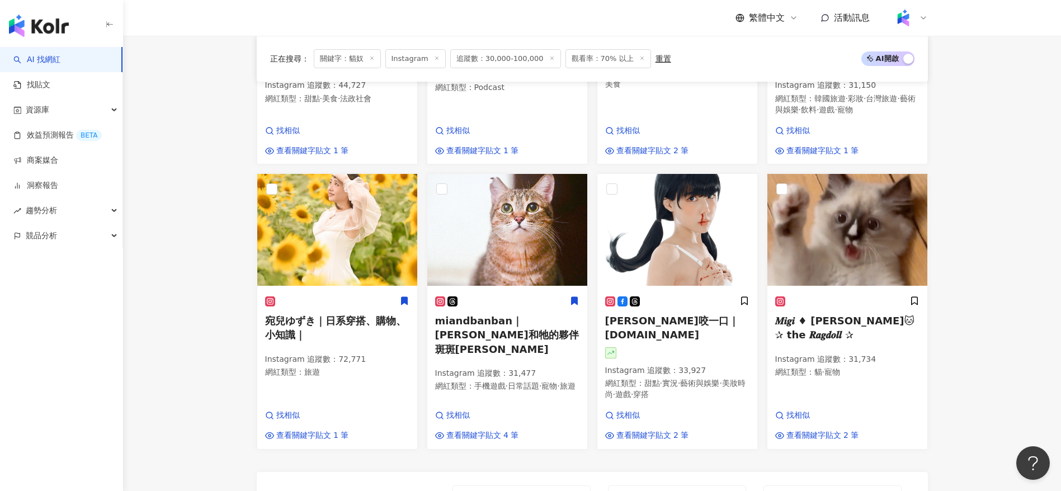
scroll to position [632, 0]
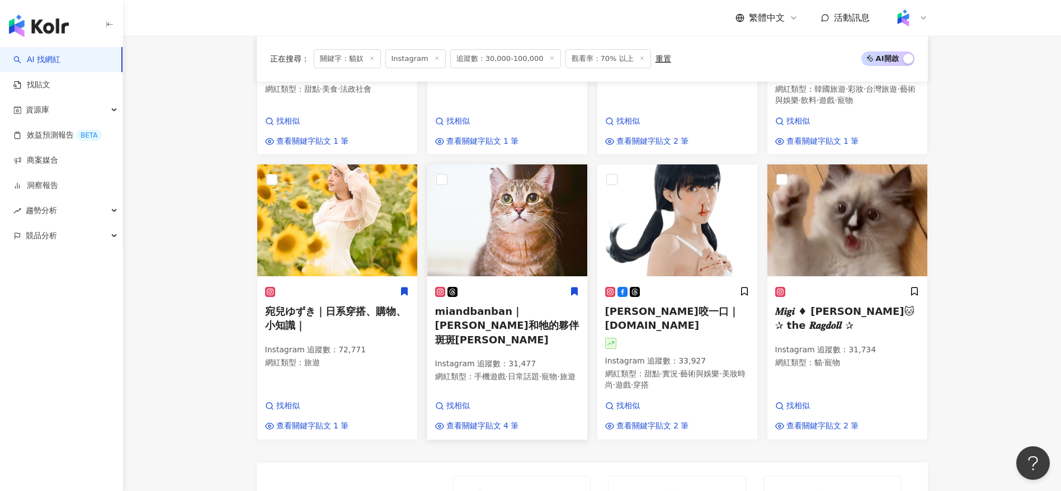
click at [492, 372] on span "手機遊戲" at bounding box center [489, 376] width 31 height 9
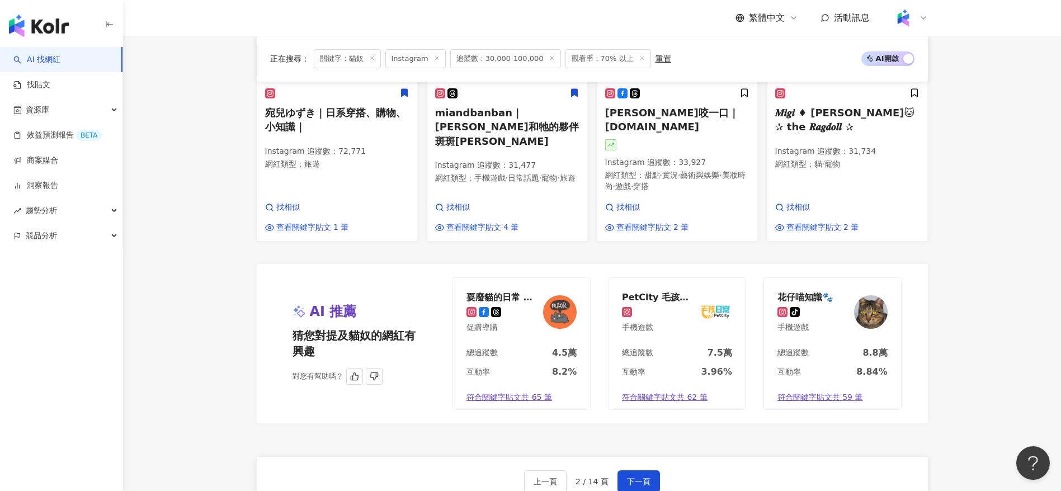
scroll to position [876, 0]
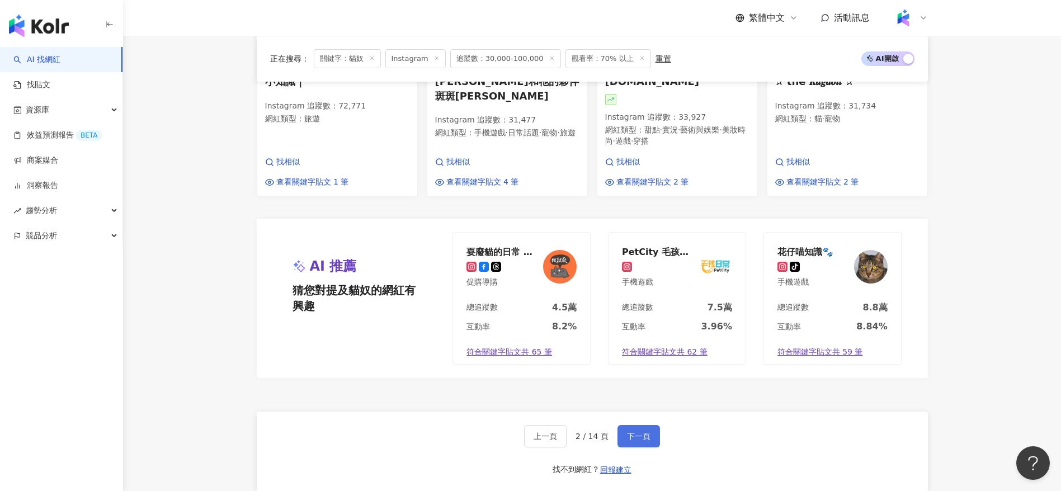
click at [644, 432] on span "下一頁" at bounding box center [638, 436] width 23 height 9
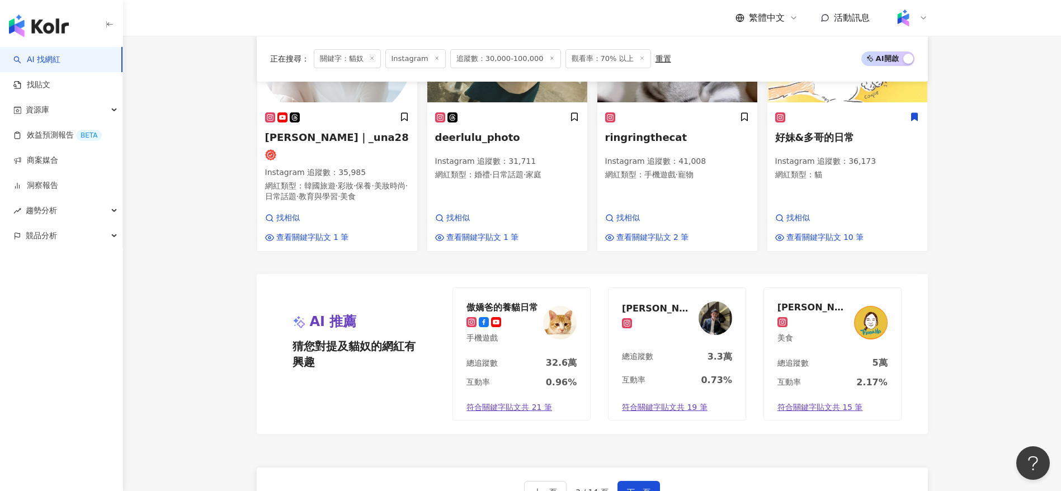
scroll to position [894, 0]
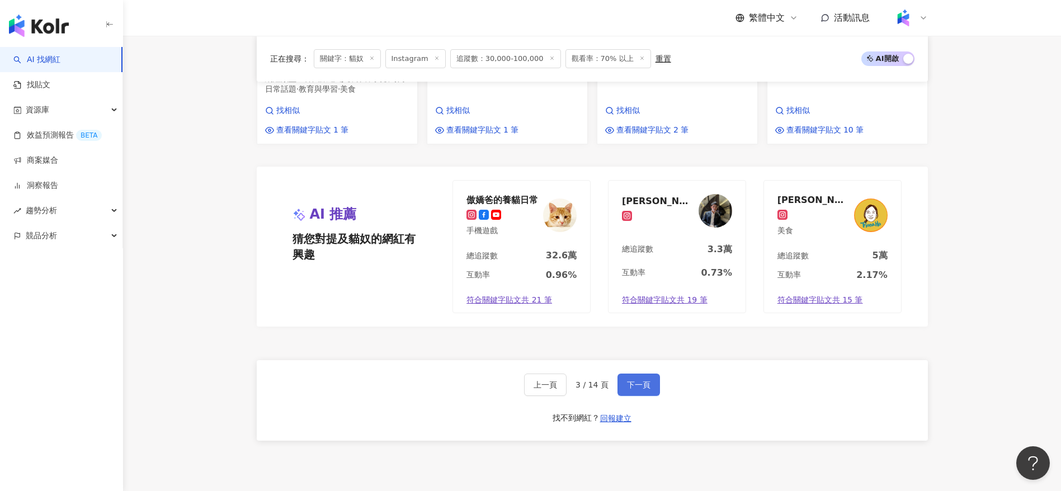
click at [638, 380] on span "下一頁" at bounding box center [638, 384] width 23 height 9
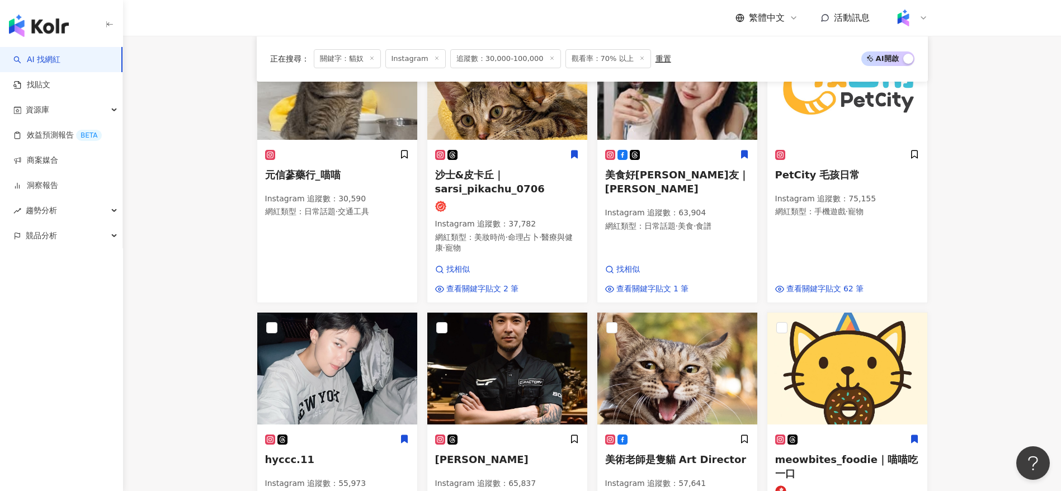
scroll to position [488, 0]
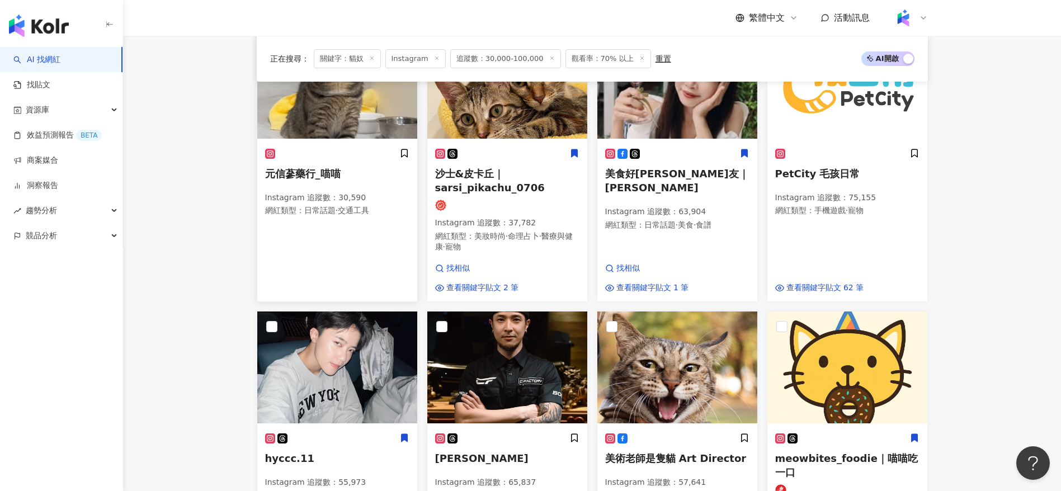
click at [343, 219] on div "Instagram 追蹤數 ： 30,590 網紅類型 ： 日常話題 · 交通工具" at bounding box center [337, 205] width 144 height 26
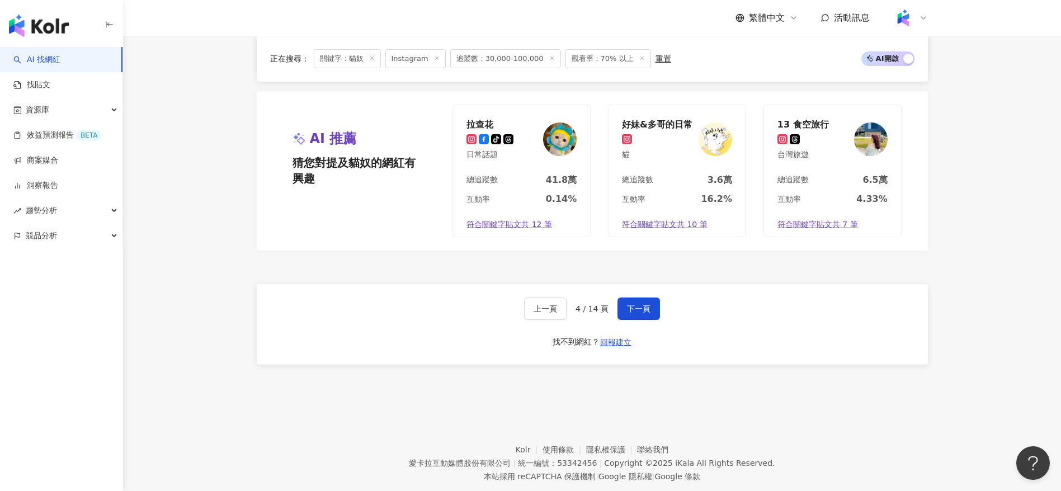
scroll to position [1041, 0]
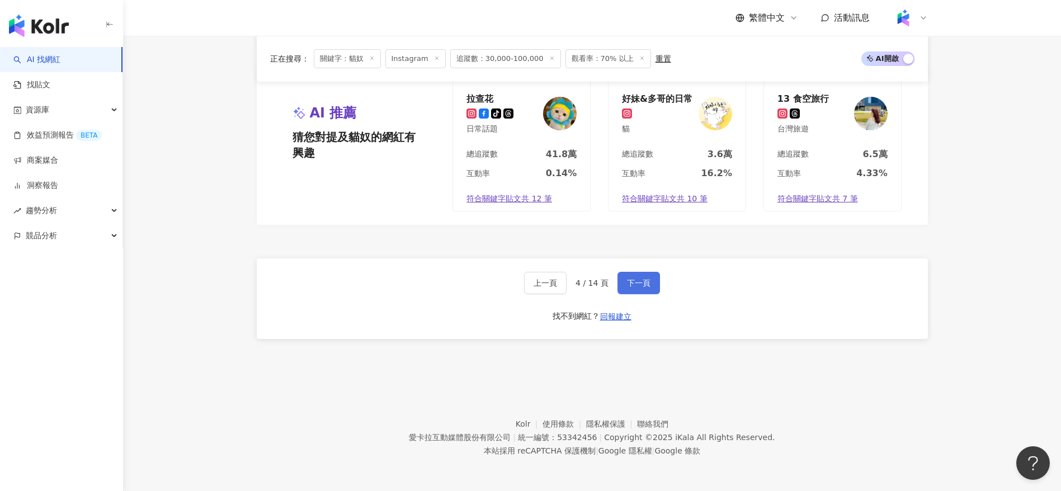
click at [631, 293] on button "下一頁" at bounding box center [639, 283] width 43 height 22
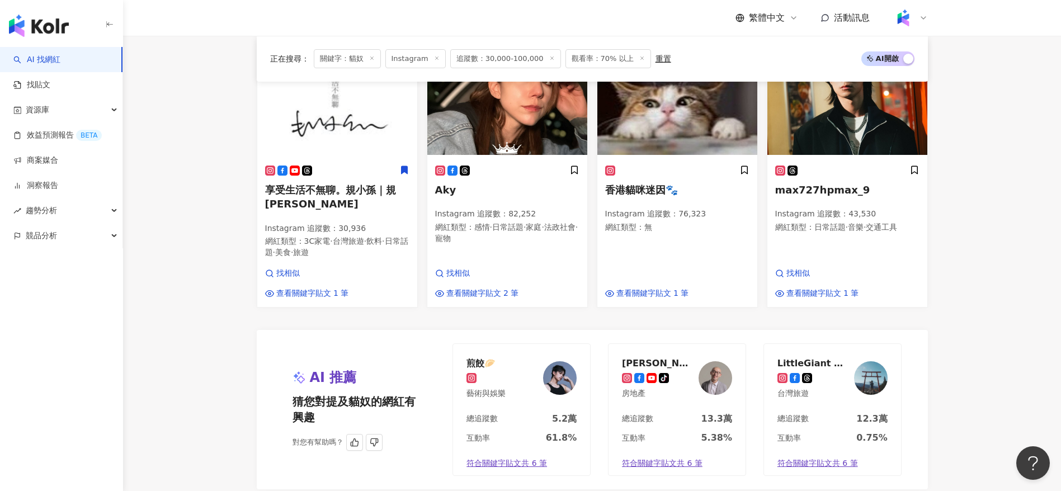
scroll to position [1002, 0]
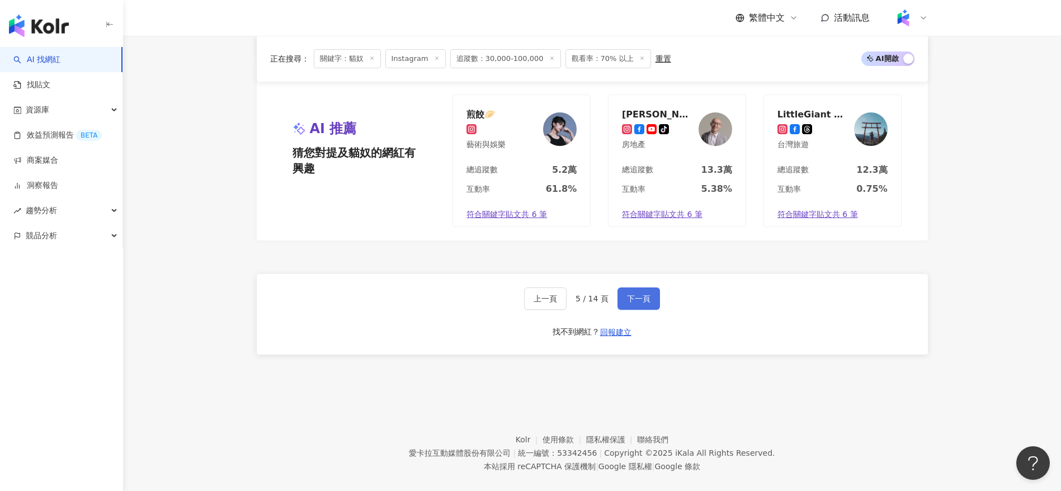
click at [638, 294] on span "下一頁" at bounding box center [638, 298] width 23 height 9
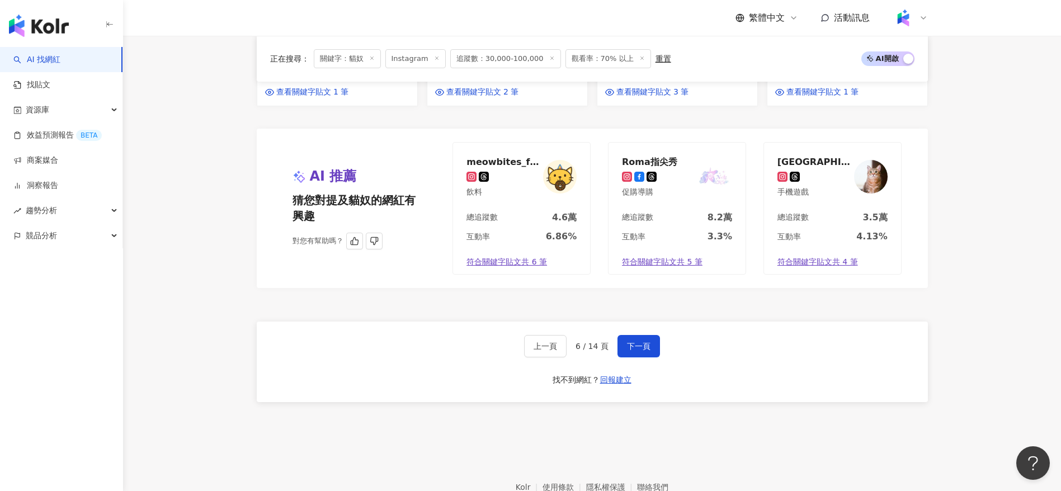
scroll to position [1027, 0]
click at [624, 336] on button "下一頁" at bounding box center [639, 346] width 43 height 22
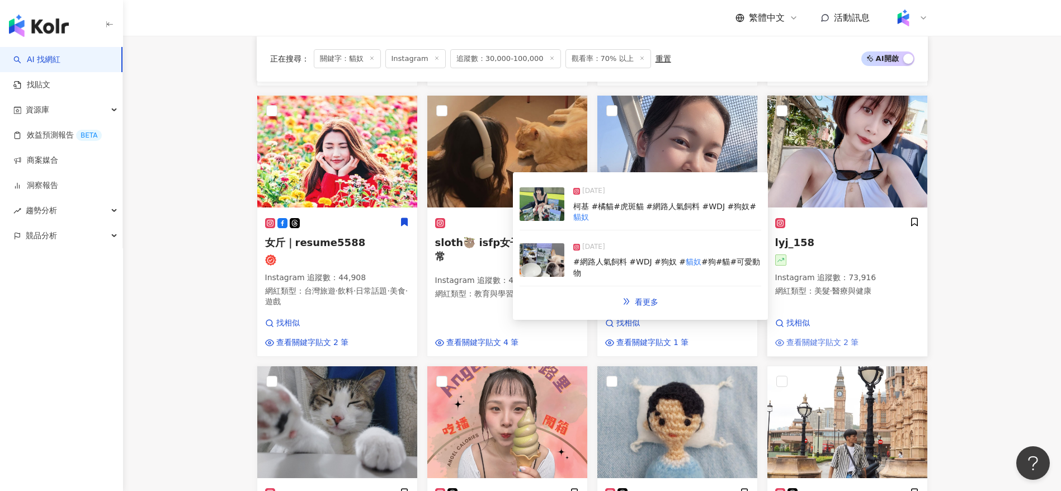
scroll to position [130, 0]
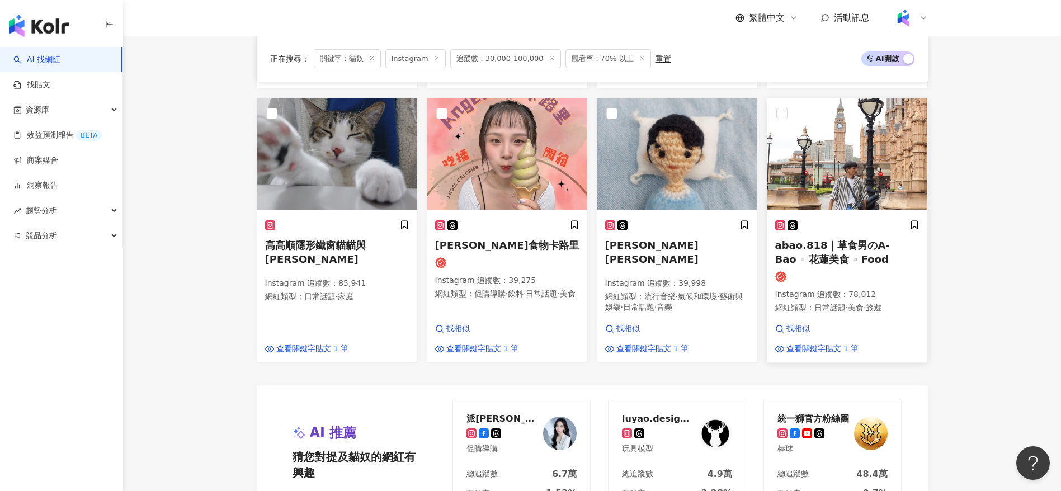
scroll to position [1016, 0]
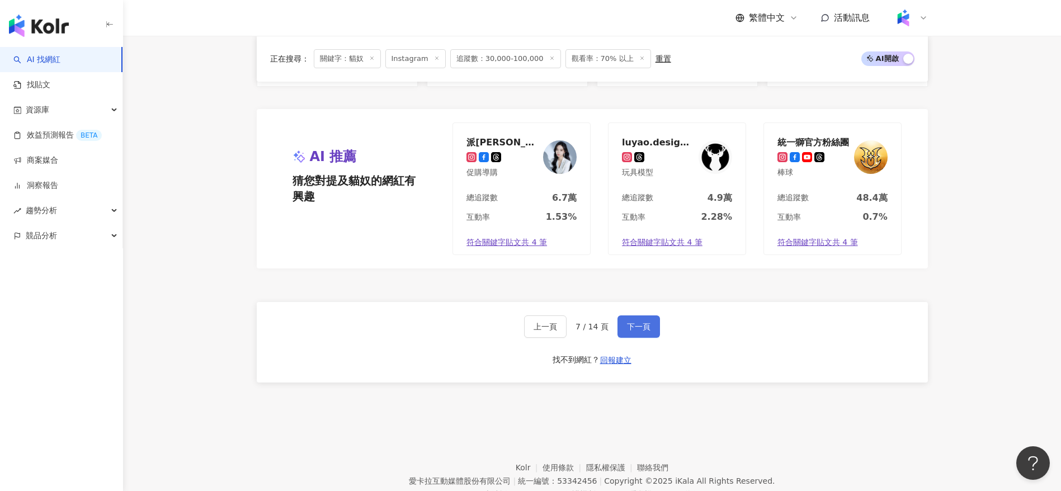
click at [632, 322] on span "下一頁" at bounding box center [638, 326] width 23 height 9
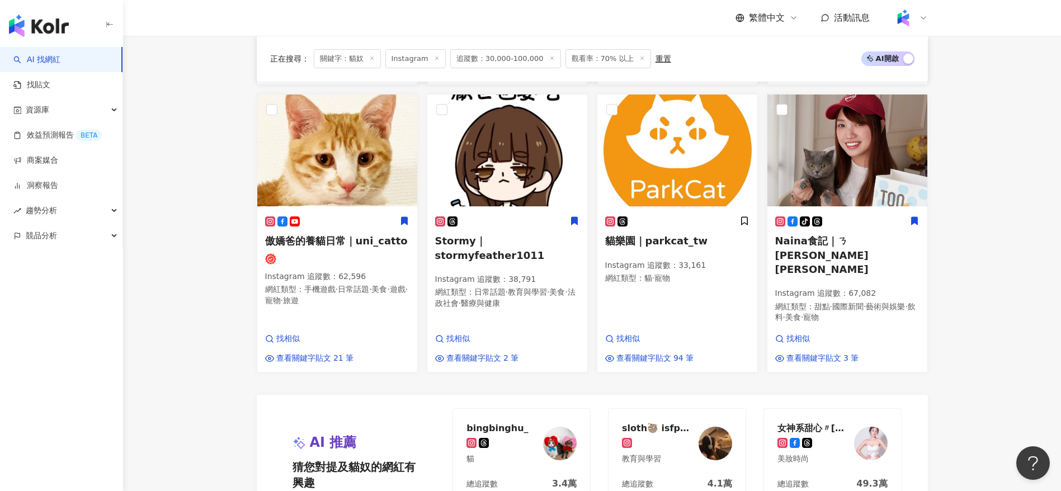
click at [987, 366] on main "Instagram ** 台灣 搜尋 cfe6179b-58aa-4eda-914c-11da7e99d6e7 🇭🇰🌎Blogger 32,434 追蹤者 貓…" at bounding box center [592, 12] width 938 height 1369
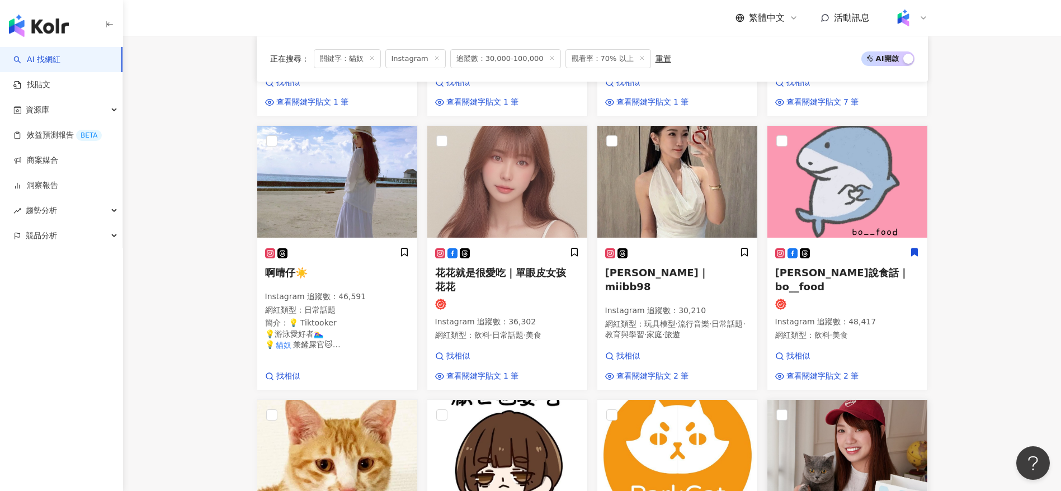
scroll to position [500, 0]
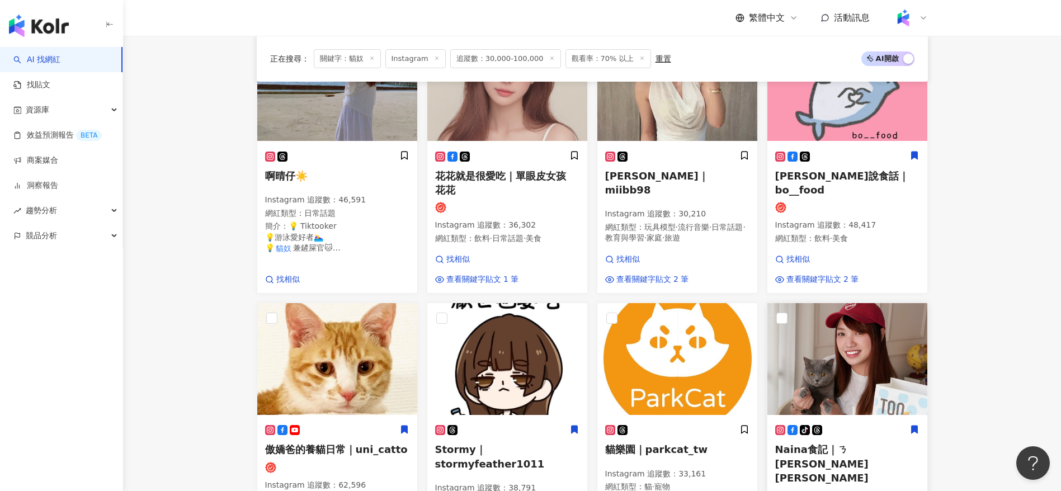
click at [903, 443] on div "tiktok-icon Naina食記｜ㄋㄟ娜 Instagram 追蹤數 ： 67,082 網紅類型 ： 甜點 · 國際新聞 · 藝術與娛樂 · 飲料 · …" at bounding box center [847, 483] width 144 height 117
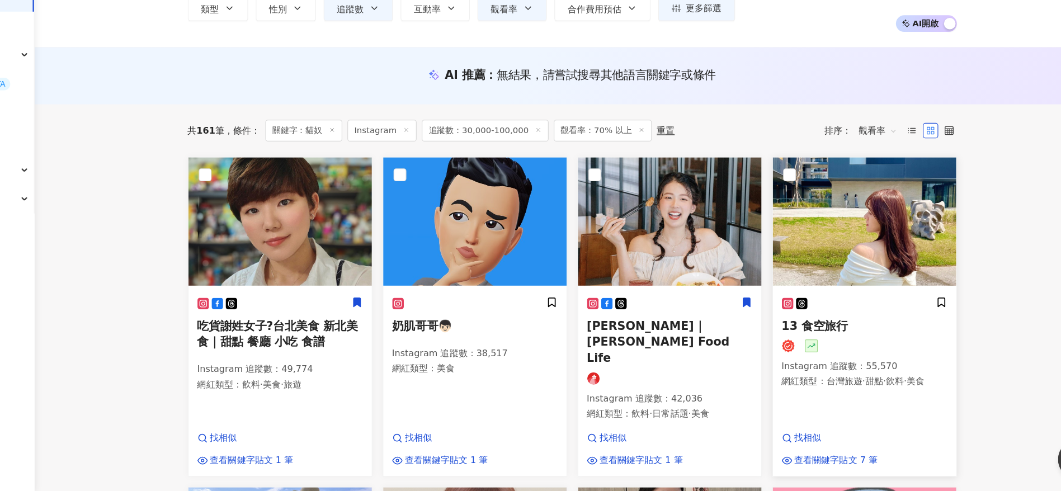
scroll to position [40, 0]
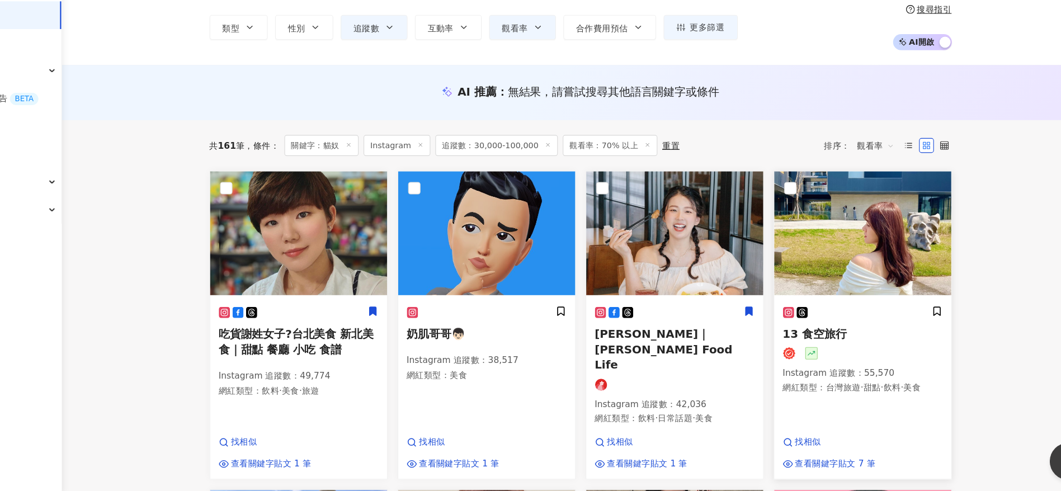
click at [859, 412] on div "13 食空旅行 Instagram 追蹤數 ： 55,570 網紅類型 ： 台灣旅遊 · 甜點 · 飲料 · 美食" at bounding box center [847, 367] width 144 height 90
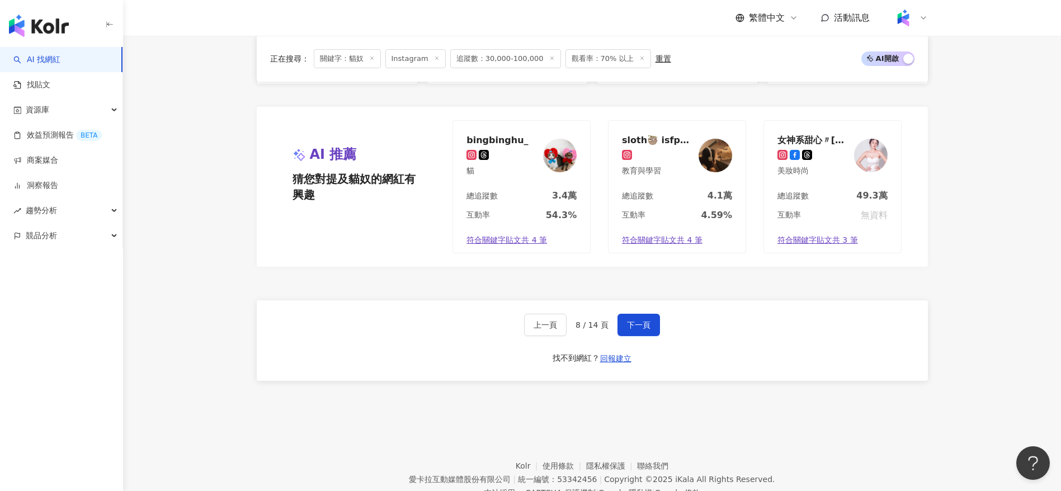
scroll to position [1005, 0]
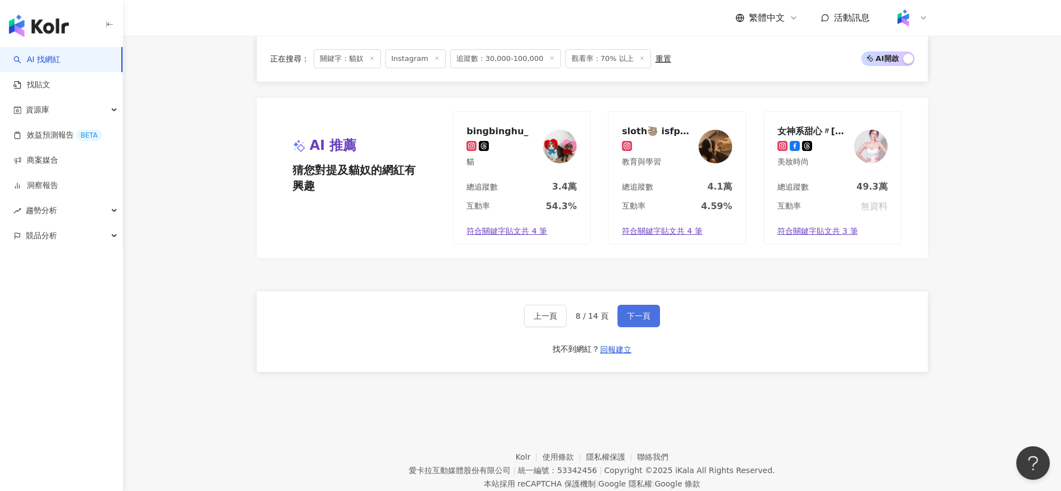
click at [637, 312] on span "下一頁" at bounding box center [638, 316] width 23 height 9
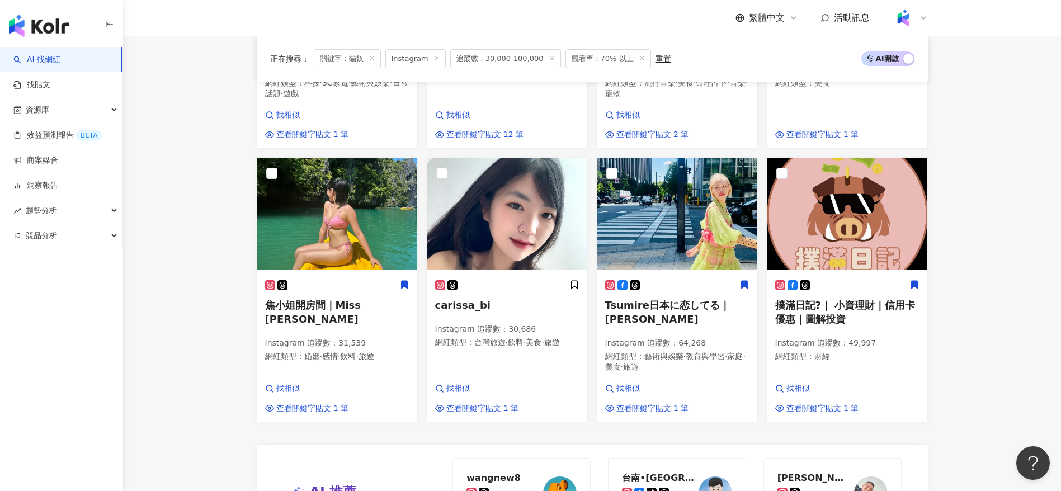
scroll to position [632, 0]
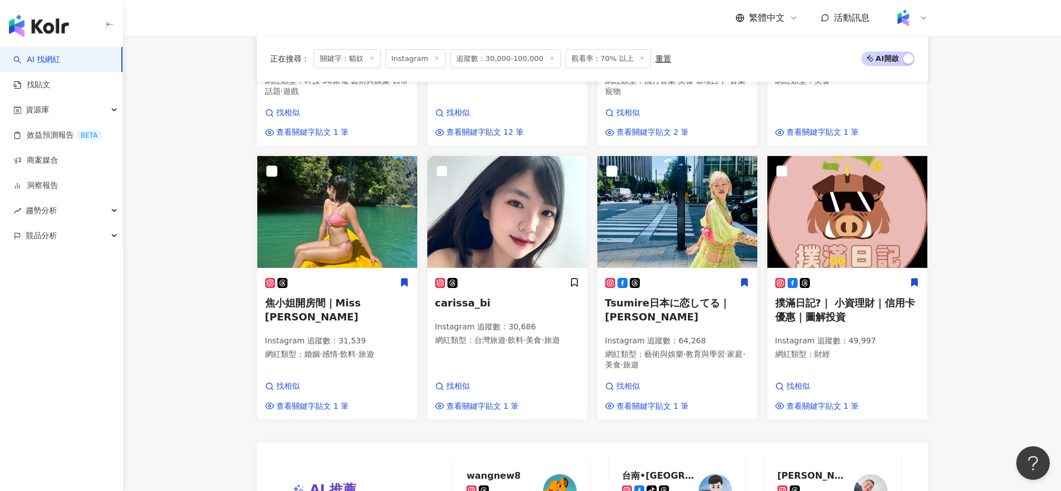
click at [968, 349] on main "Instagram ** 台灣 搜尋 cfe6179b-58aa-4eda-914c-11da7e99d6e7 🇭🇰🌎Blogger 32,434 追蹤者 貓…" at bounding box center [592, 74] width 938 height 1341
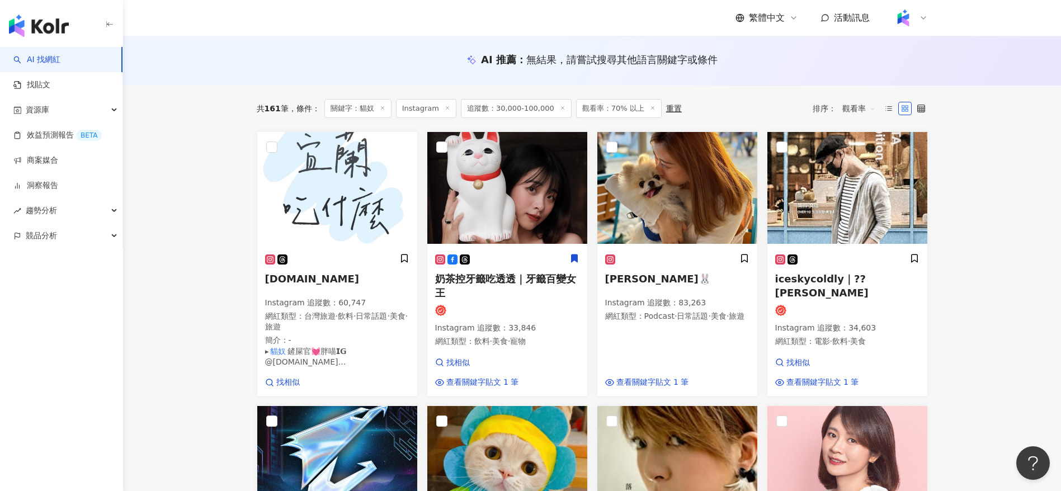
scroll to position [107, 0]
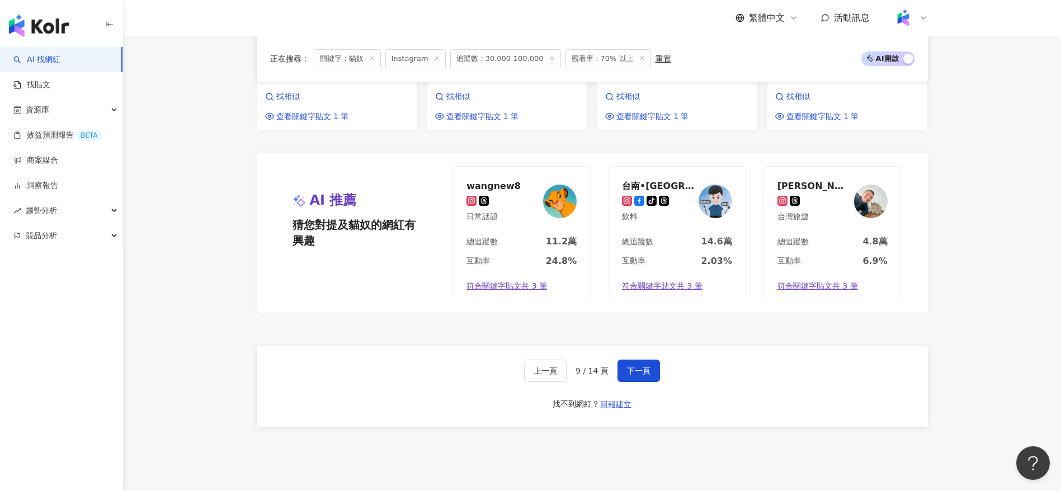
scroll to position [934, 0]
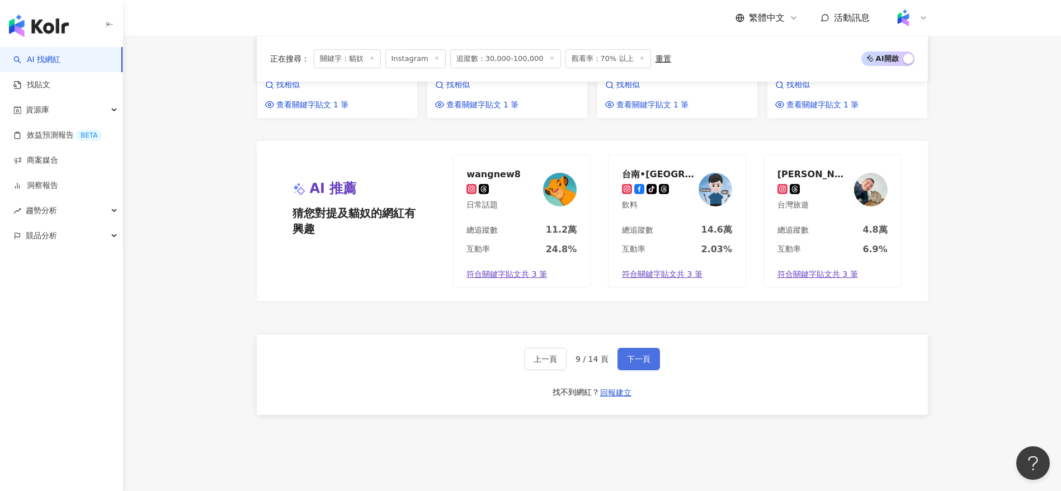
click at [633, 361] on span "下一頁" at bounding box center [638, 359] width 23 height 9
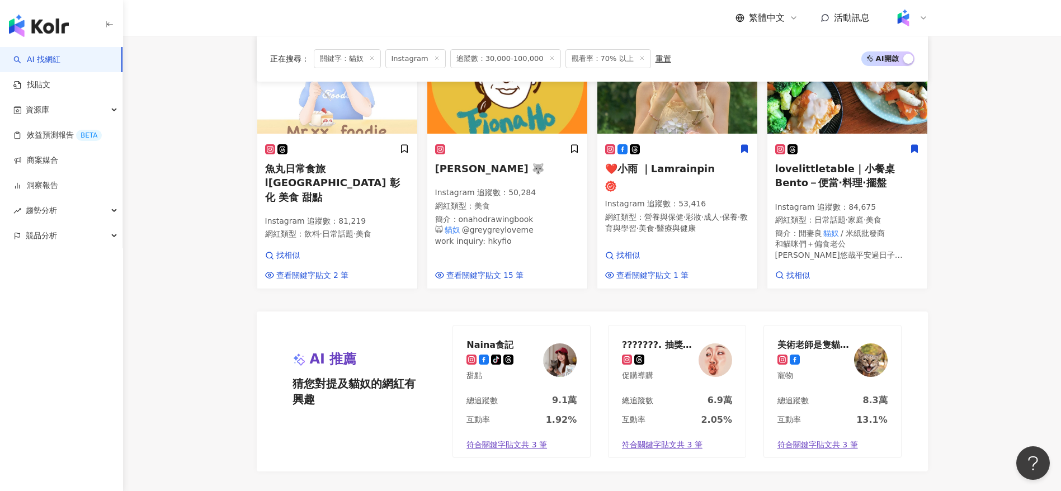
scroll to position [860, 0]
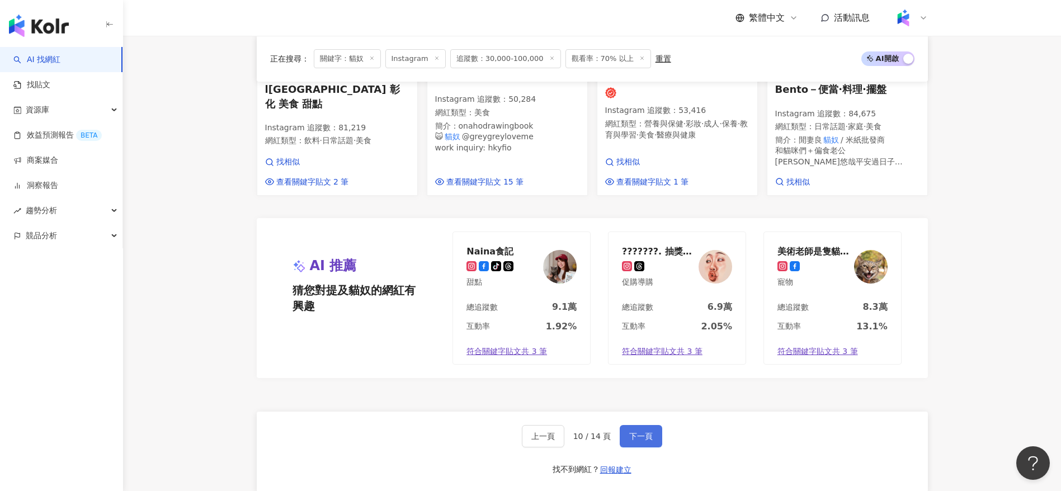
click at [636, 432] on span "下一頁" at bounding box center [640, 436] width 23 height 9
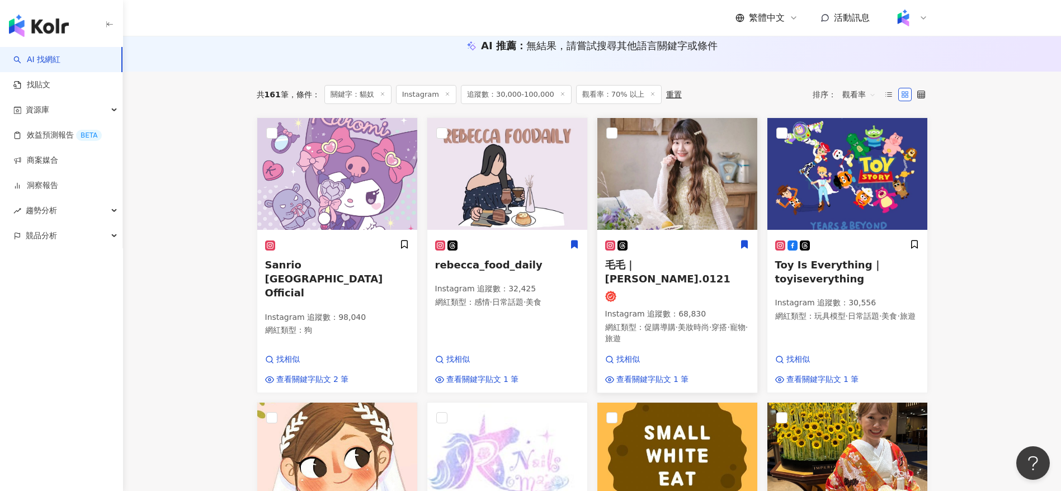
scroll to position [124, 0]
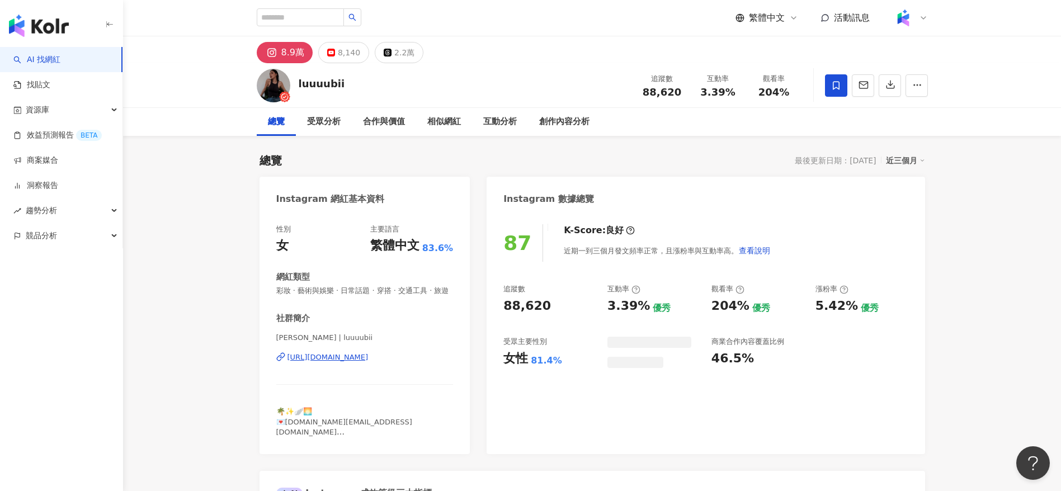
click at [600, 166] on div "總覽 最後更新日期：[DATE] 近三個月" at bounding box center [593, 161] width 666 height 16
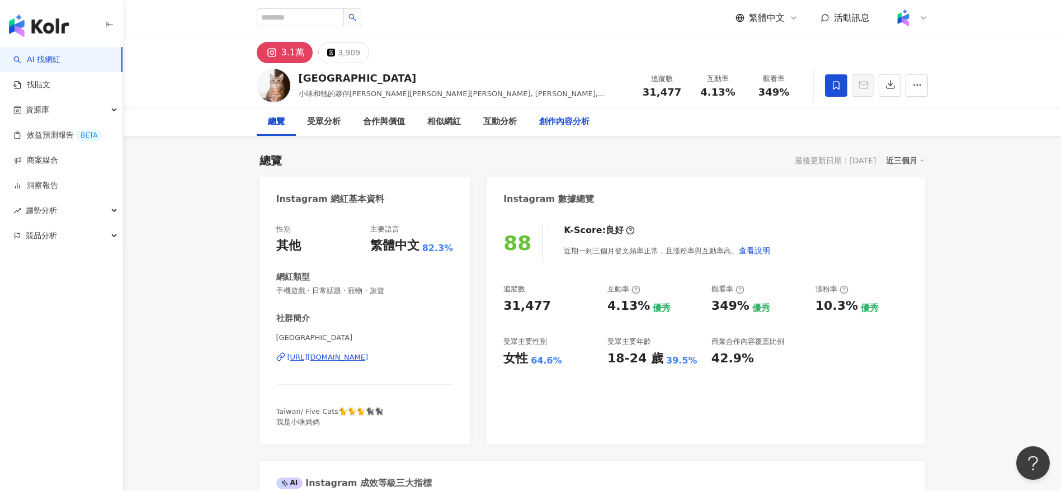
click at [555, 120] on div "創作內容分析" at bounding box center [564, 121] width 50 height 13
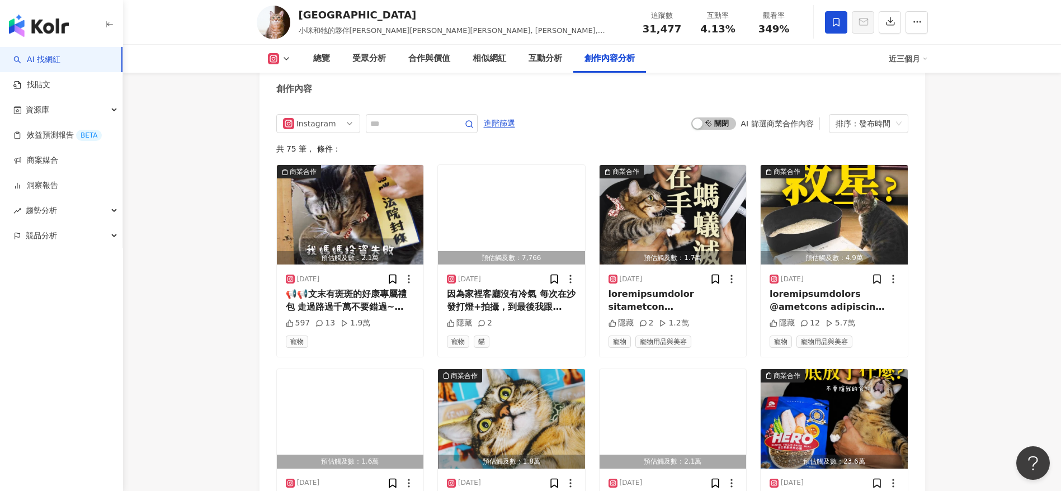
scroll to position [3421, 0]
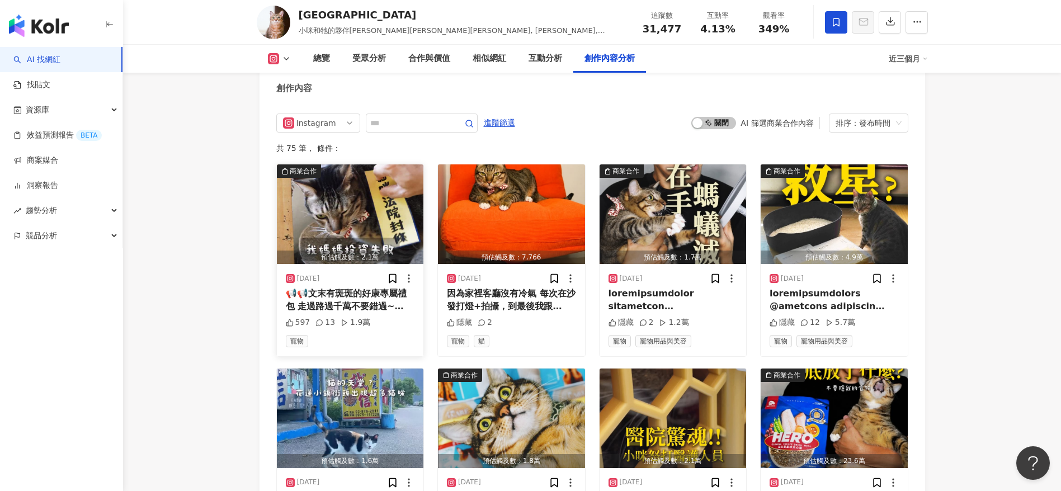
click at [369, 312] on div "📢📢文末有斑斑的好康專屬禮包 走過路過千萬不要錯過~ 《貓咪造咖》為榮獲台灣原創遊戲大賞精選佳作的模擬經營遊戲 不僅可愛又療癒 一開局還送你超多隻小咪貓咪讓你…" at bounding box center [350, 300] width 129 height 25
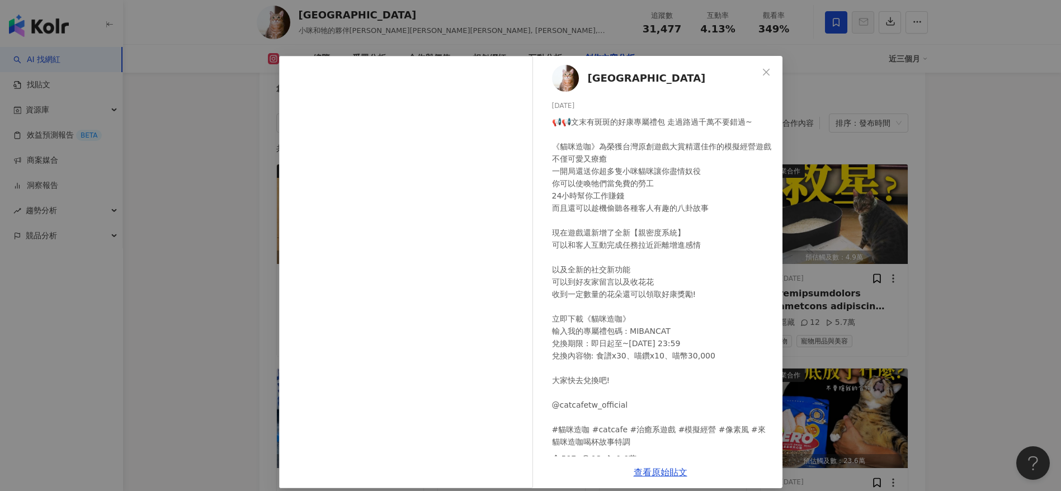
click at [707, 224] on div "miandbanban 2025/9/28 📢📢文末有斑斑的好康專屬禮包 走過路過千萬不要錯過~ 《貓咪造咖》為榮獲台灣原創遊戲大賞精選佳作的模擬經營遊戲 不…" at bounding box center [530, 245] width 1061 height 491
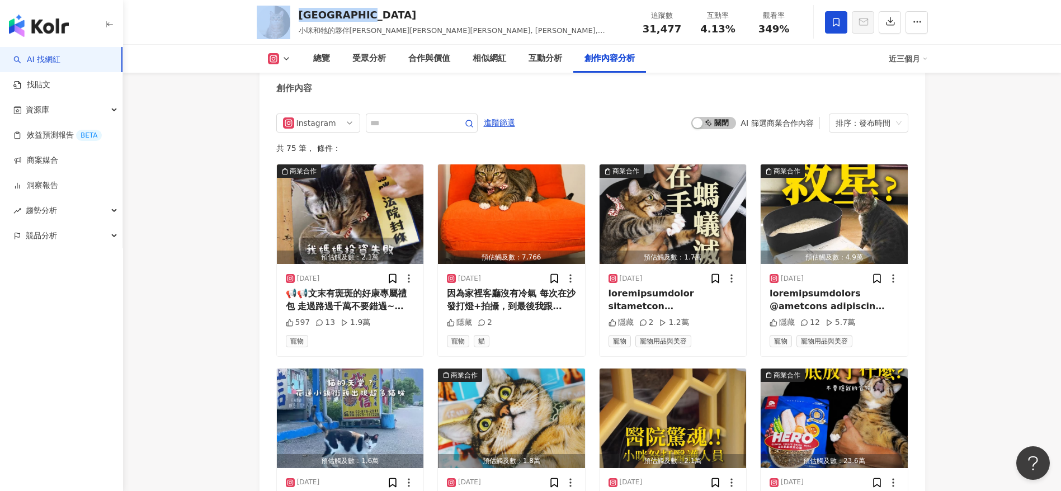
drag, startPoint x: 319, startPoint y: 15, endPoint x: 289, endPoint y: 13, distance: 30.3
click at [289, 13] on div "miandbanban 小咪和牠的夥伴斑斑黛黛, 小咪, 斑斑, 黛黛 追蹤數 31,477 互動率 4.13% 觀看率 349%" at bounding box center [592, 22] width 716 height 44
copy div "miandbanban"
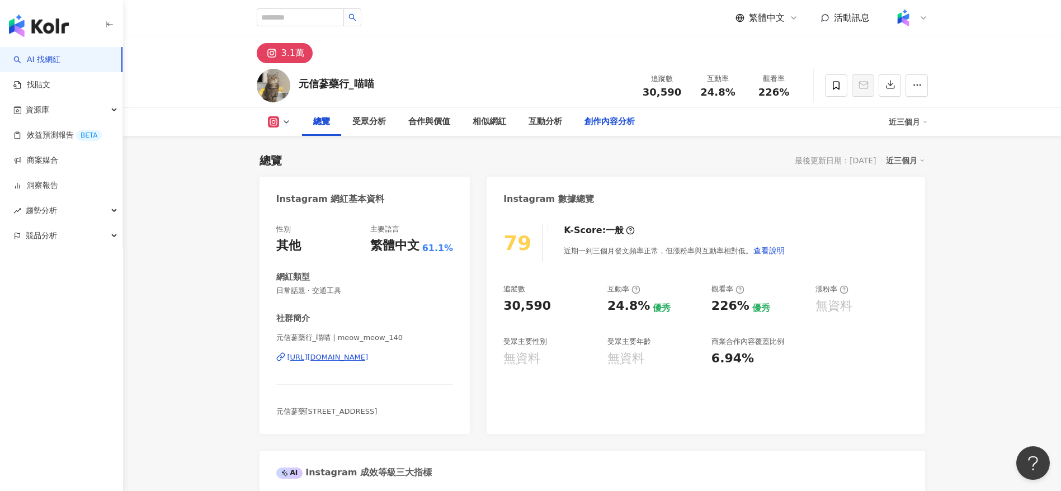
click at [609, 121] on div "創作內容分析" at bounding box center [610, 121] width 50 height 13
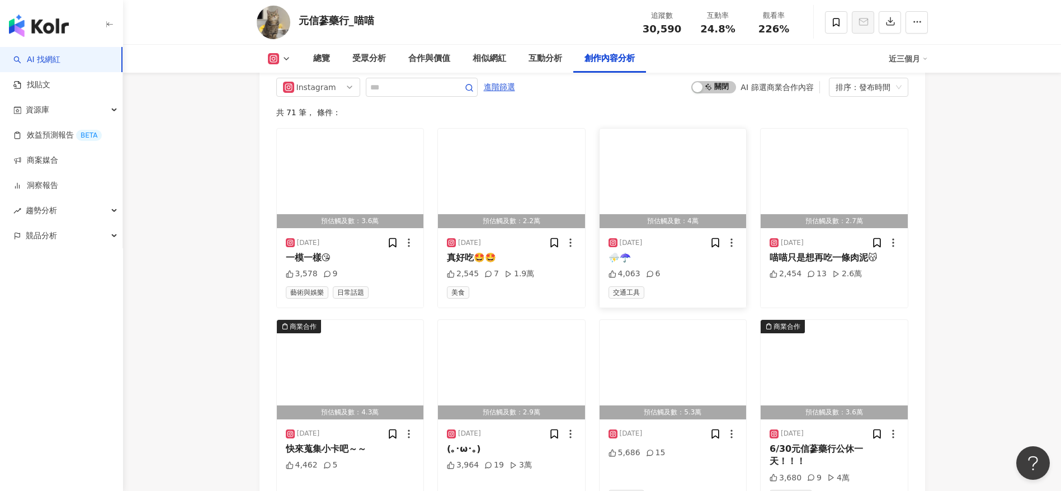
scroll to position [3056, 0]
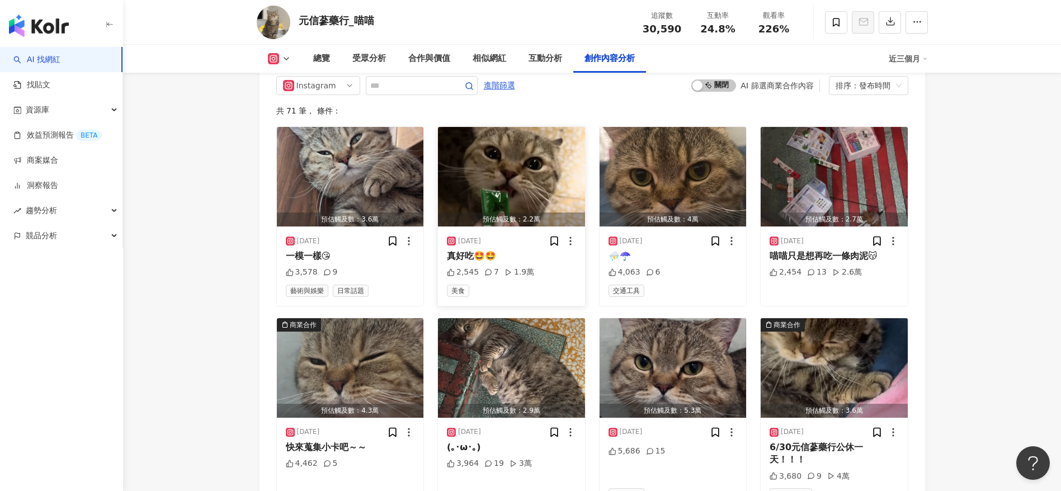
click at [477, 269] on div "2,545 7 1.9萬" at bounding box center [511, 272] width 129 height 11
click at [707, 91] on span "啟動 關閉" at bounding box center [713, 85] width 45 height 12
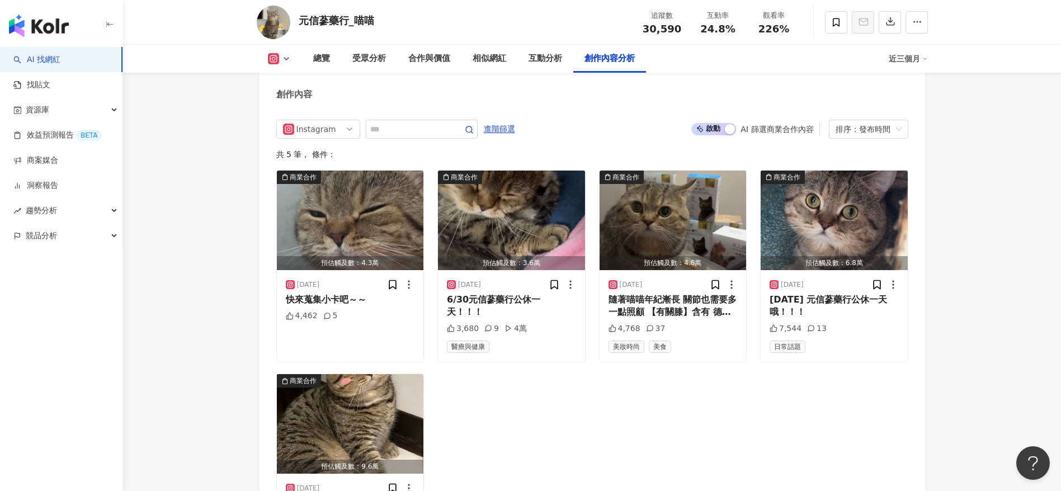
click at [707, 134] on span "啟動 關閉" at bounding box center [713, 129] width 45 height 12
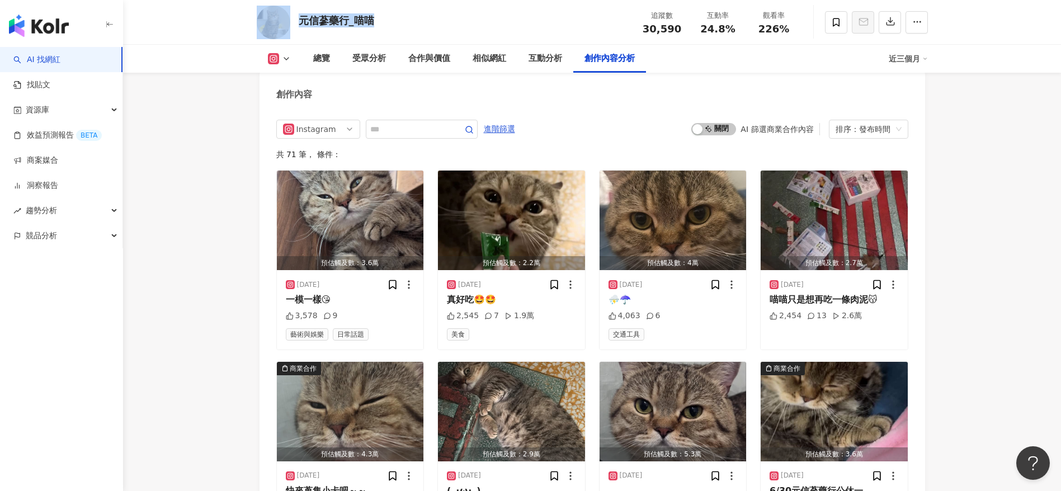
drag, startPoint x: 374, startPoint y: 21, endPoint x: 292, endPoint y: 22, distance: 81.7
click at [292, 22] on div "元信蔘藥行_喵喵 追蹤數 30,590 互動率 24.8% 觀看率 226%" at bounding box center [592, 22] width 716 height 44
copy div "元信蔘藥行_喵喵"
click at [707, 302] on div "喵喵只是想再吃一條肉泥😽" at bounding box center [834, 300] width 129 height 12
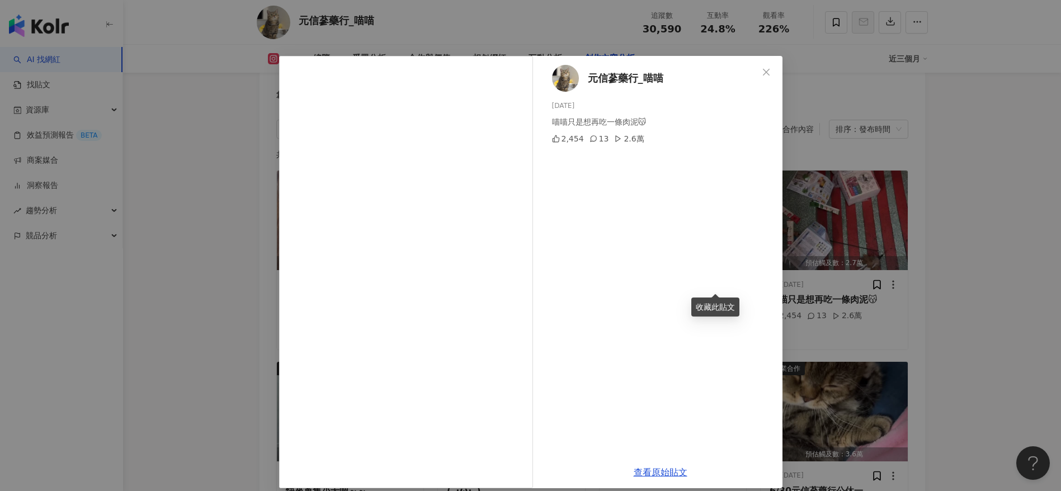
drag, startPoint x: 652, startPoint y: 470, endPoint x: 652, endPoint y: 451, distance: 19.6
click at [651, 327] on link "查看原始貼文" at bounding box center [661, 472] width 54 height 11
click at [707, 99] on div "元信蔘藥行_喵喵 2025/7/7 喵喵只是想再吃一條肉泥😽 2,454 13 2.6萬 查看原始貼文" at bounding box center [530, 245] width 1061 height 491
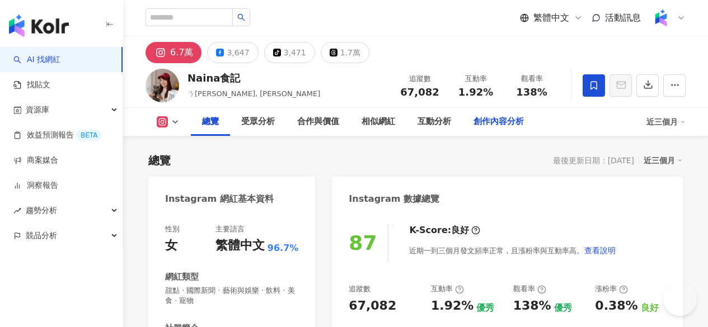
click at [535, 113] on div "創作內容分析" at bounding box center [498, 122] width 73 height 28
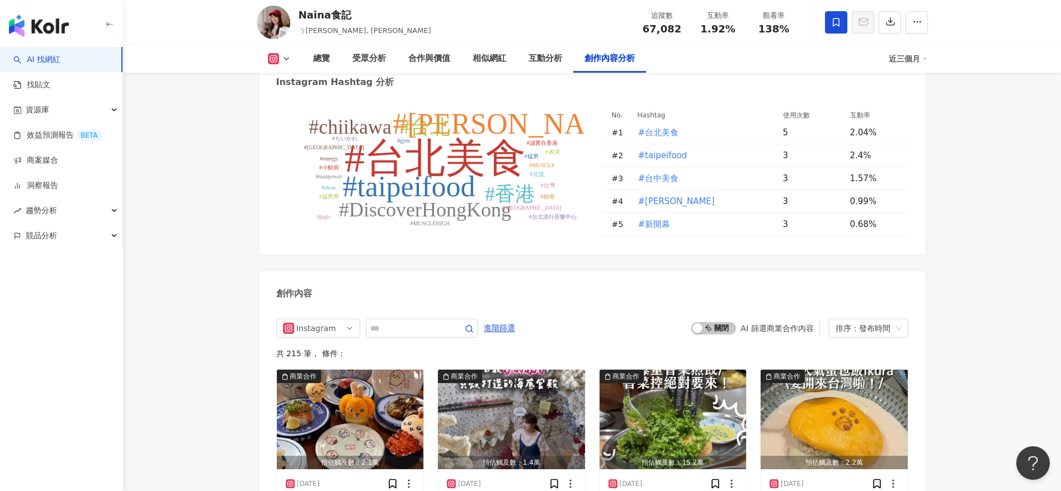
scroll to position [3197, 0]
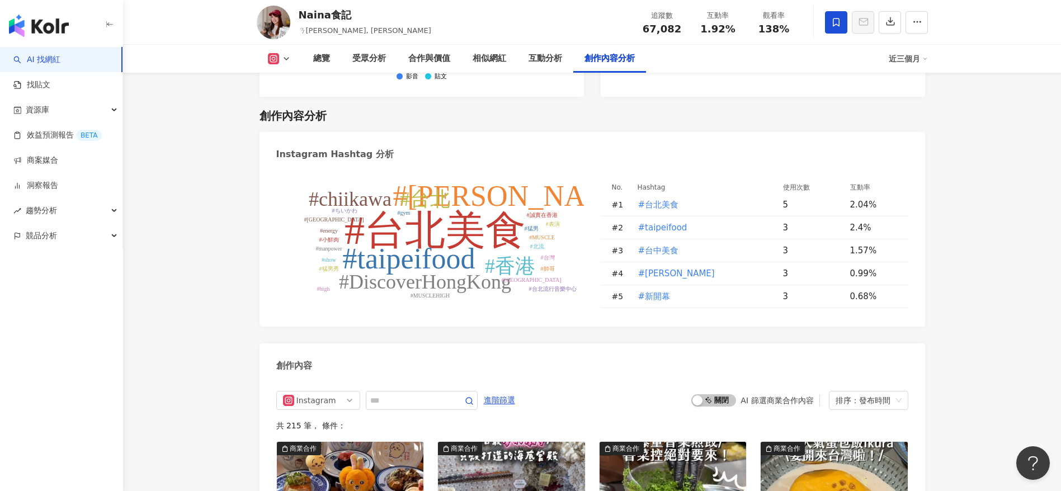
click at [405, 327] on input "text" at bounding box center [409, 400] width 78 height 13
type input "*"
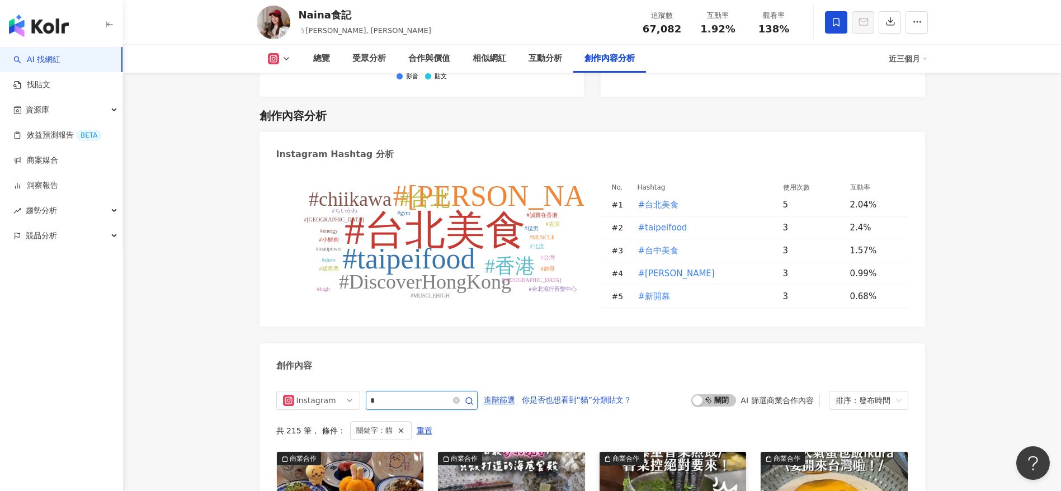
scroll to position [3443, 0]
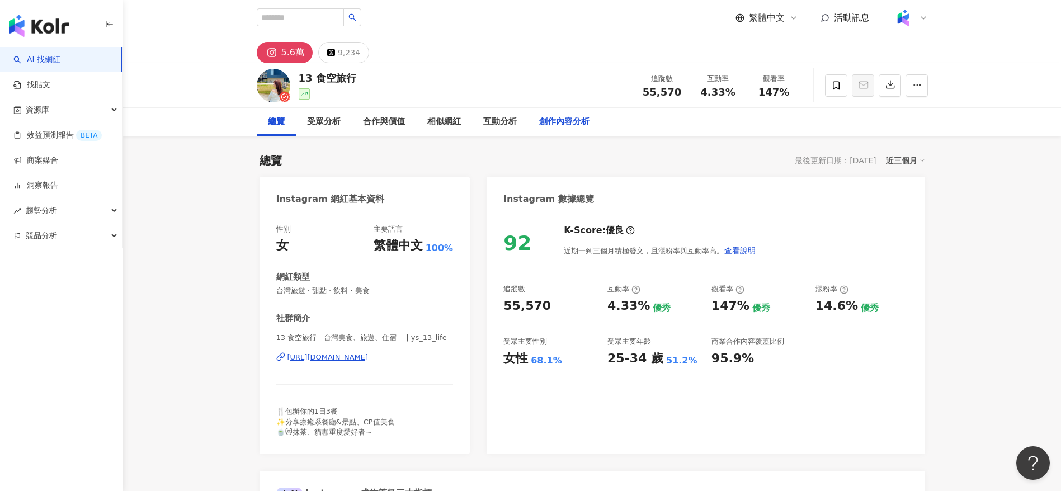
click at [554, 119] on div "創作內容分析" at bounding box center [564, 121] width 50 height 13
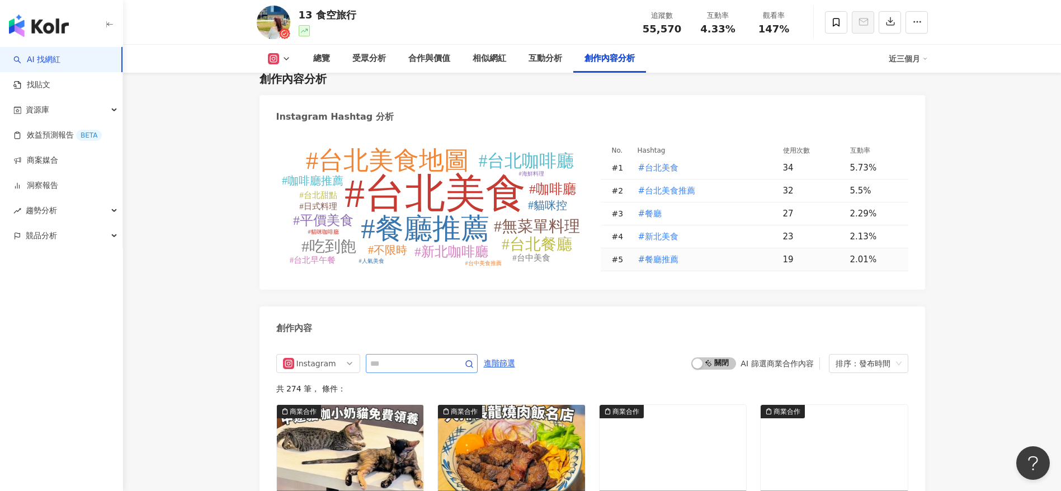
scroll to position [3380, 0]
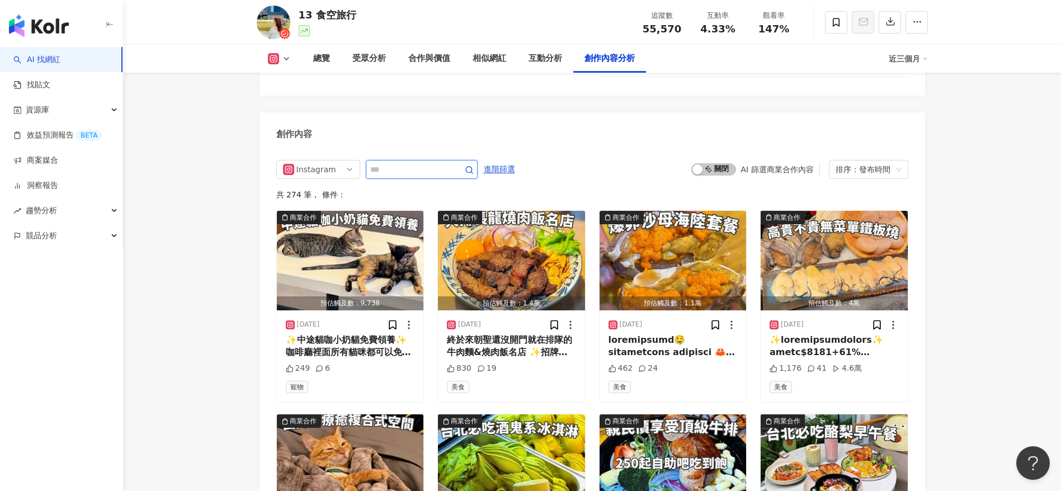
click at [387, 176] on input "text" at bounding box center [409, 169] width 78 height 13
type input "*"
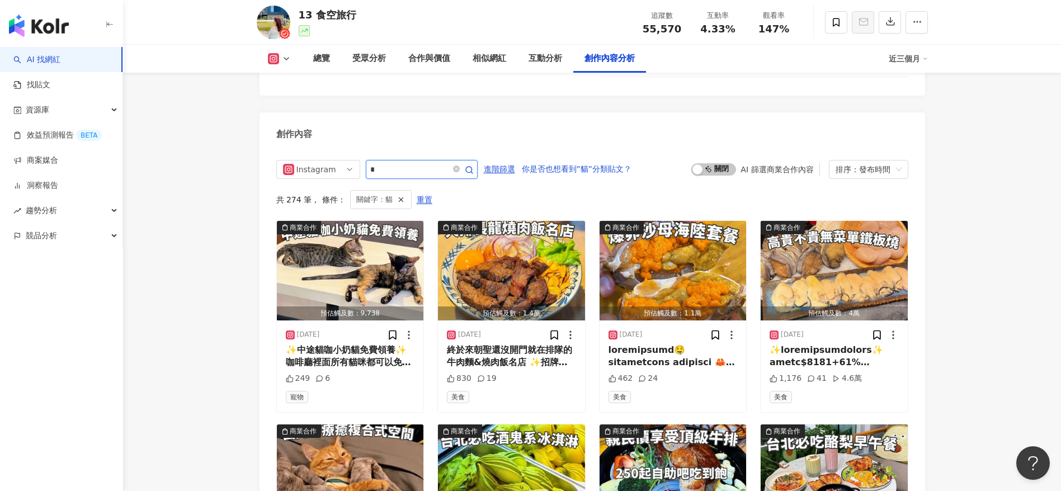
scroll to position [3432, 0]
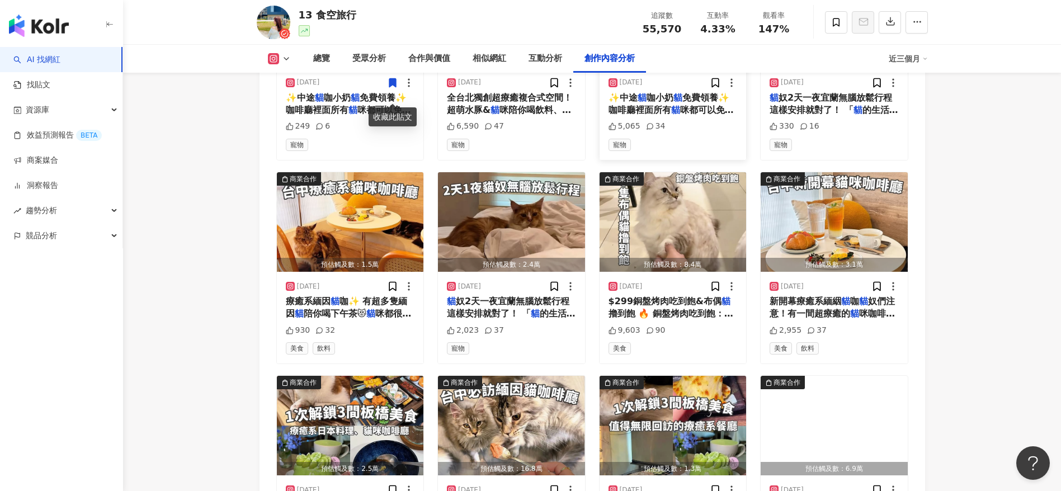
scroll to position [3633, 0]
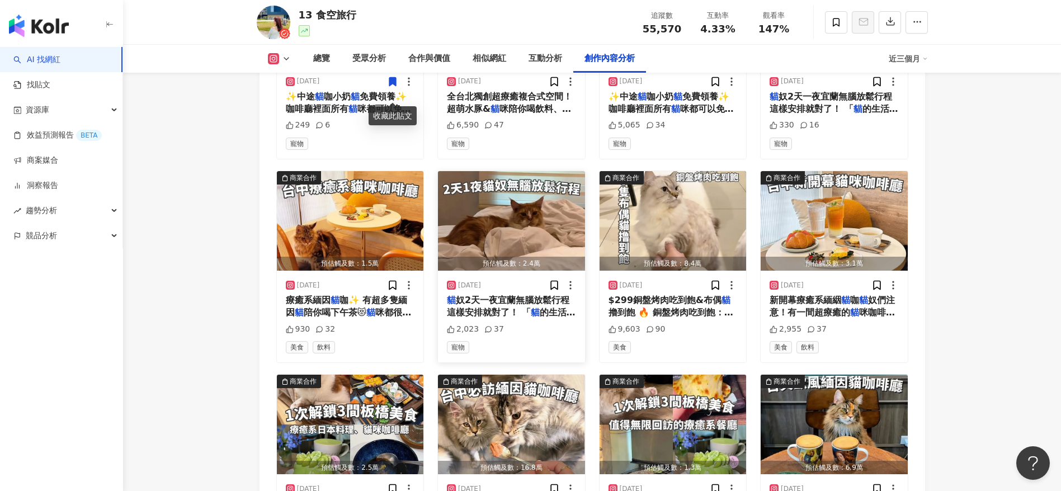
click at [512, 318] on span "奴2天一夜宜蘭無腦放鬆行程這樣安排就對了！ 「" at bounding box center [508, 306] width 123 height 23
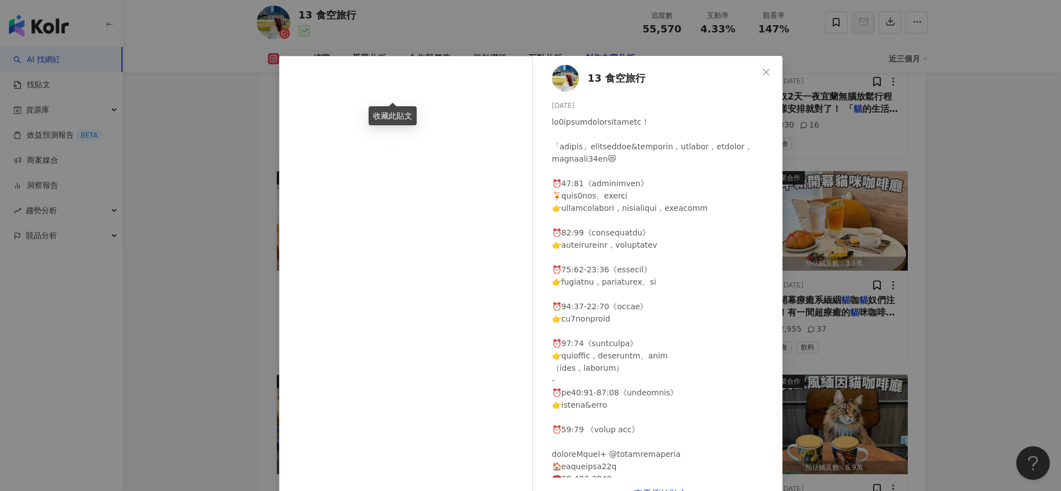
click at [635, 359] on div at bounding box center [663, 343] width 222 height 455
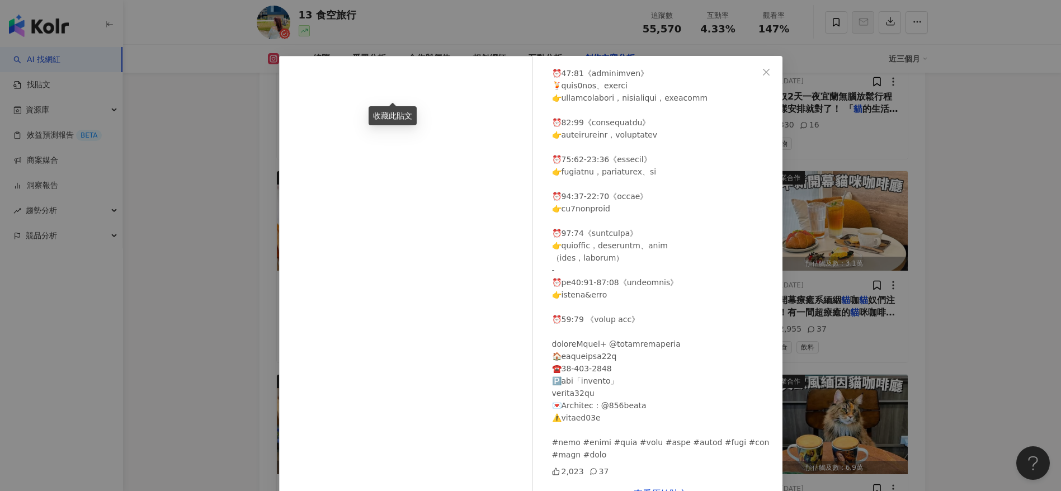
scroll to position [111, 0]
click at [807, 361] on div "13 食空旅行 [DATE] 2,023 37 查看原始貼文" at bounding box center [530, 245] width 1061 height 491
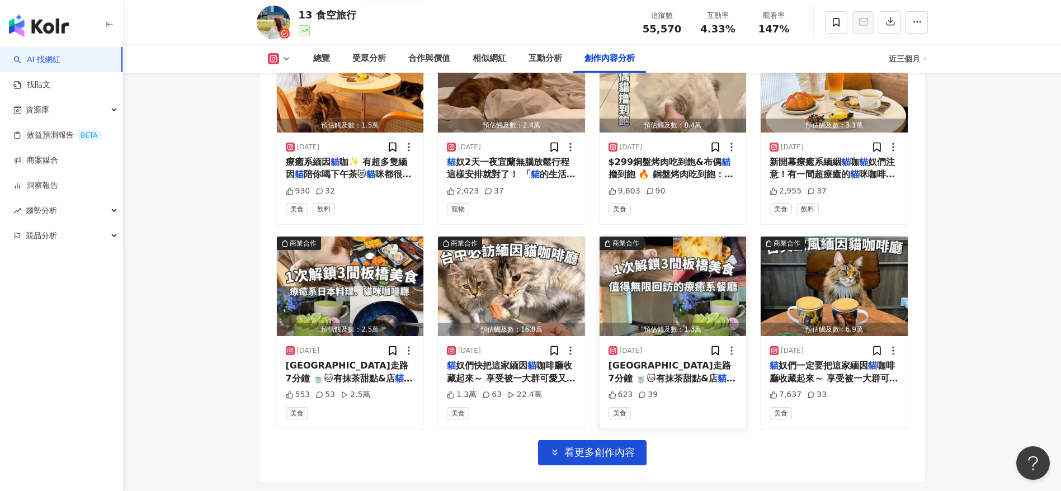
scroll to position [3900, 0]
